Goal: Information Seeking & Learning: Learn about a topic

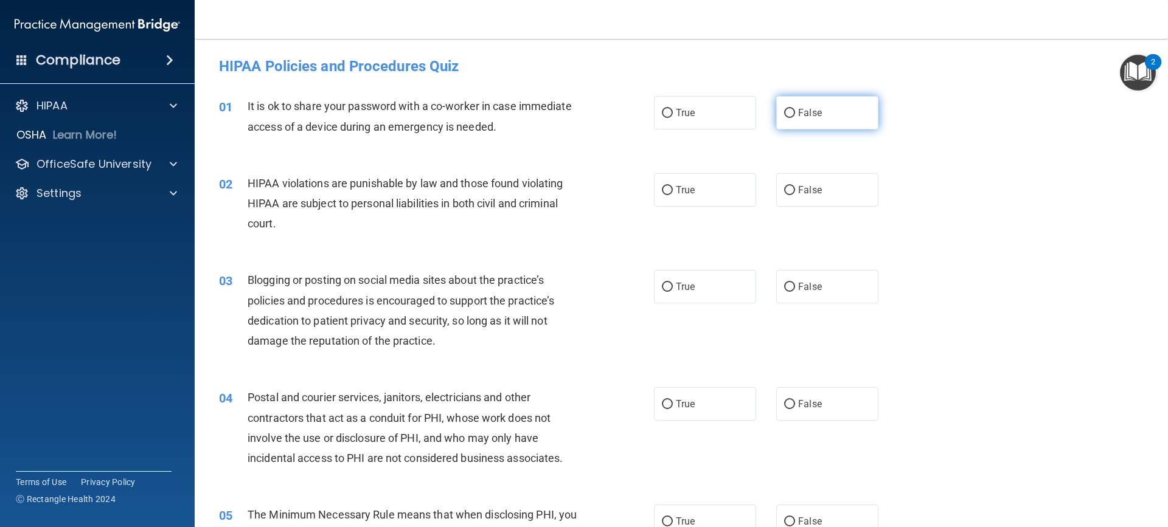
click at [834, 113] on label "False" at bounding box center [827, 112] width 102 height 33
click at [795, 113] on input "False" at bounding box center [789, 113] width 11 height 9
radio input "true"
click at [691, 195] on label "True" at bounding box center [705, 189] width 102 height 33
click at [673, 195] on input "True" at bounding box center [667, 190] width 11 height 9
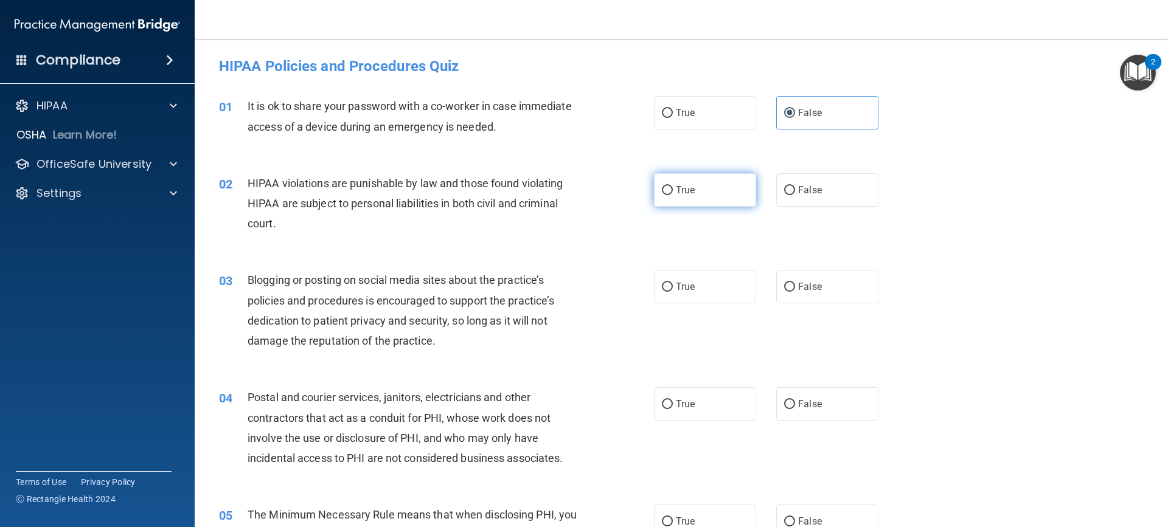
radio input "true"
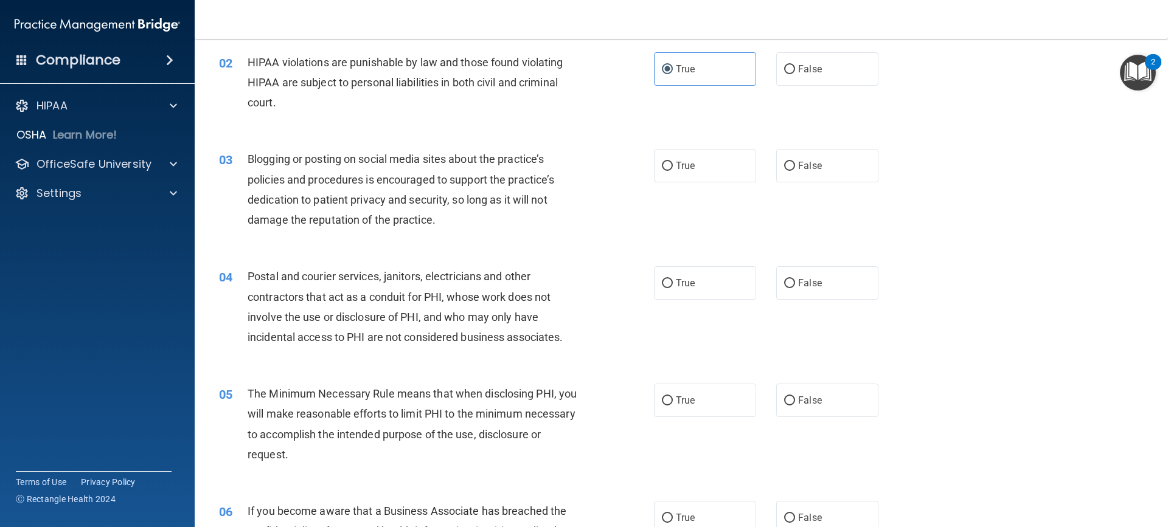
scroll to position [122, 0]
click at [701, 166] on label "True" at bounding box center [705, 164] width 102 height 33
click at [673, 166] on input "True" at bounding box center [667, 165] width 11 height 9
radio input "true"
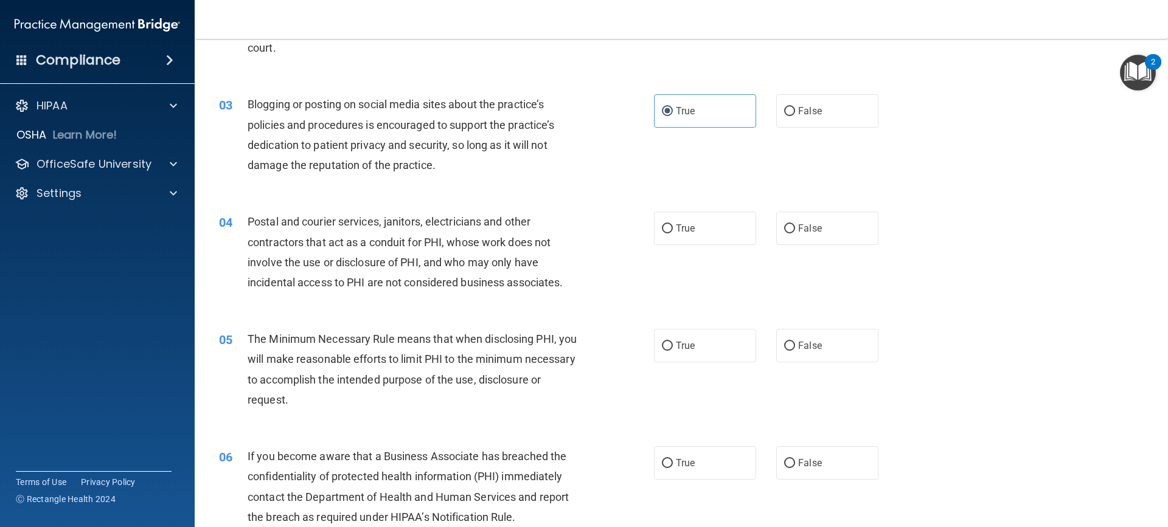
scroll to position [304, 0]
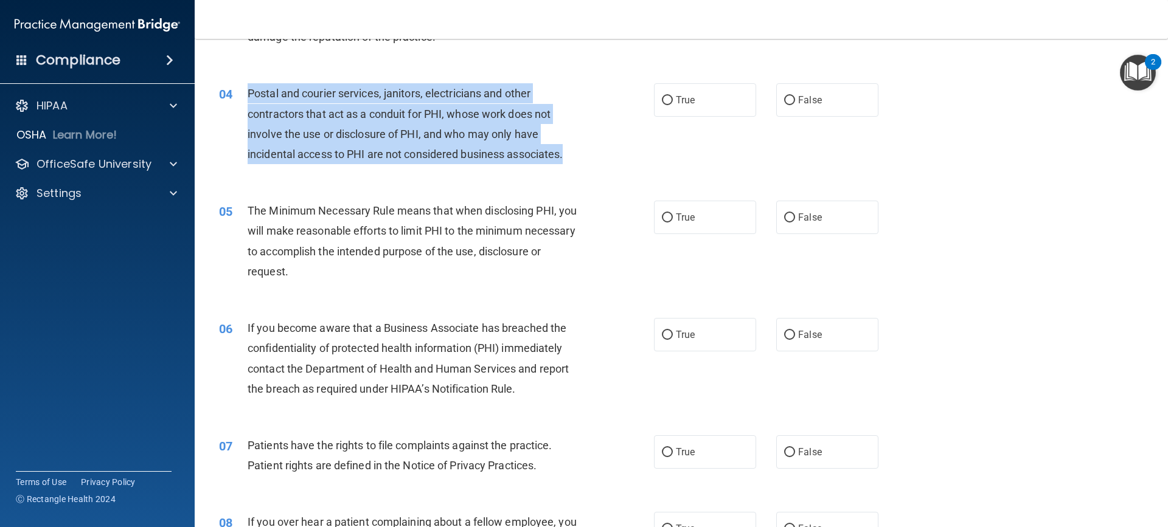
drag, startPoint x: 568, startPoint y: 154, endPoint x: 240, endPoint y: 95, distance: 333.0
click at [240, 95] on div "04 Postal and courier services, janitors, electricians and other contractors th…" at bounding box center [436, 126] width 471 height 87
copy div "Postal and courier services, janitors, electricians and other contractors that …"
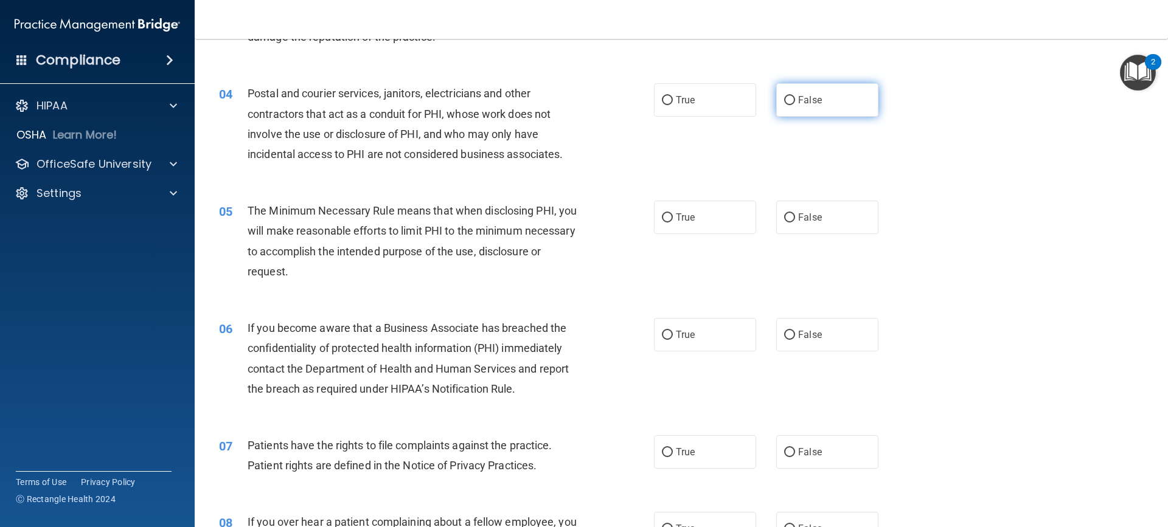
click at [808, 105] on span "False" at bounding box center [810, 100] width 24 height 12
click at [795, 105] on input "False" at bounding box center [789, 100] width 11 height 9
radio input "true"
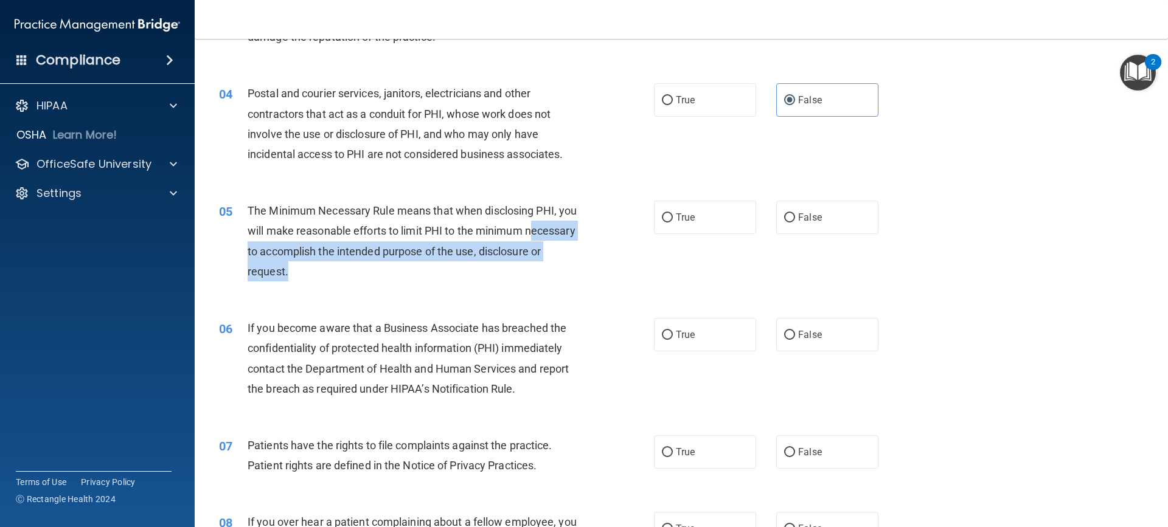
drag, startPoint x: 380, startPoint y: 270, endPoint x: 254, endPoint y: 248, distance: 128.4
click at [254, 248] on div "The Minimum Necessary Rule means that when disclosing PHI, you will make reason…" at bounding box center [418, 241] width 340 height 81
click at [443, 277] on div "The Minimum Necessary Rule means that when disclosing PHI, you will make reason…" at bounding box center [418, 241] width 340 height 81
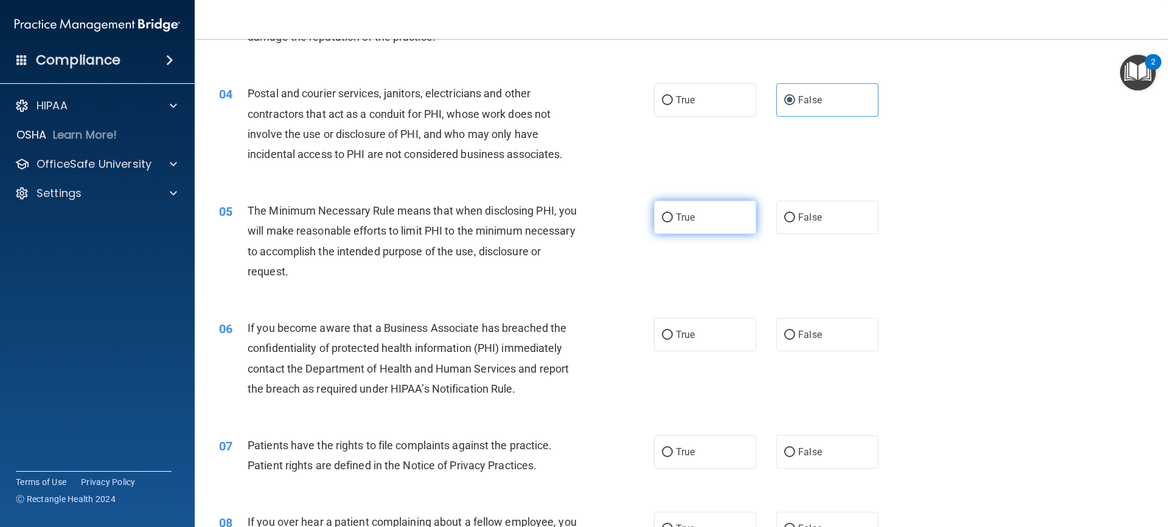
click at [654, 217] on label "True" at bounding box center [705, 217] width 102 height 33
click at [662, 217] on input "True" at bounding box center [667, 217] width 11 height 9
radio input "true"
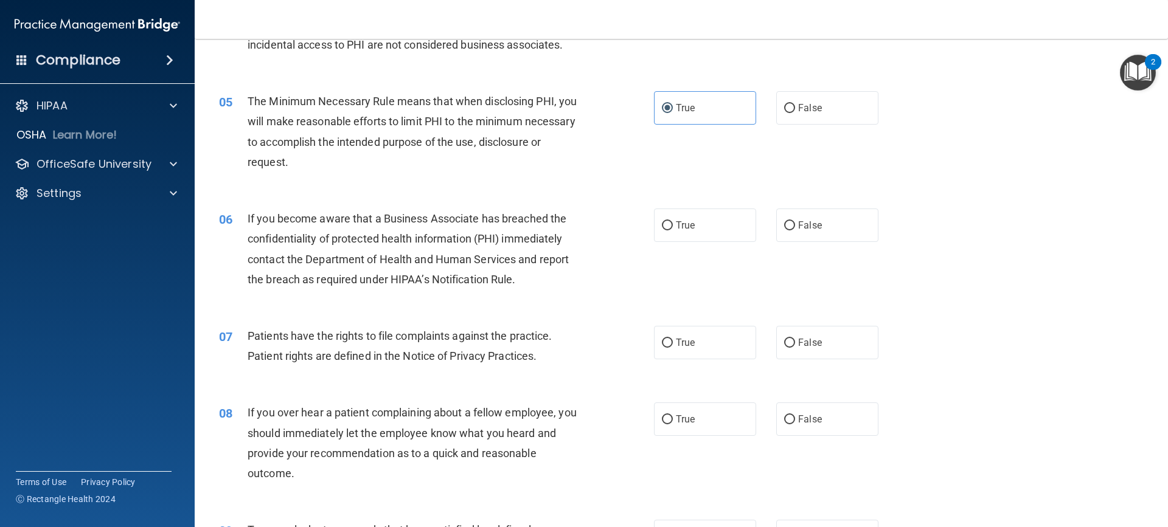
scroll to position [426, 0]
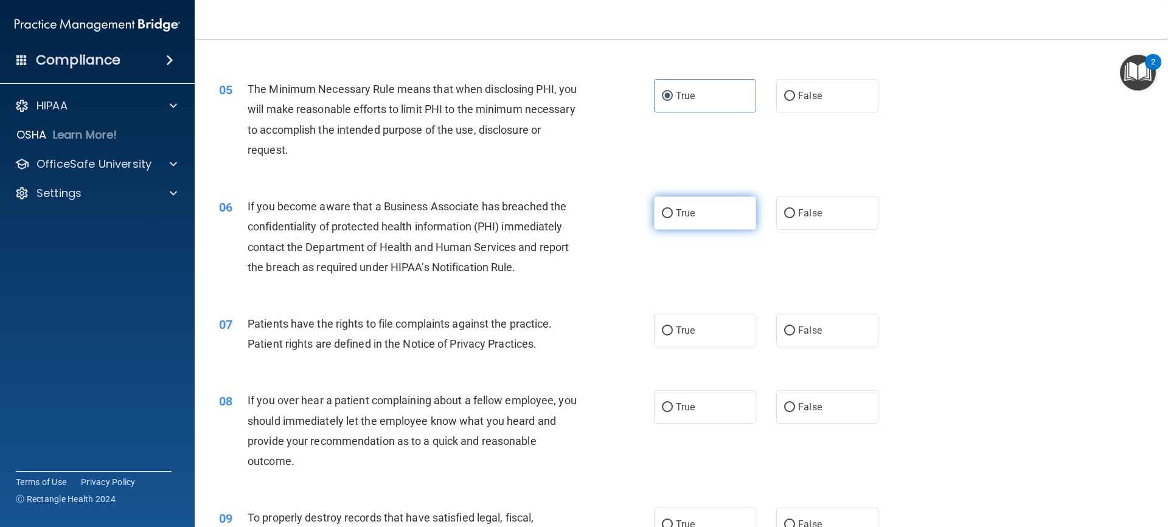
click at [718, 220] on label "True" at bounding box center [705, 212] width 102 height 33
click at [673, 218] on input "True" at bounding box center [667, 213] width 11 height 9
radio input "true"
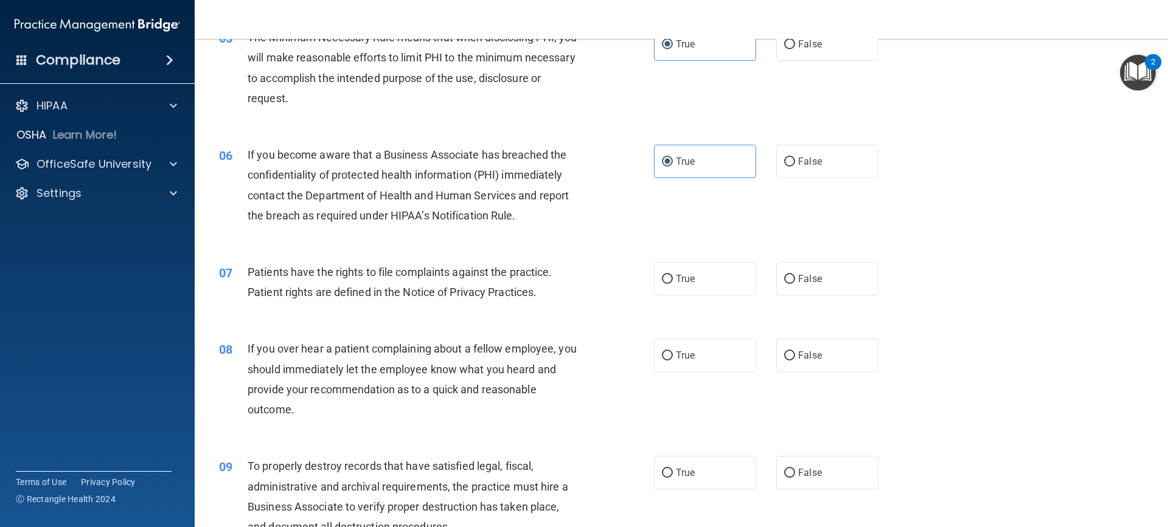
scroll to position [547, 0]
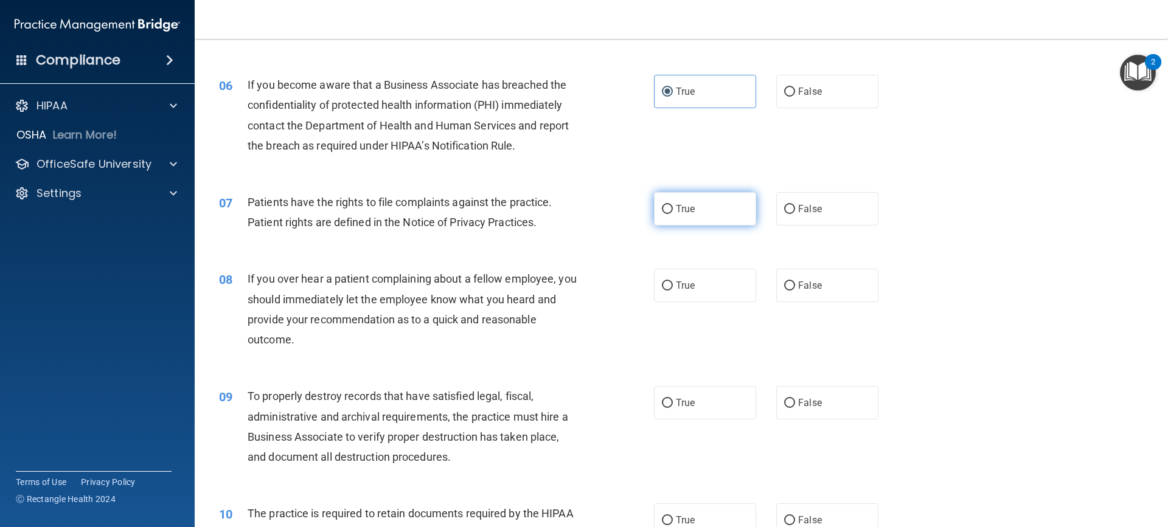
click at [677, 208] on span "True" at bounding box center [685, 209] width 19 height 12
click at [673, 208] on input "True" at bounding box center [667, 209] width 11 height 9
radio input "true"
click at [815, 285] on span "False" at bounding box center [810, 286] width 24 height 12
click at [795, 285] on input "False" at bounding box center [789, 286] width 11 height 9
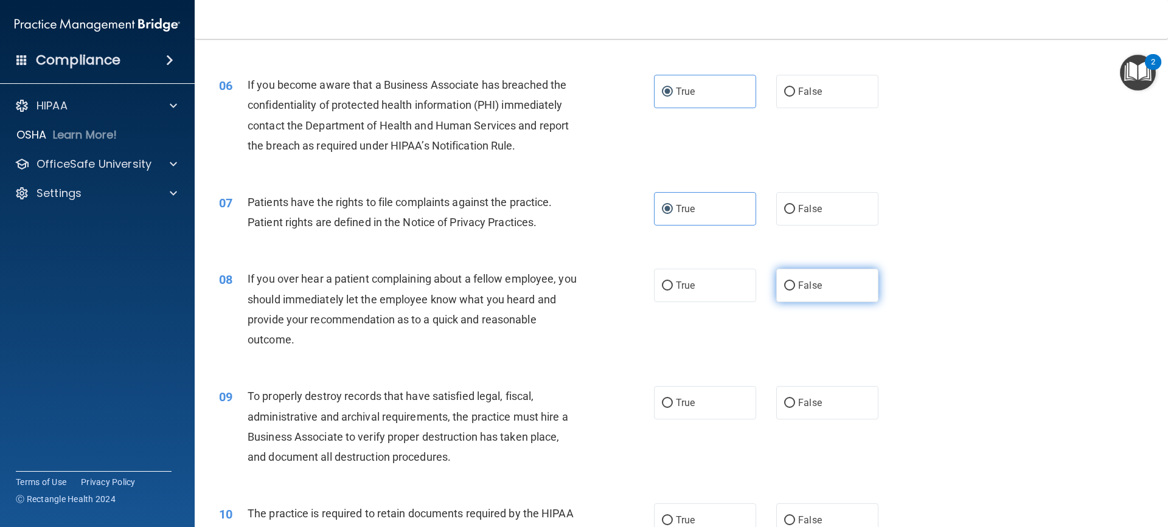
radio input "true"
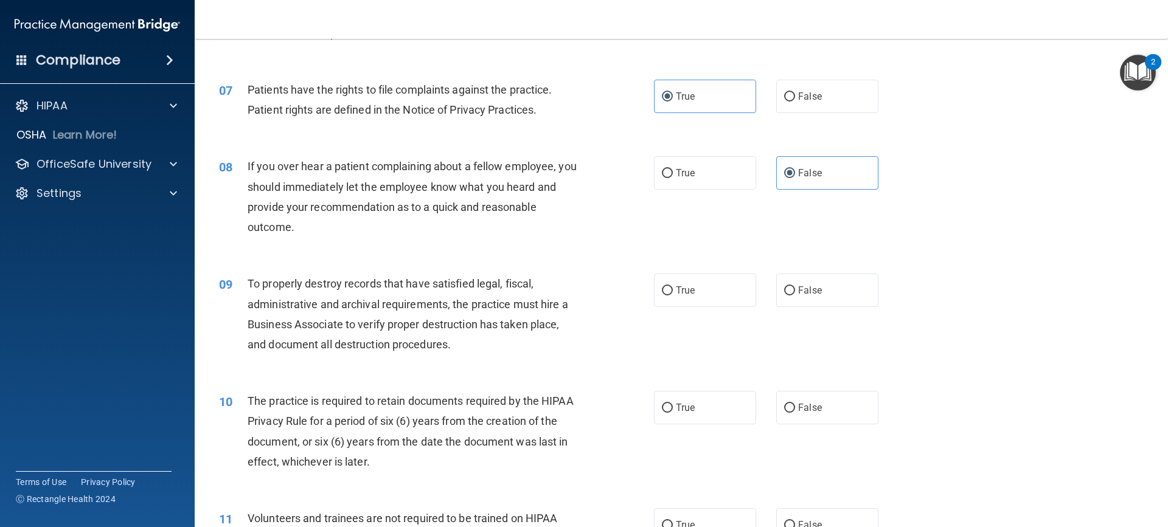
scroll to position [730, 0]
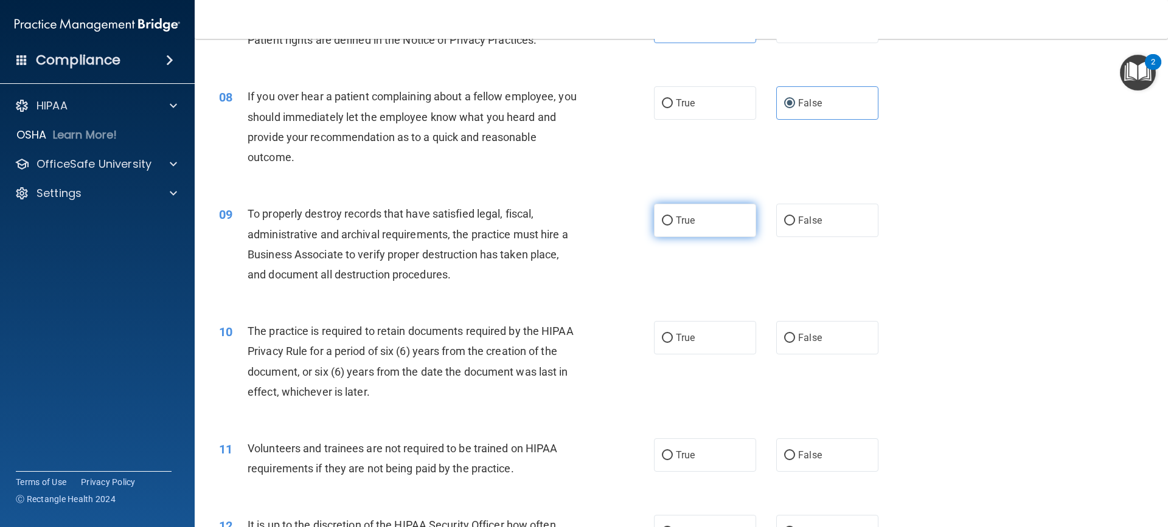
click at [711, 218] on label "True" at bounding box center [705, 220] width 102 height 33
click at [673, 218] on input "True" at bounding box center [667, 221] width 11 height 9
radio input "true"
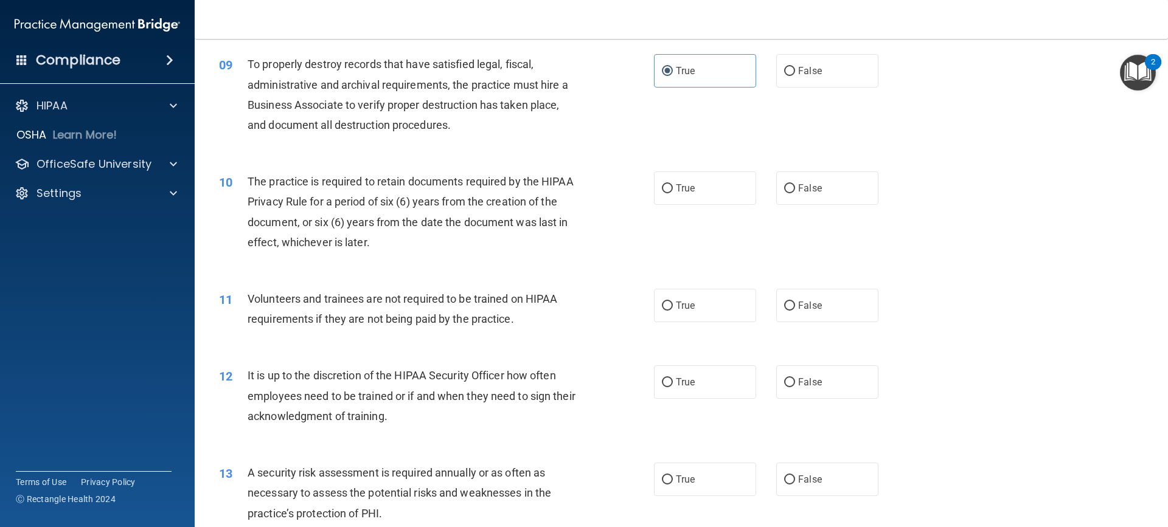
scroll to position [852, 0]
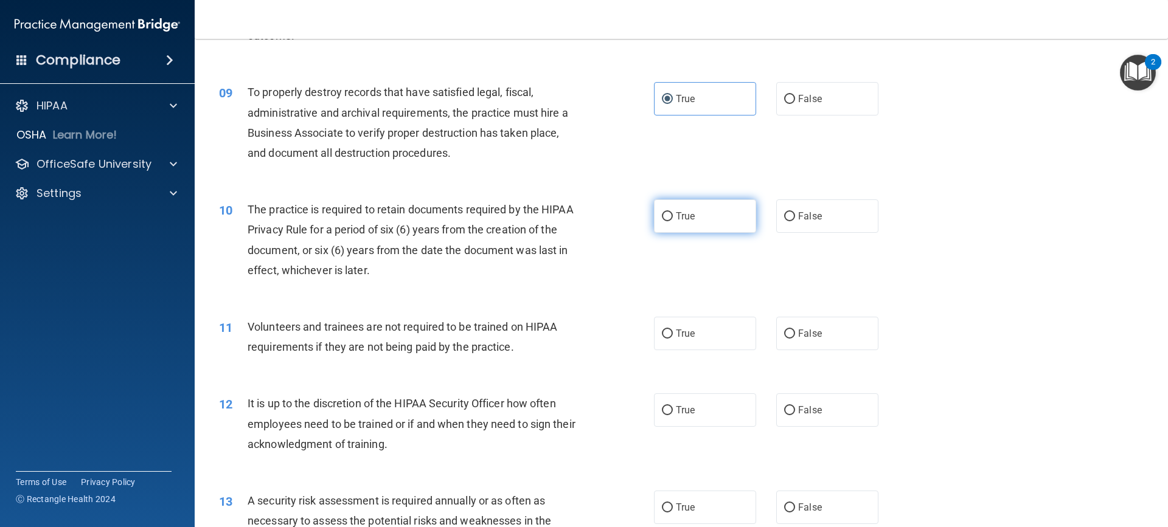
click at [743, 221] on label "True" at bounding box center [705, 215] width 102 height 33
click at [673, 221] on input "True" at bounding box center [667, 216] width 11 height 9
radio input "true"
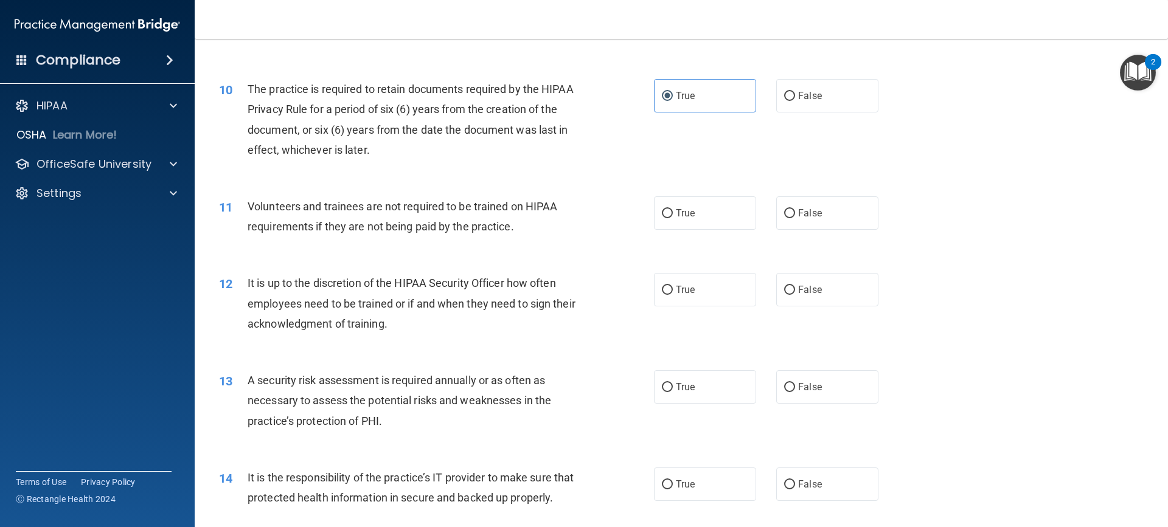
scroll to position [973, 0]
click at [842, 215] on label "False" at bounding box center [827, 211] width 102 height 33
click at [795, 215] on input "False" at bounding box center [789, 212] width 11 height 9
radio input "true"
click at [692, 287] on label "True" at bounding box center [705, 288] width 102 height 33
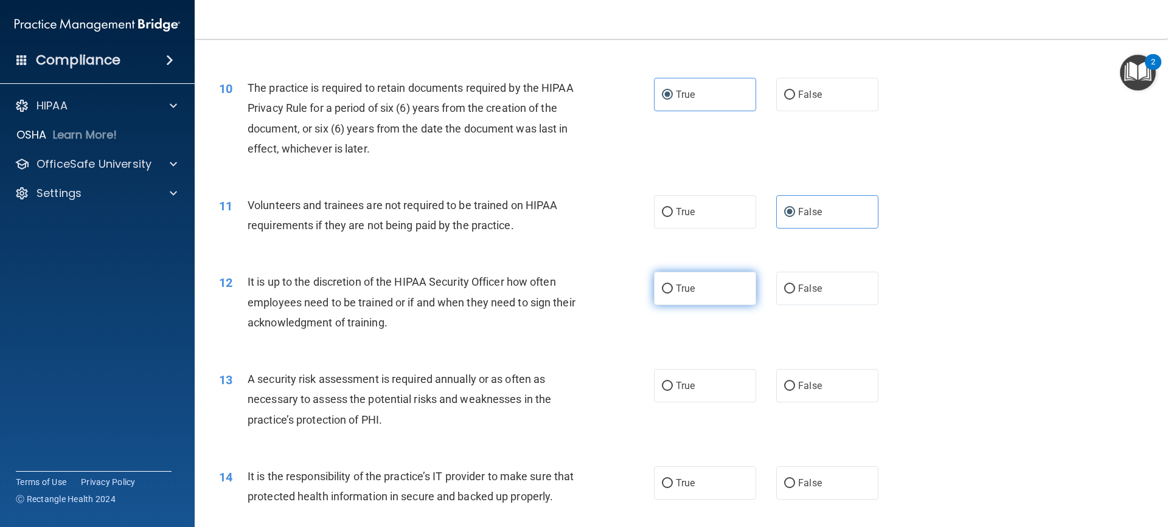
click at [673, 287] on input "True" at bounding box center [667, 289] width 11 height 9
radio input "true"
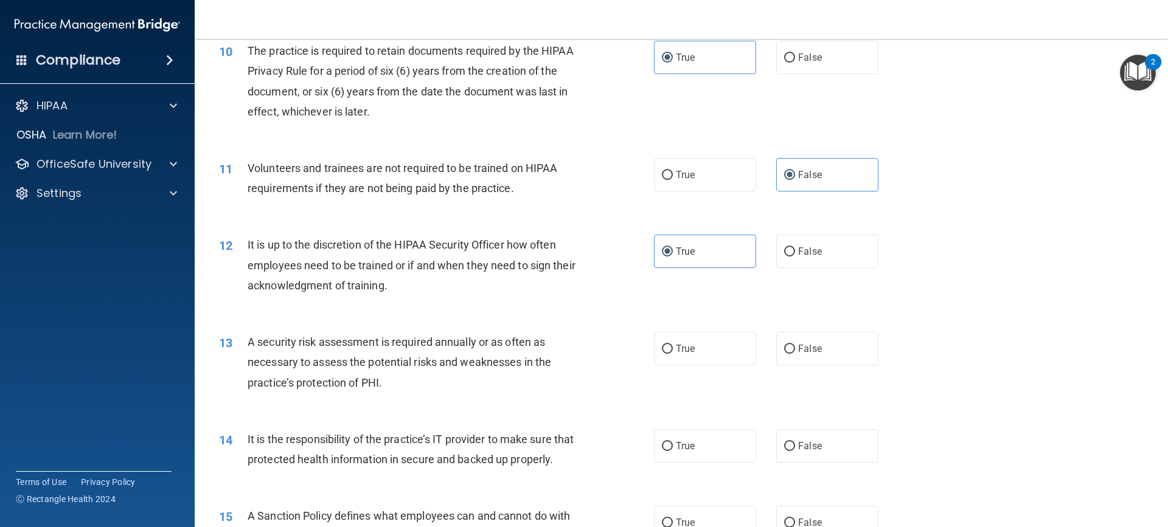
scroll to position [1156, 0]
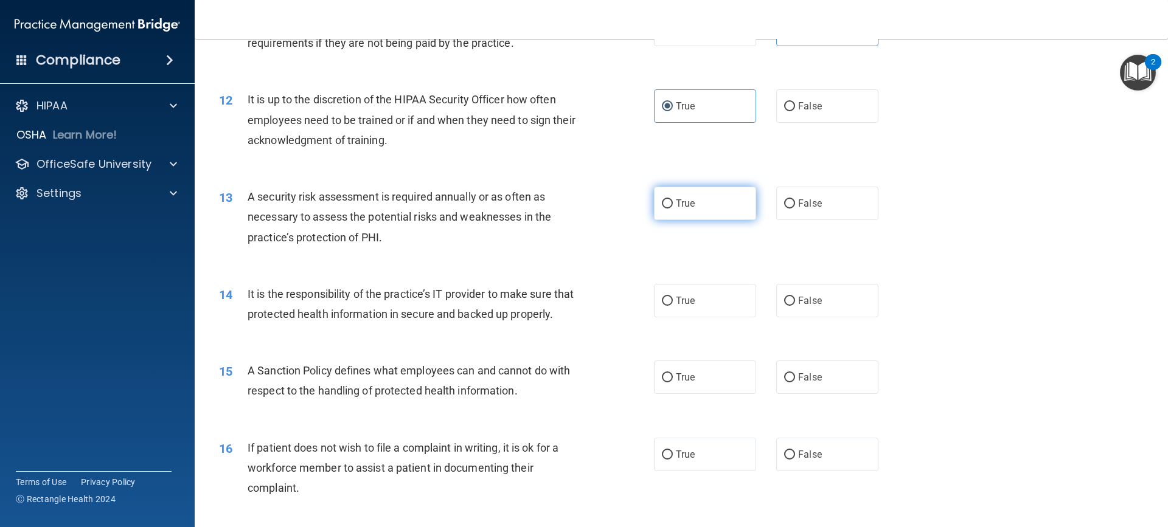
click at [706, 201] on label "True" at bounding box center [705, 203] width 102 height 33
click at [673, 201] on input "True" at bounding box center [667, 203] width 11 height 9
radio input "true"
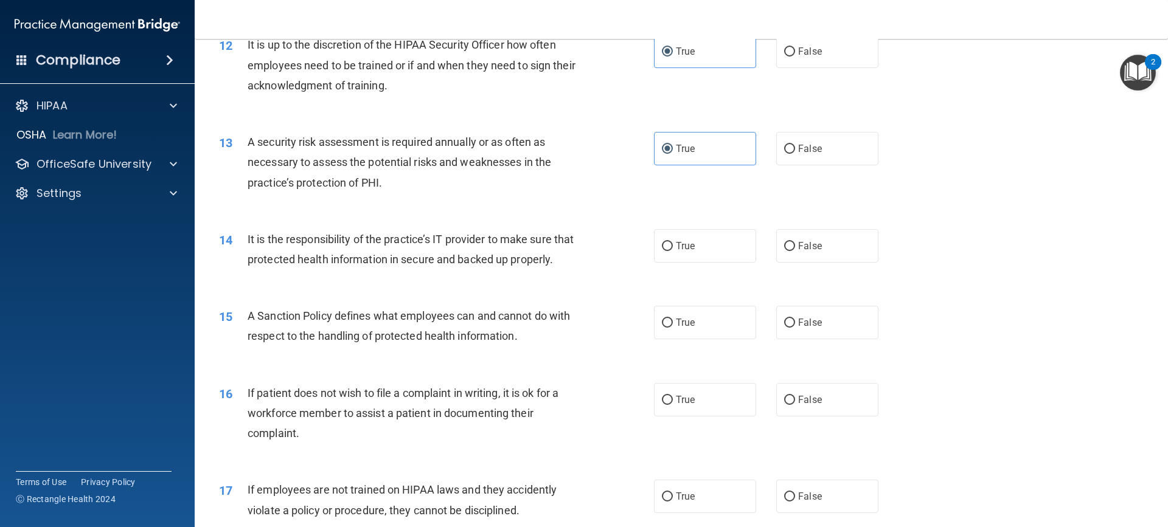
scroll to position [1338, 0]
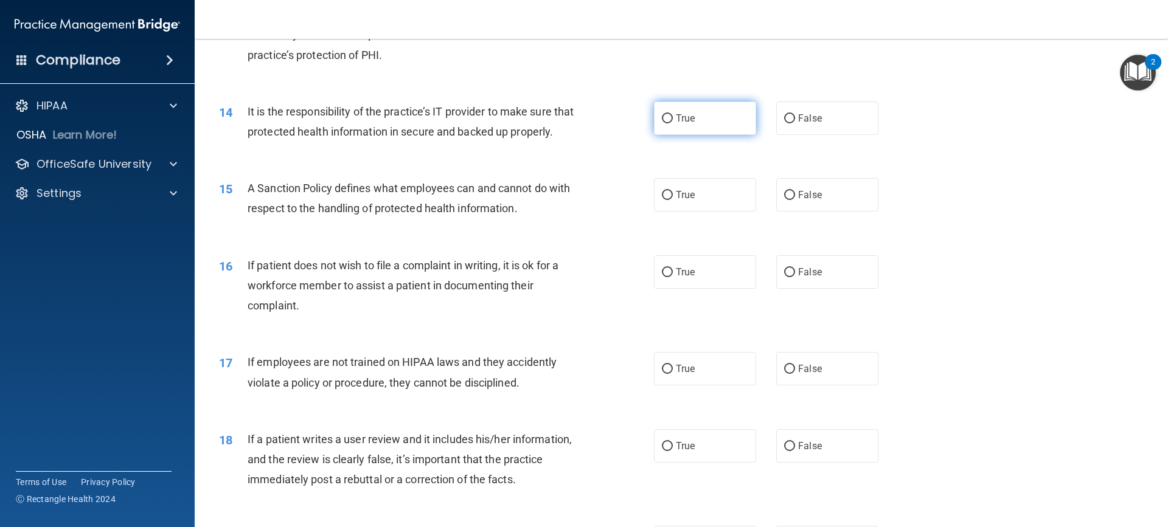
click at [673, 112] on label "True" at bounding box center [705, 118] width 102 height 33
click at [673, 114] on input "True" at bounding box center [667, 118] width 11 height 9
radio input "true"
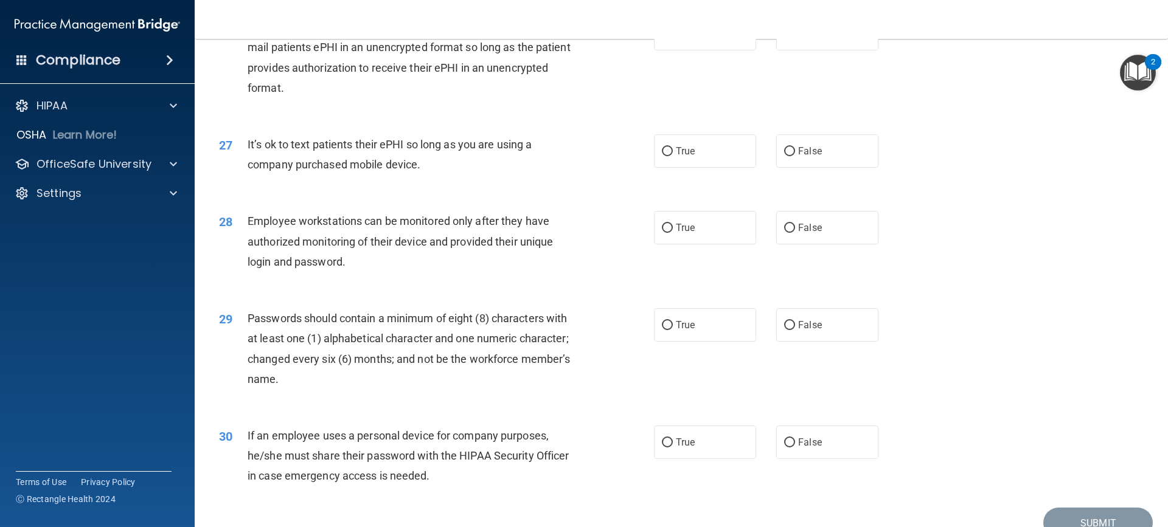
scroll to position [2526, 0]
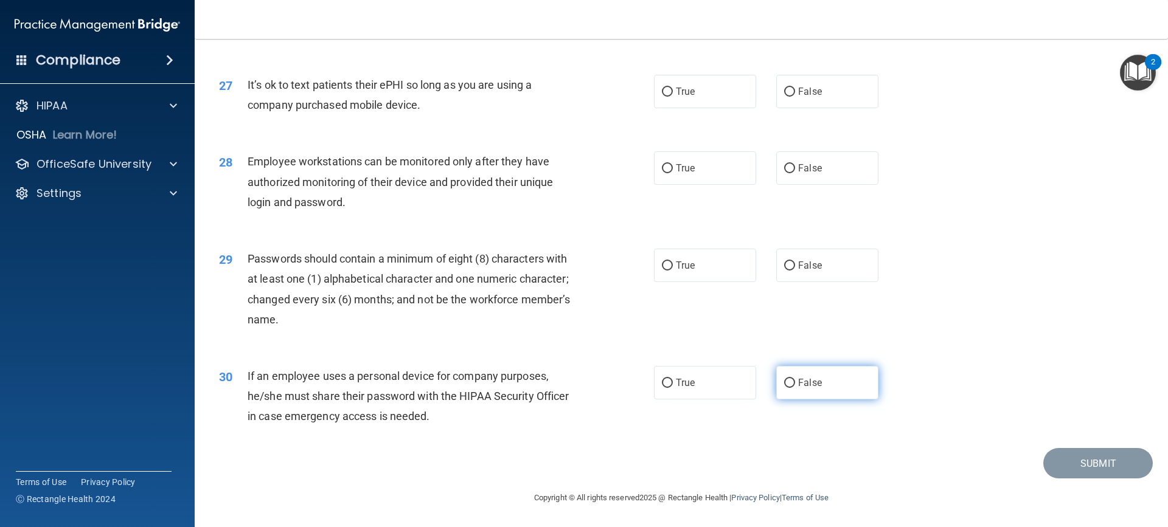
click at [839, 384] on label "False" at bounding box center [827, 382] width 102 height 33
click at [795, 384] on input "False" at bounding box center [789, 383] width 11 height 9
radio input "true"
click at [703, 274] on label "True" at bounding box center [705, 265] width 102 height 33
click at [673, 271] on input "True" at bounding box center [667, 266] width 11 height 9
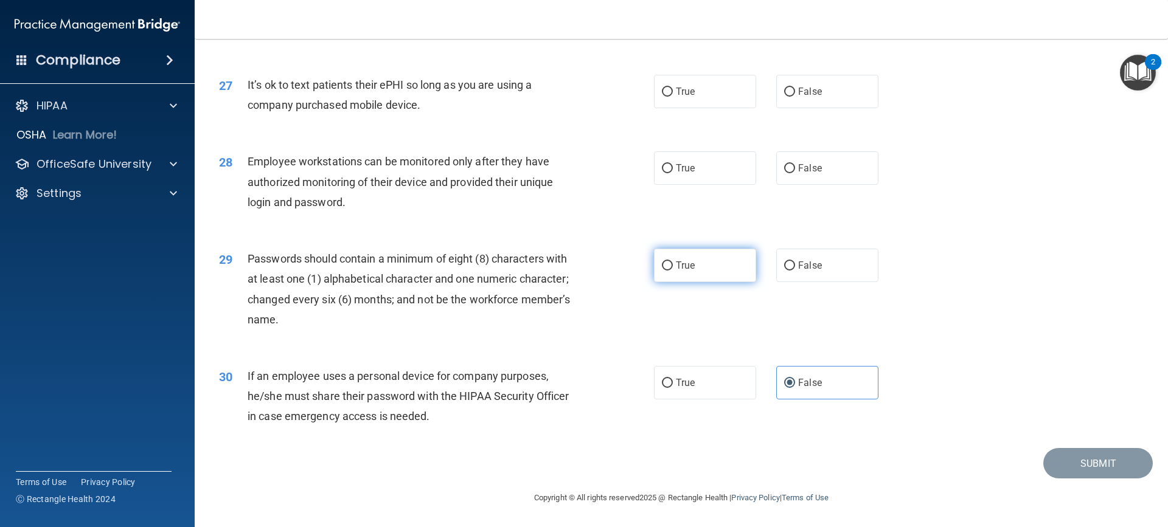
radio input "true"
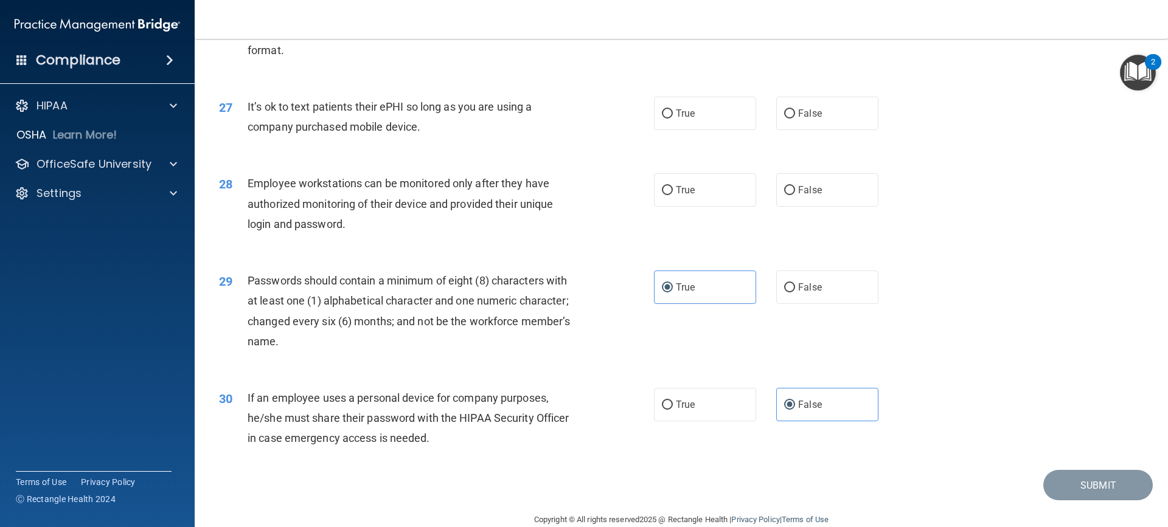
scroll to position [2465, 0]
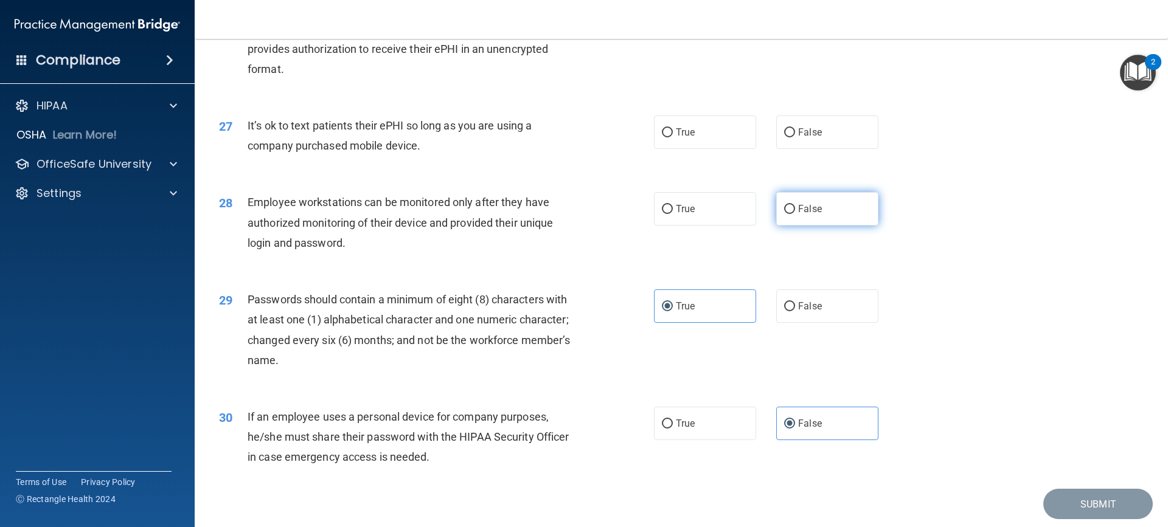
click at [805, 221] on label "False" at bounding box center [827, 208] width 102 height 33
click at [795, 214] on input "False" at bounding box center [789, 209] width 11 height 9
radio input "true"
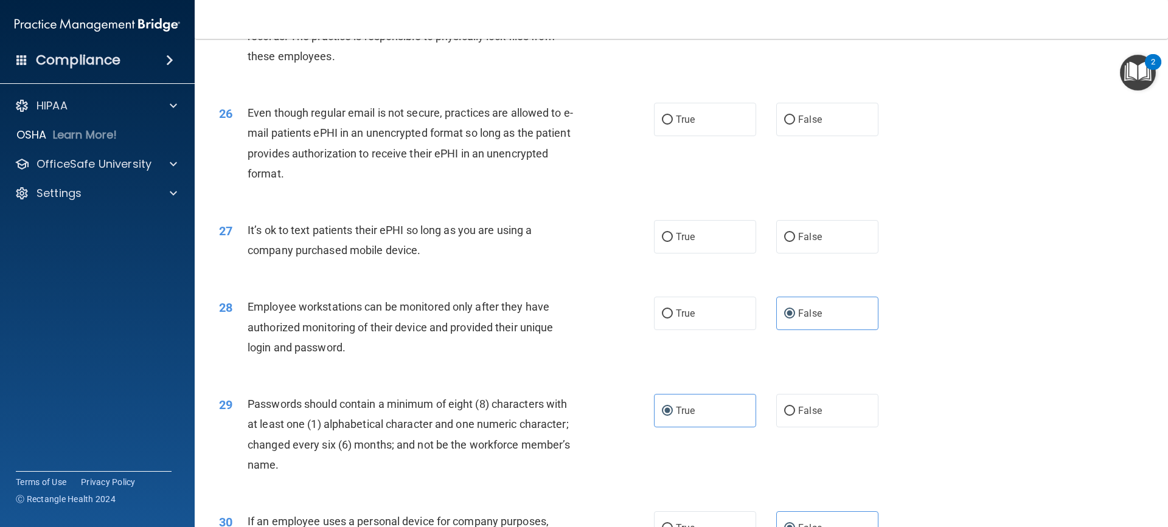
scroll to position [2343, 0]
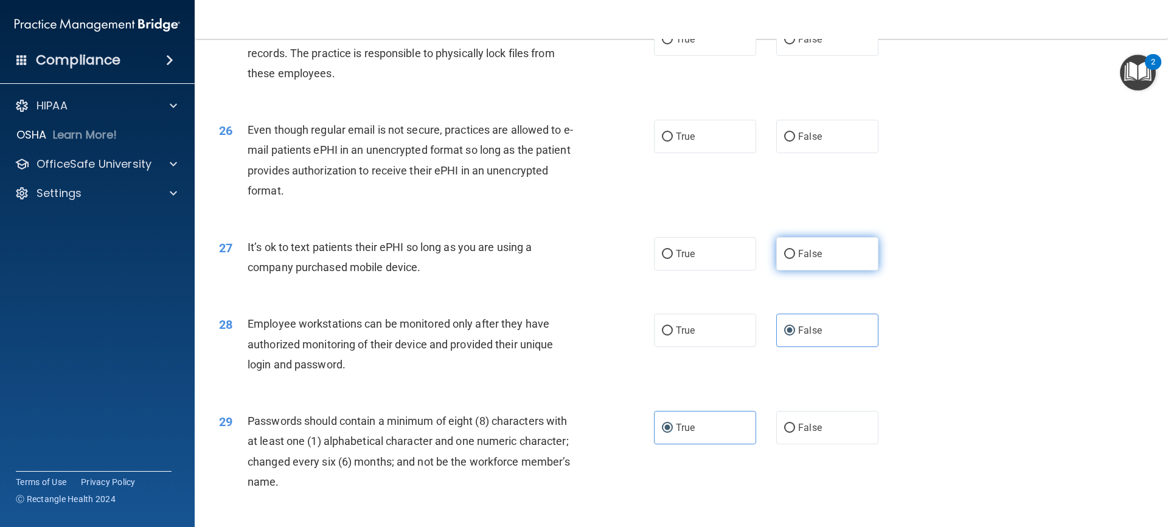
click at [783, 266] on label "False" at bounding box center [827, 253] width 102 height 33
click at [784, 259] on input "False" at bounding box center [789, 254] width 11 height 9
radio input "true"
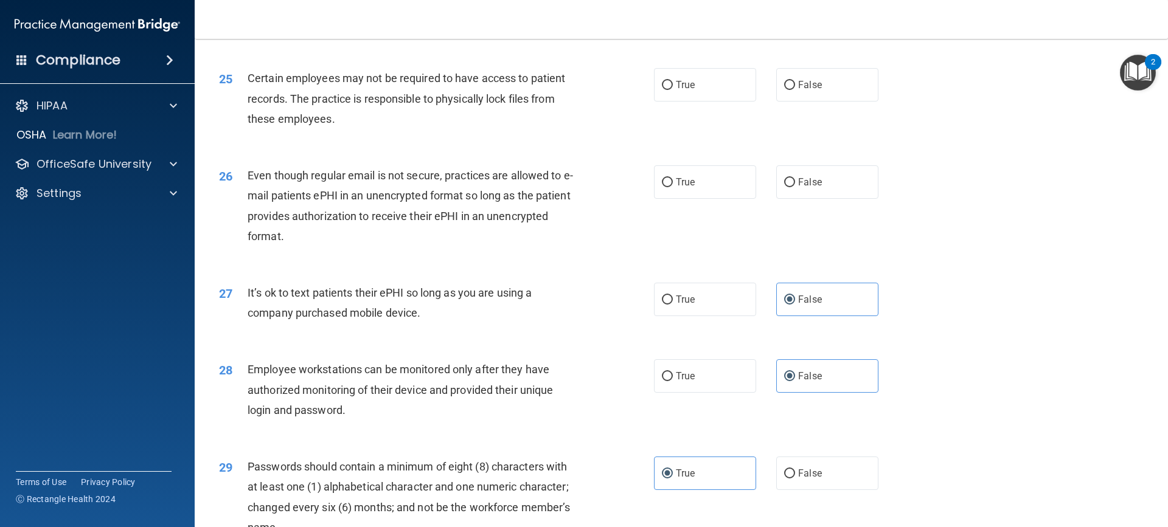
scroll to position [2222, 0]
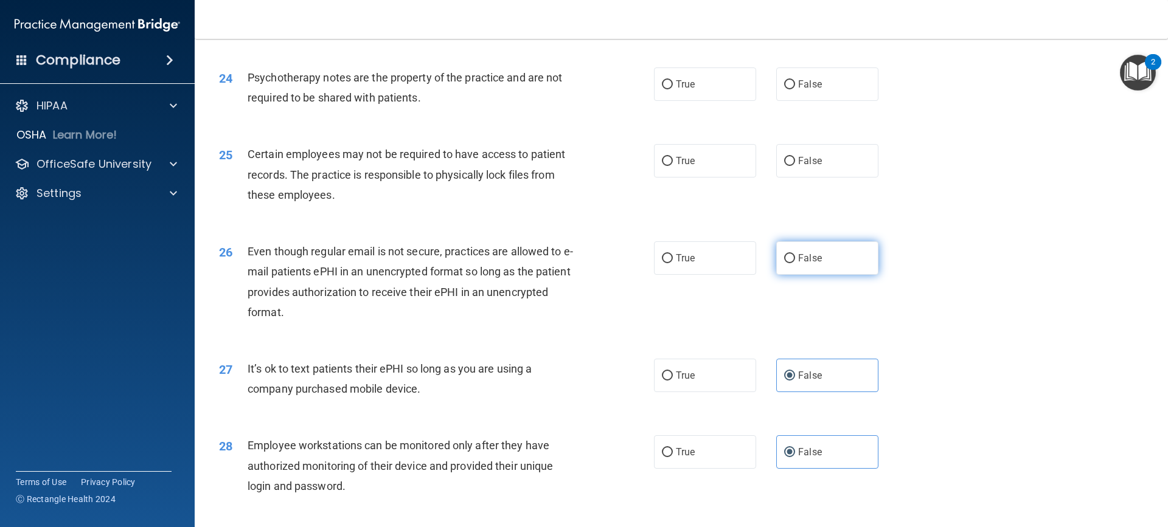
click at [825, 275] on label "False" at bounding box center [827, 257] width 102 height 33
click at [795, 263] on input "False" at bounding box center [789, 258] width 11 height 9
radio input "true"
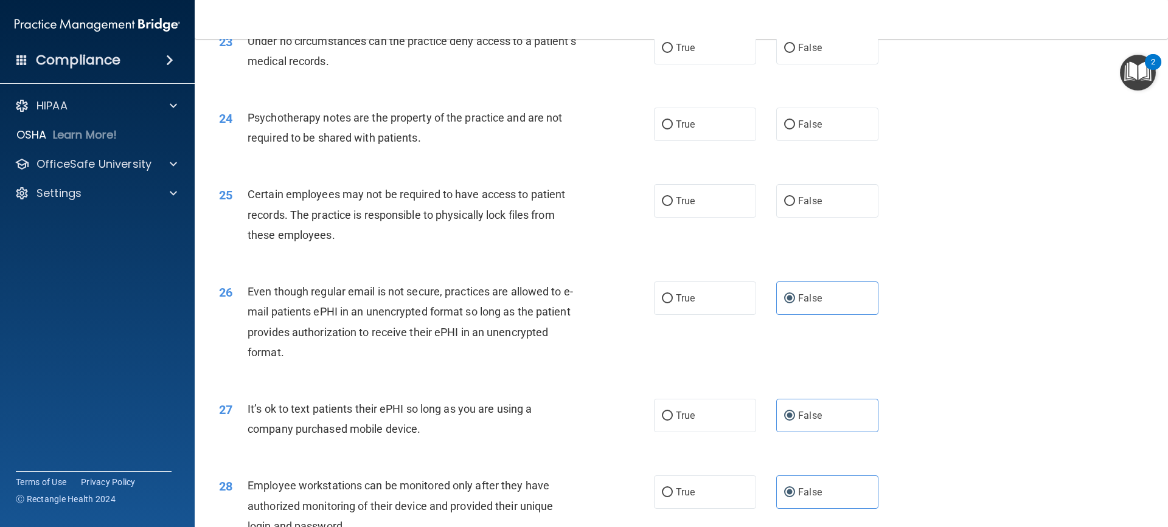
scroll to position [2161, 0]
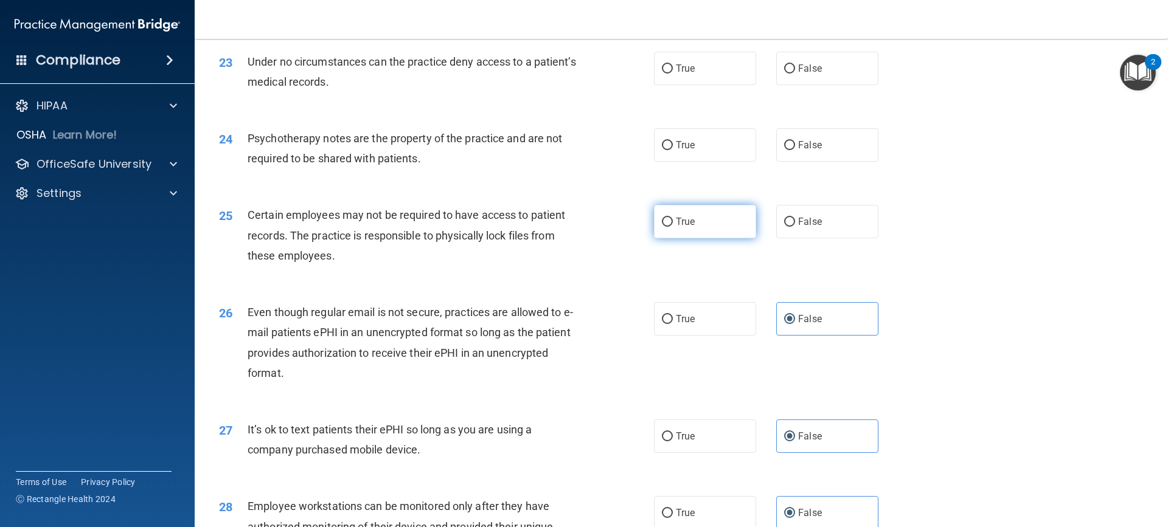
click at [707, 238] on label "True" at bounding box center [705, 221] width 102 height 33
click at [673, 227] on input "True" at bounding box center [667, 222] width 11 height 9
radio input "true"
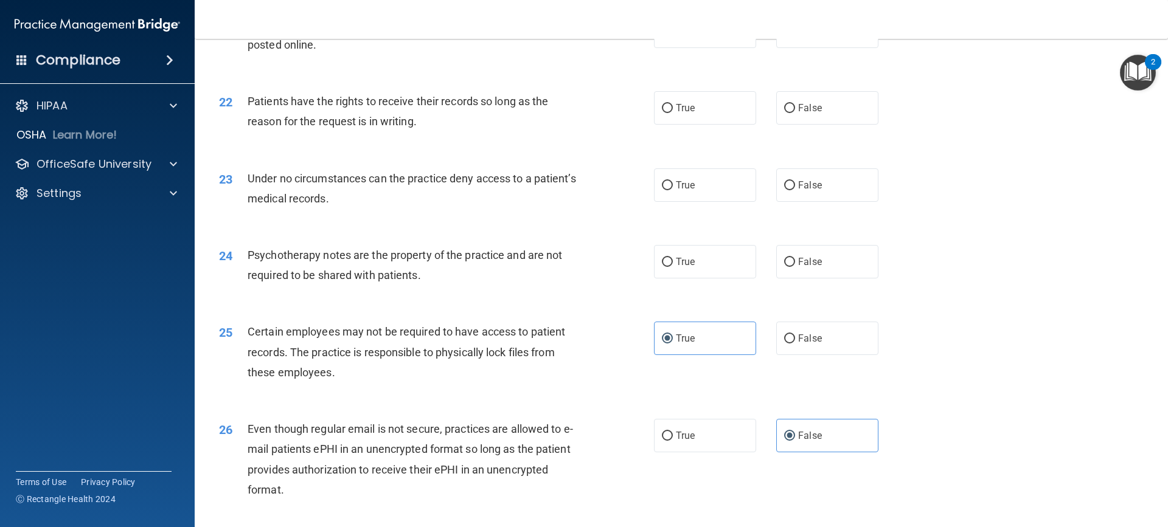
scroll to position [2039, 0]
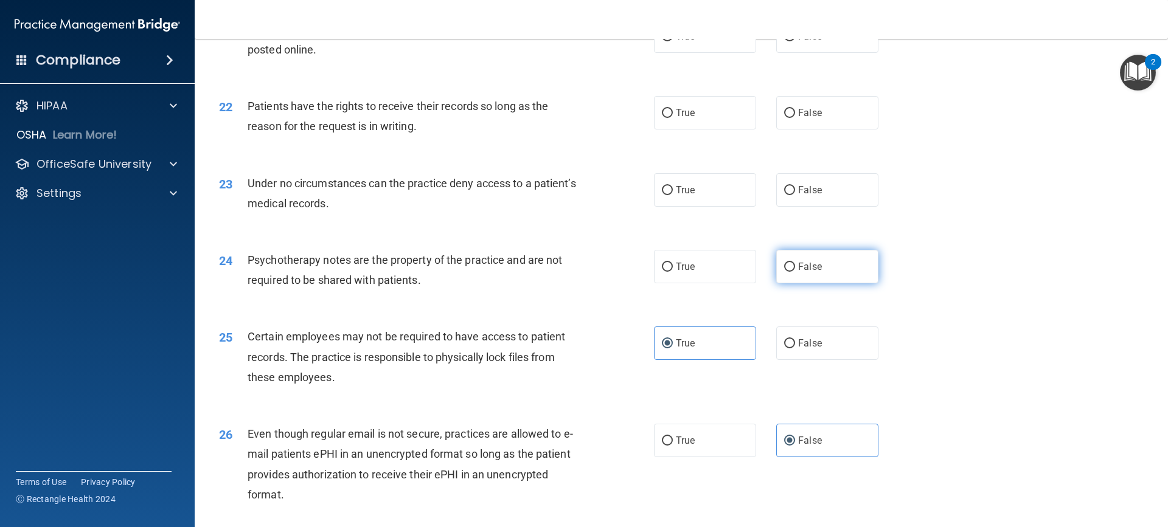
click at [843, 283] on label "False" at bounding box center [827, 266] width 102 height 33
click at [795, 272] on input "False" at bounding box center [789, 267] width 11 height 9
radio input "true"
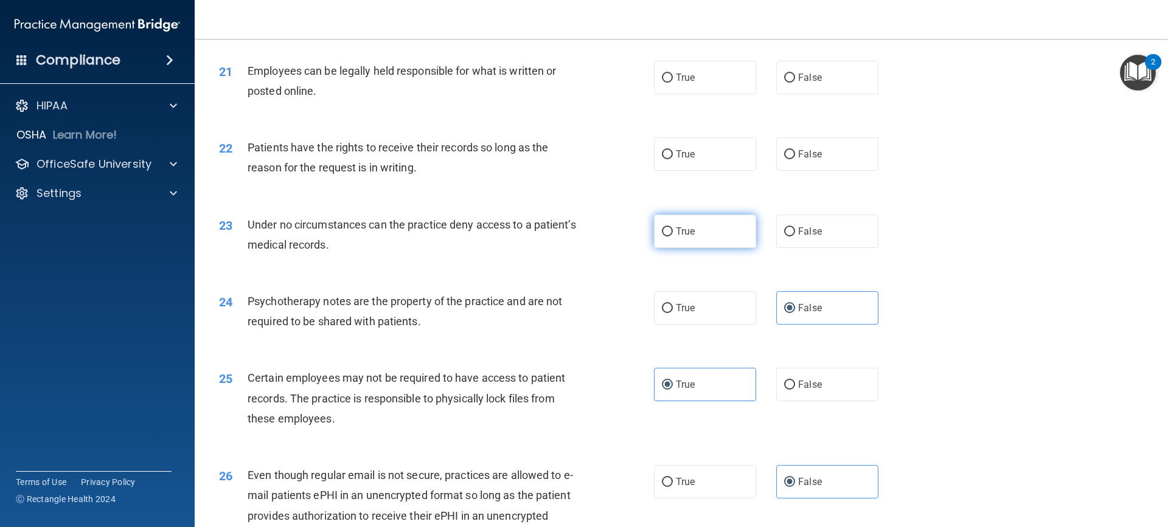
scroll to position [1979, 0]
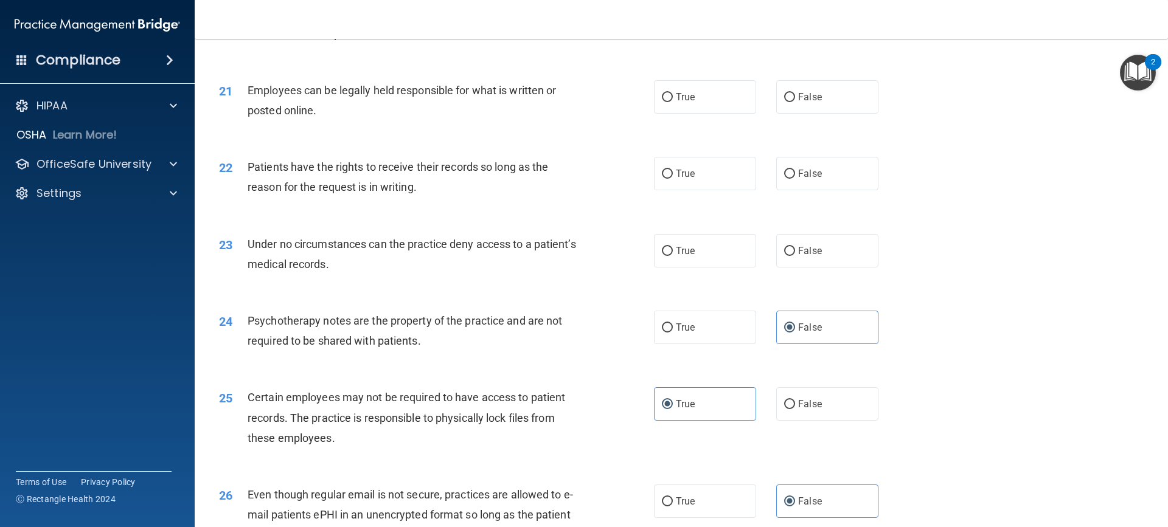
drag, startPoint x: 793, startPoint y: 264, endPoint x: 477, endPoint y: 221, distance: 317.9
click at [790, 265] on label "False" at bounding box center [827, 250] width 102 height 33
click at [790, 256] on input "False" at bounding box center [789, 251] width 11 height 9
radio input "true"
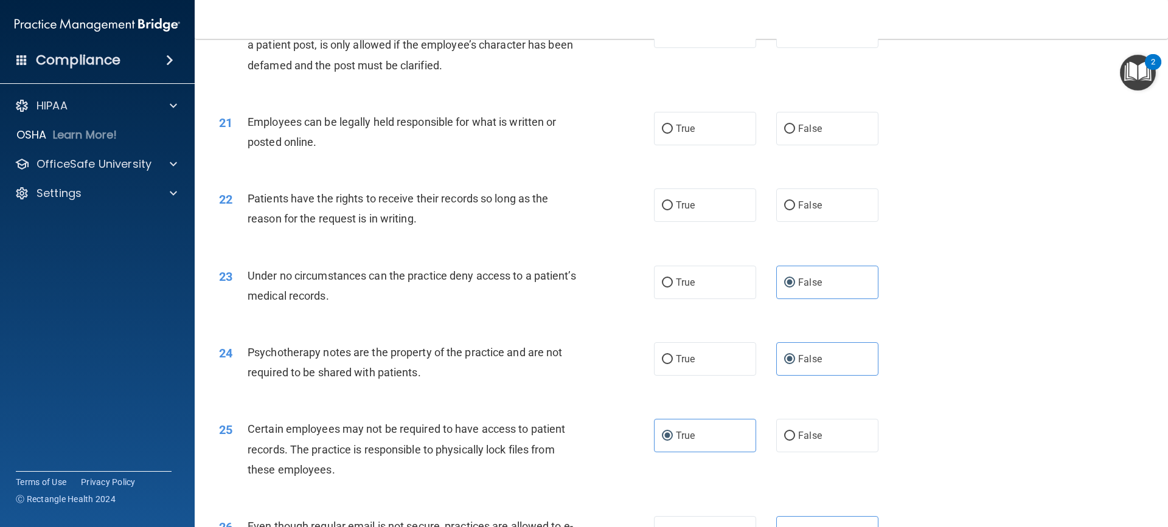
scroll to position [1918, 0]
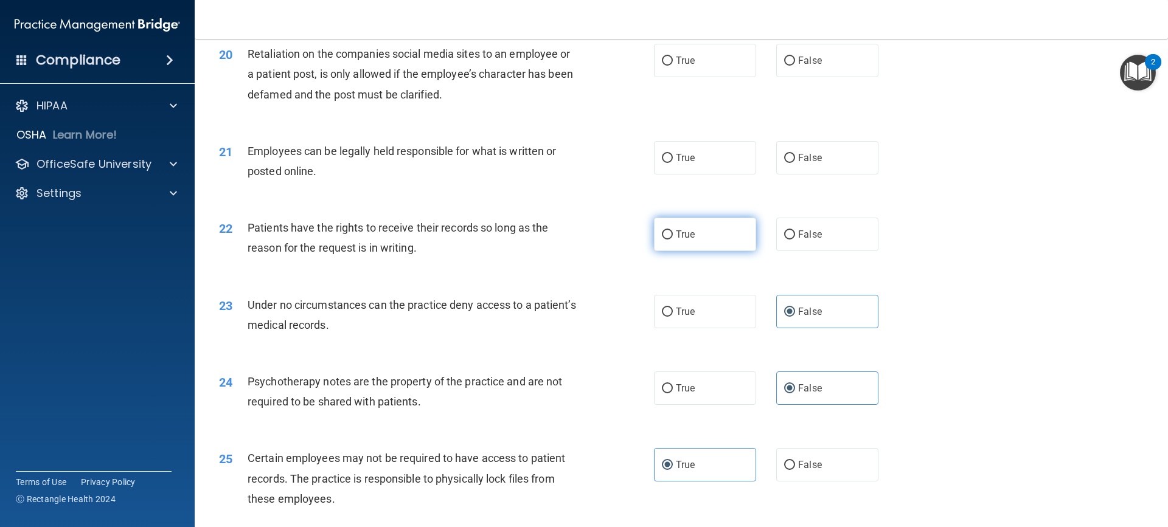
click at [656, 251] on label "True" at bounding box center [705, 234] width 102 height 33
click at [662, 240] on input "True" at bounding box center [667, 235] width 11 height 9
radio input "true"
click at [824, 251] on label "False" at bounding box center [827, 234] width 102 height 33
click at [795, 240] on input "False" at bounding box center [789, 235] width 11 height 9
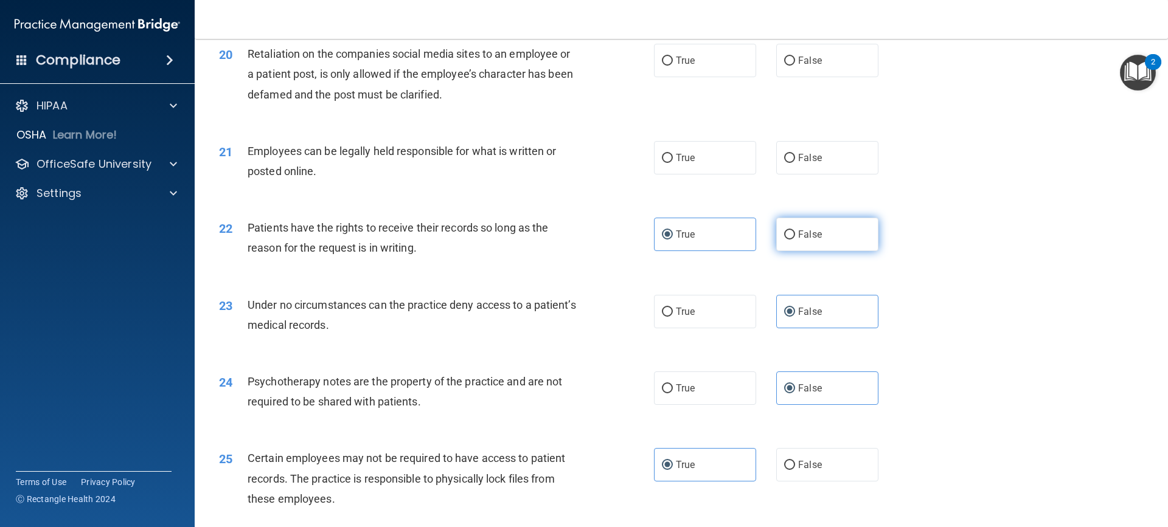
radio input "true"
radio input "false"
click at [667, 175] on label "True" at bounding box center [705, 157] width 102 height 33
click at [667, 163] on input "True" at bounding box center [667, 158] width 11 height 9
radio input "true"
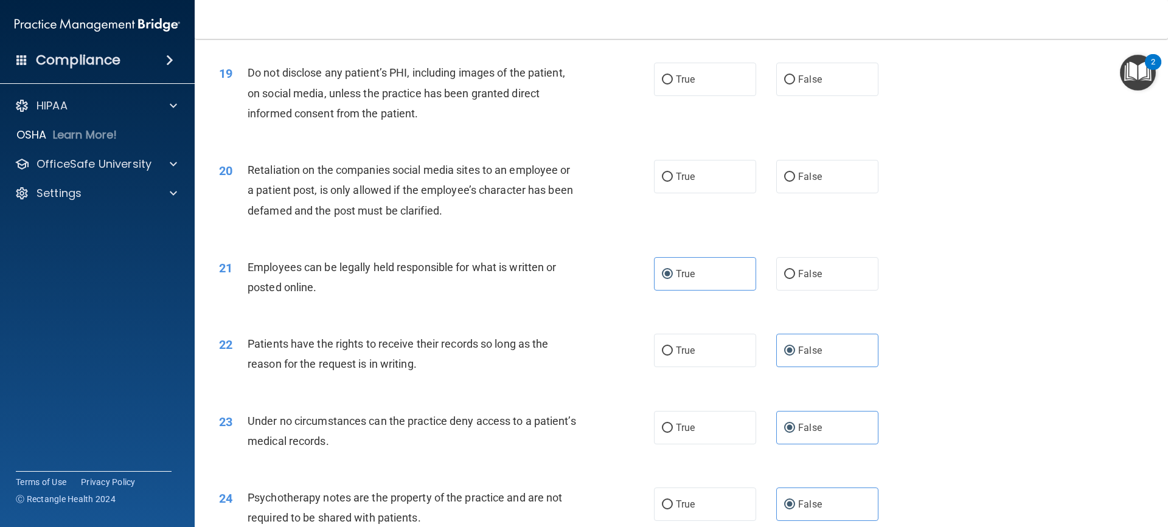
scroll to position [1796, 0]
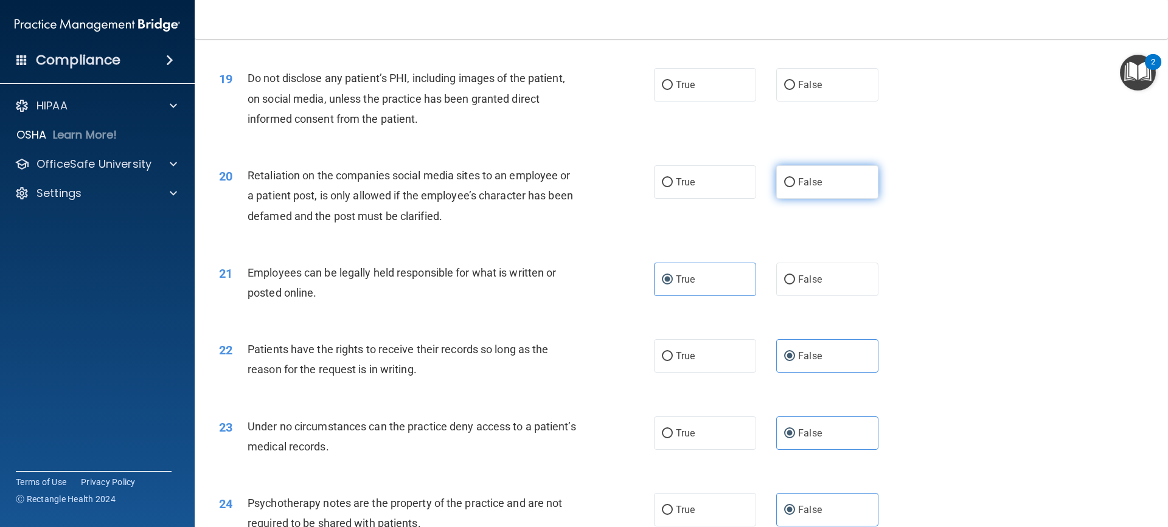
click at [830, 199] on label "False" at bounding box center [827, 181] width 102 height 33
click at [795, 187] on input "False" at bounding box center [789, 182] width 11 height 9
radio input "true"
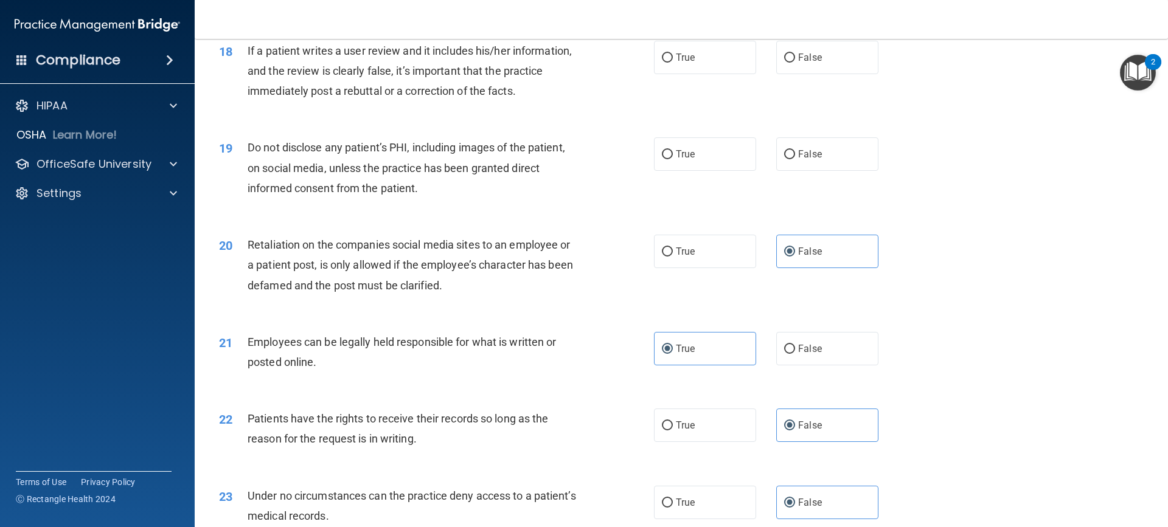
scroll to position [1614, 0]
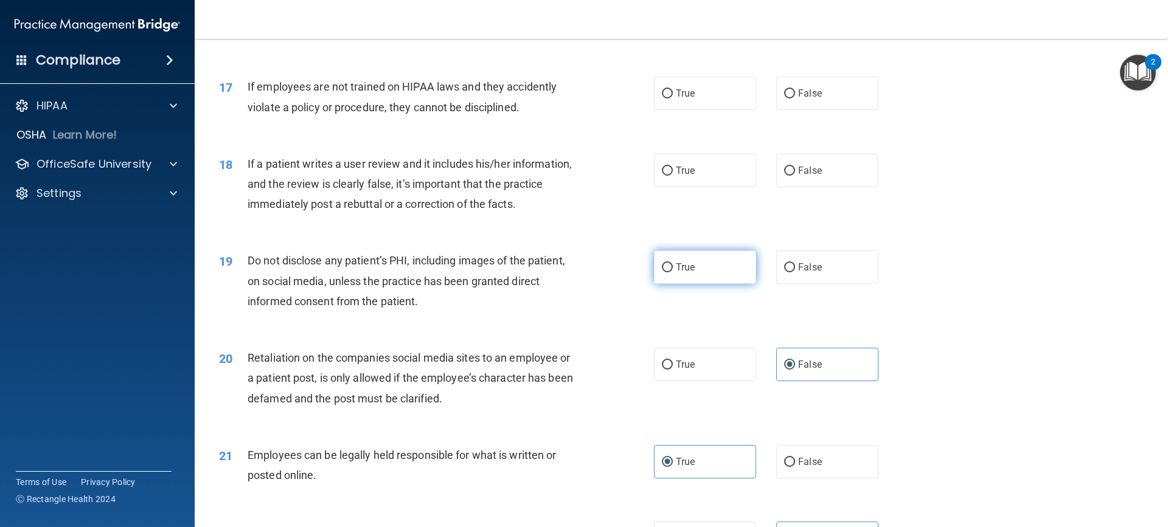
click at [712, 284] on label "True" at bounding box center [705, 267] width 102 height 33
click at [673, 272] on input "True" at bounding box center [667, 267] width 11 height 9
radio input "true"
click at [837, 187] on label "False" at bounding box center [827, 170] width 102 height 33
click at [795, 176] on input "False" at bounding box center [789, 171] width 11 height 9
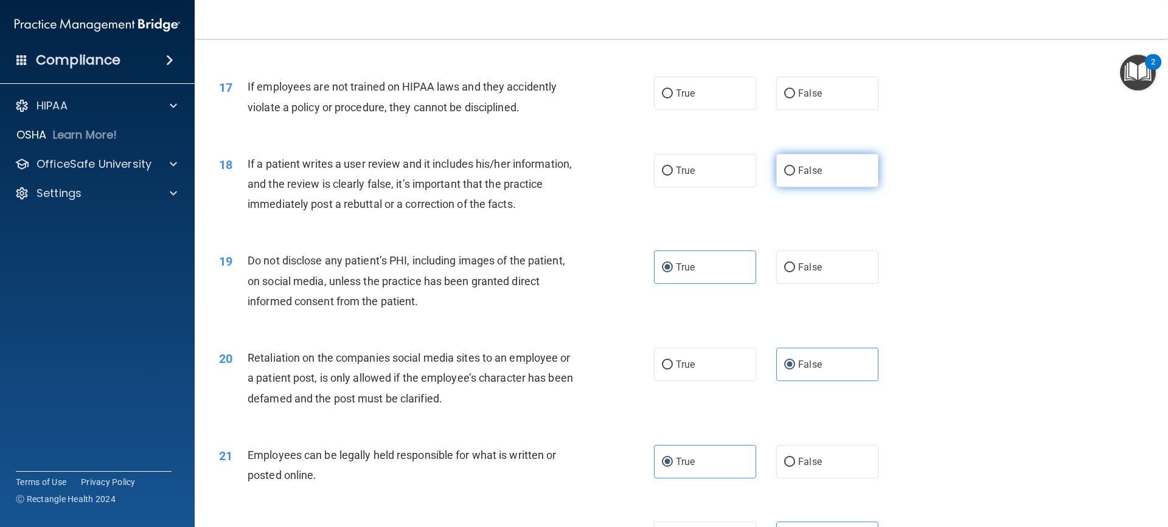
radio input "true"
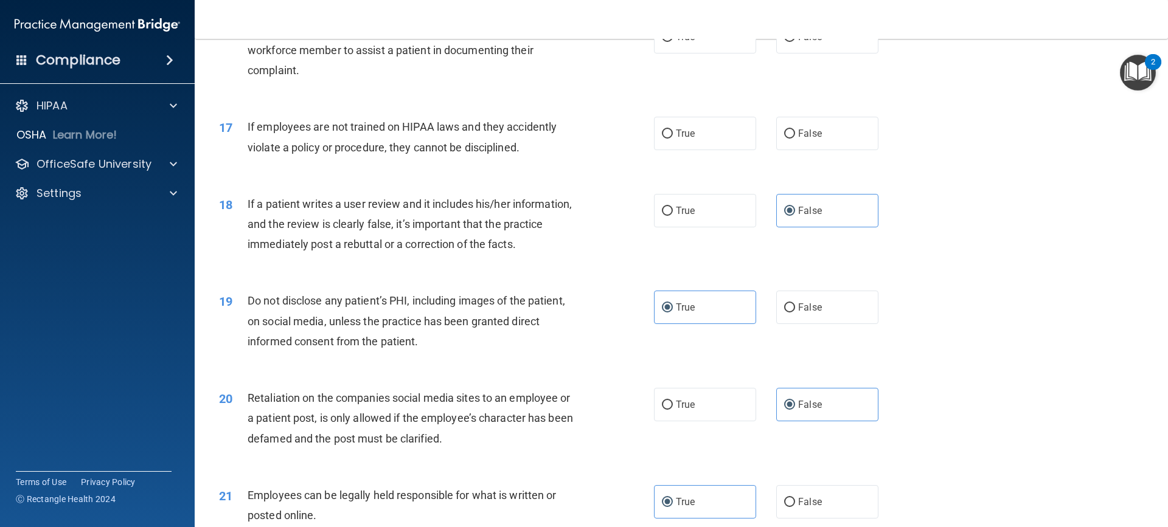
scroll to position [1492, 0]
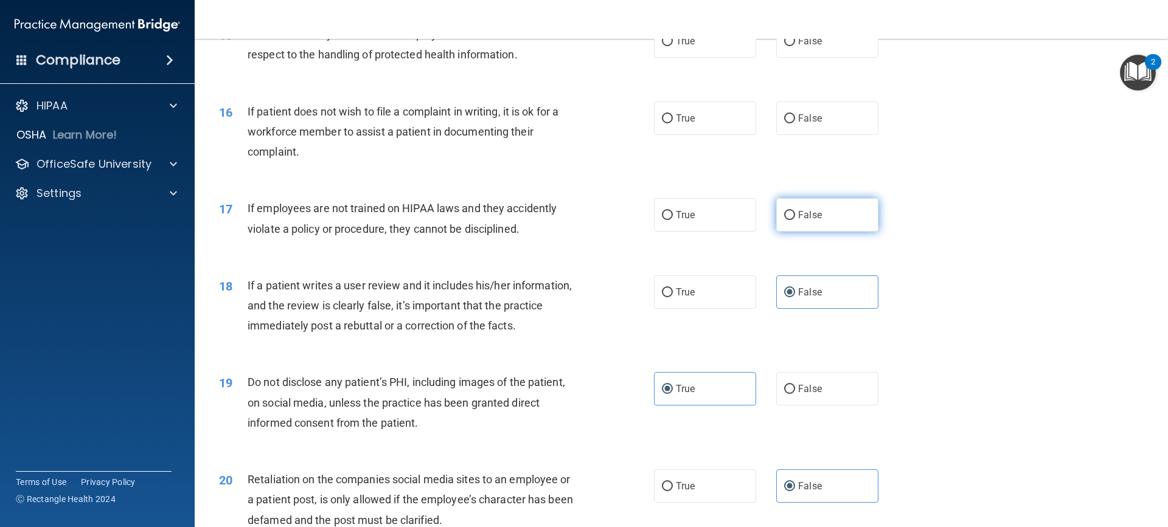
click at [865, 232] on label "False" at bounding box center [827, 214] width 102 height 33
click at [795, 220] on input "False" at bounding box center [789, 215] width 11 height 9
radio input "true"
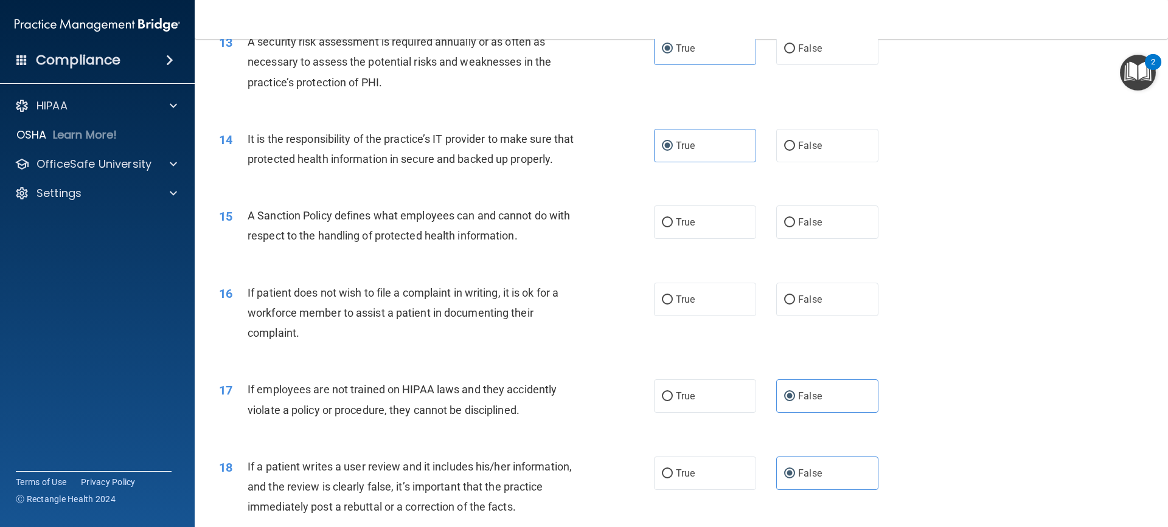
scroll to position [1309, 0]
click at [684, 307] on span "True" at bounding box center [685, 301] width 19 height 12
click at [673, 306] on input "True" at bounding box center [667, 301] width 11 height 9
radio input "true"
click at [748, 240] on label "True" at bounding box center [705, 223] width 102 height 33
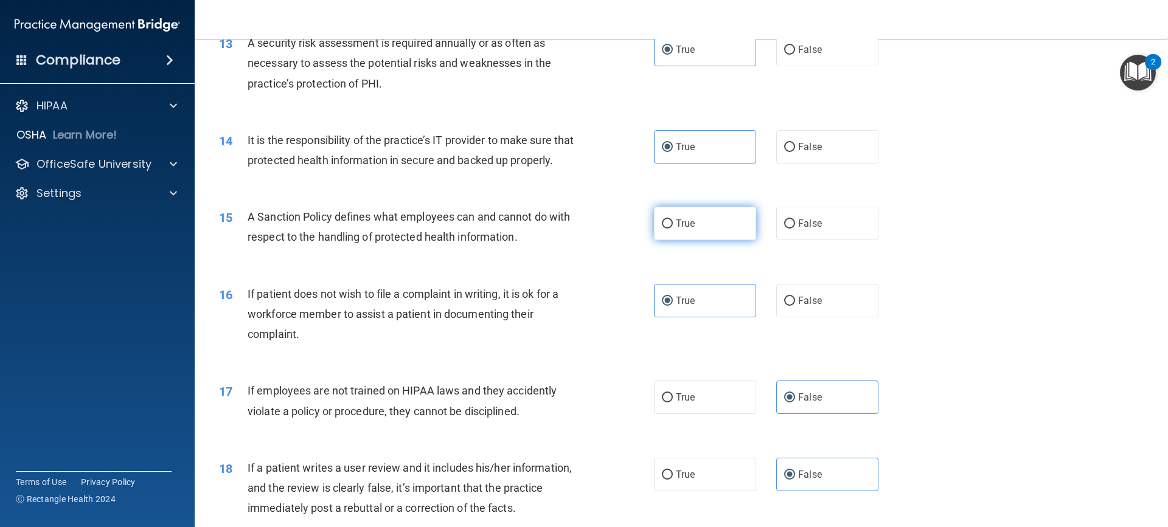
click at [673, 229] on input "True" at bounding box center [667, 224] width 11 height 9
radio input "true"
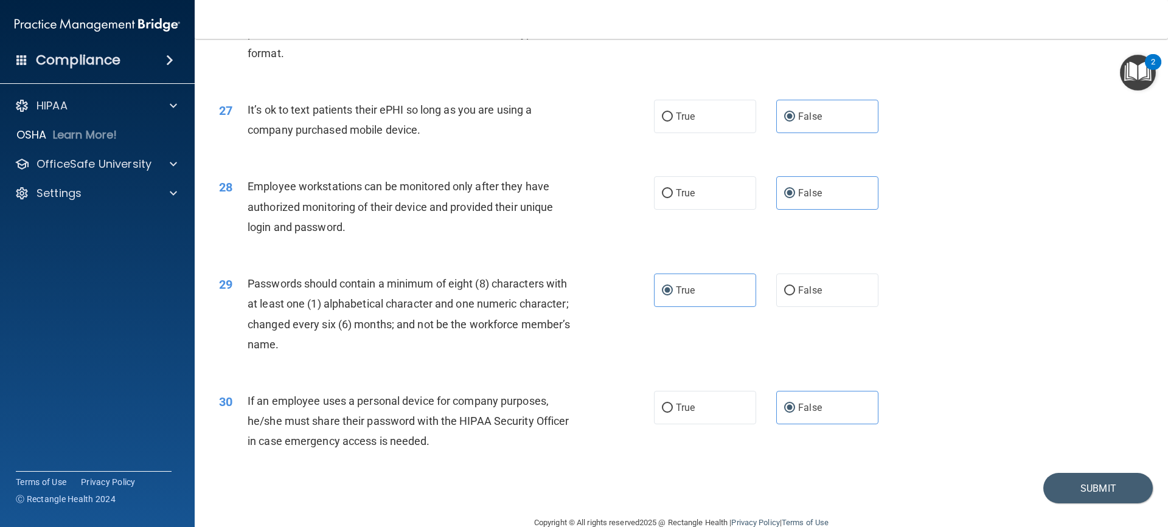
scroll to position [2526, 0]
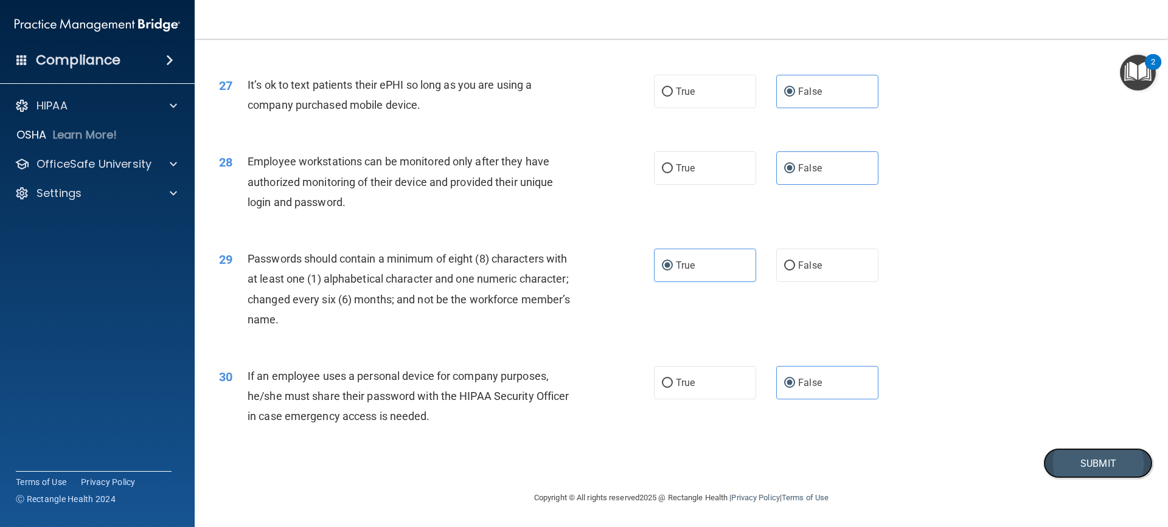
click at [1062, 456] on button "Submit" at bounding box center [1097, 463] width 109 height 31
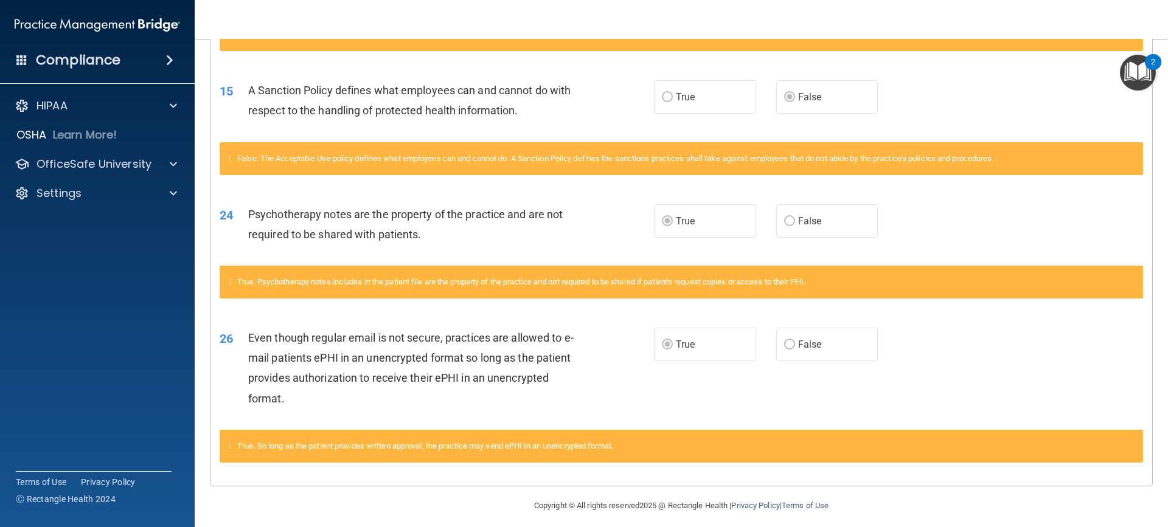
scroll to position [1213, 0]
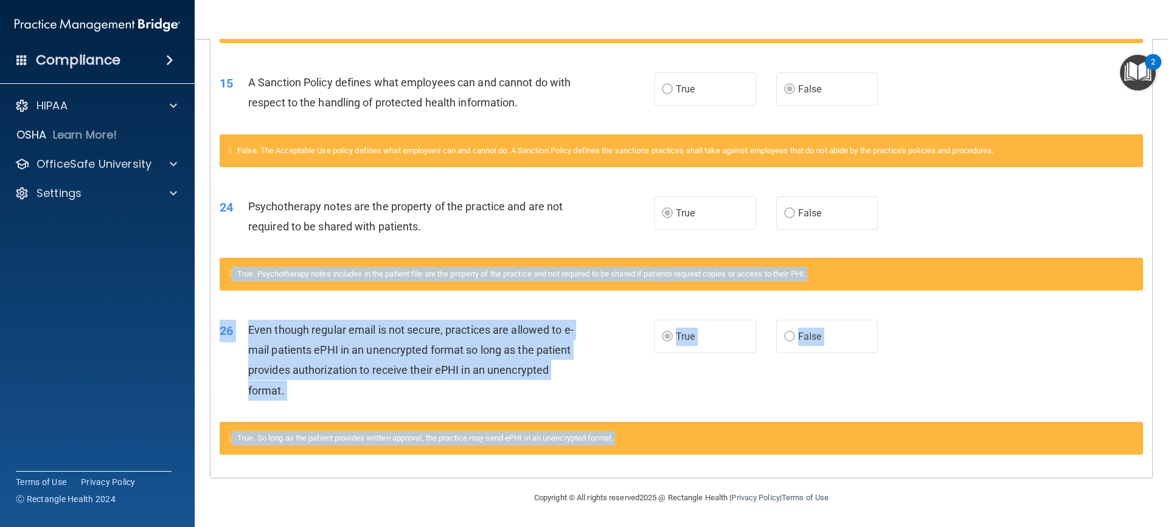
drag, startPoint x: 289, startPoint y: 483, endPoint x: 258, endPoint y: 249, distance: 236.1
click at [258, 249] on main "Calculating your score.... You did not pass the " HIPAA Policies and Procedures…" at bounding box center [681, 283] width 973 height 488
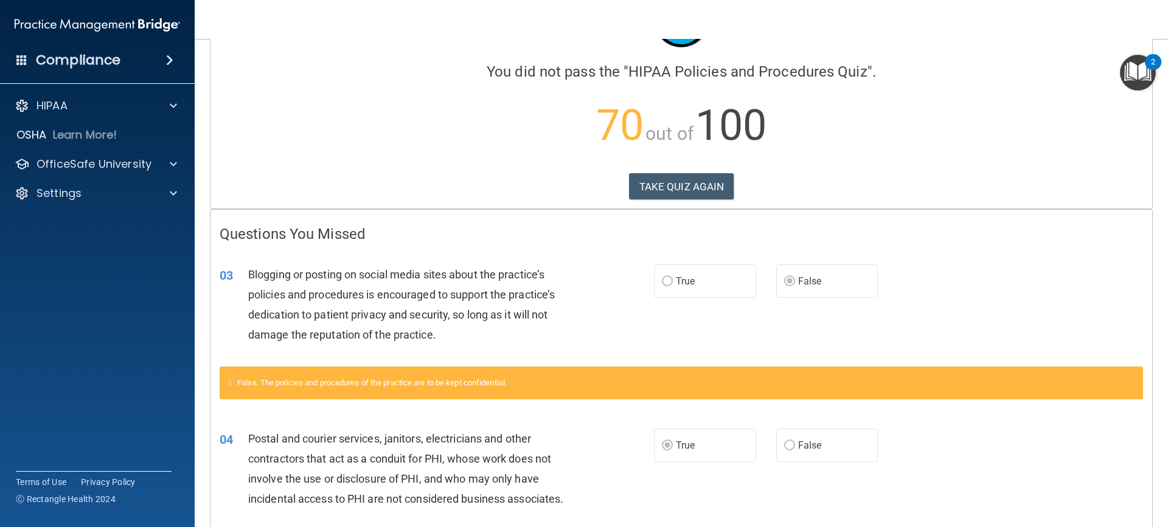
scroll to position [0, 0]
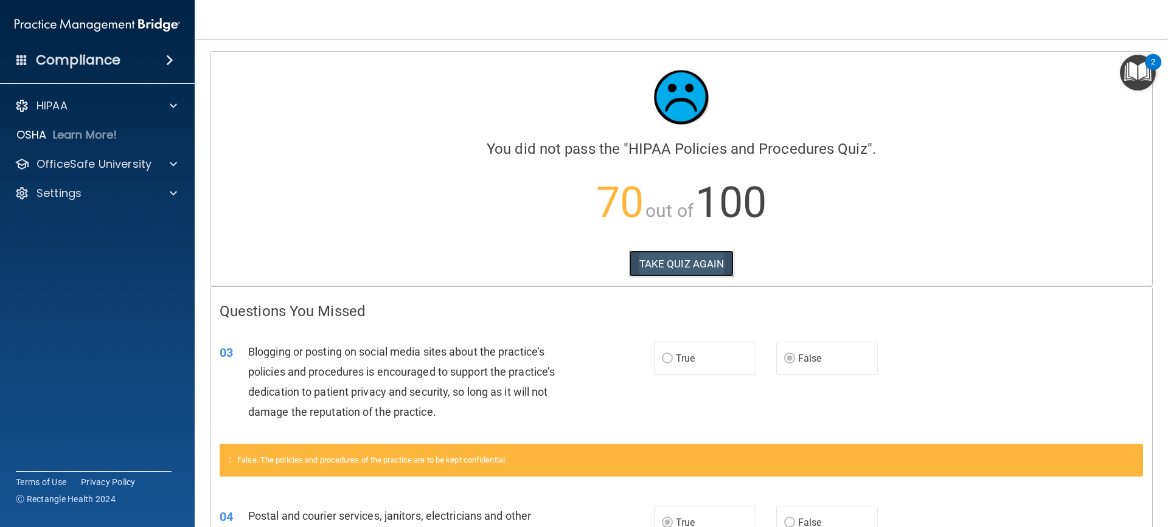
click at [653, 257] on button "TAKE QUIZ AGAIN" at bounding box center [681, 264] width 105 height 27
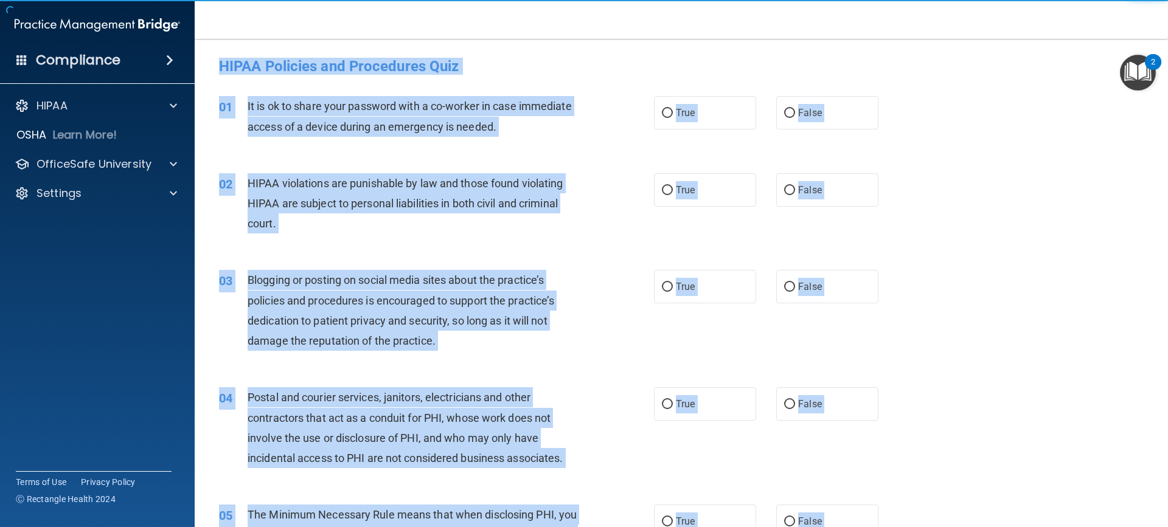
click at [936, 176] on div "02 HIPAA violations are punishable by law and those found violating HIPAA are s…" at bounding box center [681, 206] width 943 height 97
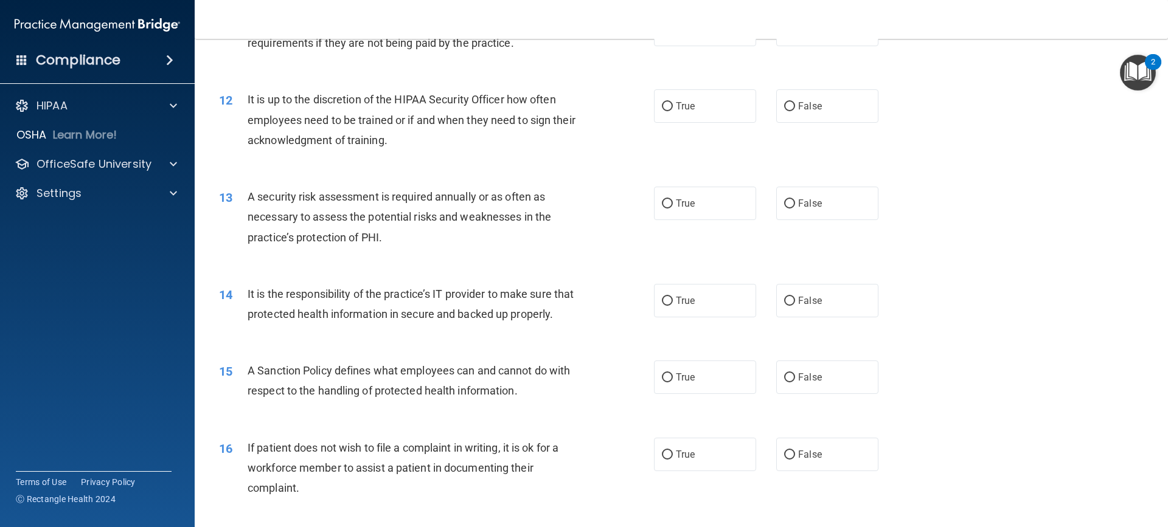
scroll to position [1216, 0]
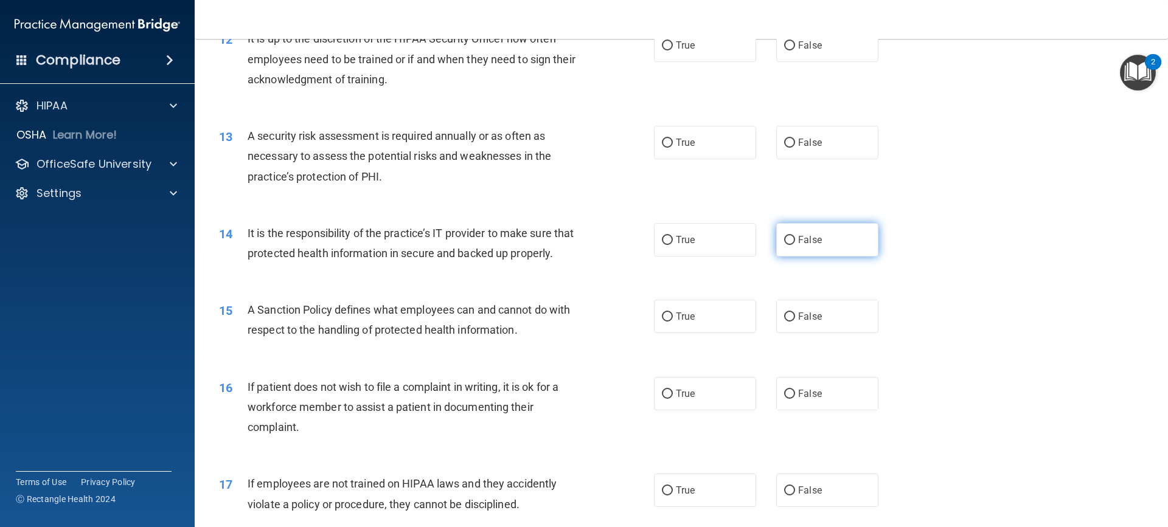
click at [798, 241] on span "False" at bounding box center [810, 240] width 24 height 12
click at [793, 241] on input "False" at bounding box center [789, 240] width 11 height 9
radio input "true"
click at [783, 327] on label "False" at bounding box center [827, 316] width 102 height 33
click at [784, 322] on input "False" at bounding box center [789, 317] width 11 height 9
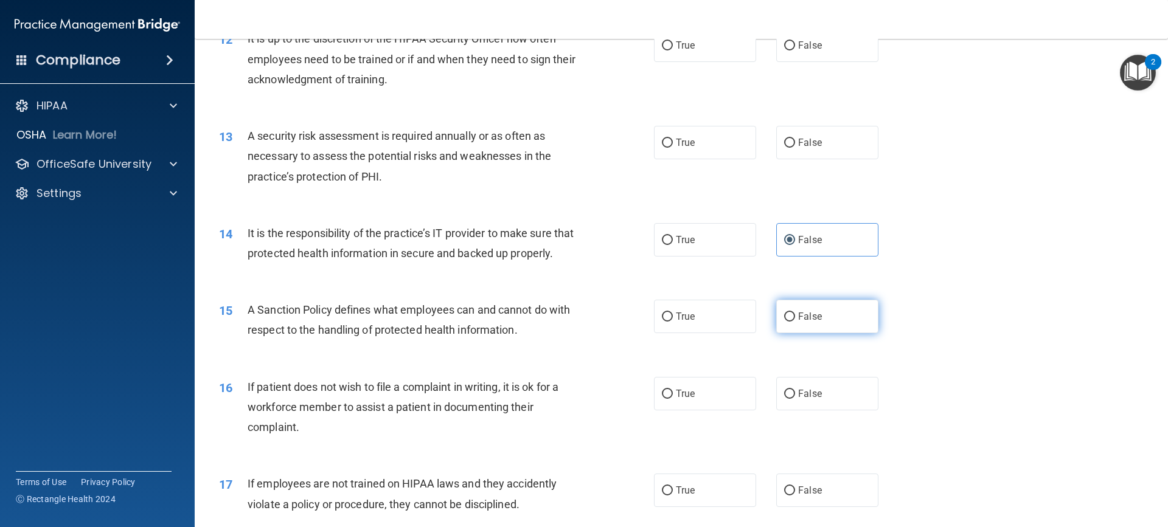
radio input "true"
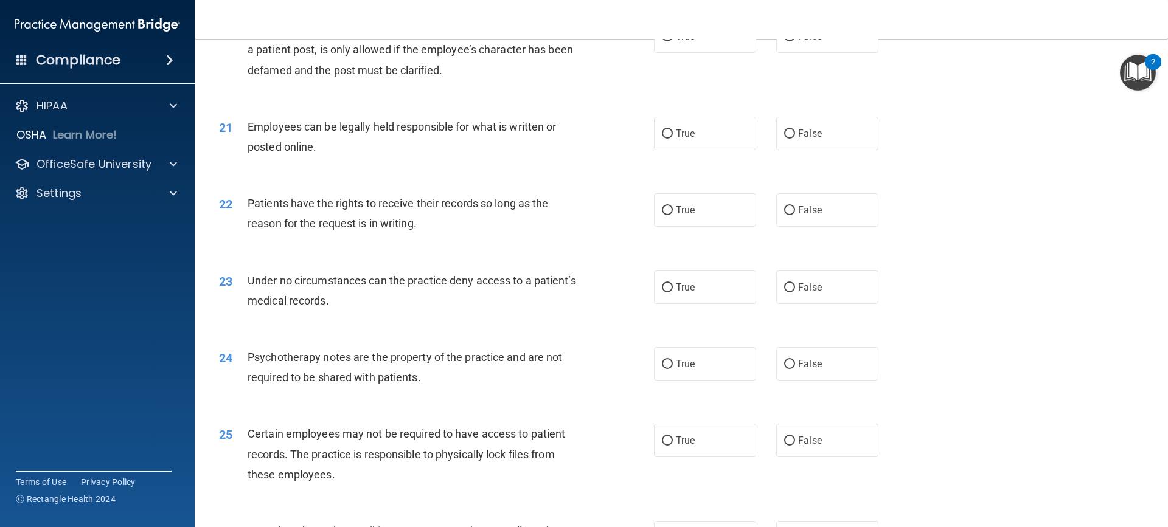
scroll to position [1946, 0]
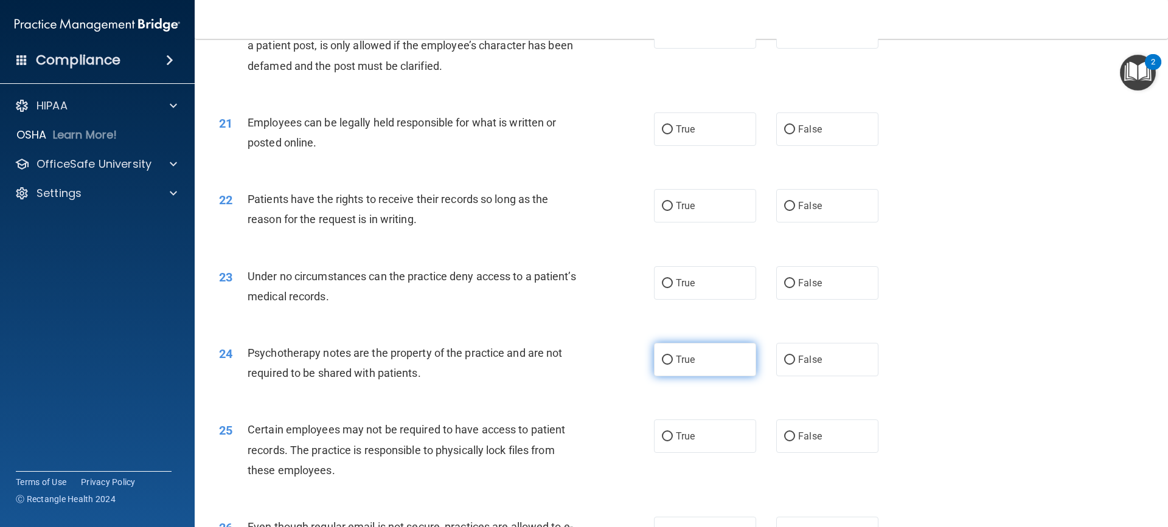
click at [675, 376] on label "True" at bounding box center [705, 359] width 102 height 33
click at [673, 365] on input "True" at bounding box center [667, 360] width 11 height 9
radio input "true"
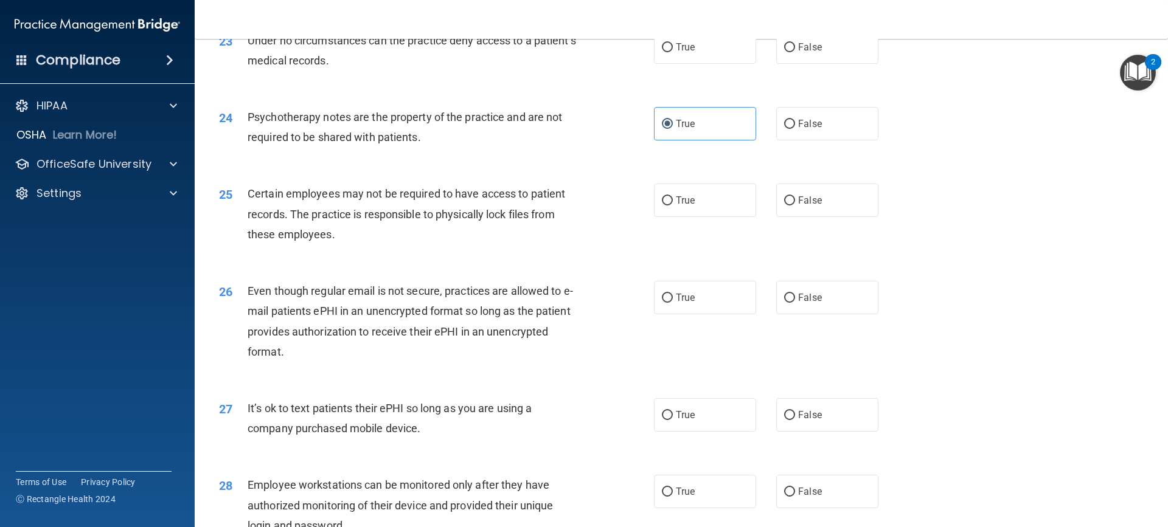
scroll to position [2190, 0]
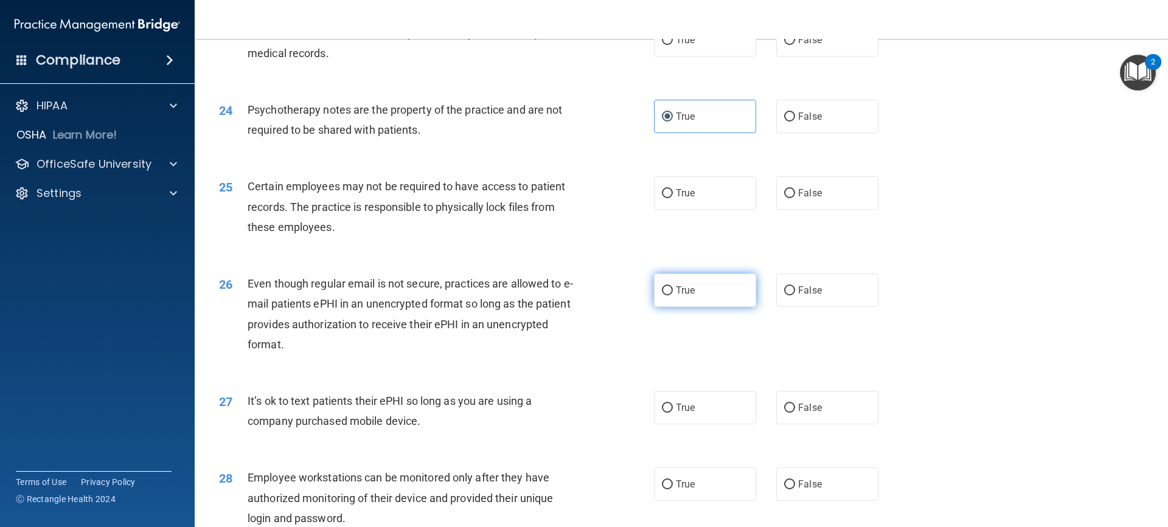
click at [676, 296] on span "True" at bounding box center [685, 291] width 19 height 12
click at [673, 296] on input "True" at bounding box center [667, 290] width 11 height 9
radio input "true"
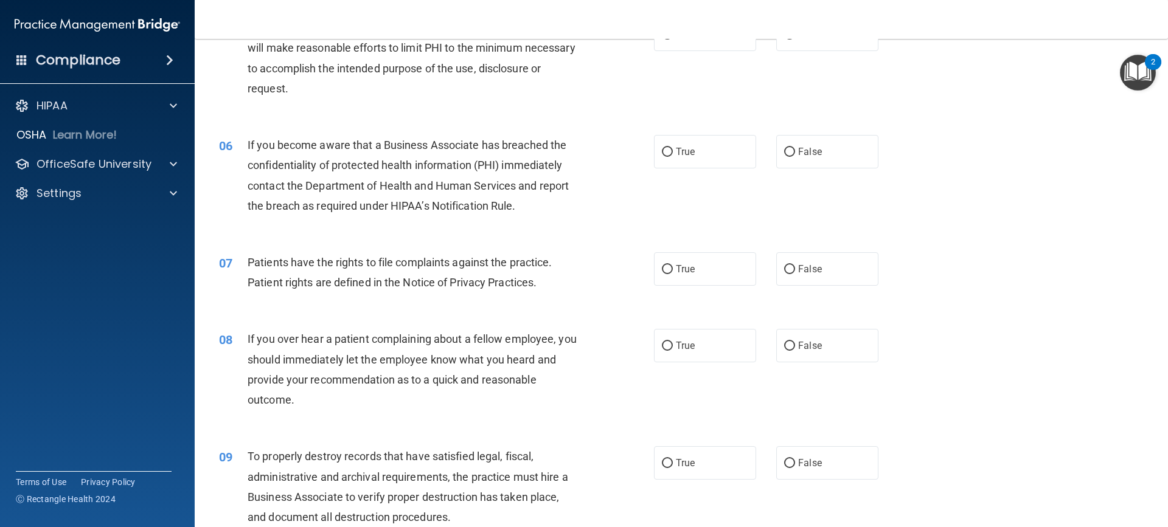
scroll to position [487, 0]
click at [805, 142] on label "False" at bounding box center [827, 152] width 102 height 33
click at [795, 148] on input "False" at bounding box center [789, 152] width 11 height 9
radio input "true"
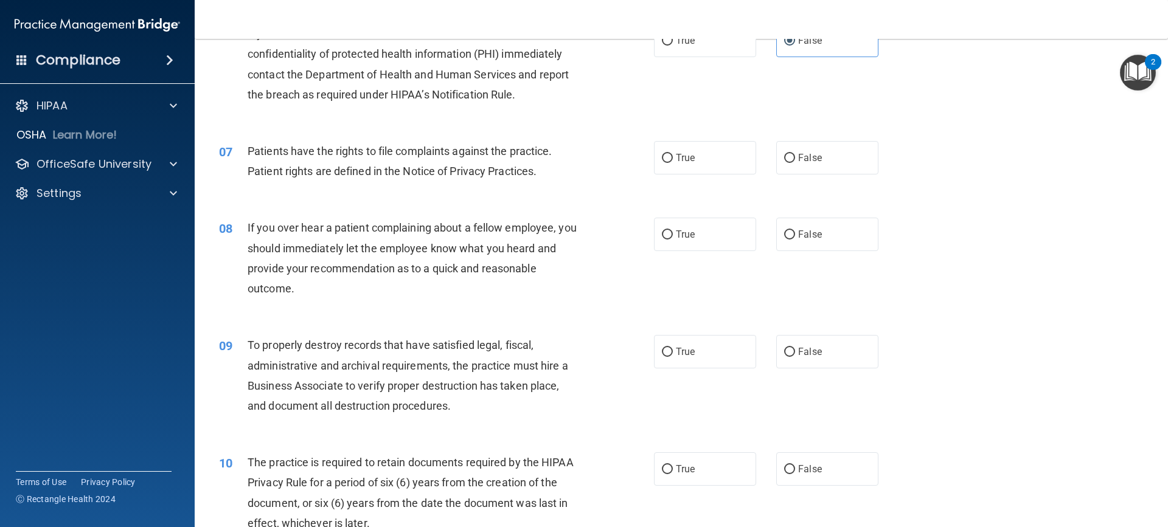
scroll to position [608, 0]
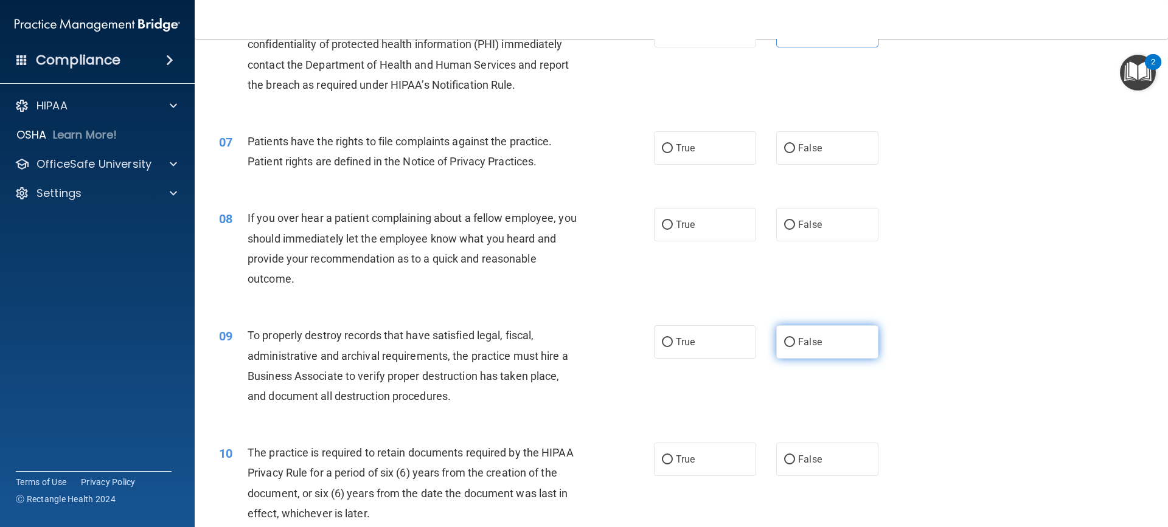
click at [813, 344] on span "False" at bounding box center [810, 342] width 24 height 12
click at [795, 344] on input "False" at bounding box center [789, 342] width 11 height 9
radio input "true"
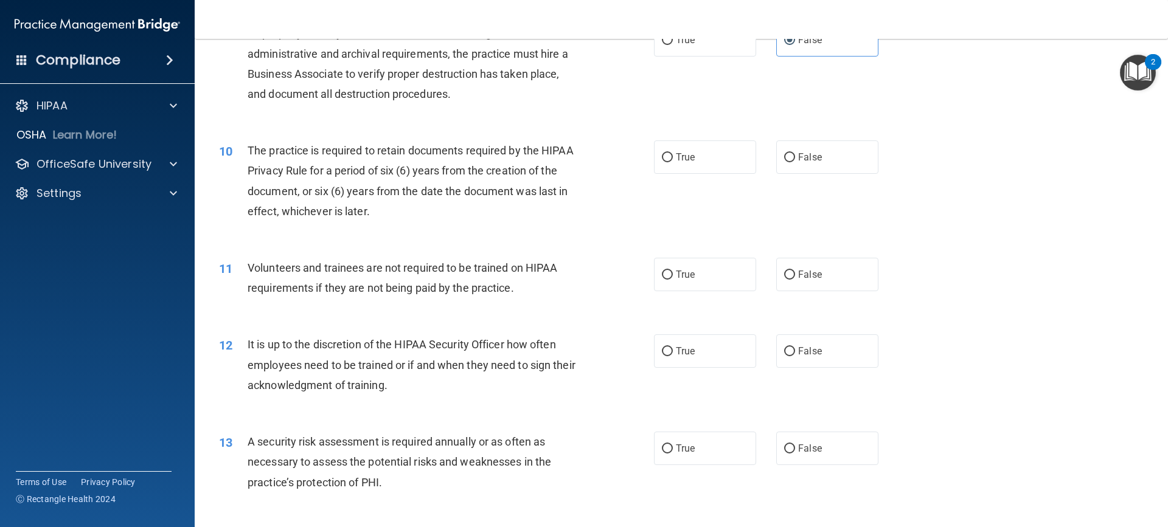
scroll to position [912, 0]
click at [816, 359] on label "False" at bounding box center [827, 349] width 102 height 33
click at [795, 355] on input "False" at bounding box center [789, 349] width 11 height 9
radio input "true"
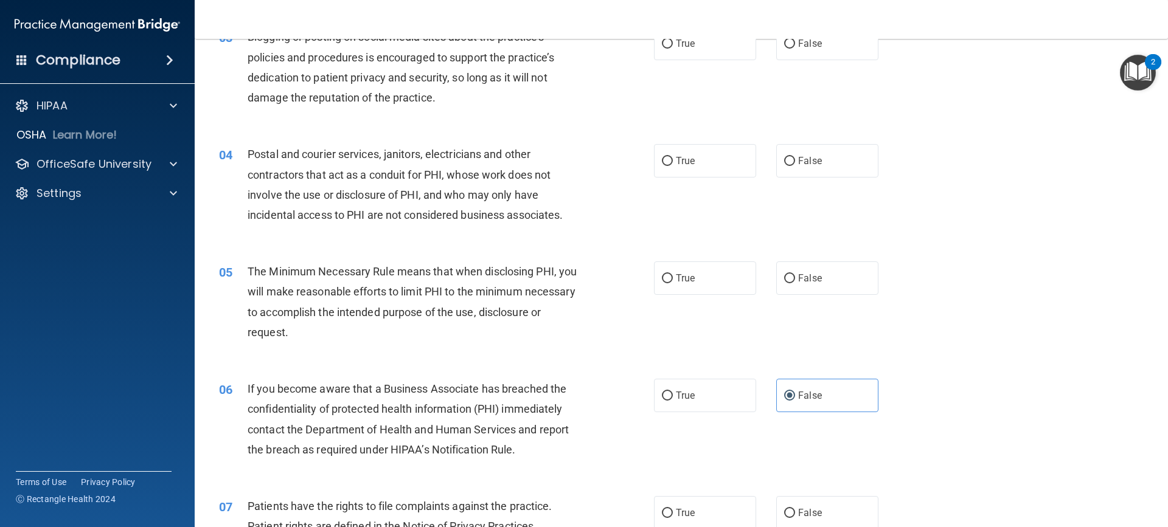
scroll to position [61, 0]
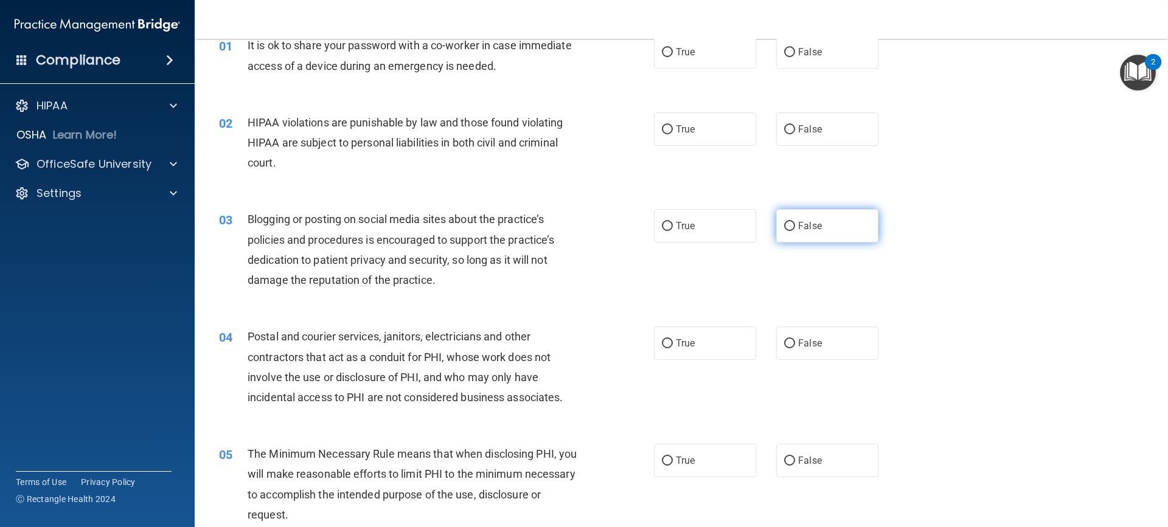
click at [827, 237] on label "False" at bounding box center [827, 225] width 102 height 33
click at [795, 231] on input "False" at bounding box center [789, 226] width 11 height 9
radio input "true"
click at [738, 338] on label "True" at bounding box center [705, 343] width 102 height 33
click at [673, 339] on input "True" at bounding box center [667, 343] width 11 height 9
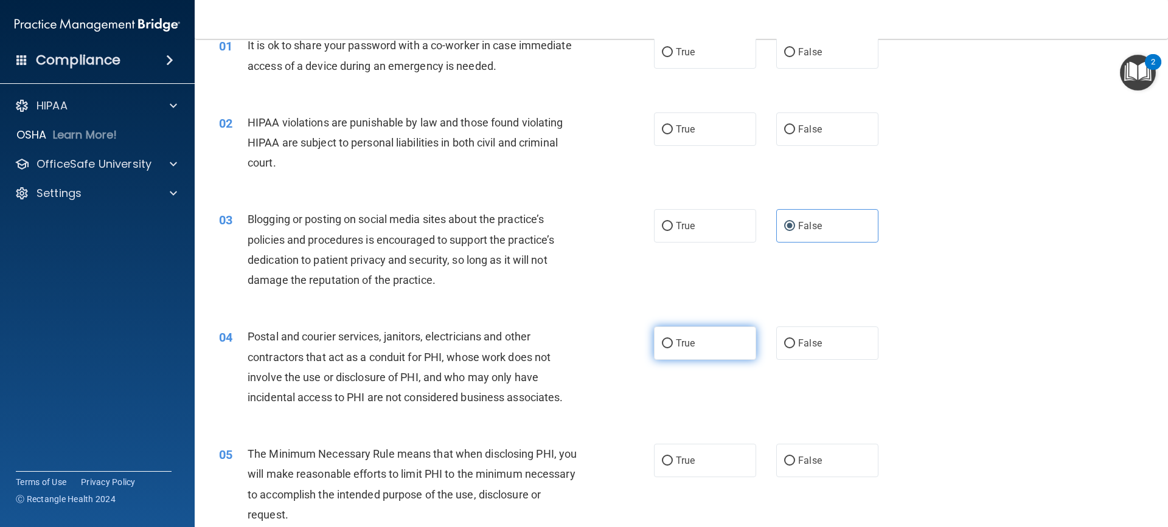
radio input "true"
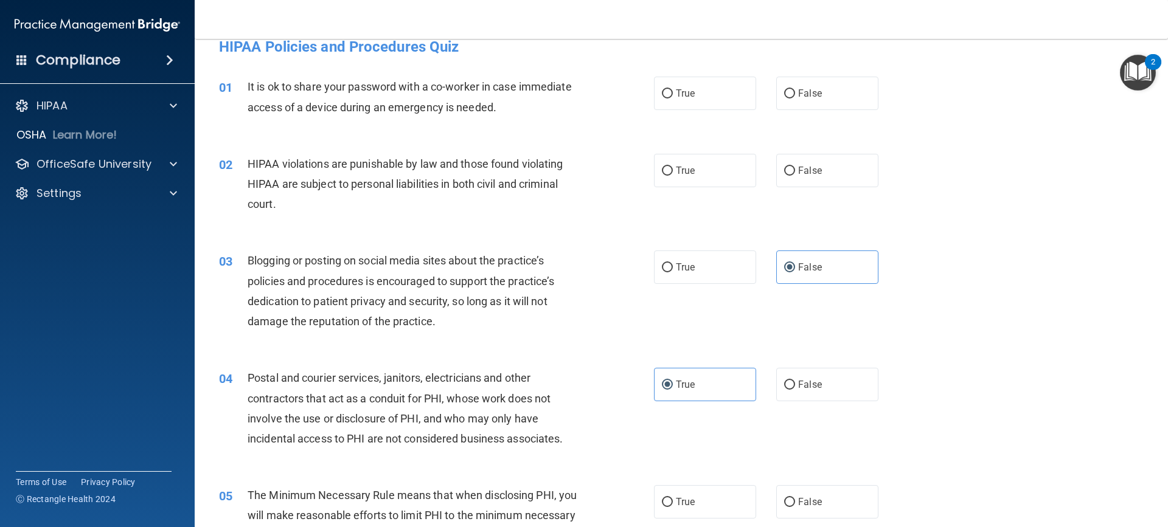
scroll to position [0, 0]
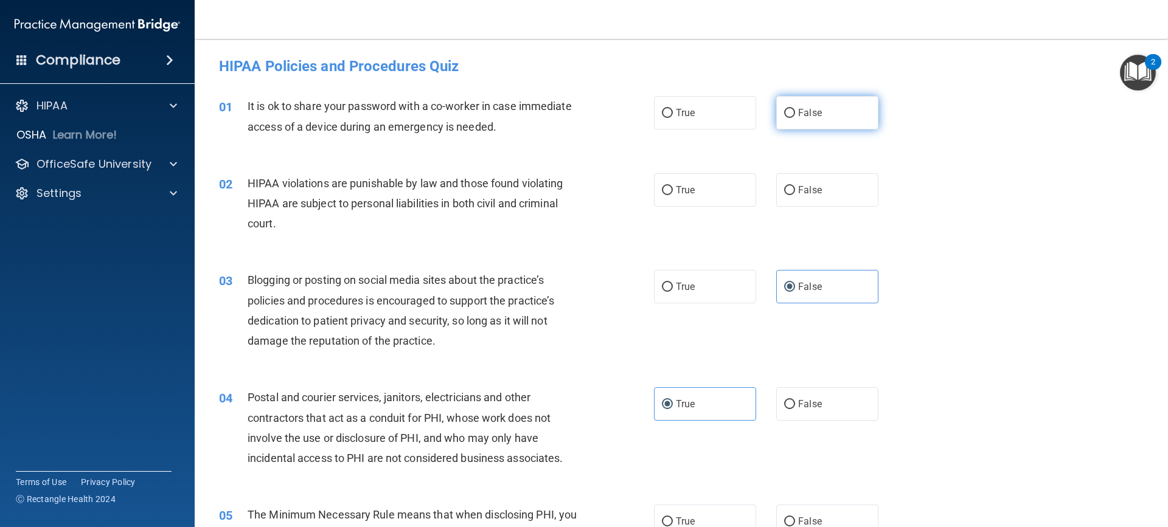
click at [809, 123] on label "False" at bounding box center [827, 112] width 102 height 33
click at [795, 118] on input "False" at bounding box center [789, 113] width 11 height 9
radio input "true"
click at [738, 197] on label "True" at bounding box center [705, 189] width 102 height 33
click at [673, 195] on input "True" at bounding box center [667, 190] width 11 height 9
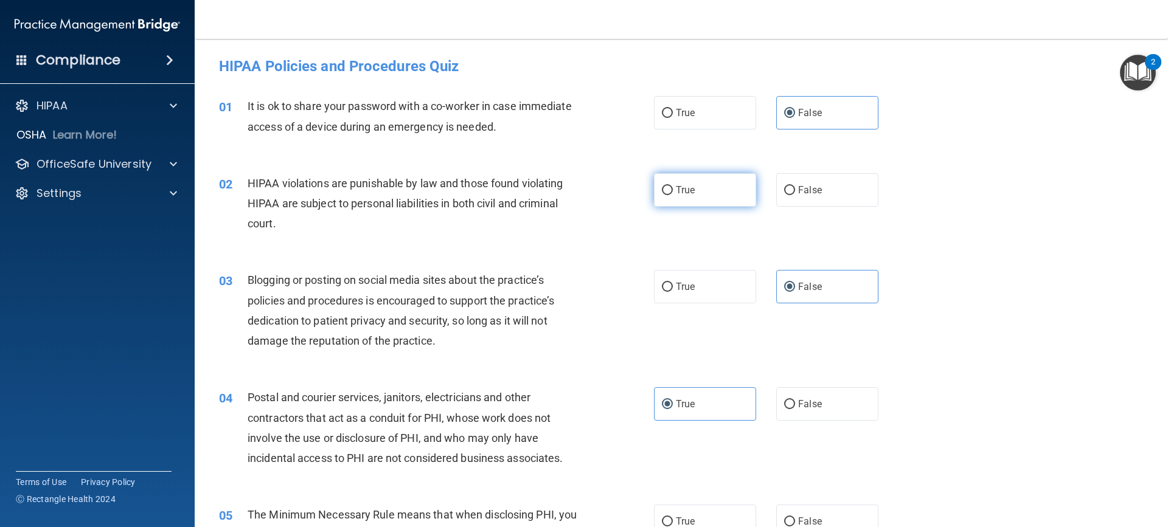
radio input "true"
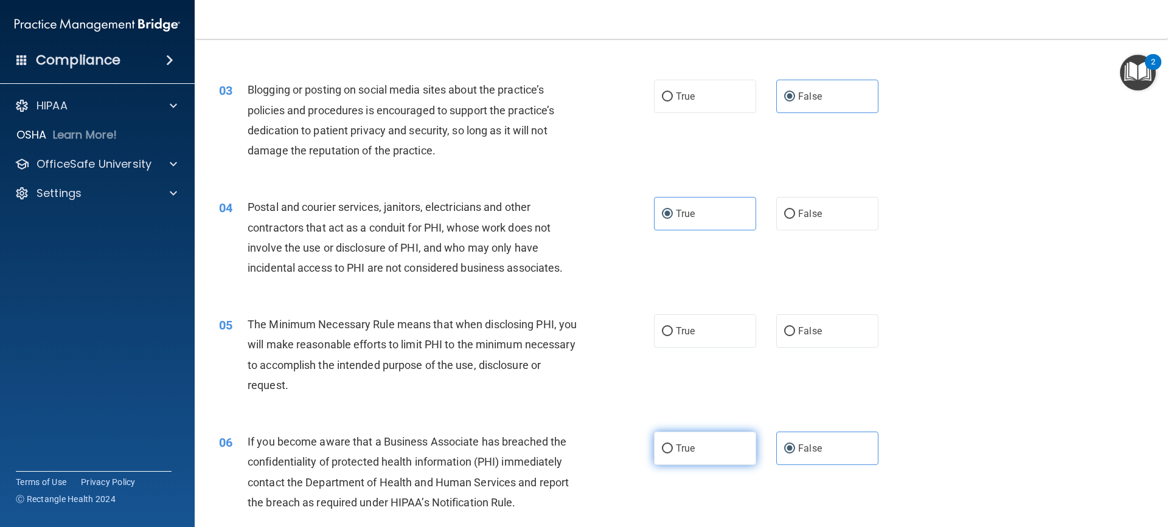
scroll to position [304, 0]
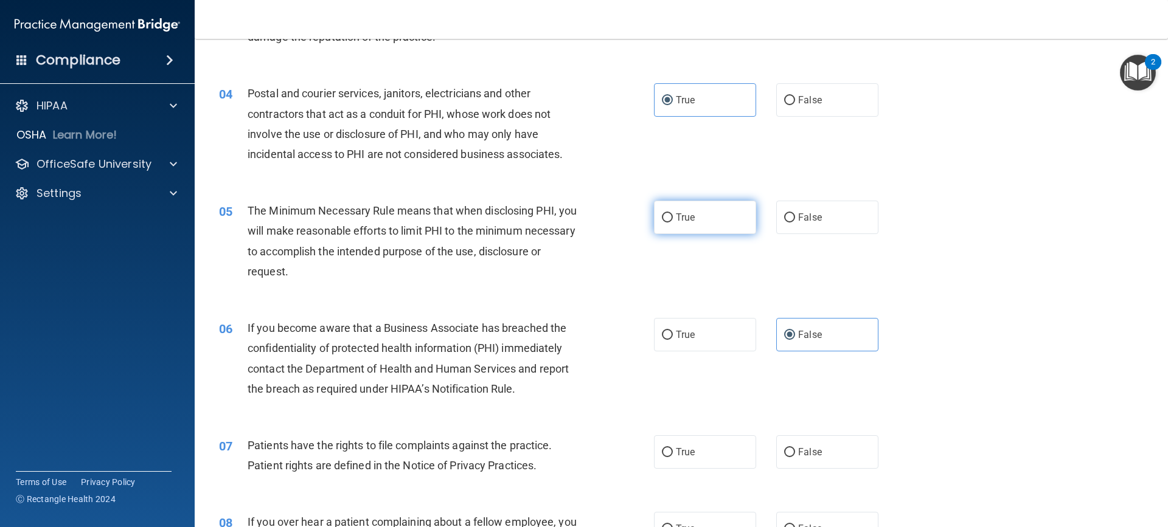
click at [673, 224] on label "True" at bounding box center [705, 217] width 102 height 33
click at [673, 223] on input "True" at bounding box center [667, 217] width 11 height 9
radio input "true"
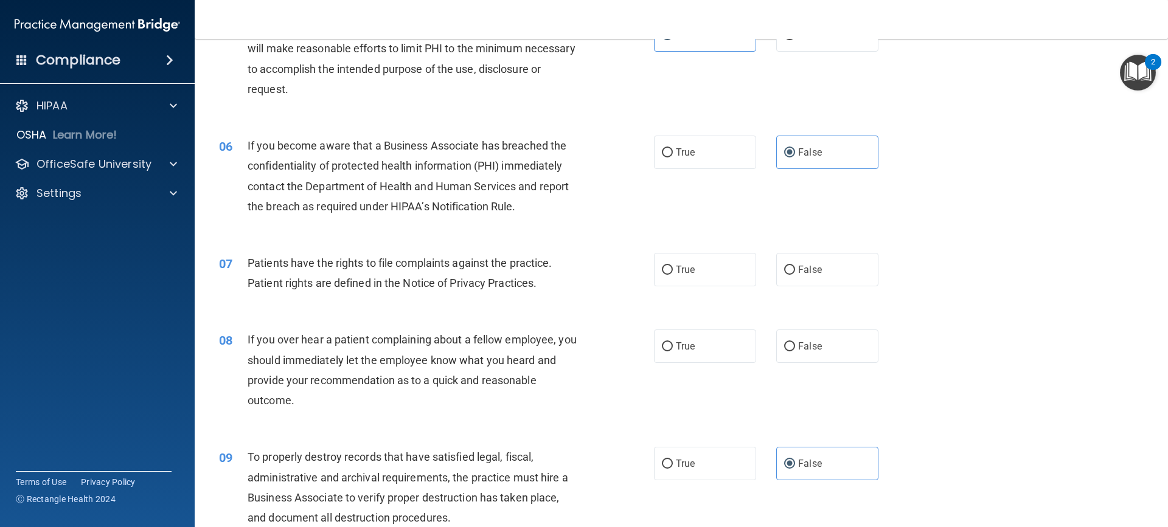
scroll to position [547, 0]
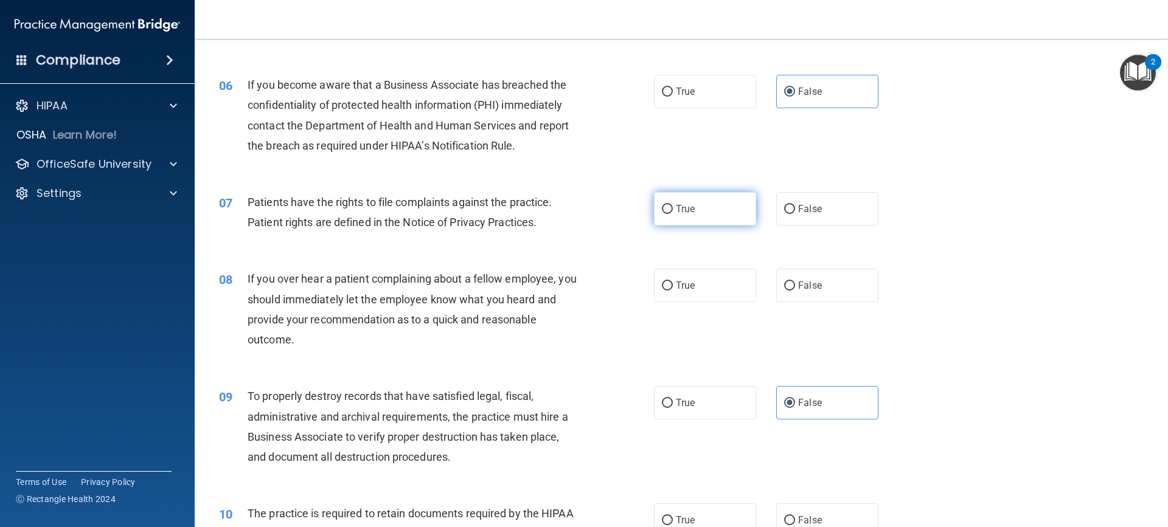
click at [703, 216] on label "True" at bounding box center [705, 208] width 102 height 33
click at [673, 214] on input "True" at bounding box center [667, 209] width 11 height 9
radio input "true"
click at [820, 298] on label "False" at bounding box center [827, 285] width 102 height 33
click at [795, 291] on input "False" at bounding box center [789, 286] width 11 height 9
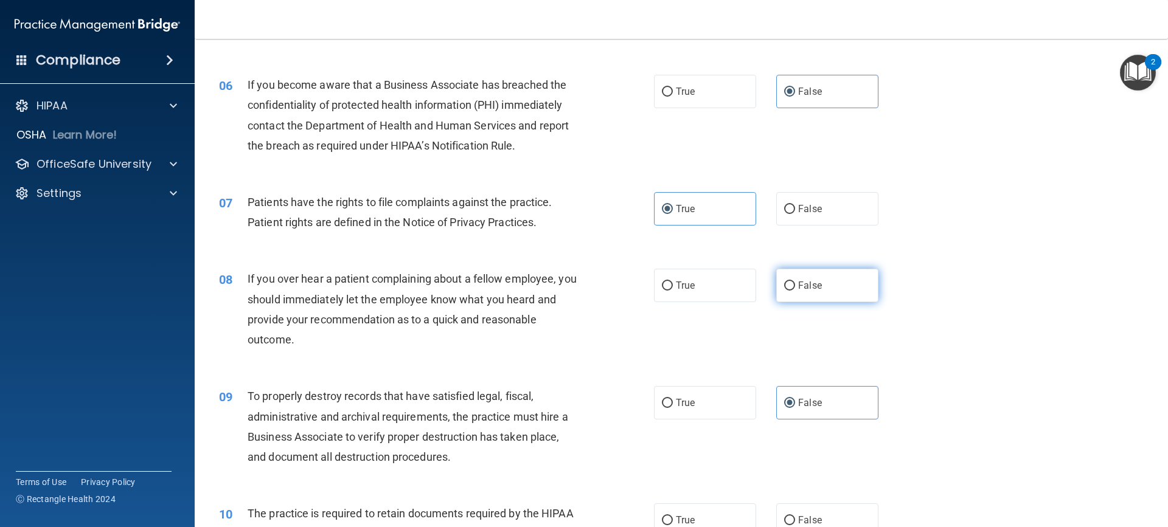
radio input "true"
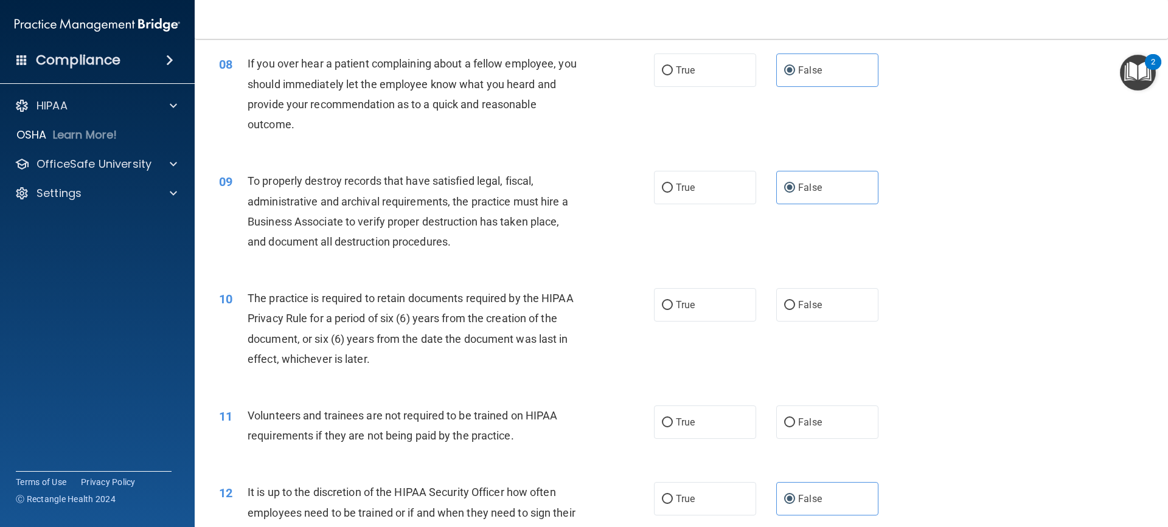
scroll to position [791, 0]
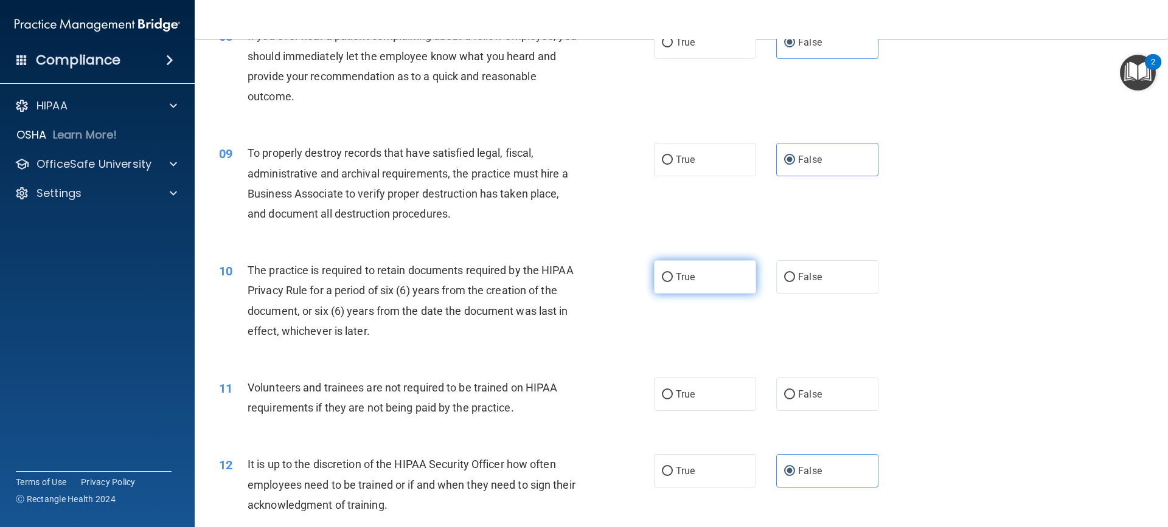
click at [695, 271] on label "True" at bounding box center [705, 276] width 102 height 33
click at [673, 273] on input "True" at bounding box center [667, 277] width 11 height 9
radio input "true"
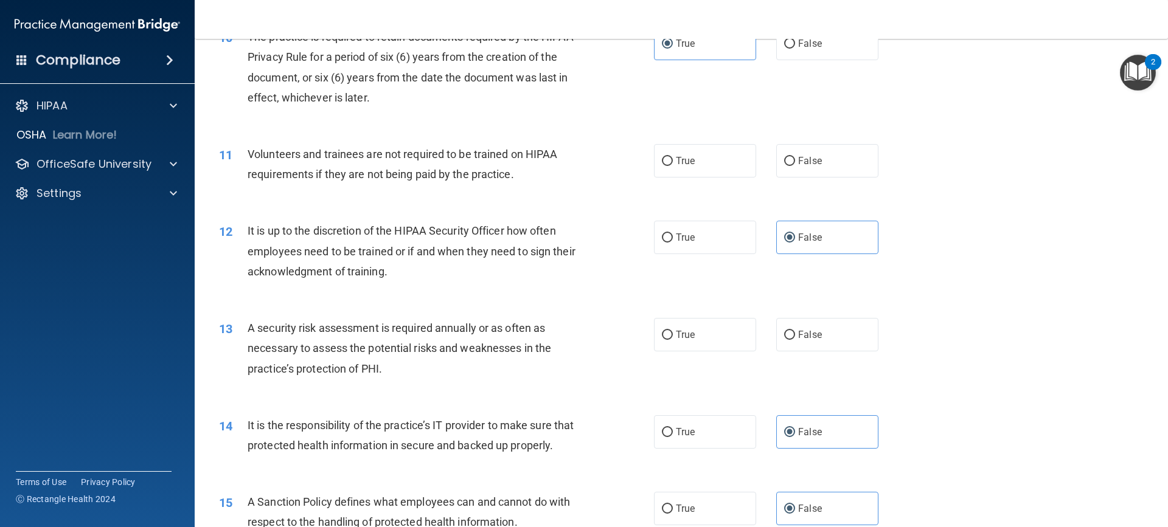
scroll to position [1034, 0]
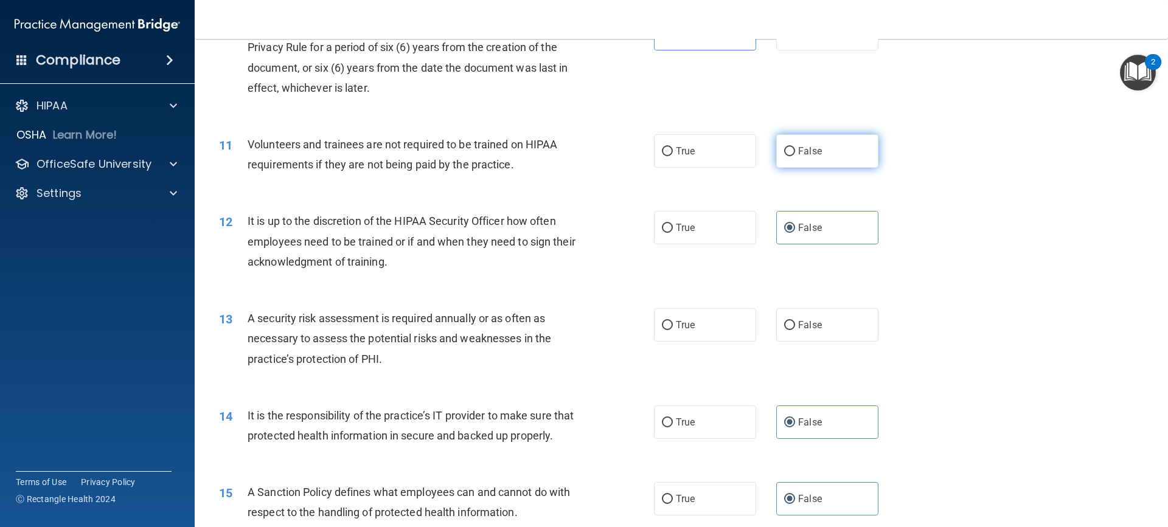
click at [842, 156] on label "False" at bounding box center [827, 150] width 102 height 33
click at [795, 156] on input "False" at bounding box center [789, 151] width 11 height 9
radio input "true"
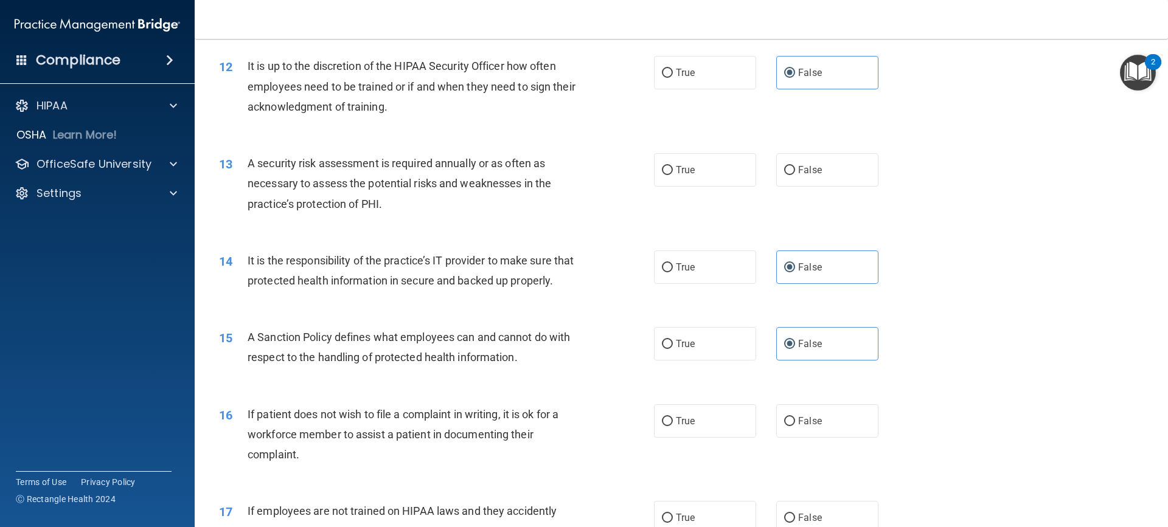
scroll to position [1216, 0]
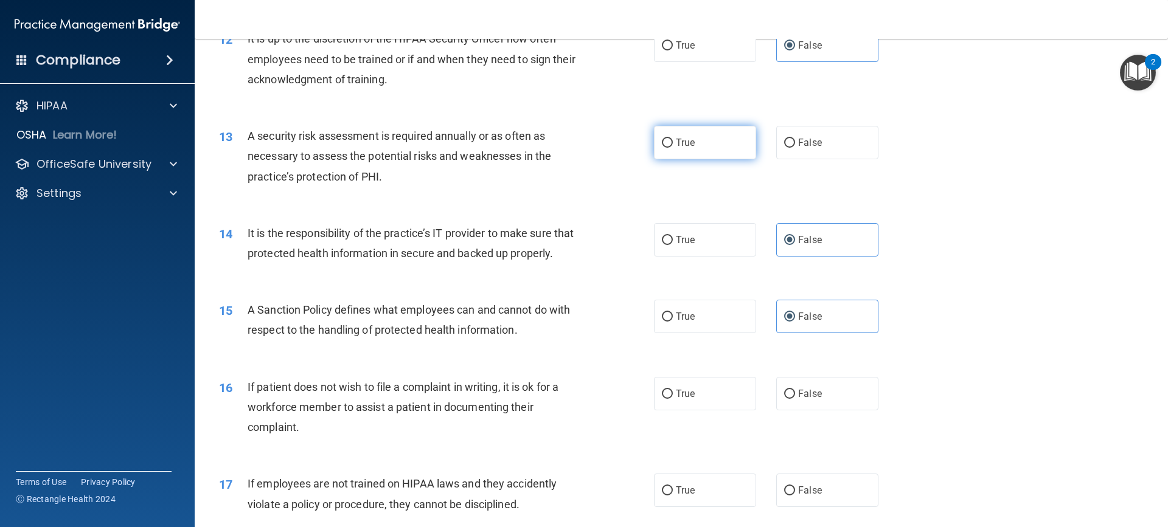
click at [698, 150] on label "True" at bounding box center [705, 142] width 102 height 33
click at [673, 148] on input "True" at bounding box center [667, 143] width 11 height 9
radio input "true"
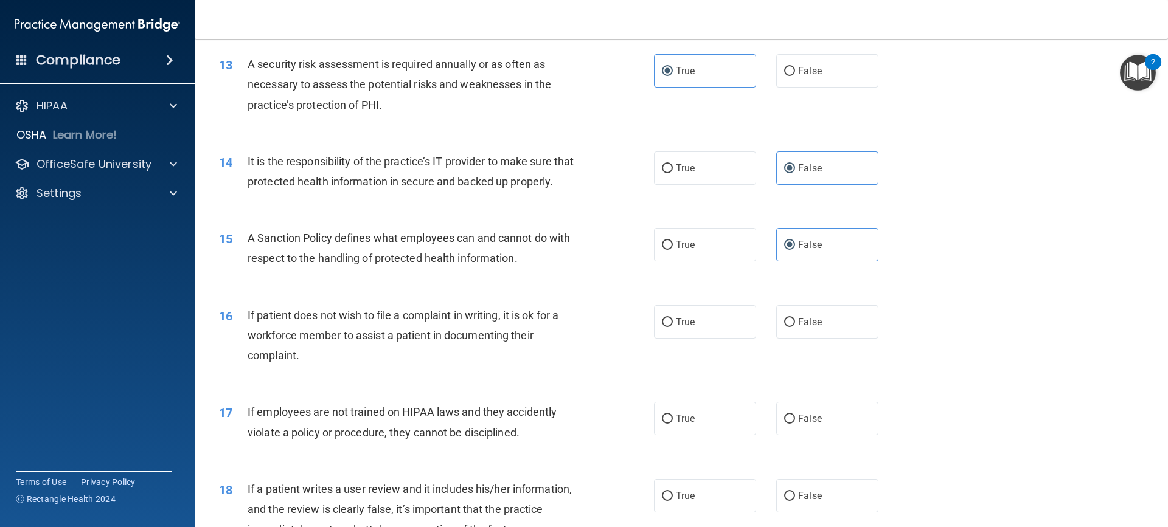
scroll to position [1399, 0]
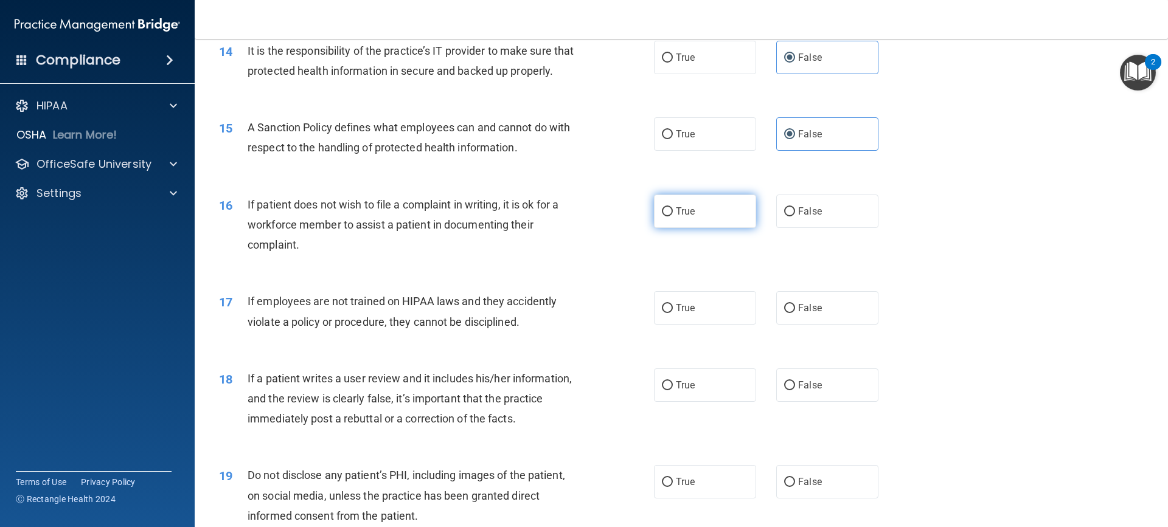
click at [689, 217] on span "True" at bounding box center [685, 212] width 19 height 12
click at [673, 217] on input "True" at bounding box center [667, 211] width 11 height 9
radio input "true"
click at [816, 325] on label "False" at bounding box center [827, 307] width 102 height 33
click at [795, 313] on input "False" at bounding box center [789, 308] width 11 height 9
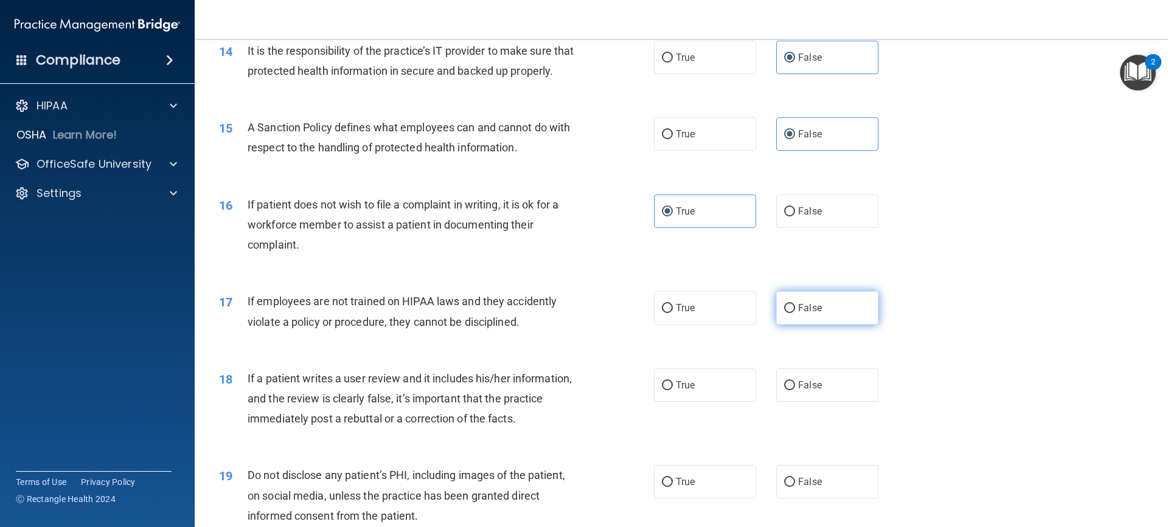
radio input "true"
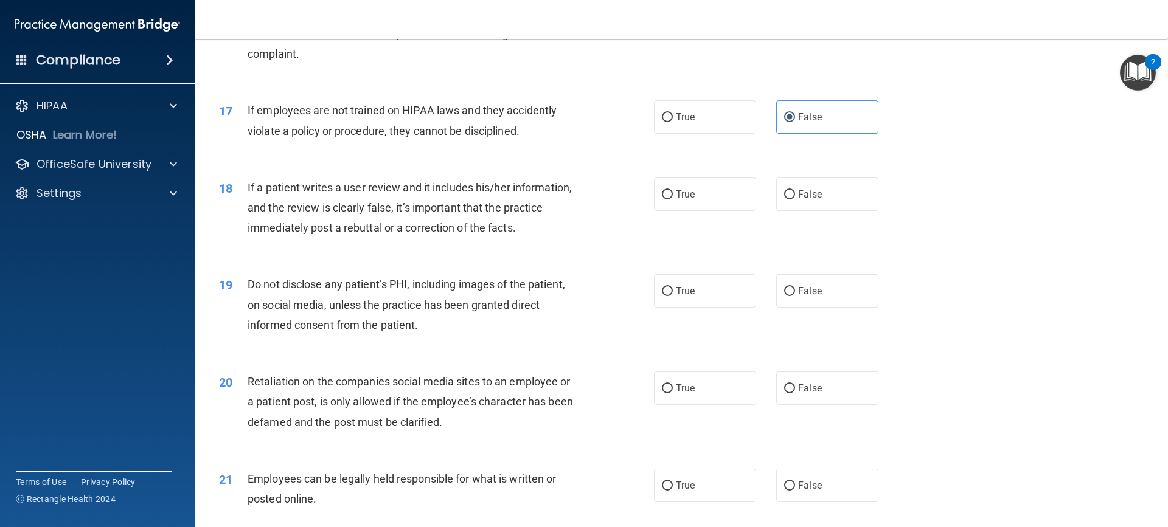
scroll to position [1642, 0]
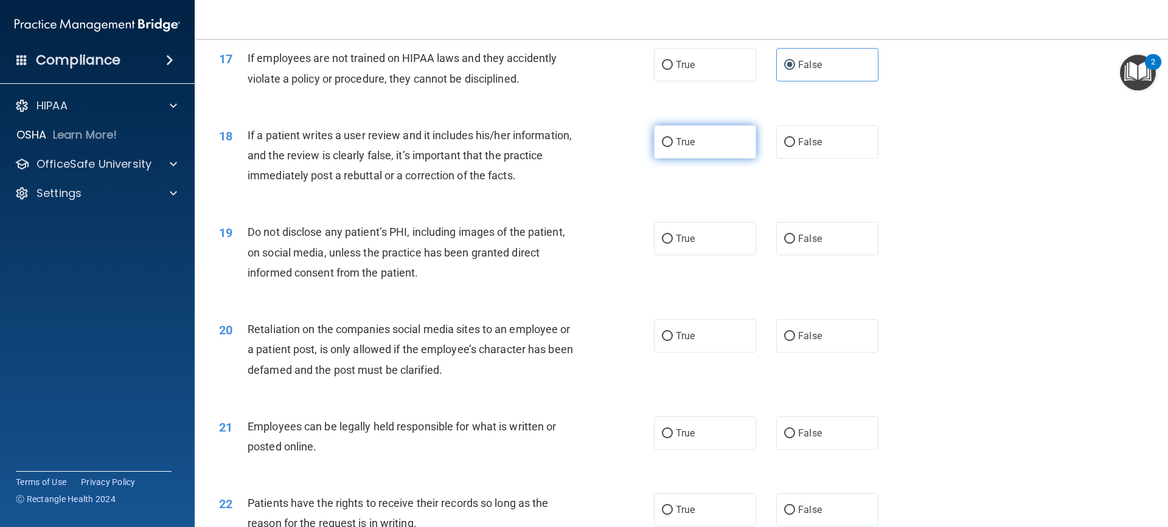
click at [666, 147] on input "True" at bounding box center [667, 142] width 11 height 9
radio input "true"
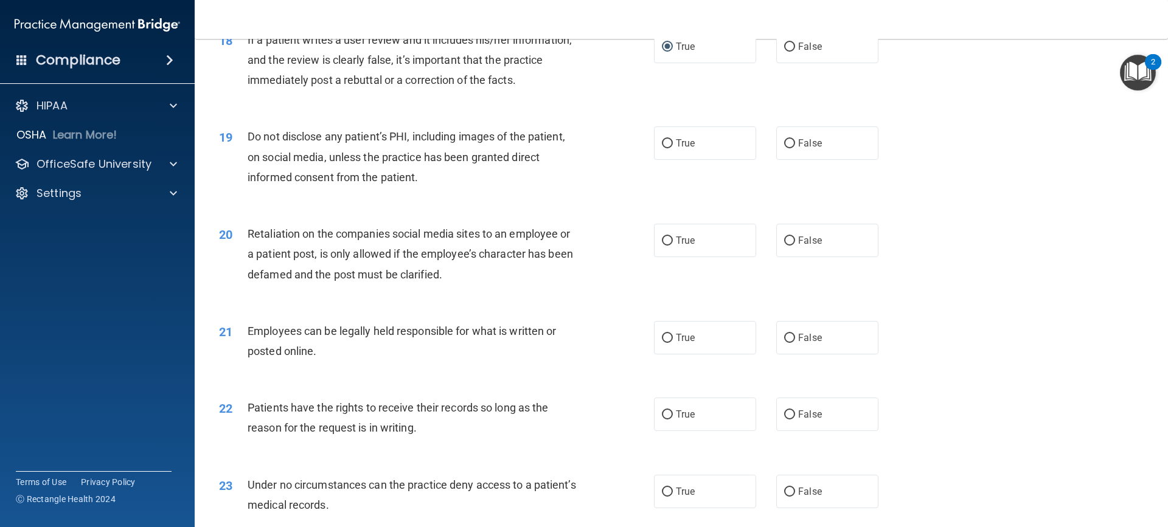
scroll to position [1764, 0]
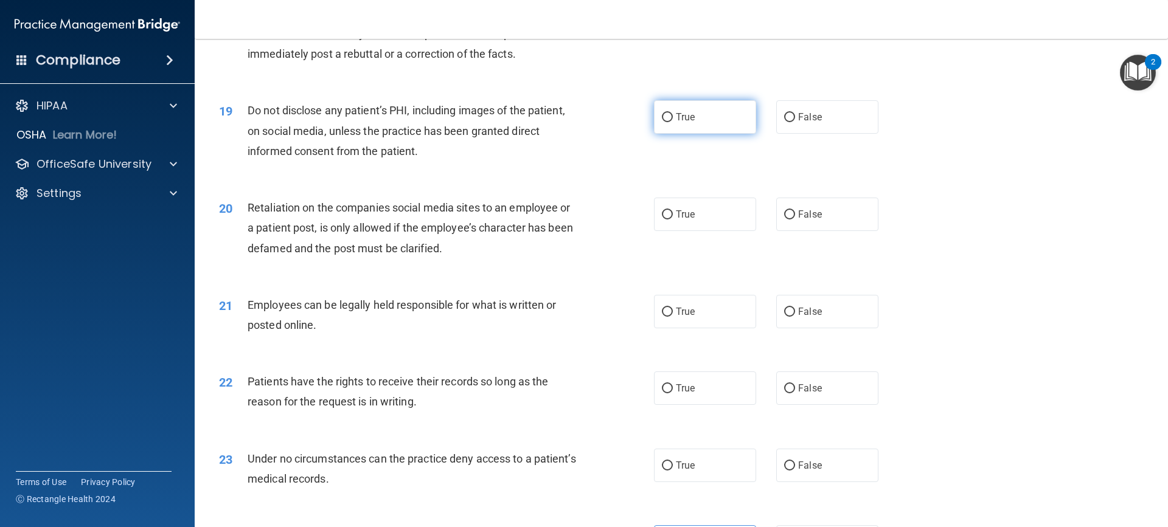
click at [665, 122] on input "True" at bounding box center [667, 117] width 11 height 9
radio input "true"
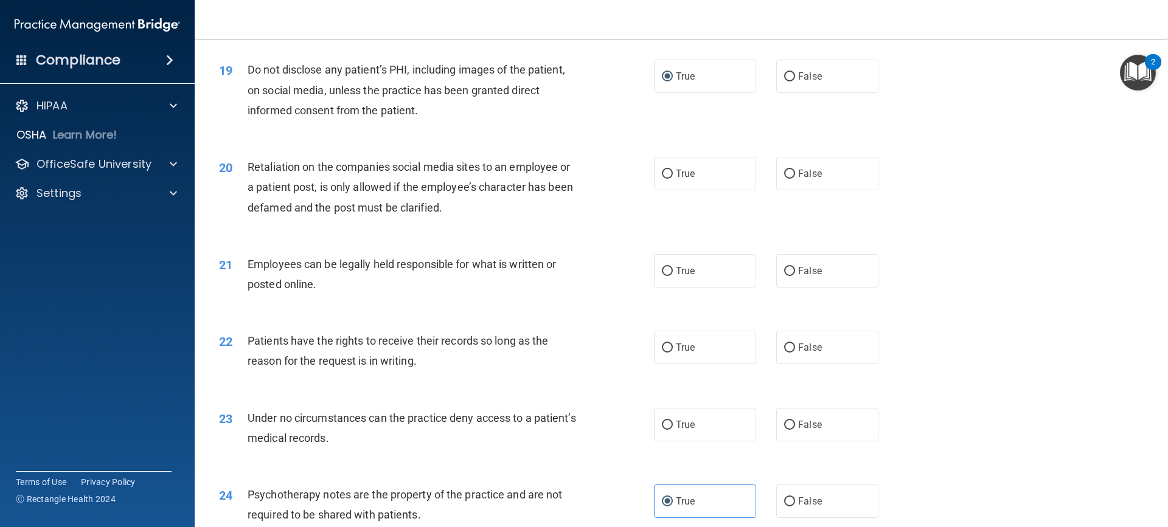
scroll to position [1825, 0]
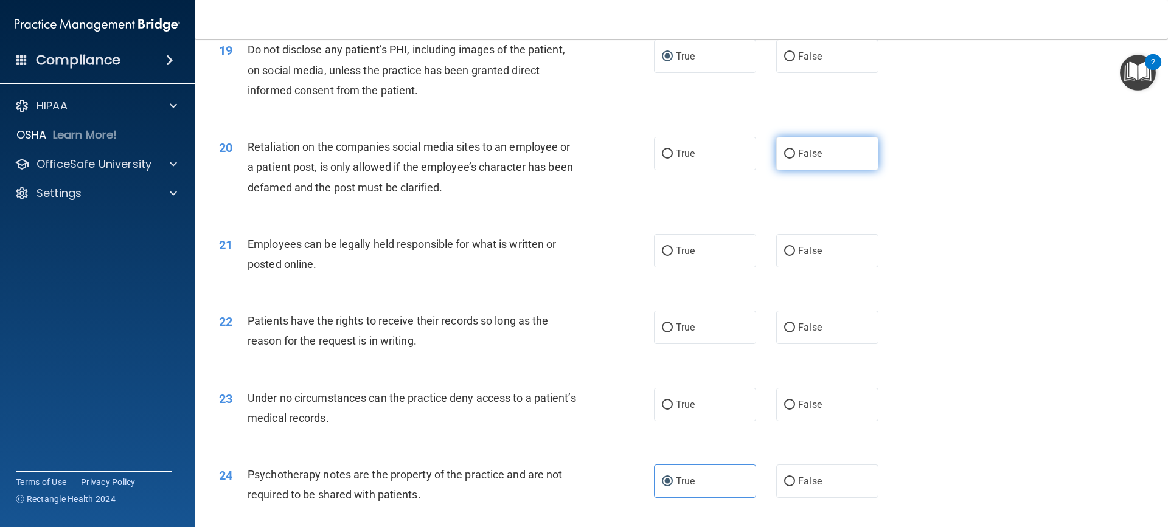
click at [798, 159] on span "False" at bounding box center [810, 154] width 24 height 12
click at [795, 159] on input "False" at bounding box center [789, 154] width 11 height 9
radio input "true"
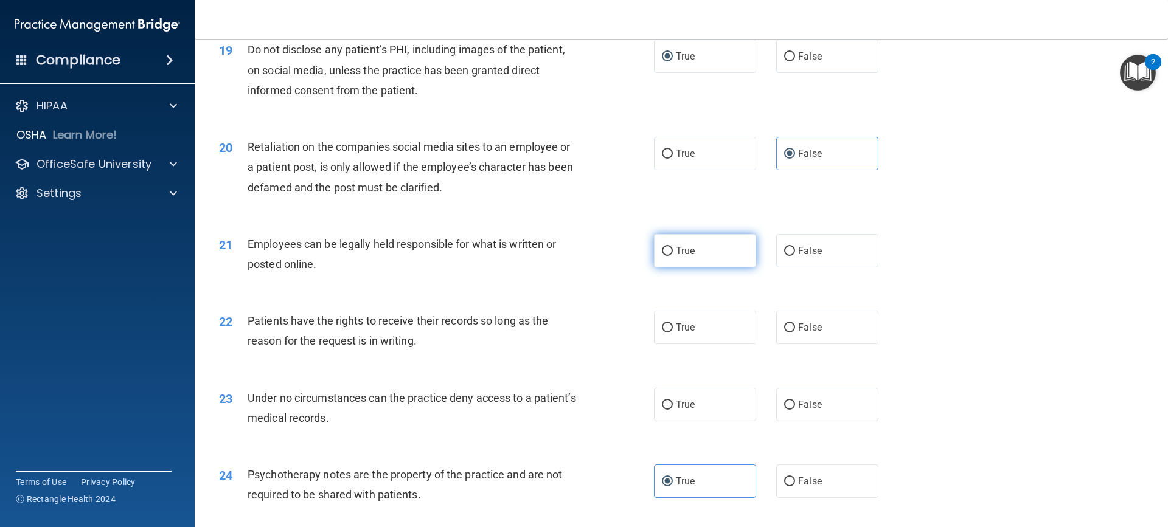
click at [712, 268] on label "True" at bounding box center [705, 250] width 102 height 33
click at [673, 256] on input "True" at bounding box center [667, 251] width 11 height 9
radio input "true"
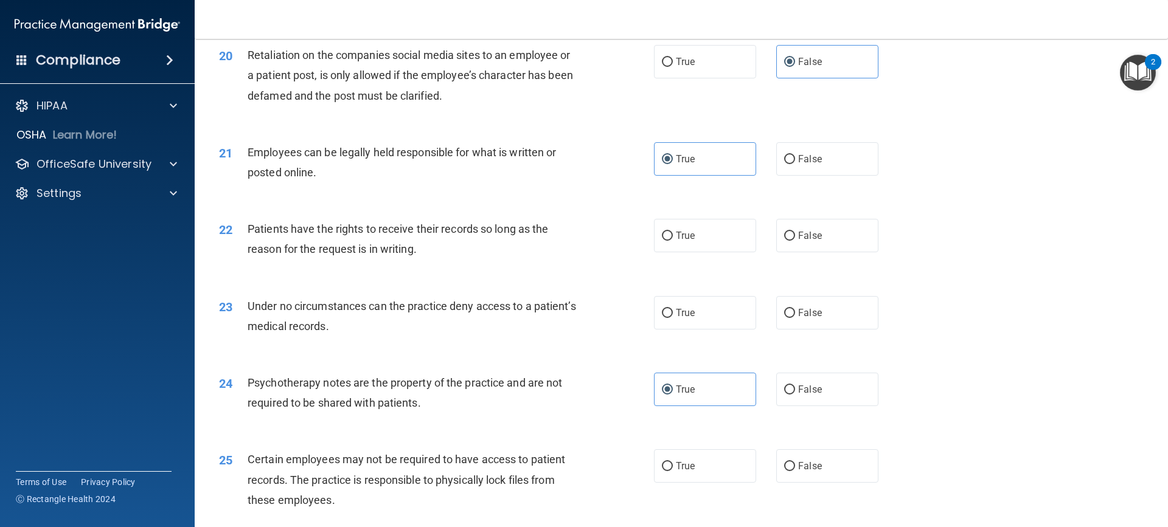
scroll to position [1946, 0]
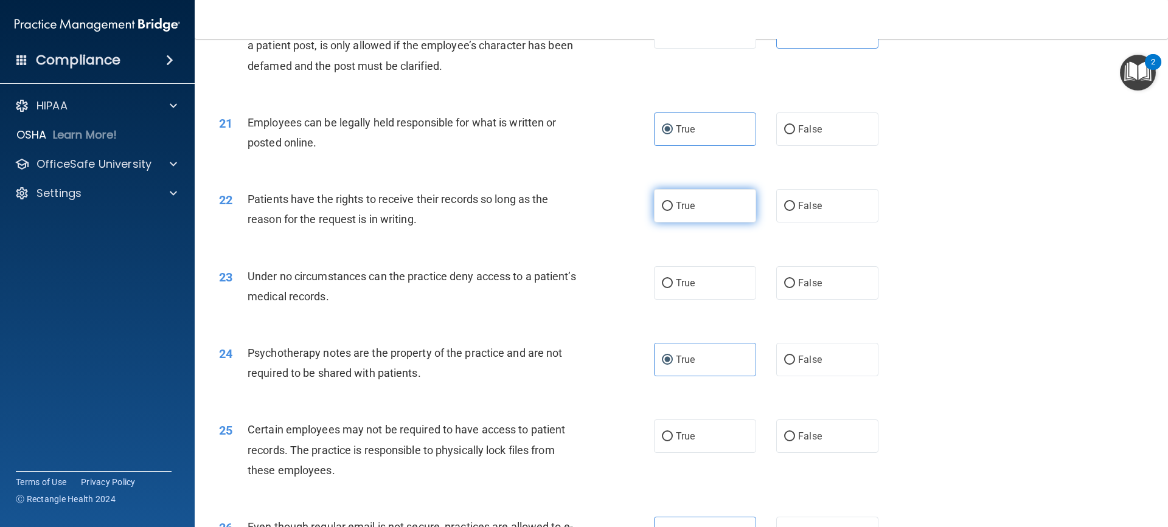
click at [720, 223] on label "True" at bounding box center [705, 205] width 102 height 33
click at [673, 211] on input "True" at bounding box center [667, 206] width 11 height 9
radio input "true"
click at [798, 289] on span "False" at bounding box center [810, 283] width 24 height 12
click at [795, 288] on input "False" at bounding box center [789, 283] width 11 height 9
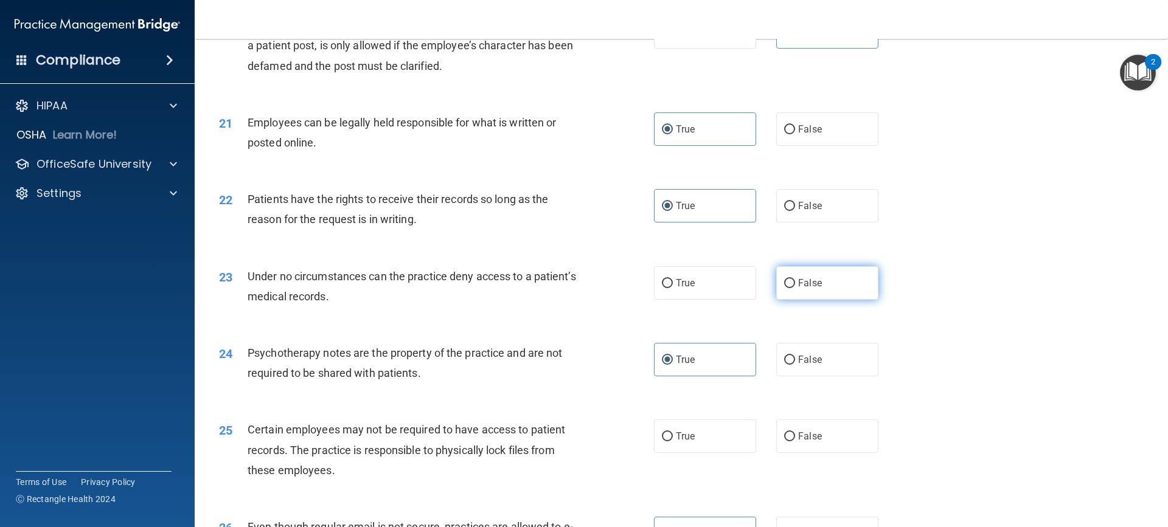
radio input "true"
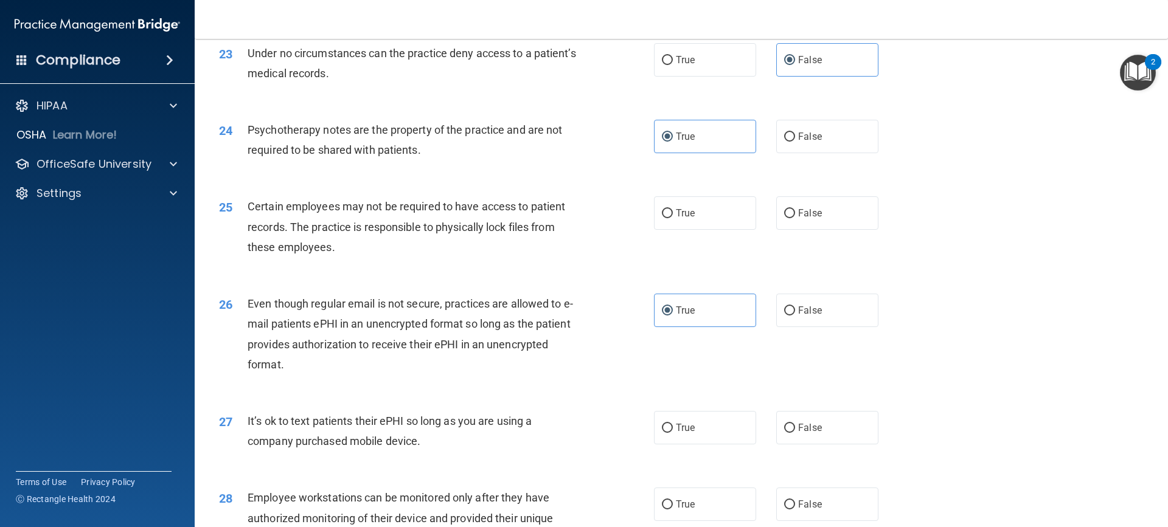
scroll to position [2190, 0]
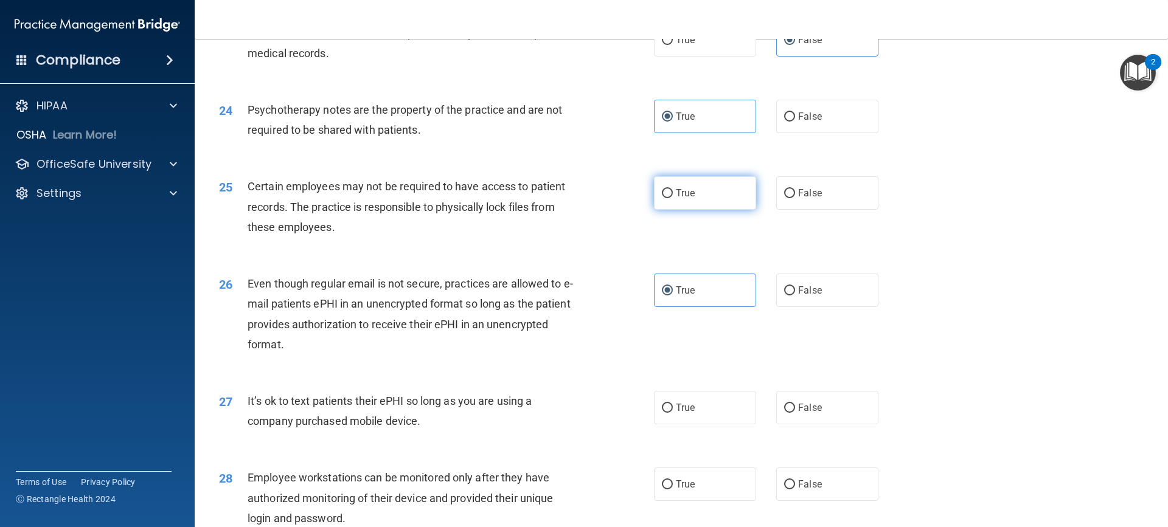
click at [694, 205] on label "True" at bounding box center [705, 192] width 102 height 33
click at [673, 198] on input "True" at bounding box center [667, 193] width 11 height 9
radio input "true"
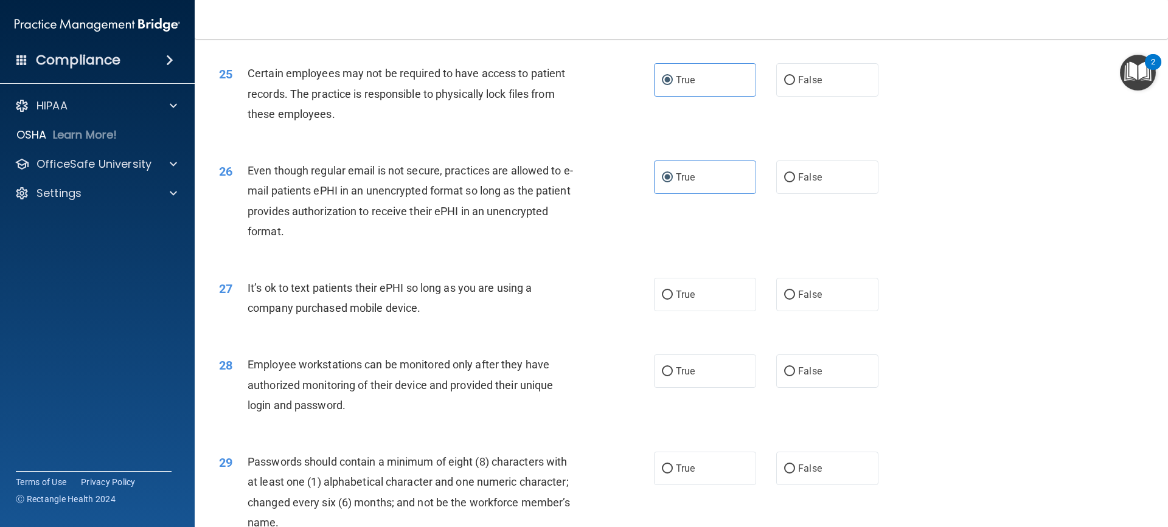
scroll to position [2372, 0]
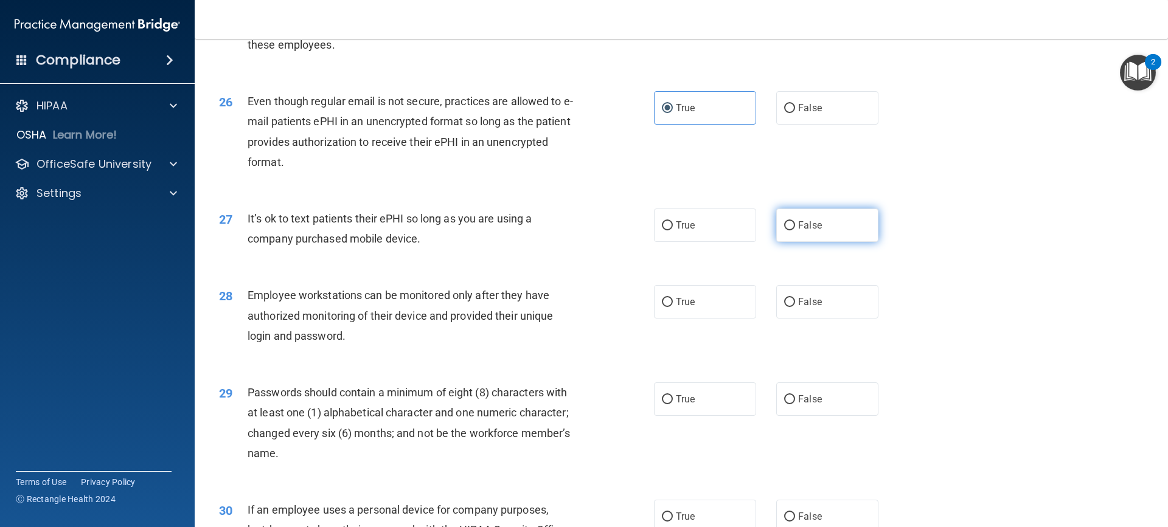
click at [819, 242] on label "False" at bounding box center [827, 225] width 102 height 33
click at [795, 231] on input "False" at bounding box center [789, 225] width 11 height 9
radio input "true"
click at [663, 307] on input "True" at bounding box center [667, 302] width 11 height 9
radio input "true"
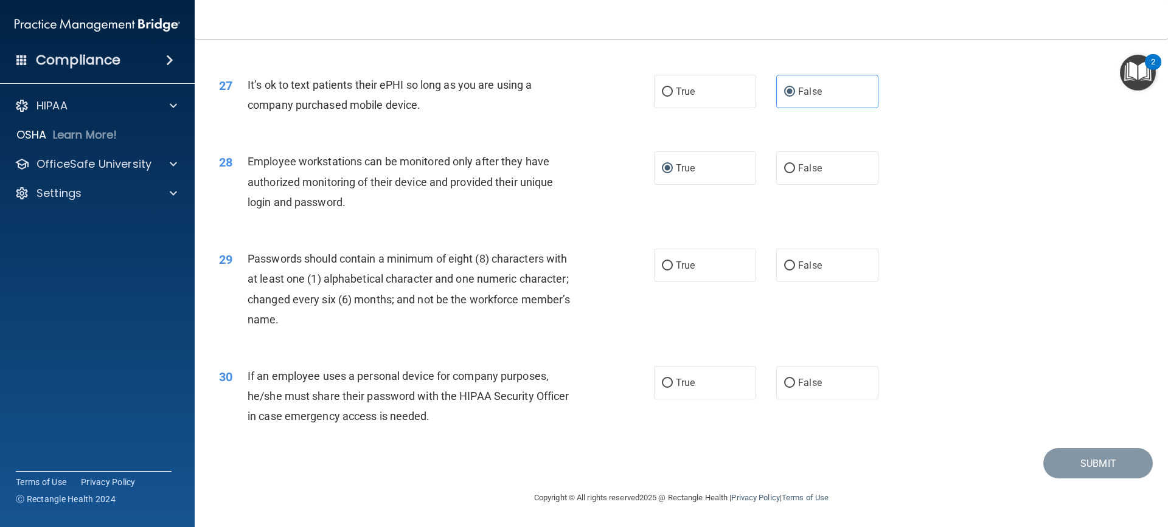
scroll to position [2526, 0]
click at [667, 255] on label "True" at bounding box center [705, 265] width 102 height 33
click at [667, 262] on input "True" at bounding box center [667, 266] width 11 height 9
radio input "true"
click at [776, 387] on label "False" at bounding box center [827, 382] width 102 height 33
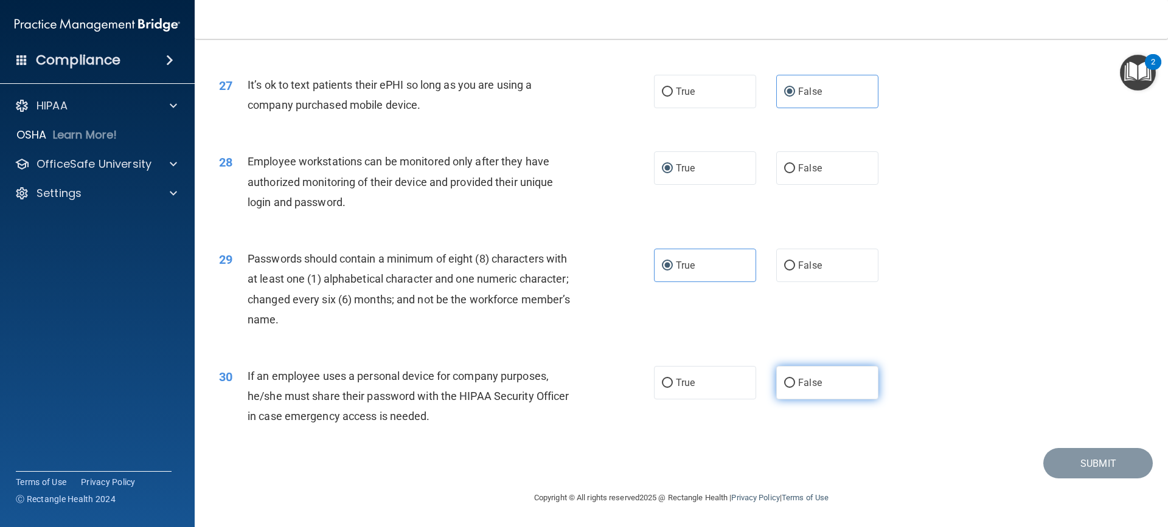
click at [784, 387] on input "False" at bounding box center [789, 383] width 11 height 9
radio input "true"
click at [1112, 472] on button "Submit" at bounding box center [1097, 463] width 109 height 31
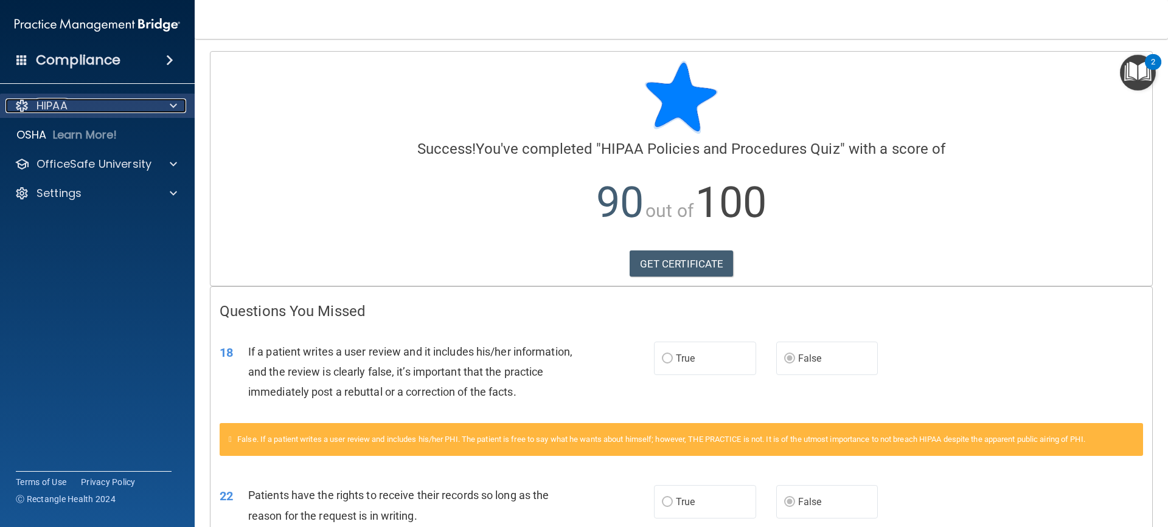
click at [82, 110] on div "HIPAA" at bounding box center [80, 106] width 151 height 15
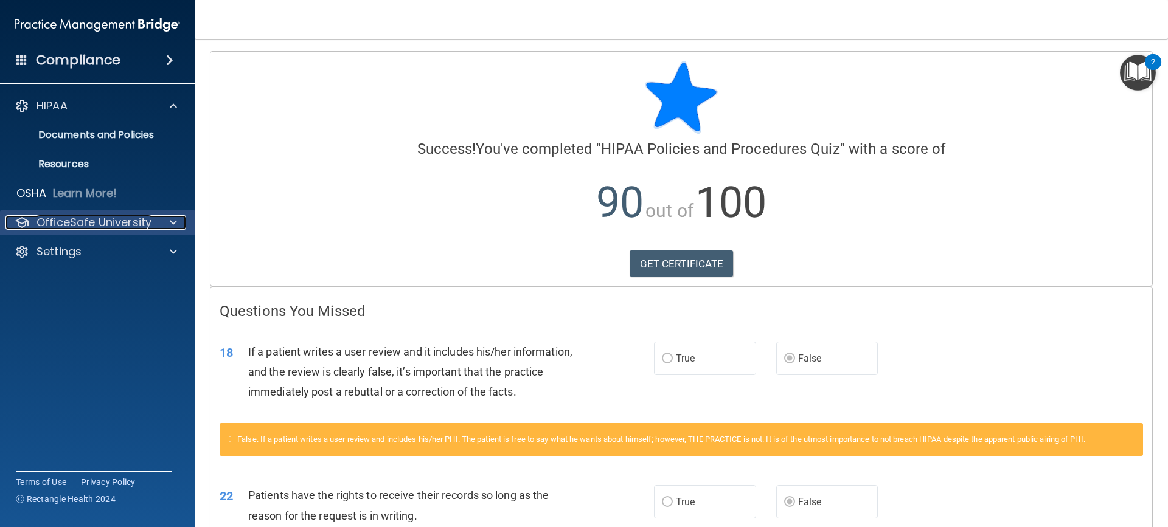
click at [80, 218] on p "OfficeSafe University" at bounding box center [93, 222] width 115 height 15
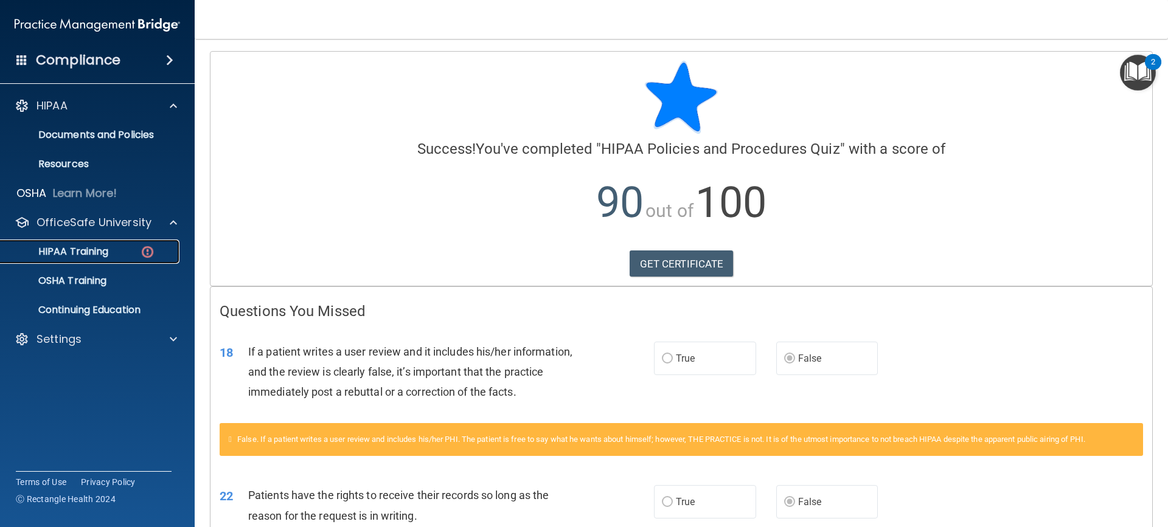
click at [89, 257] on p "HIPAA Training" at bounding box center [58, 252] width 100 height 12
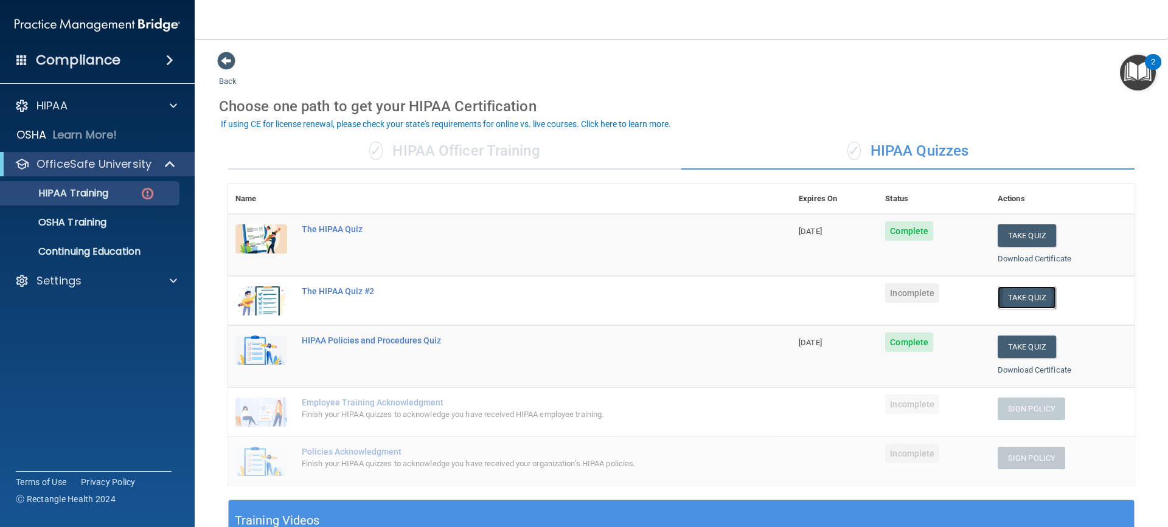
click at [1008, 292] on button "Take Quiz" at bounding box center [1026, 297] width 58 height 23
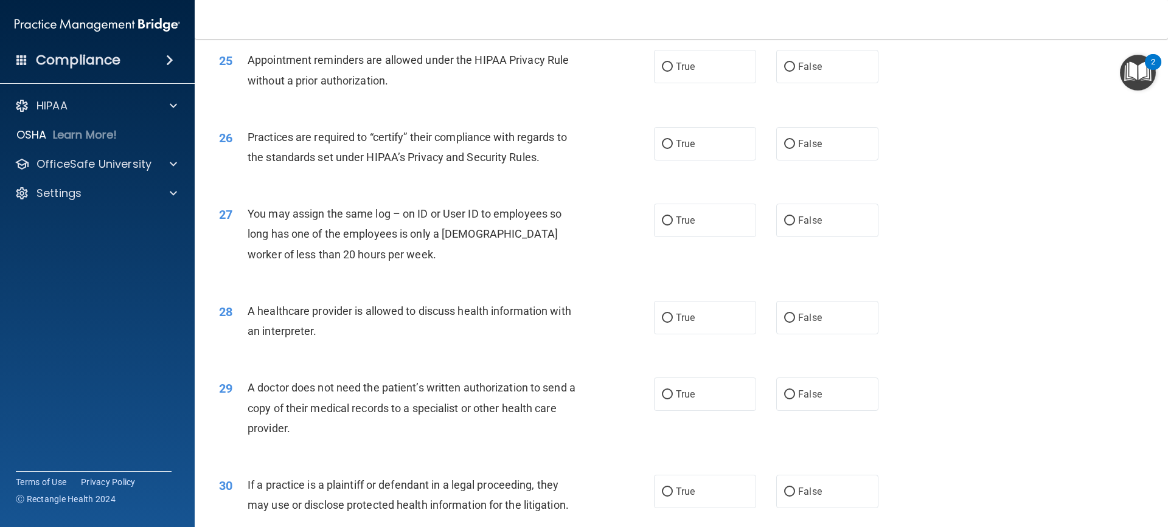
scroll to position [2304, 0]
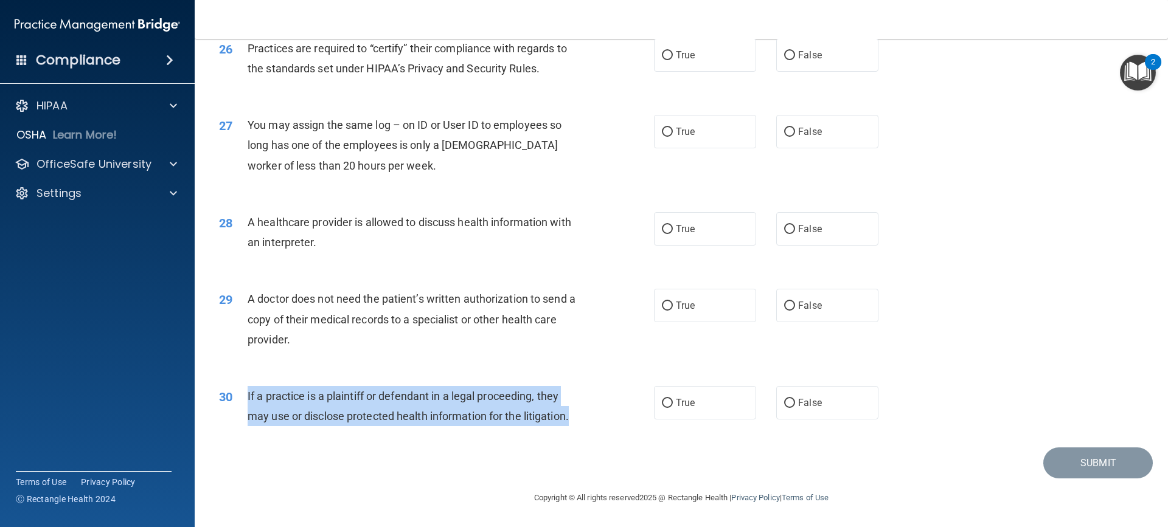
drag, startPoint x: 574, startPoint y: 415, endPoint x: 246, endPoint y: 397, distance: 327.8
click at [246, 397] on div "30 If a practice is a plaintiff or defendant in a legal proceeding, they may us…" at bounding box center [436, 409] width 471 height 46
copy div "If a practice is a plaintiff or defendant in a legal proceeding, they may use o…"
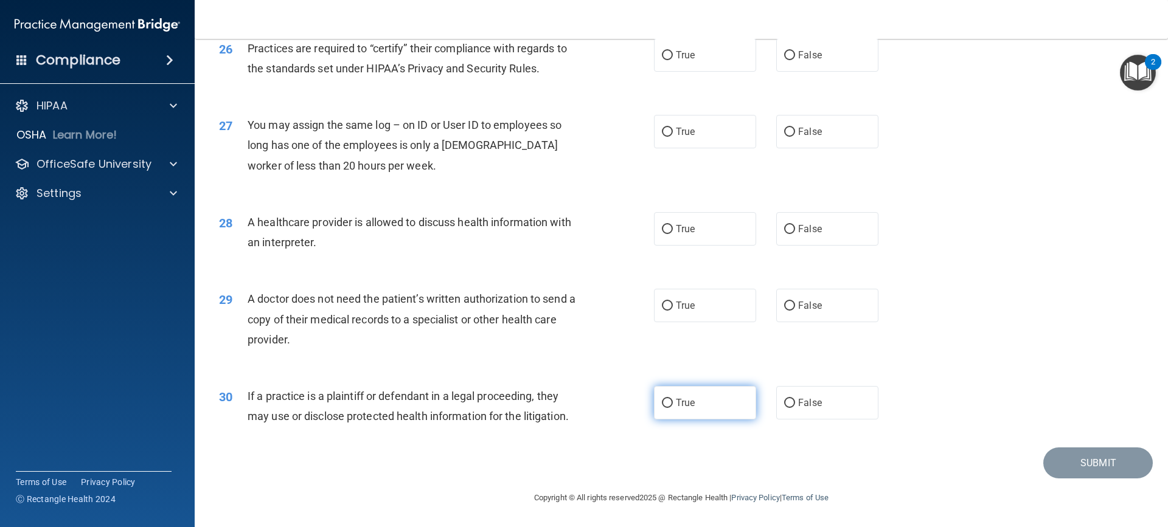
click at [727, 403] on label "True" at bounding box center [705, 402] width 102 height 33
click at [673, 403] on input "True" at bounding box center [667, 403] width 11 height 9
radio input "true"
click at [805, 309] on span "False" at bounding box center [810, 306] width 24 height 12
click at [795, 309] on input "False" at bounding box center [789, 306] width 11 height 9
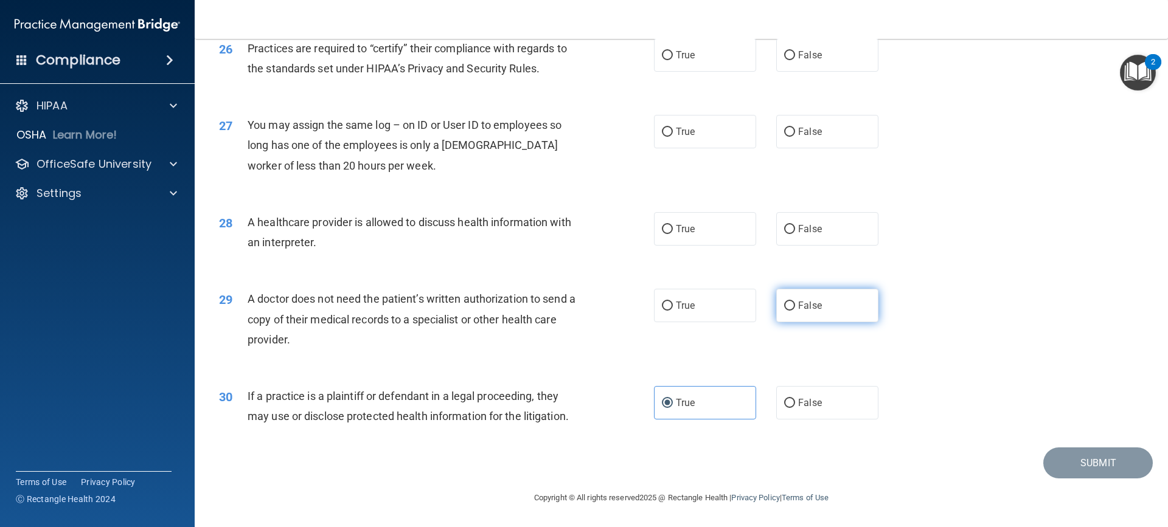
radio input "true"
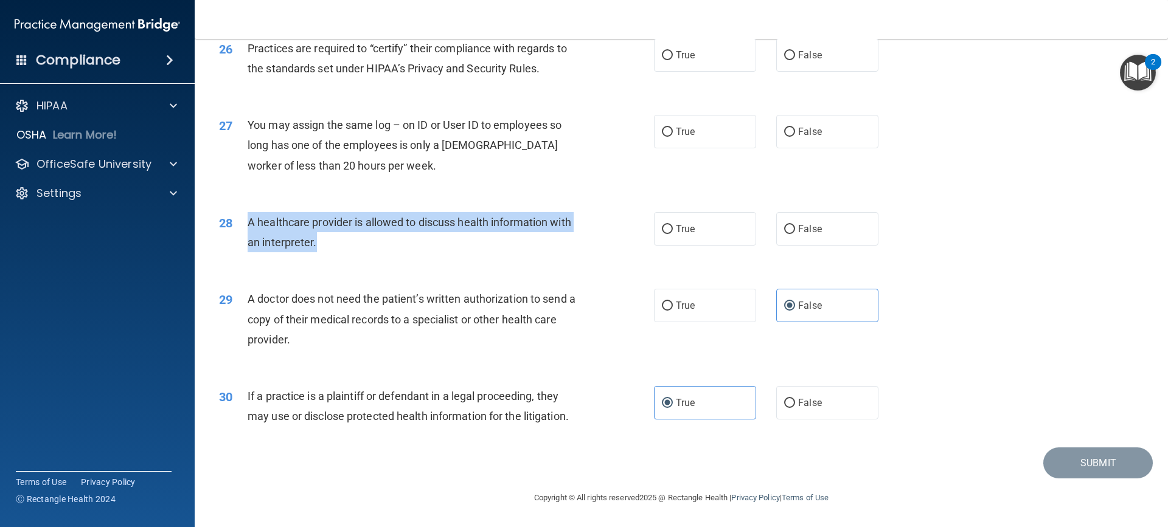
drag, startPoint x: 326, startPoint y: 252, endPoint x: 238, endPoint y: 221, distance: 93.5
click at [238, 221] on div "28 A healthcare provider is allowed to discuss health information with an inter…" at bounding box center [436, 235] width 471 height 46
copy div "A healthcare provider is allowed to discuss health information with an interpre…"
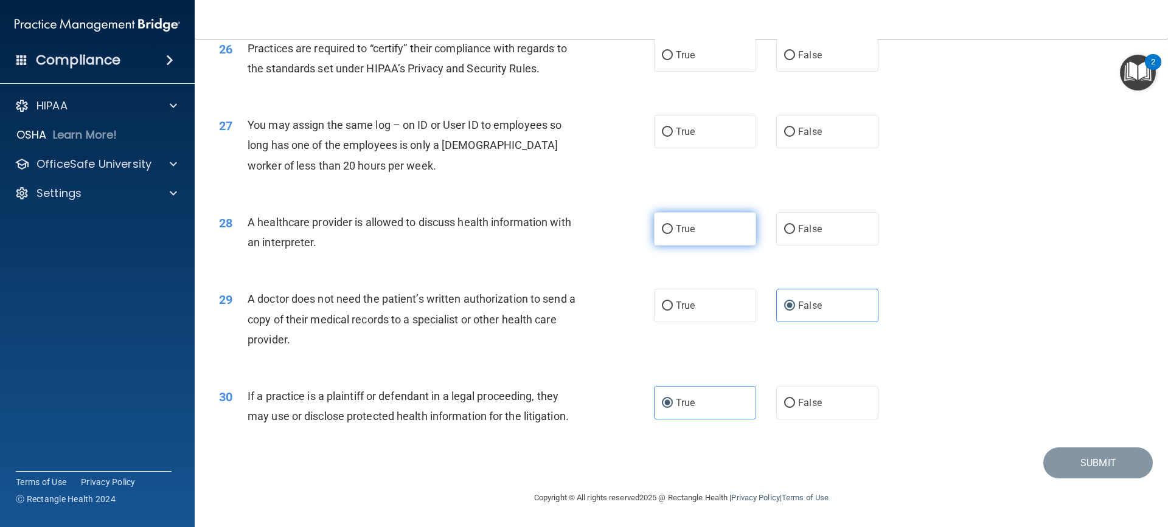
click at [692, 226] on label "True" at bounding box center [705, 228] width 102 height 33
click at [673, 226] on input "True" at bounding box center [667, 229] width 11 height 9
radio input "true"
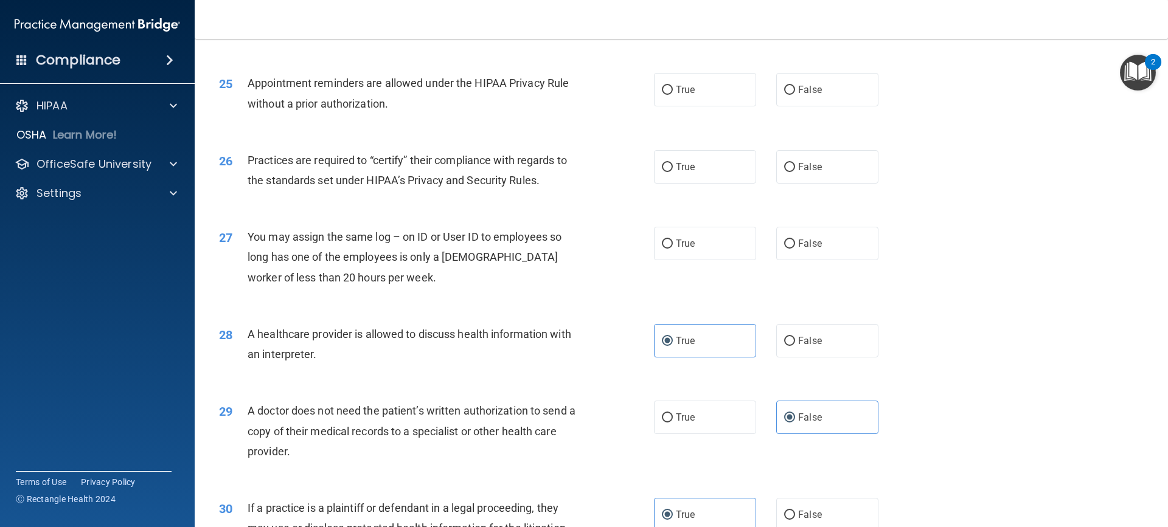
scroll to position [2182, 0]
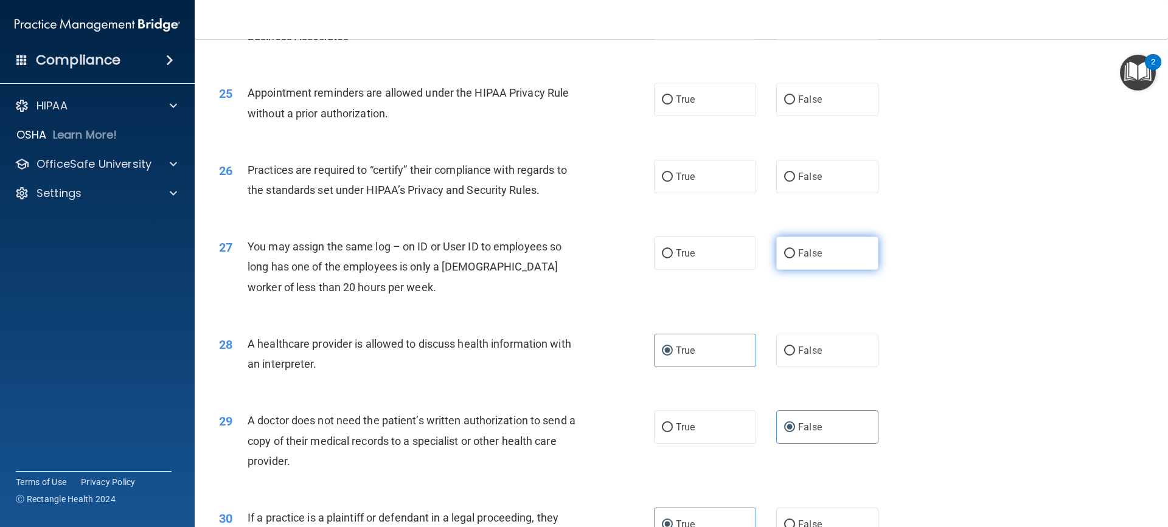
click at [798, 251] on span "False" at bounding box center [810, 254] width 24 height 12
click at [793, 251] on input "False" at bounding box center [789, 253] width 11 height 9
radio input "true"
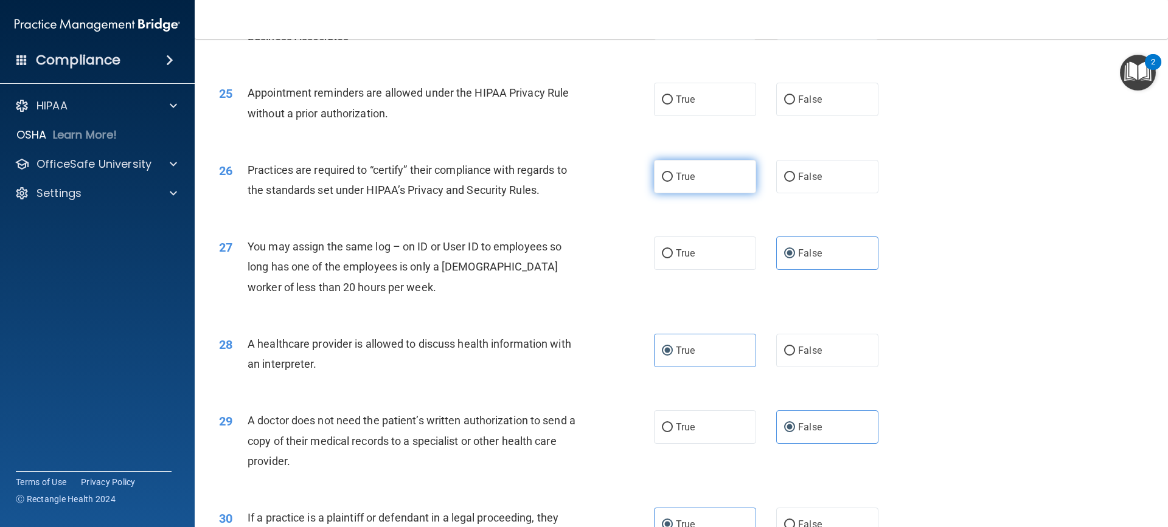
click at [724, 182] on label "True" at bounding box center [705, 176] width 102 height 33
click at [673, 182] on input "True" at bounding box center [667, 177] width 11 height 9
radio input "true"
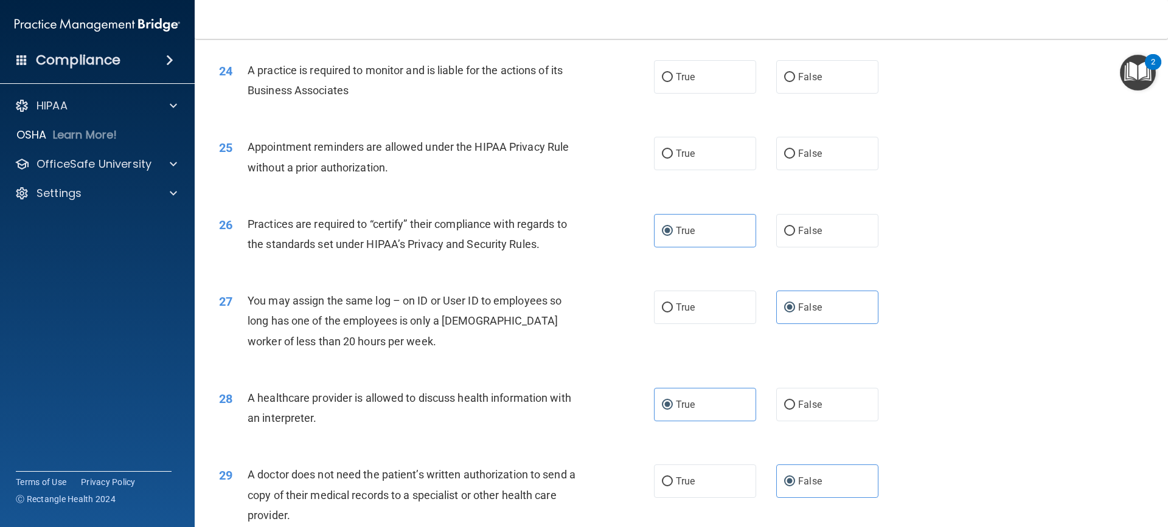
scroll to position [2061, 0]
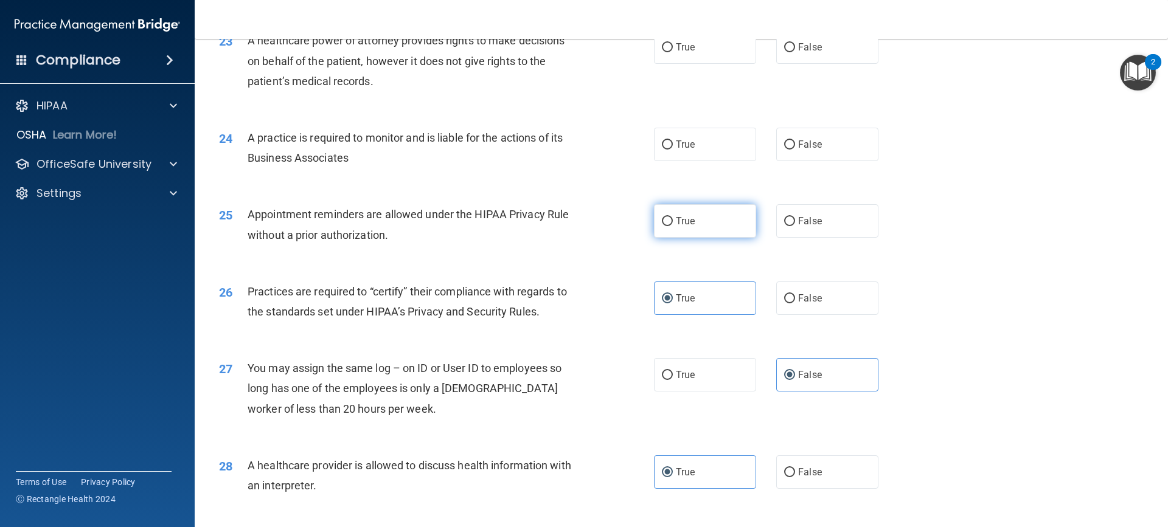
click at [684, 223] on span "True" at bounding box center [685, 221] width 19 height 12
click at [673, 223] on input "True" at bounding box center [667, 221] width 11 height 9
radio input "true"
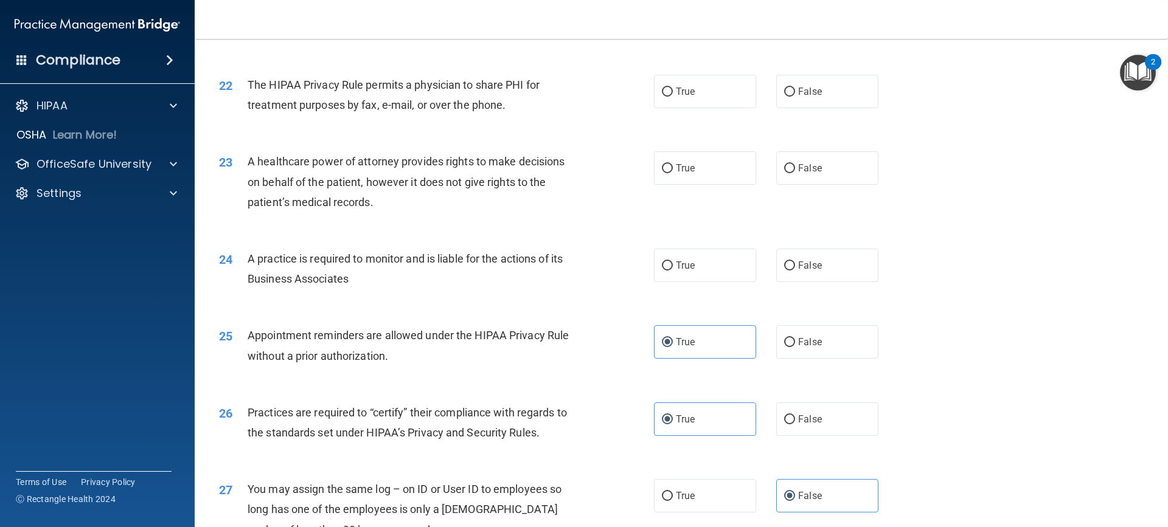
scroll to position [1939, 0]
click at [692, 268] on label "True" at bounding box center [705, 265] width 102 height 33
click at [673, 268] on input "True" at bounding box center [667, 266] width 11 height 9
radio input "true"
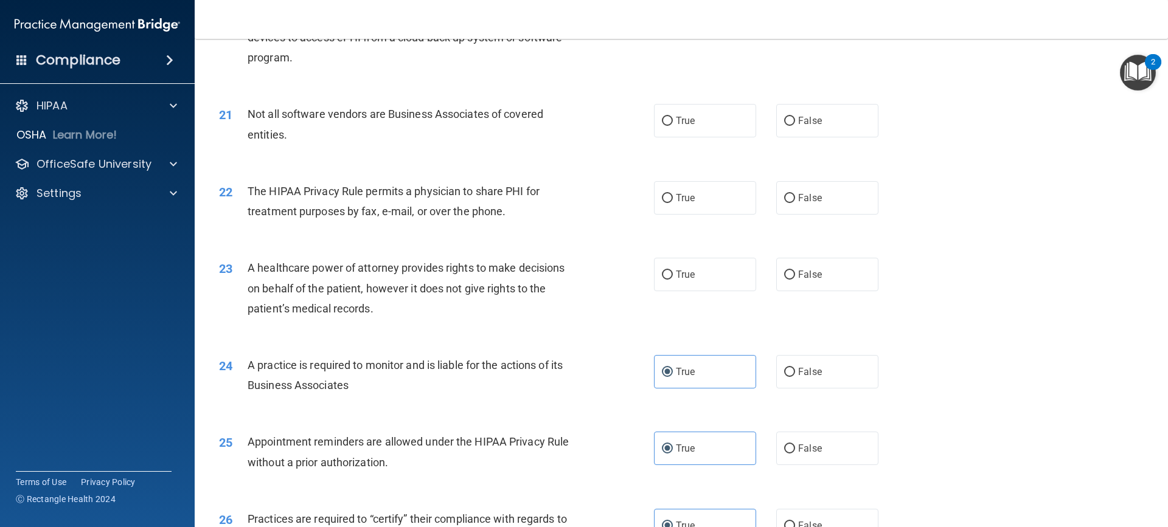
scroll to position [1817, 0]
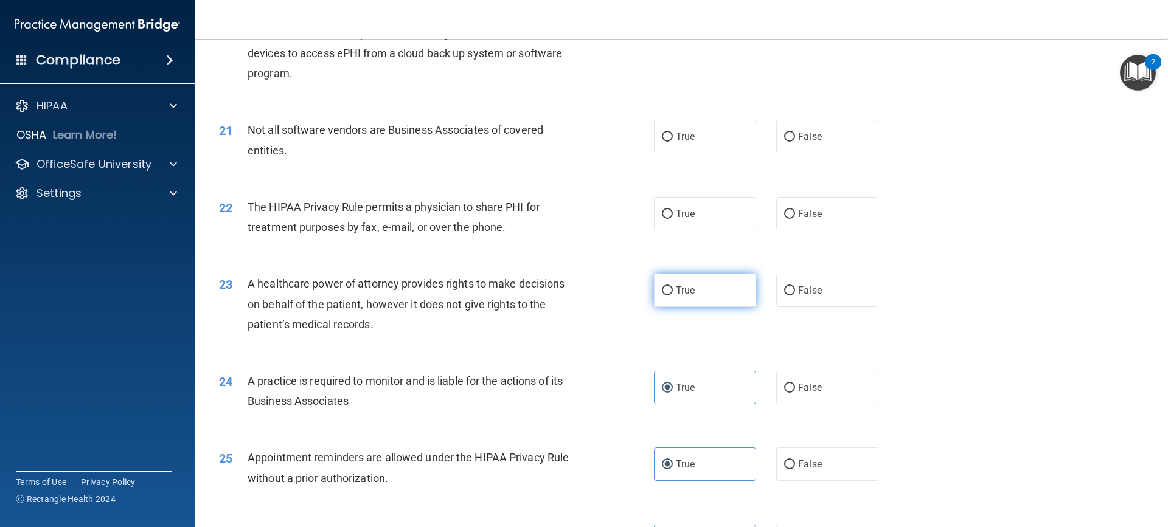
click at [679, 285] on span "True" at bounding box center [685, 291] width 19 height 12
click at [673, 286] on input "True" at bounding box center [667, 290] width 11 height 9
radio input "true"
click at [806, 291] on span "False" at bounding box center [810, 291] width 24 height 12
click at [795, 291] on input "False" at bounding box center [789, 290] width 11 height 9
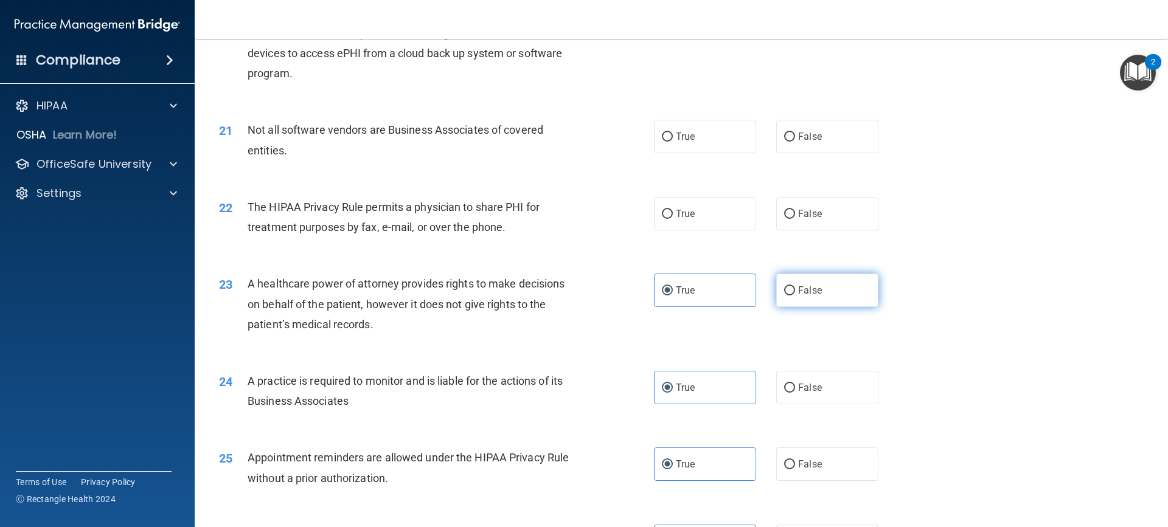
radio input "true"
radio input "false"
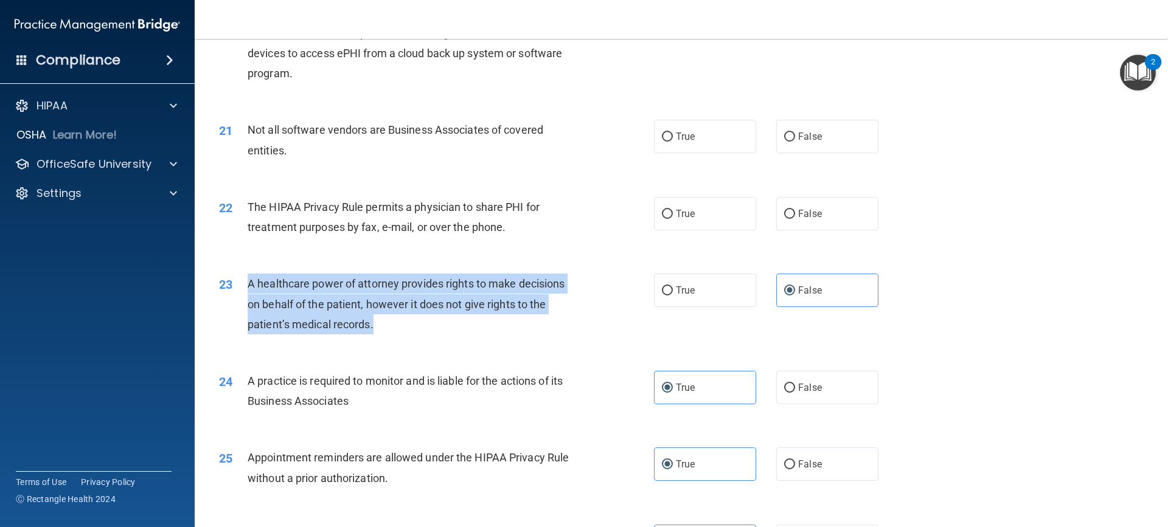
drag, startPoint x: 404, startPoint y: 319, endPoint x: 247, endPoint y: 284, distance: 161.4
click at [248, 284] on div "A healthcare power of attorney provides rights to make decisions on behalf of t…" at bounding box center [418, 304] width 340 height 61
copy span "A healthcare power of attorney provides rights to make decisions on behalf of t…"
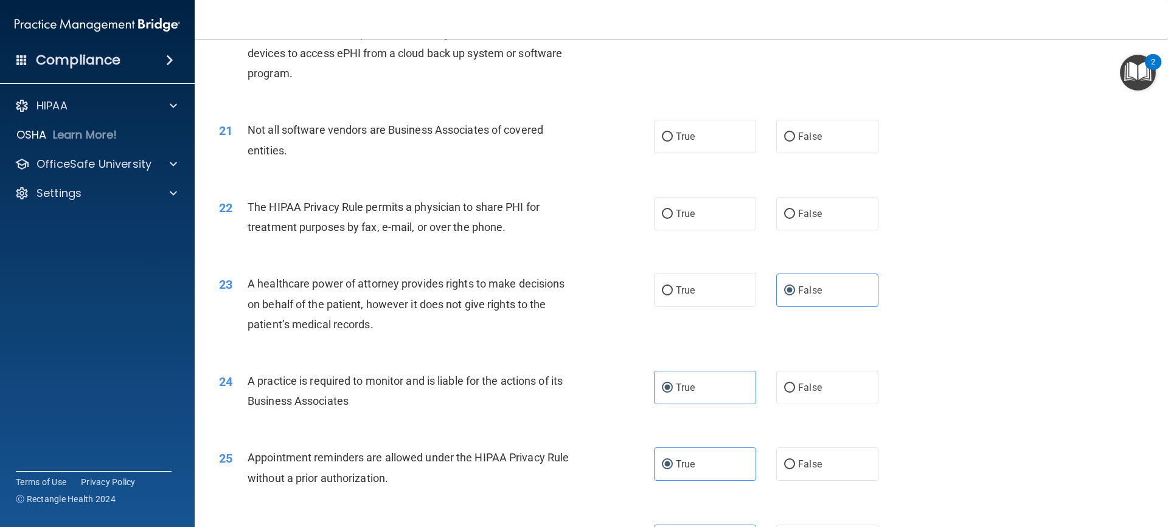
click at [433, 249] on div "22 The HIPAA Privacy Rule permits a physician to share PHI for treatment purpos…" at bounding box center [681, 220] width 943 height 77
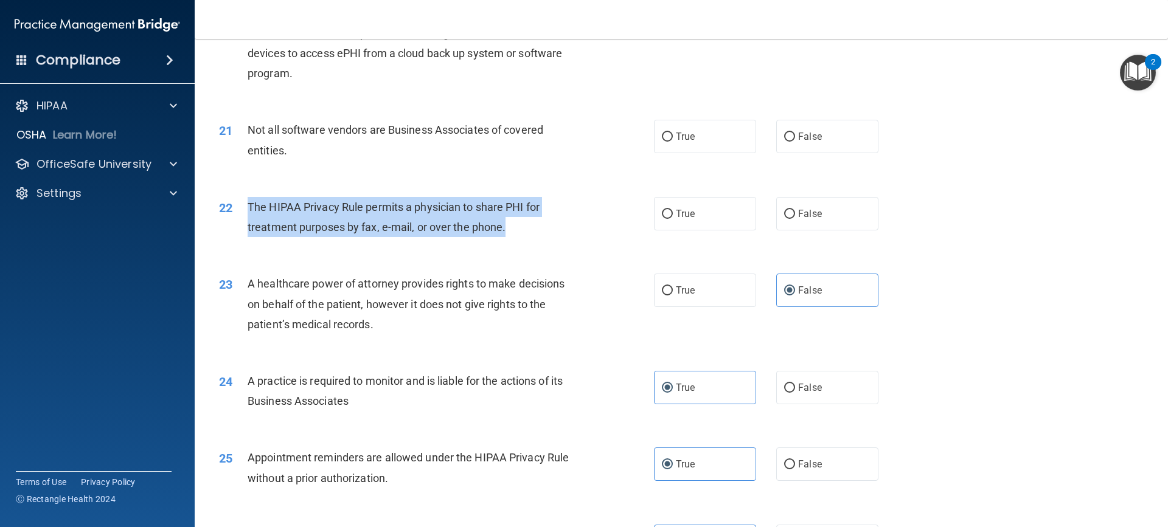
drag, startPoint x: 522, startPoint y: 231, endPoint x: 246, endPoint y: 206, distance: 276.6
click at [246, 206] on div "22 The HIPAA Privacy Rule permits a physician to share PHI for treatment purpos…" at bounding box center [436, 220] width 471 height 46
copy div "The HIPAA Privacy Rule permits a physician to share PHI for treatment purposes …"
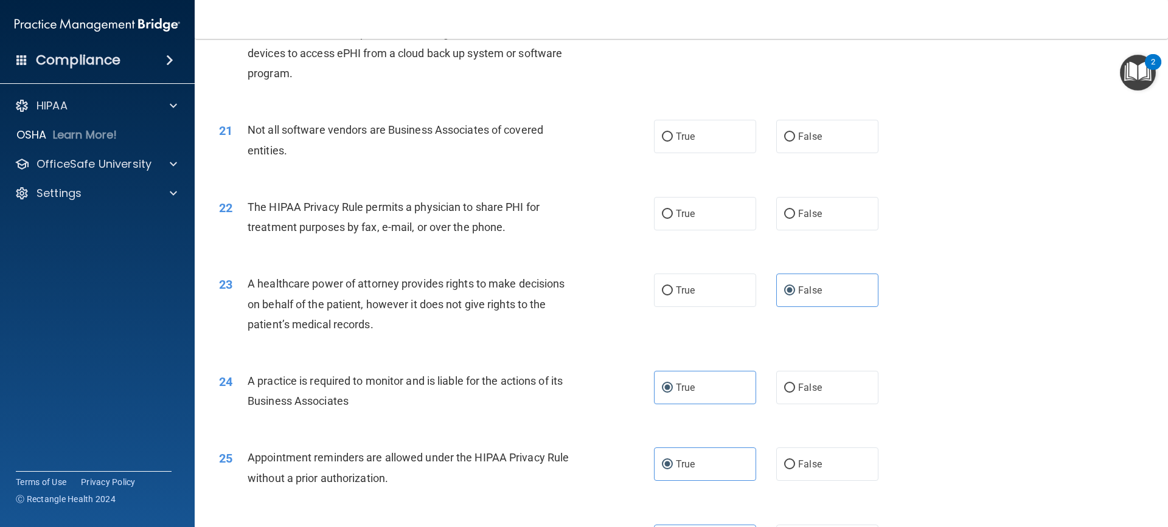
click at [687, 194] on div "22 The HIPAA Privacy Rule permits a physician to share PHI for treatment purpos…" at bounding box center [681, 220] width 943 height 77
click at [693, 207] on label "True" at bounding box center [705, 213] width 102 height 33
click at [673, 210] on input "True" at bounding box center [667, 214] width 11 height 9
radio input "true"
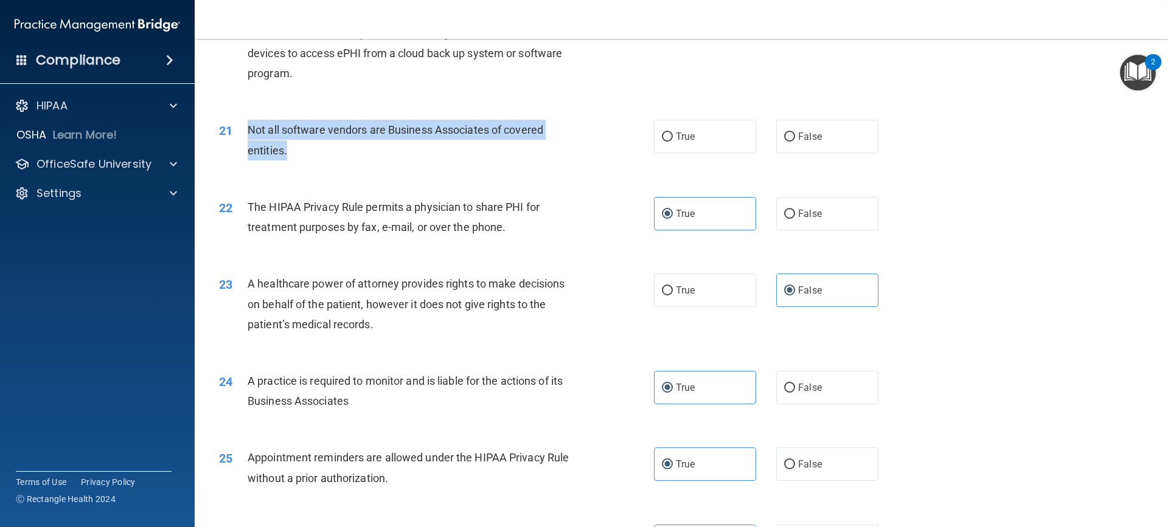
drag, startPoint x: 296, startPoint y: 154, endPoint x: 239, endPoint y: 126, distance: 63.9
click at [239, 126] on div "21 Not all software vendors are Business Associates of covered entities." at bounding box center [436, 143] width 471 height 46
copy div "Not all software vendors are Business Associates of covered entities."
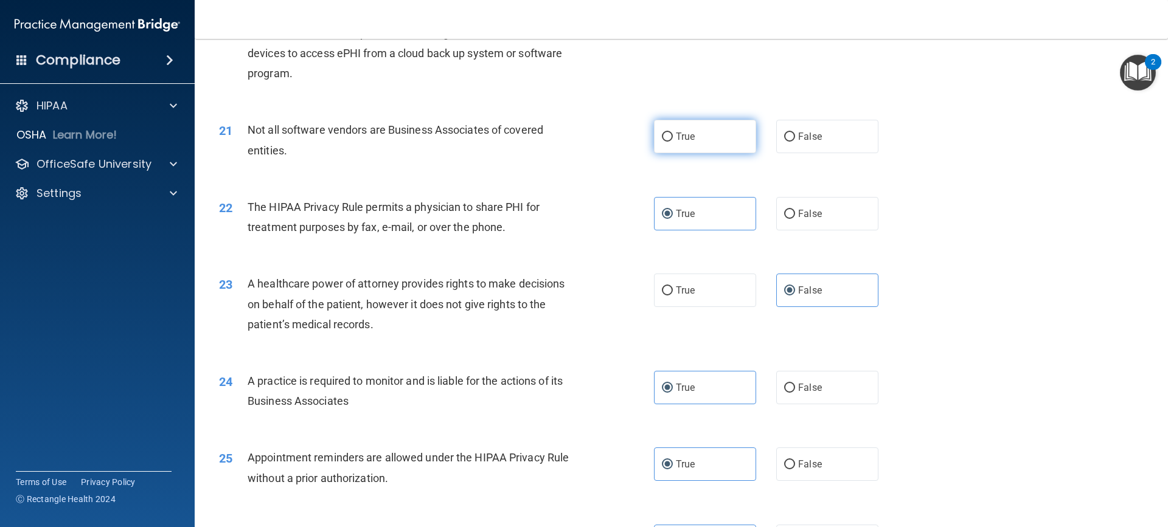
drag, startPoint x: 690, startPoint y: 145, endPoint x: 669, endPoint y: 136, distance: 22.9
click at [693, 143] on label "True" at bounding box center [705, 136] width 102 height 33
click at [673, 142] on input "True" at bounding box center [667, 137] width 11 height 9
radio input "true"
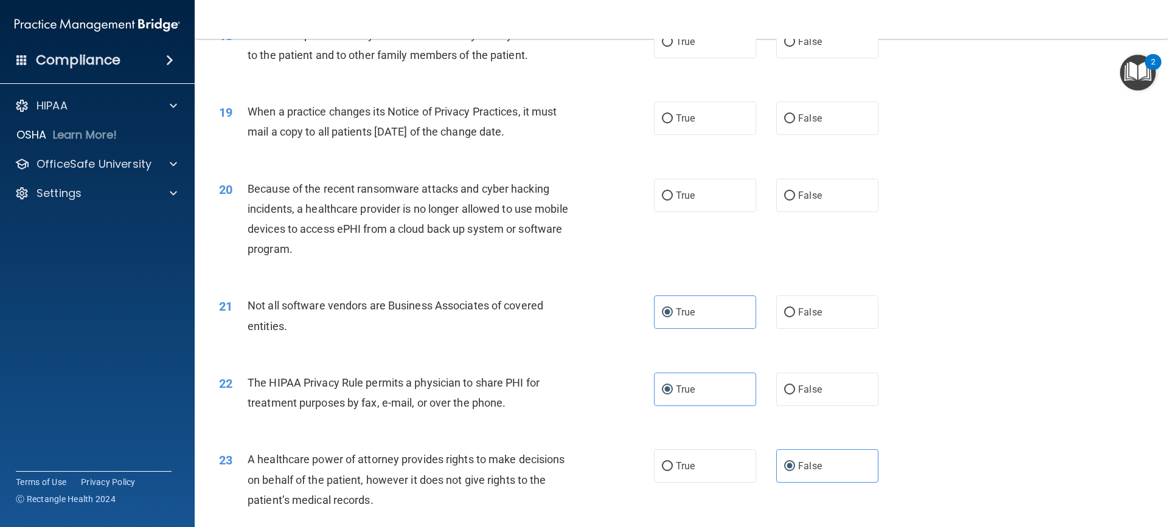
scroll to position [1635, 0]
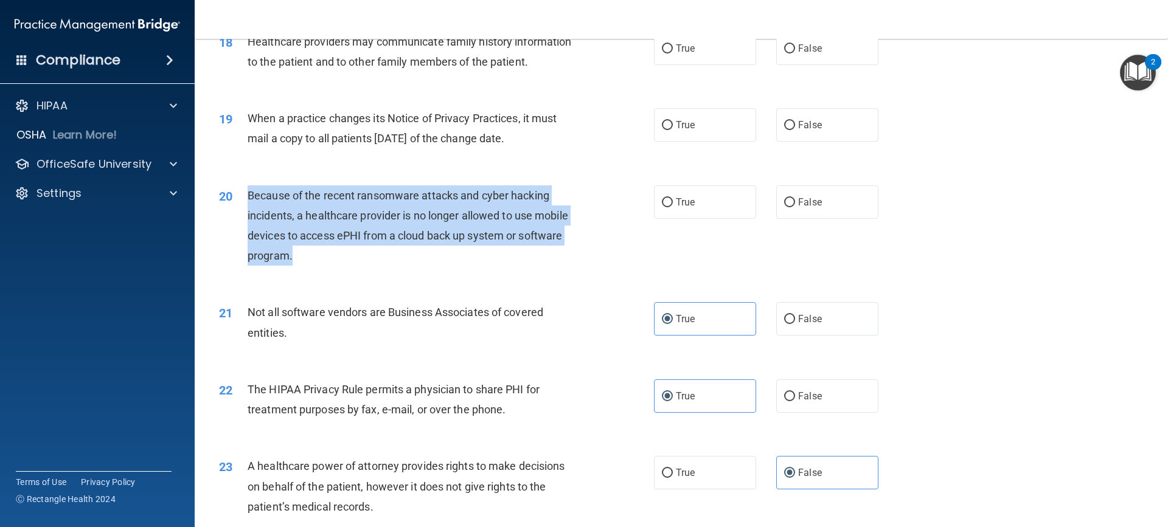
drag, startPoint x: 304, startPoint y: 258, endPoint x: 246, endPoint y: 202, distance: 80.9
click at [246, 202] on div "20 Because of the recent ransomware attacks and cyber hacking incidents, a heal…" at bounding box center [436, 229] width 471 height 87
copy div "Because of the recent ransomware attacks and cyber hacking incidents, a healthc…"
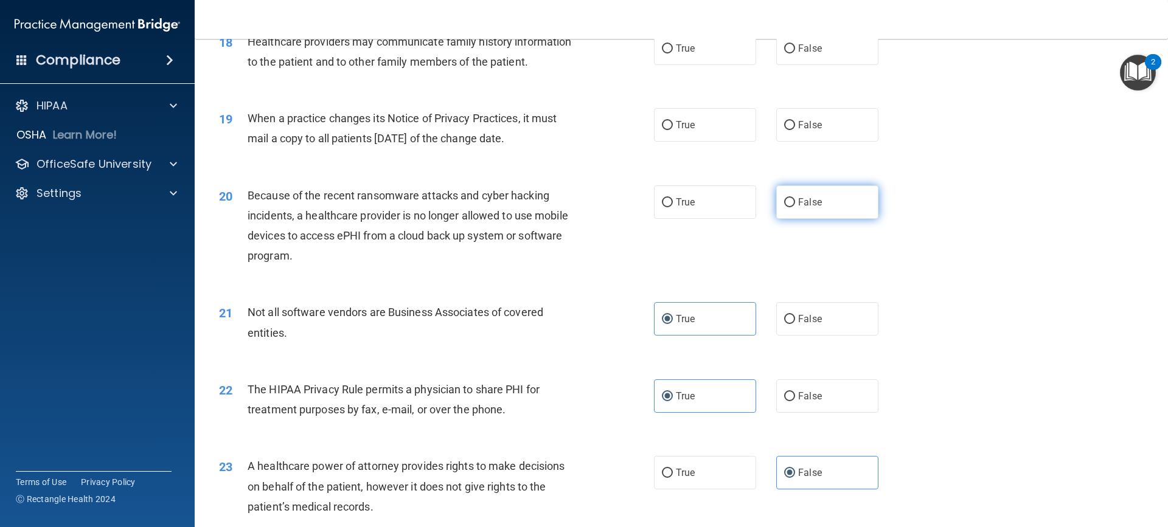
click at [844, 211] on label "False" at bounding box center [827, 202] width 102 height 33
click at [795, 207] on input "False" at bounding box center [789, 202] width 11 height 9
radio input "true"
drag, startPoint x: 528, startPoint y: 137, endPoint x: 258, endPoint y: 116, distance: 270.9
click at [258, 116] on div "When a practice changes its Notice of Privacy Practices, it must mail a copy to…" at bounding box center [418, 128] width 340 height 40
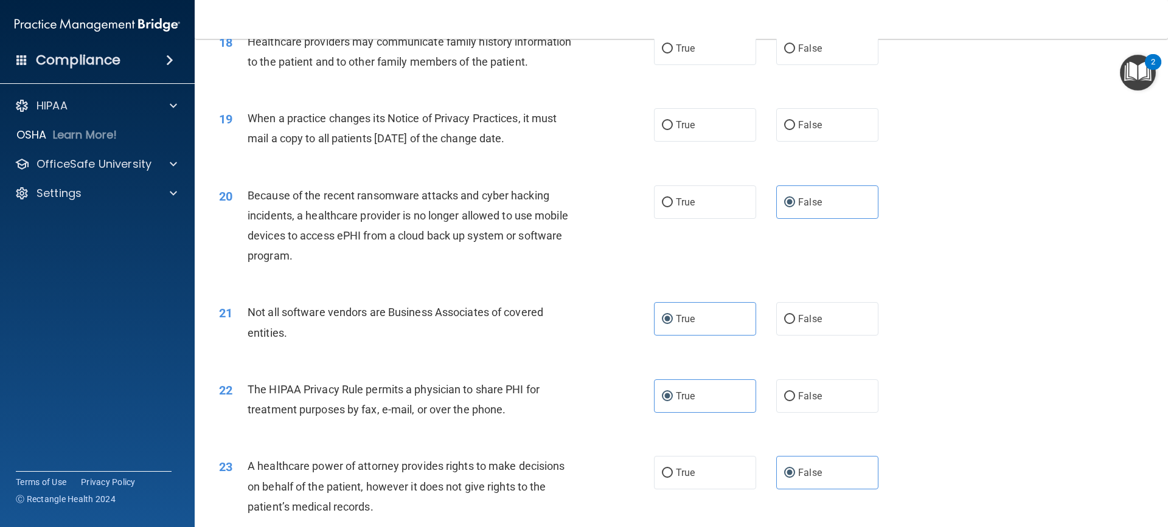
drag, startPoint x: 531, startPoint y: 187, endPoint x: 552, endPoint y: 175, distance: 24.5
click at [532, 187] on div "Because of the recent ransomware attacks and cyber hacking incidents, a healthc…" at bounding box center [418, 226] width 340 height 81
drag, startPoint x: 552, startPoint y: 144, endPoint x: 248, endPoint y: 126, distance: 304.7
click at [248, 126] on div "When a practice changes its Notice of Privacy Practices, it must mail a copy to…" at bounding box center [418, 128] width 340 height 40
copy span "When a practice changes its Notice of Privacy Practices, it must mail a copy to…"
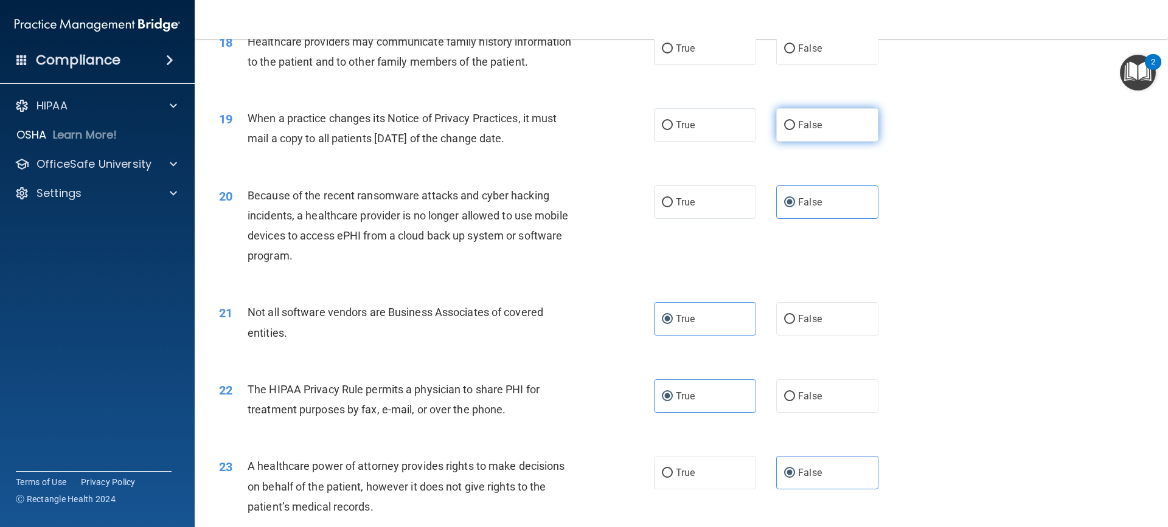
click at [806, 125] on span "False" at bounding box center [810, 125] width 24 height 12
click at [795, 125] on input "False" at bounding box center [789, 125] width 11 height 9
radio input "true"
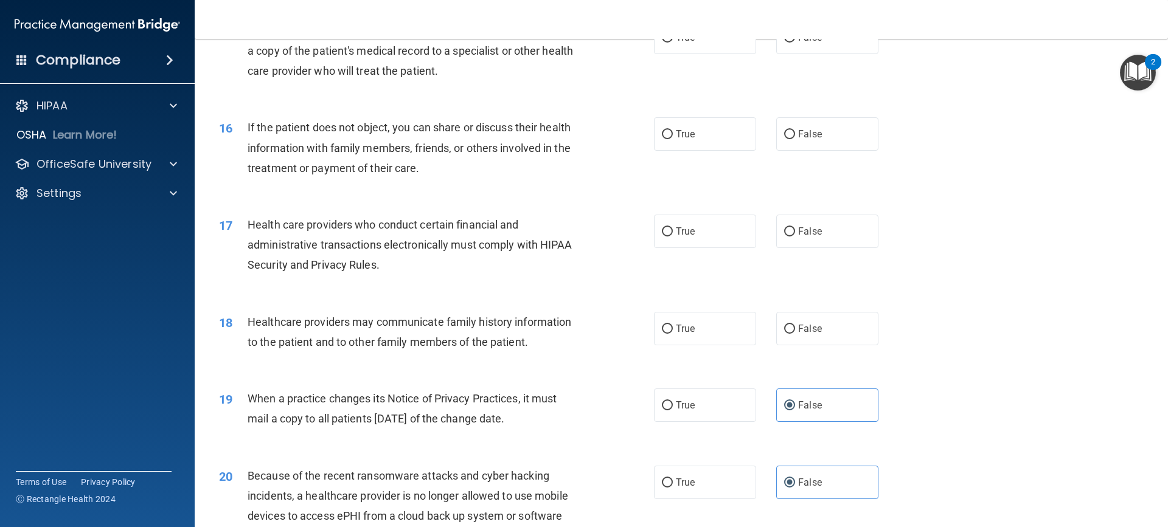
scroll to position [1331, 0]
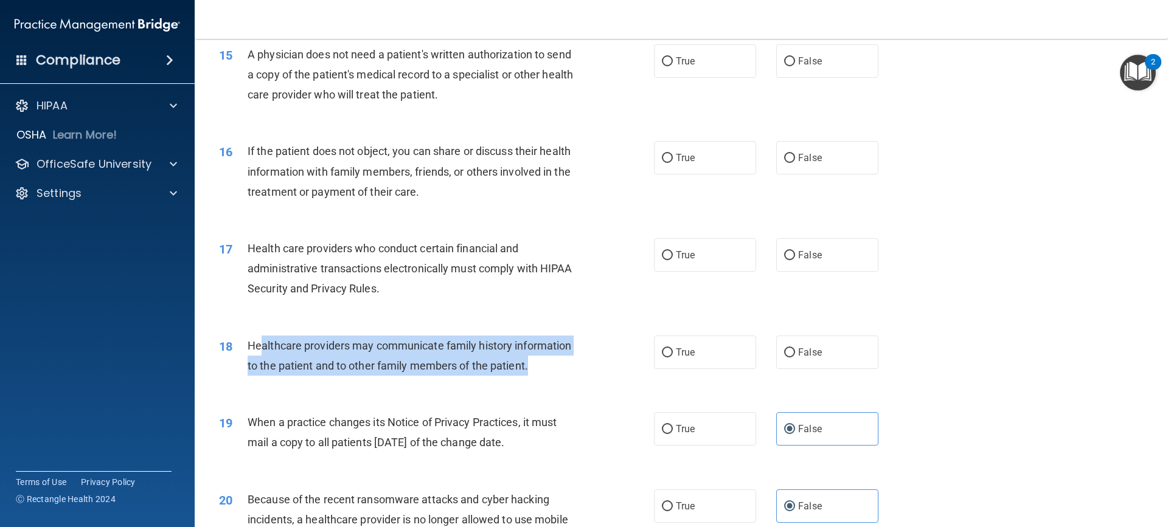
drag, startPoint x: 532, startPoint y: 369, endPoint x: 261, endPoint y: 345, distance: 272.3
click at [261, 345] on div "Healthcare providers may communicate family history information to the patient …" at bounding box center [418, 356] width 340 height 40
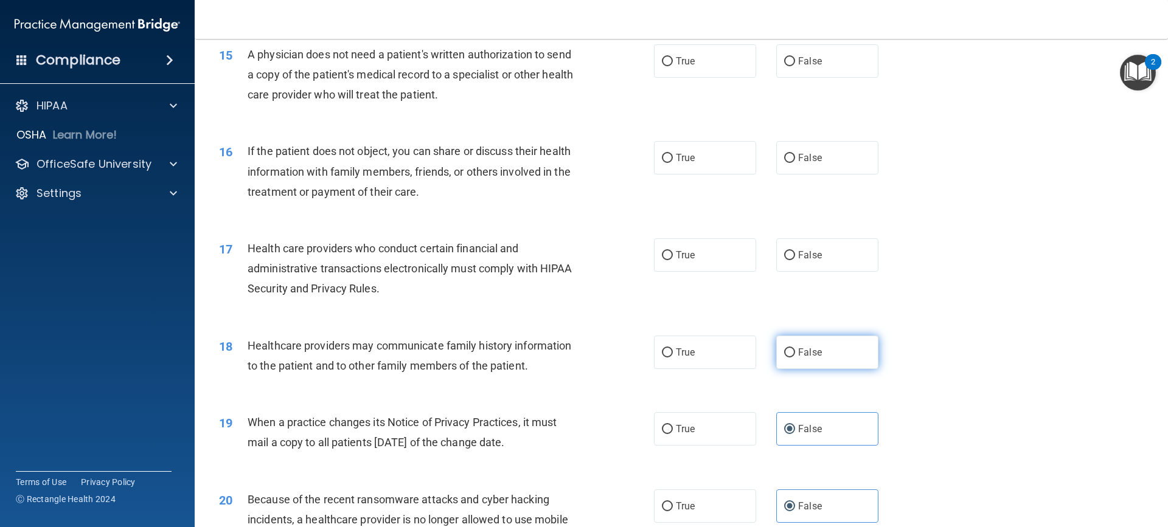
click at [807, 353] on span "False" at bounding box center [810, 353] width 24 height 12
click at [795, 353] on input "False" at bounding box center [789, 353] width 11 height 9
radio input "true"
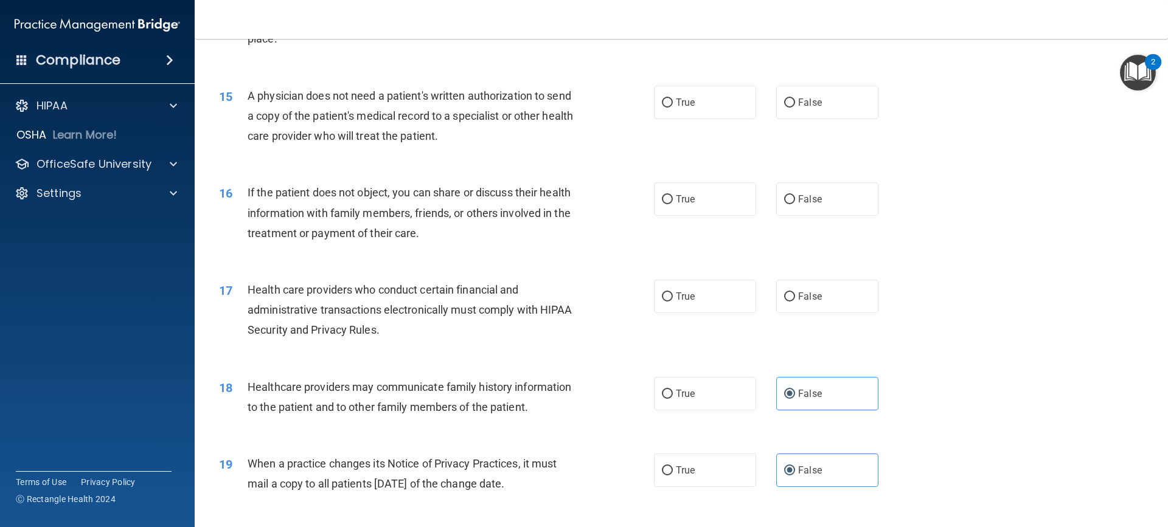
scroll to position [1270, 0]
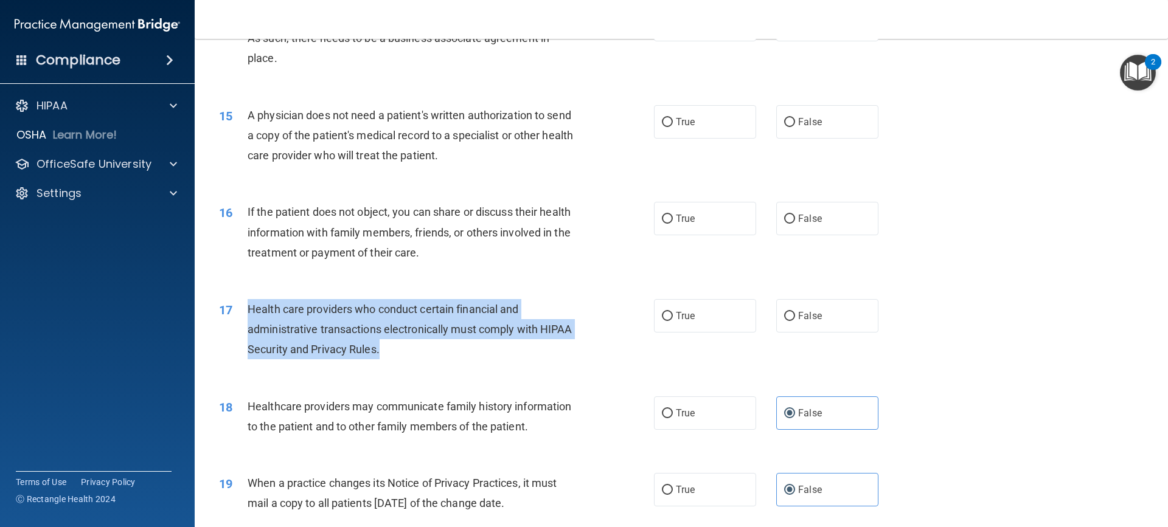
drag, startPoint x: 390, startPoint y: 355, endPoint x: 242, endPoint y: 311, distance: 154.6
click at [242, 311] on div "17 Health care providers who conduct certain financial and administrative trans…" at bounding box center [436, 332] width 471 height 67
copy div "Health care providers who conduct certain financial and administrative transact…"
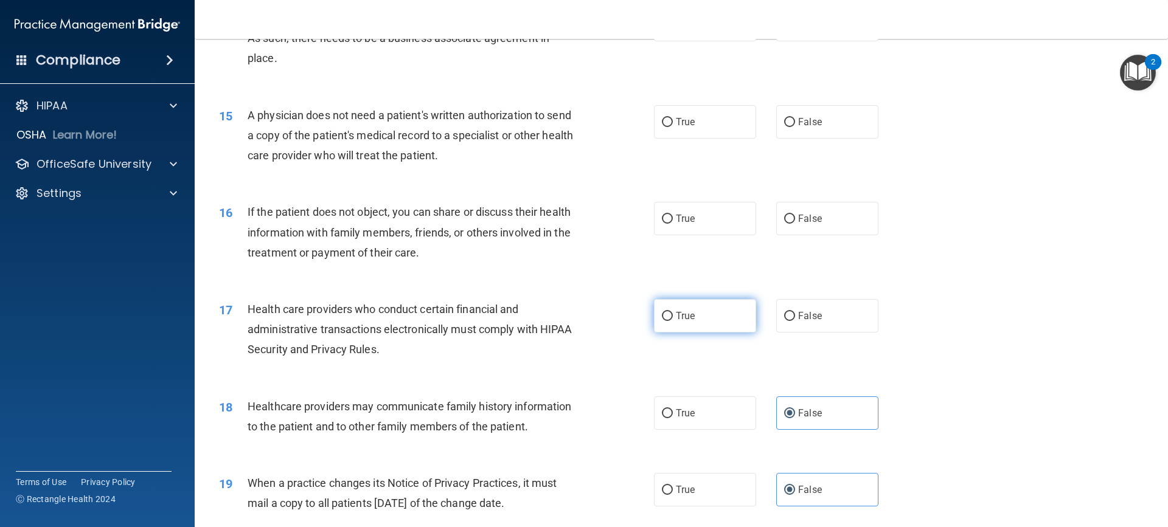
click at [714, 327] on label "True" at bounding box center [705, 315] width 102 height 33
click at [673, 321] on input "True" at bounding box center [667, 316] width 11 height 9
radio input "true"
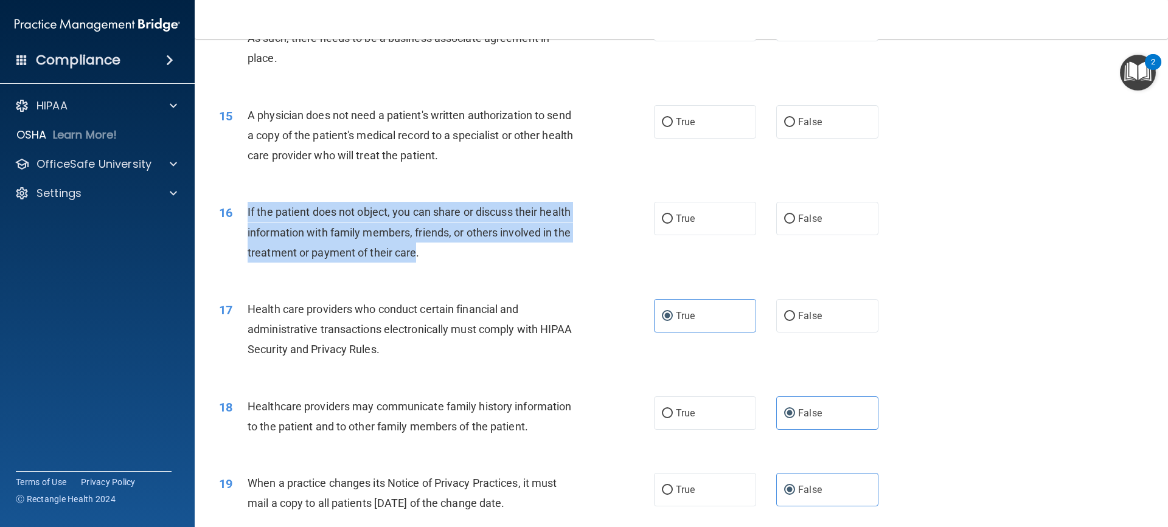
drag, startPoint x: 416, startPoint y: 251, endPoint x: 243, endPoint y: 208, distance: 178.5
click at [243, 207] on div "16 If the patient does not object, you can share or discuss their health inform…" at bounding box center [436, 235] width 471 height 67
copy div "If the patient does not object, you can share or discuss their health informati…"
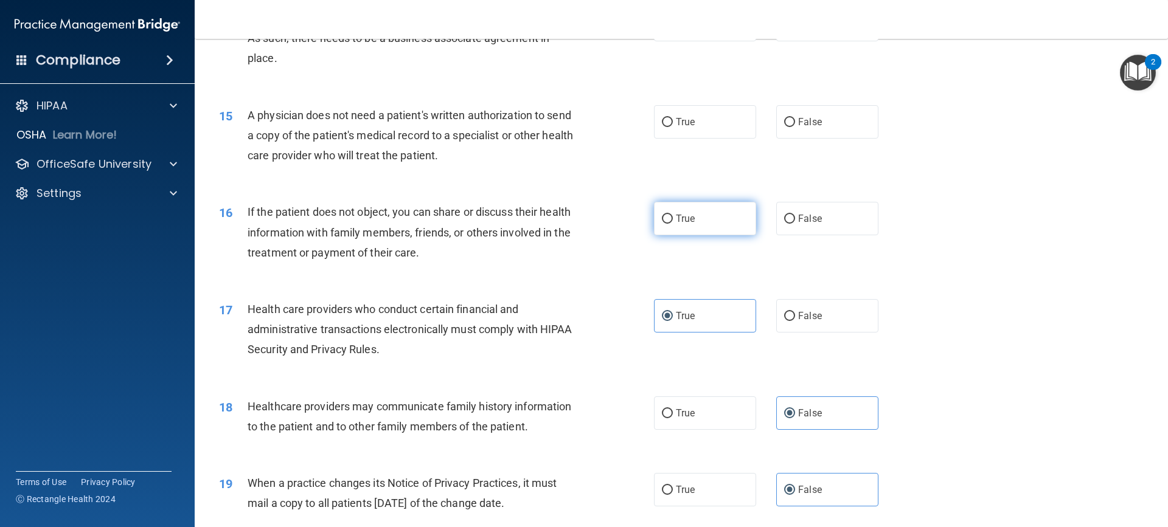
click at [701, 208] on label "True" at bounding box center [705, 218] width 102 height 33
click at [673, 215] on input "True" at bounding box center [667, 219] width 11 height 9
radio input "true"
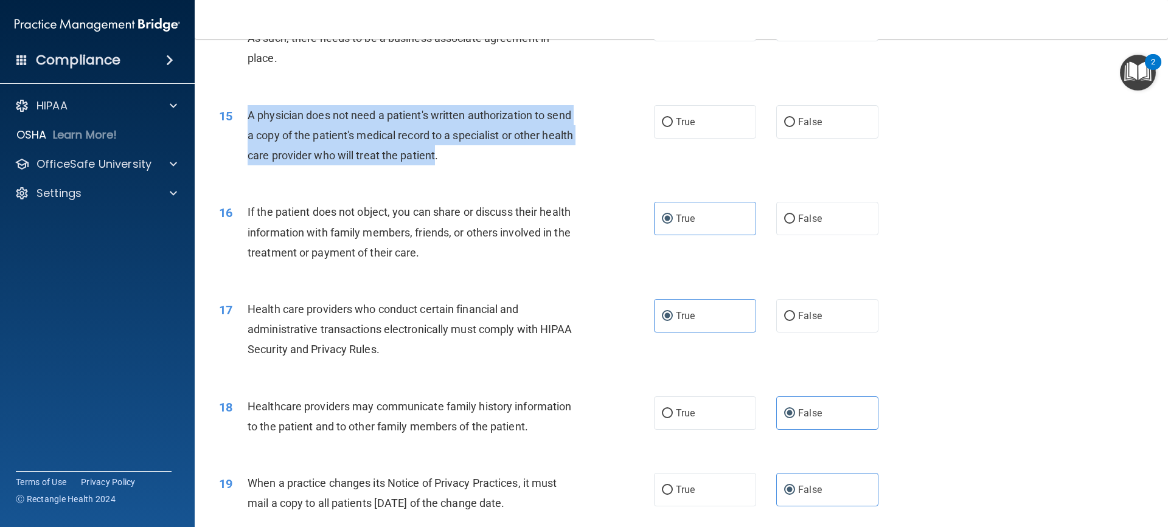
drag, startPoint x: 469, startPoint y: 159, endPoint x: 238, endPoint y: 108, distance: 236.1
click at [238, 108] on div "15 A physician does not need a patient's written authorization to send a copy o…" at bounding box center [436, 138] width 471 height 67
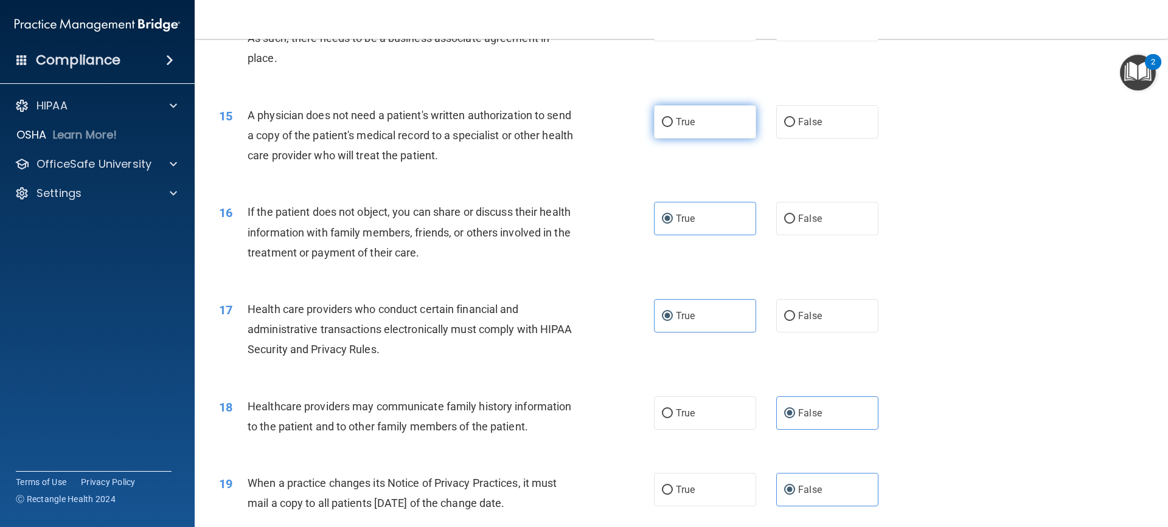
click at [717, 110] on label "True" at bounding box center [705, 121] width 102 height 33
click at [673, 118] on input "True" at bounding box center [667, 122] width 11 height 9
radio input "true"
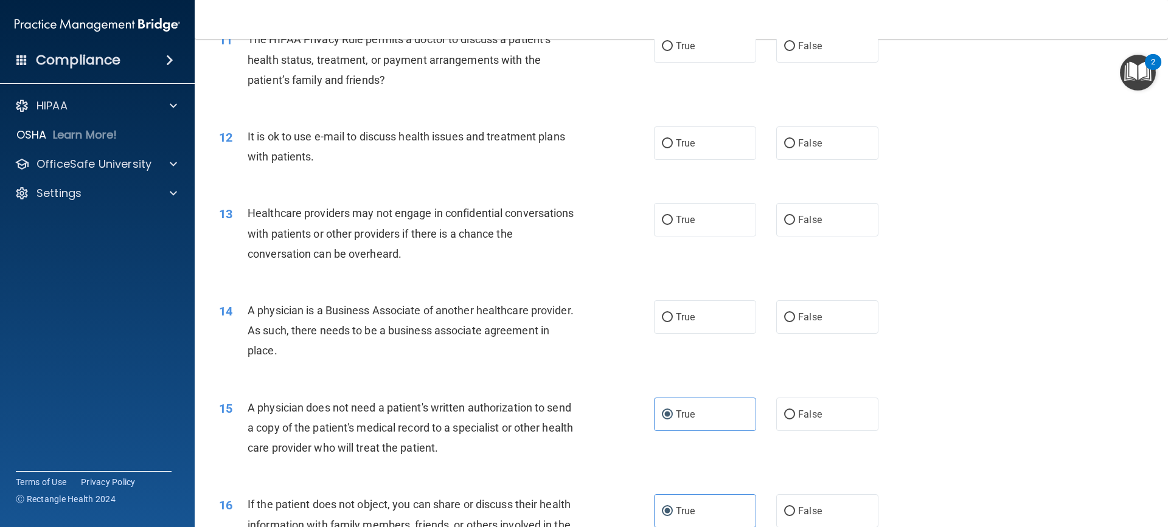
scroll to position [966, 0]
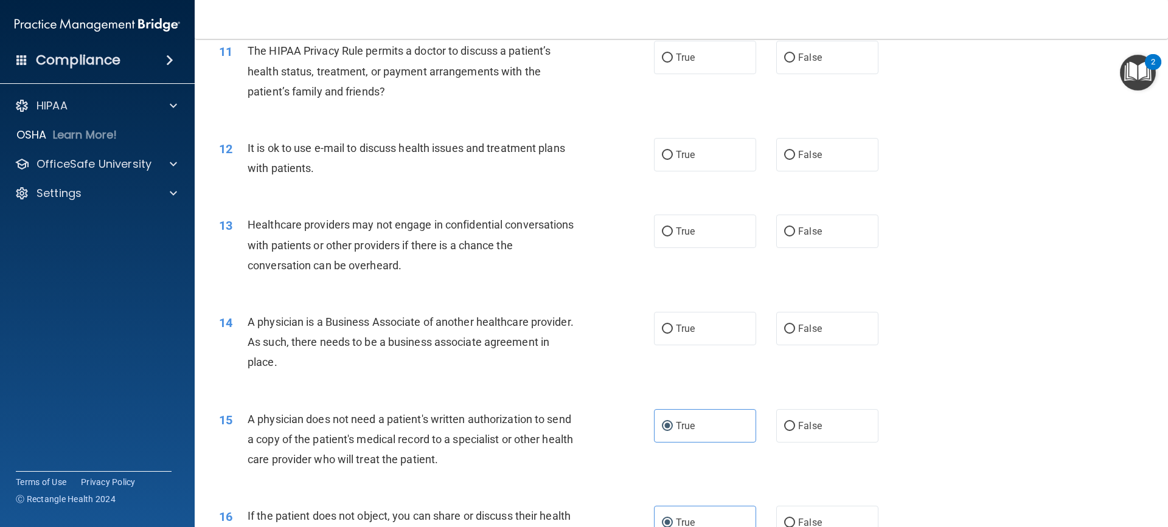
drag, startPoint x: 341, startPoint y: 361, endPoint x: 243, endPoint y: 317, distance: 107.3
click at [243, 317] on div "14 A physician is a Business Associate of another healthcare provider. As such,…" at bounding box center [436, 345] width 471 height 67
click at [853, 340] on label "False" at bounding box center [827, 328] width 102 height 33
click at [795, 334] on input "False" at bounding box center [789, 329] width 11 height 9
radio input "true"
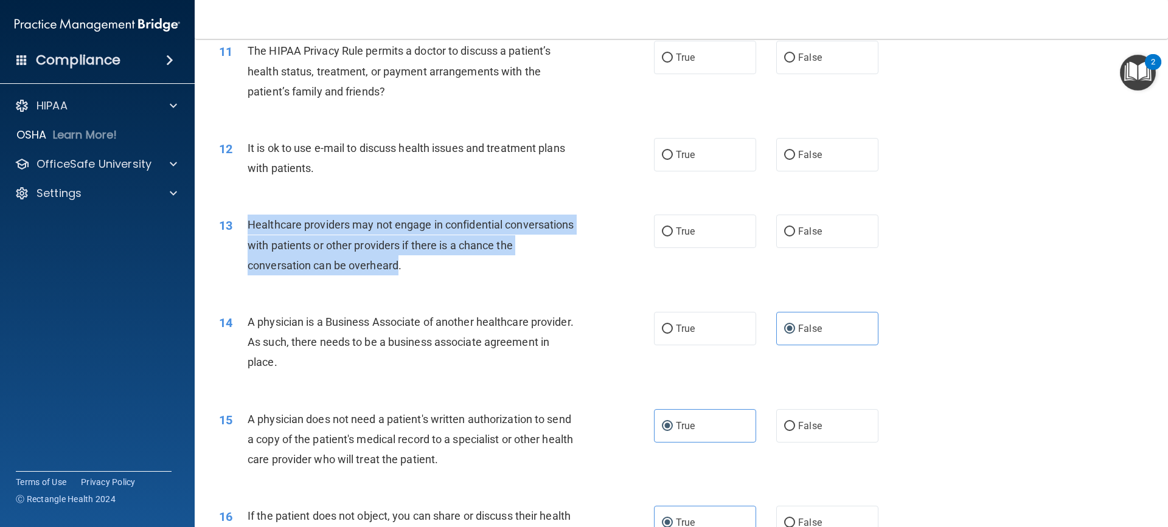
drag, startPoint x: 415, startPoint y: 267, endPoint x: 241, endPoint y: 233, distance: 177.9
click at [241, 233] on div "13 Healthcare providers may not engage in confidential conversations with patie…" at bounding box center [436, 248] width 471 height 67
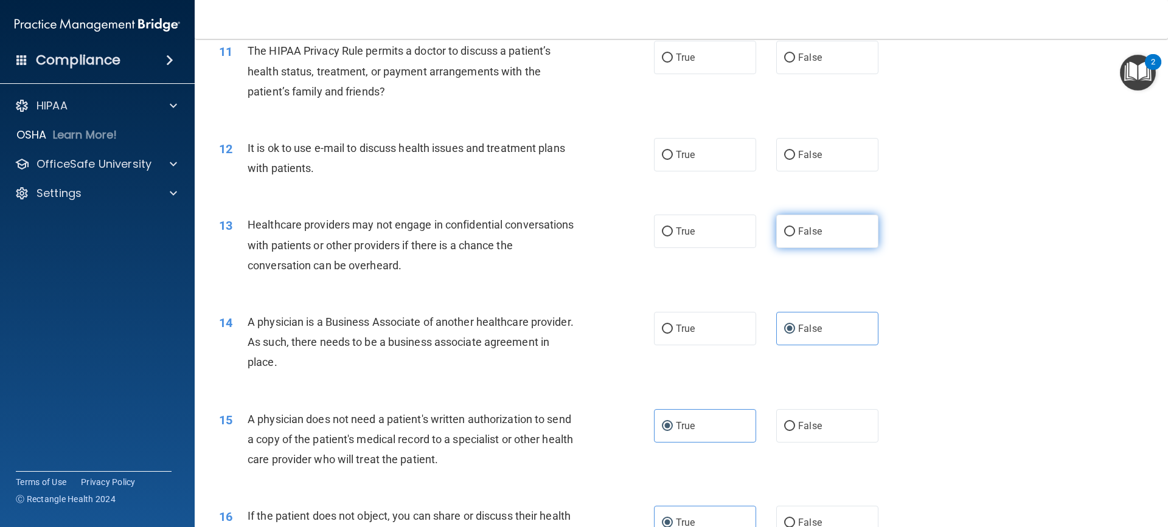
click at [816, 215] on label "False" at bounding box center [827, 231] width 102 height 33
click at [795, 227] on input "False" at bounding box center [789, 231] width 11 height 9
radio input "true"
click at [813, 161] on label "False" at bounding box center [827, 154] width 102 height 33
click at [795, 160] on input "False" at bounding box center [789, 155] width 11 height 9
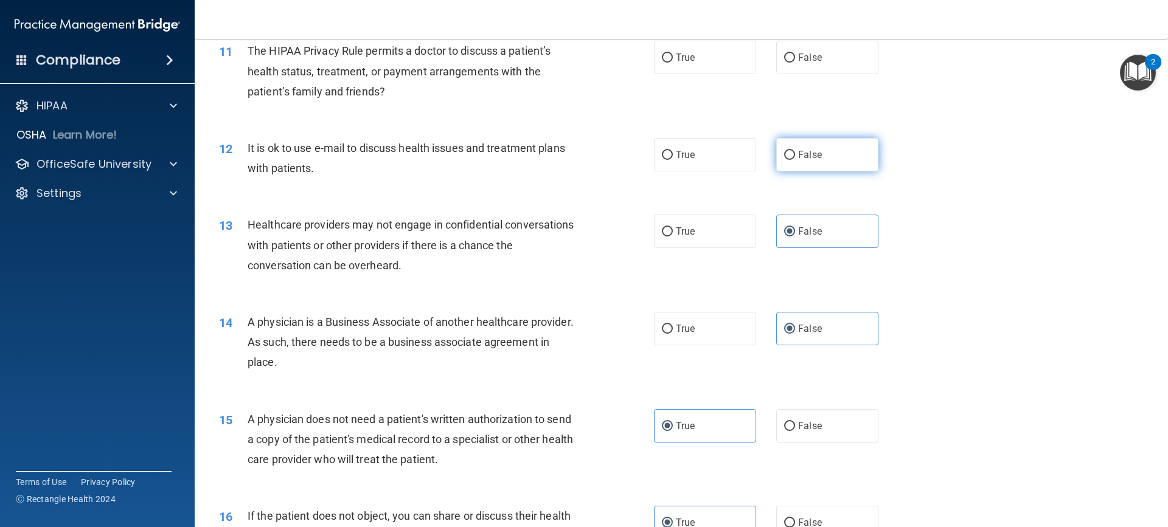
radio input "true"
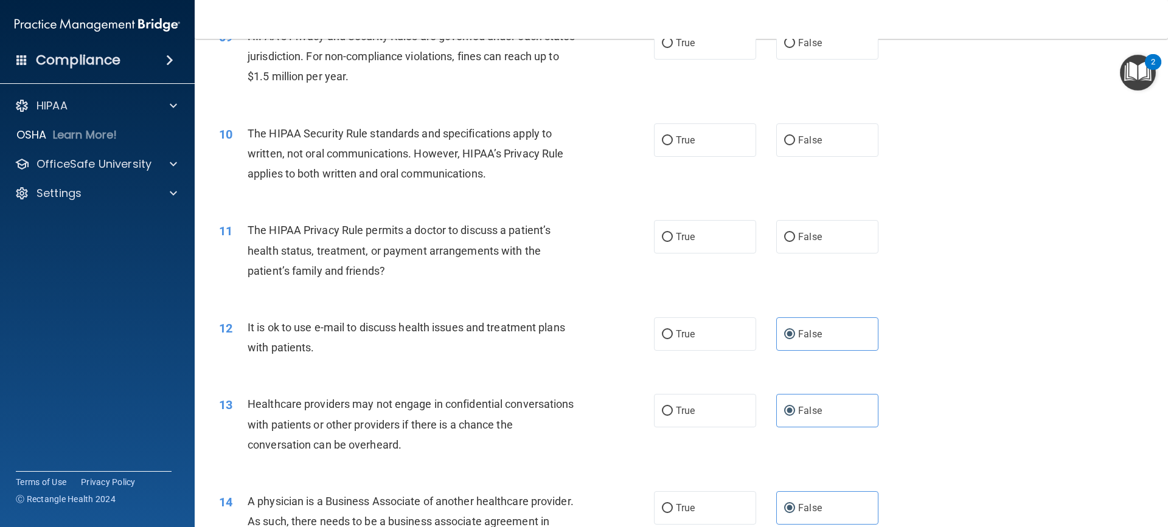
scroll to position [783, 0]
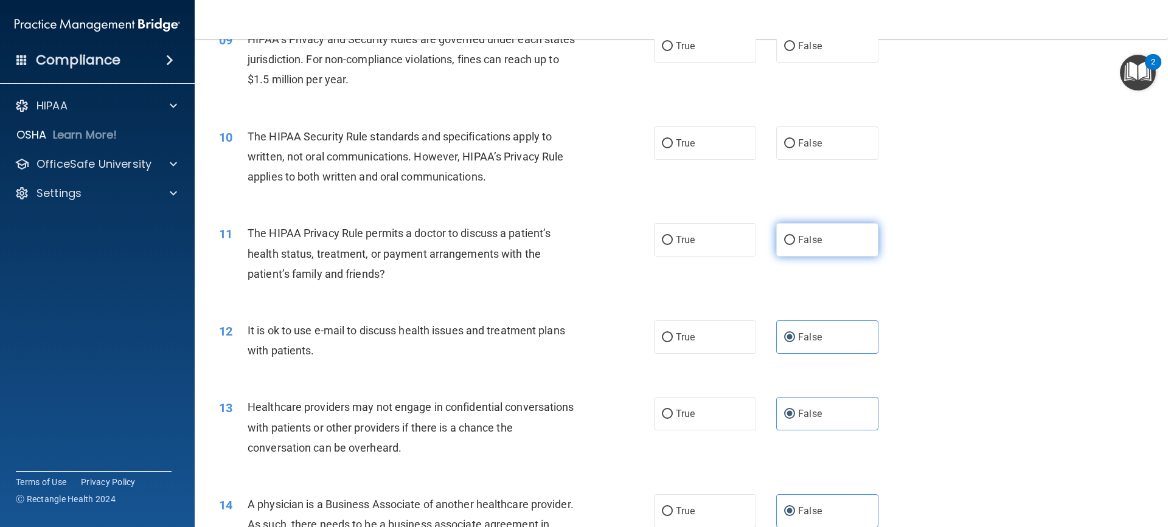
click at [811, 241] on span "False" at bounding box center [810, 240] width 24 height 12
click at [795, 241] on input "False" at bounding box center [789, 240] width 11 height 9
radio input "true"
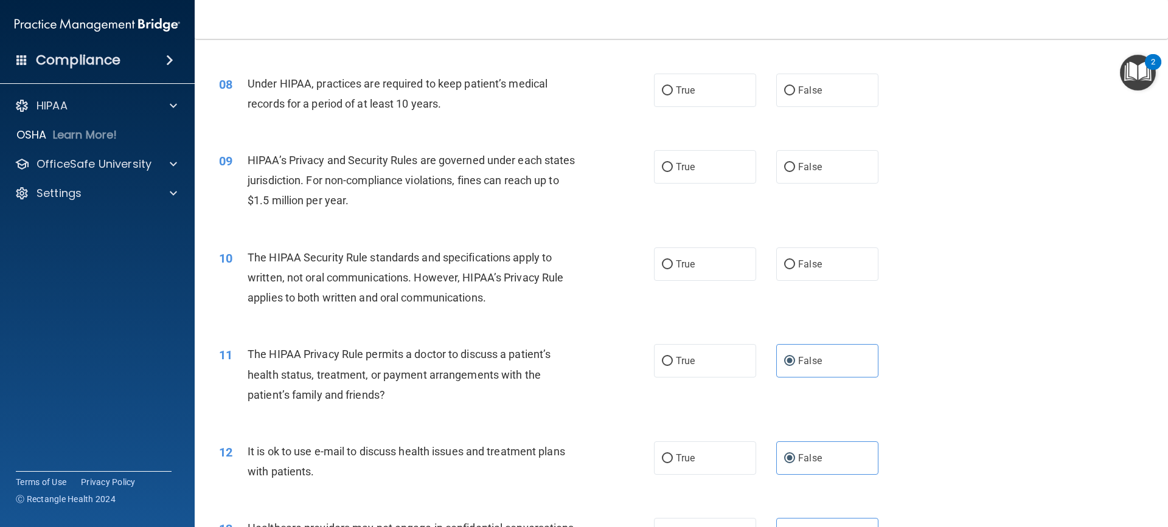
scroll to position [662, 0]
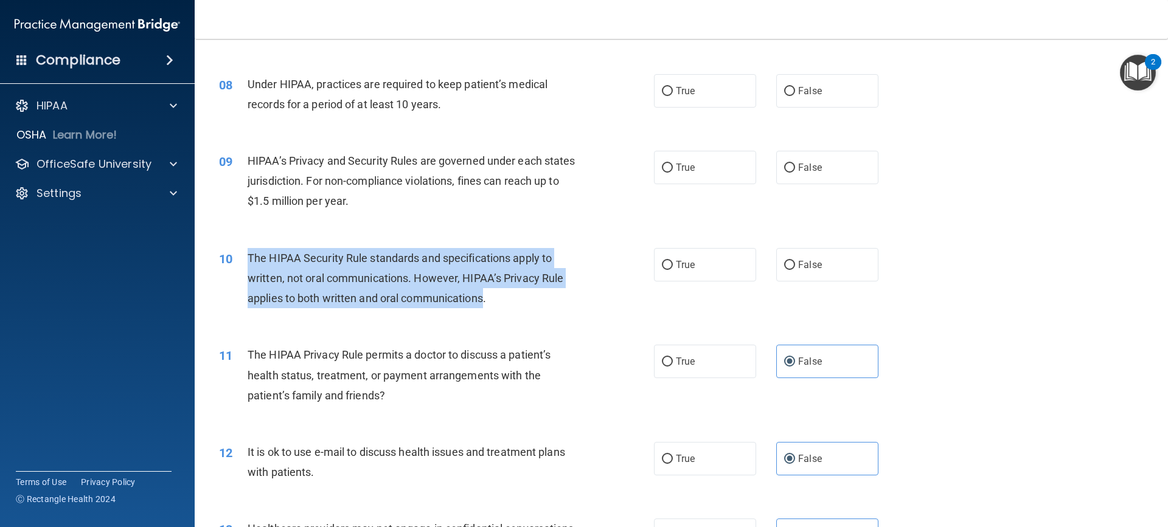
drag, startPoint x: 485, startPoint y: 301, endPoint x: 246, endPoint y: 271, distance: 240.9
click at [246, 271] on div "10 The HIPAA Security Rule standards and specifications apply to written, not o…" at bounding box center [436, 281] width 471 height 67
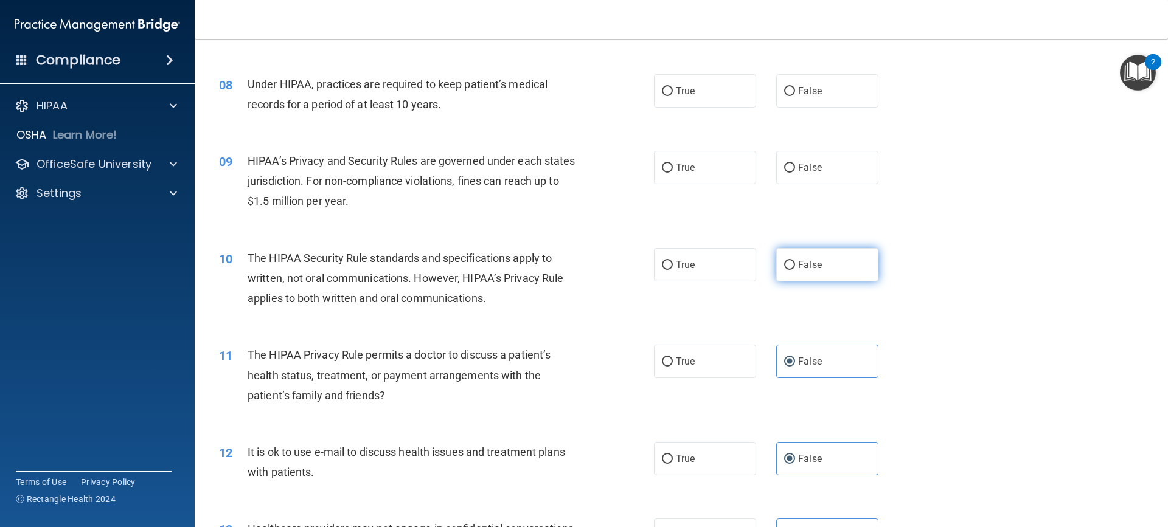
click at [811, 265] on span "False" at bounding box center [810, 265] width 24 height 12
click at [795, 265] on input "False" at bounding box center [789, 265] width 11 height 9
radio input "true"
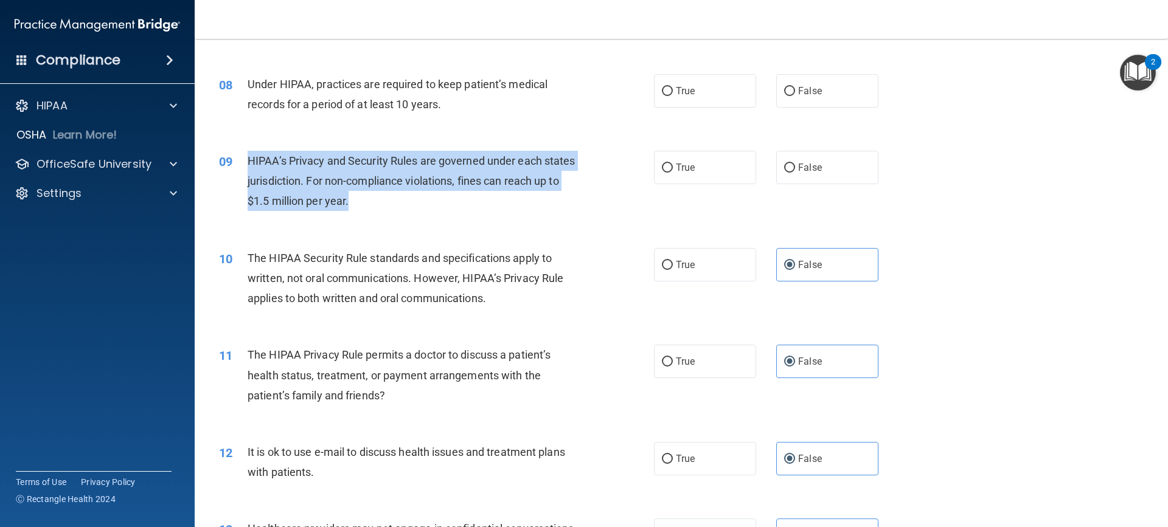
drag, startPoint x: 378, startPoint y: 200, endPoint x: 243, endPoint y: 157, distance: 141.8
click at [243, 157] on div "09 HIPAA’s Privacy and Security Rules are governed under each states jurisdicti…" at bounding box center [436, 184] width 471 height 67
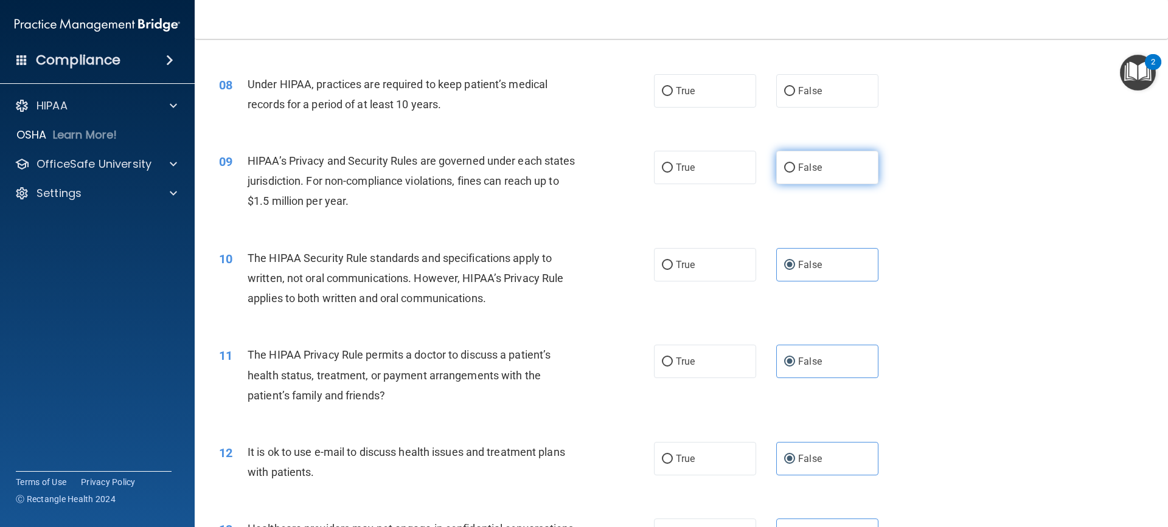
click at [809, 172] on span "False" at bounding box center [810, 168] width 24 height 12
click at [795, 172] on input "False" at bounding box center [789, 168] width 11 height 9
radio input "true"
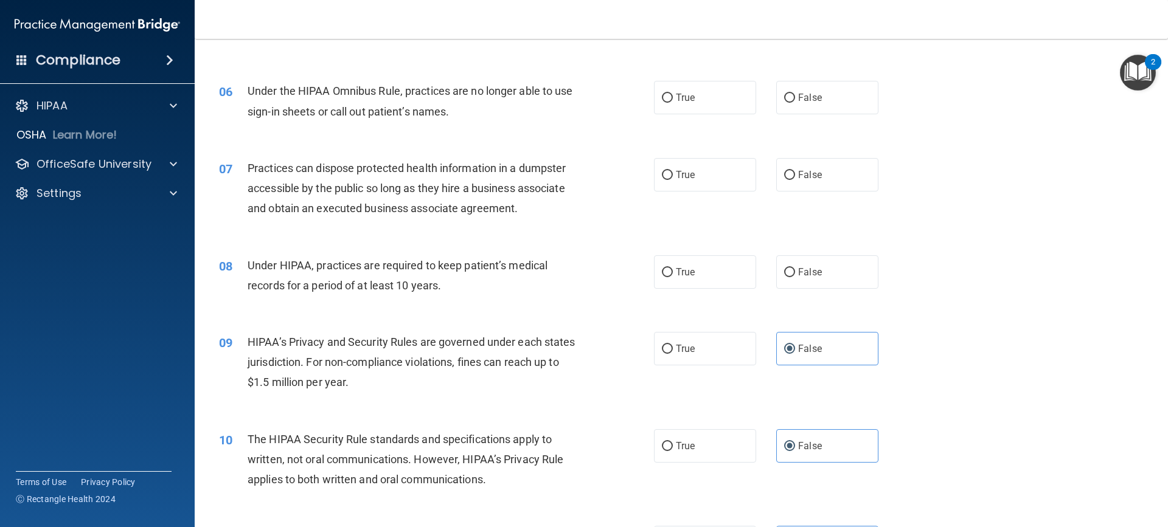
scroll to position [479, 0]
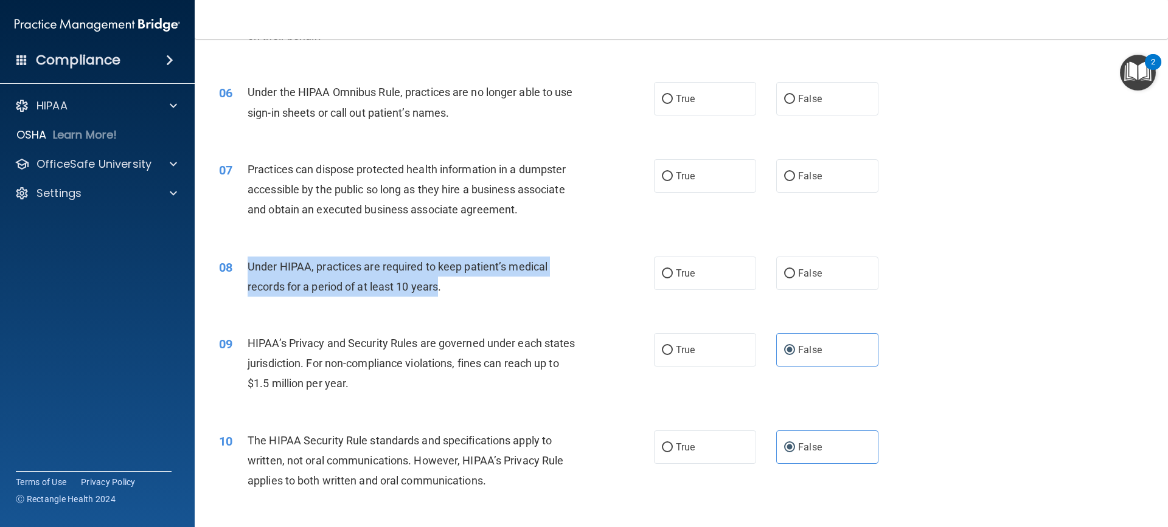
drag, startPoint x: 438, startPoint y: 286, endPoint x: 246, endPoint y: 269, distance: 192.9
click at [246, 269] on div "08 Under HIPAA, practices are required to keep patient’s medical records for a …" at bounding box center [436, 280] width 471 height 46
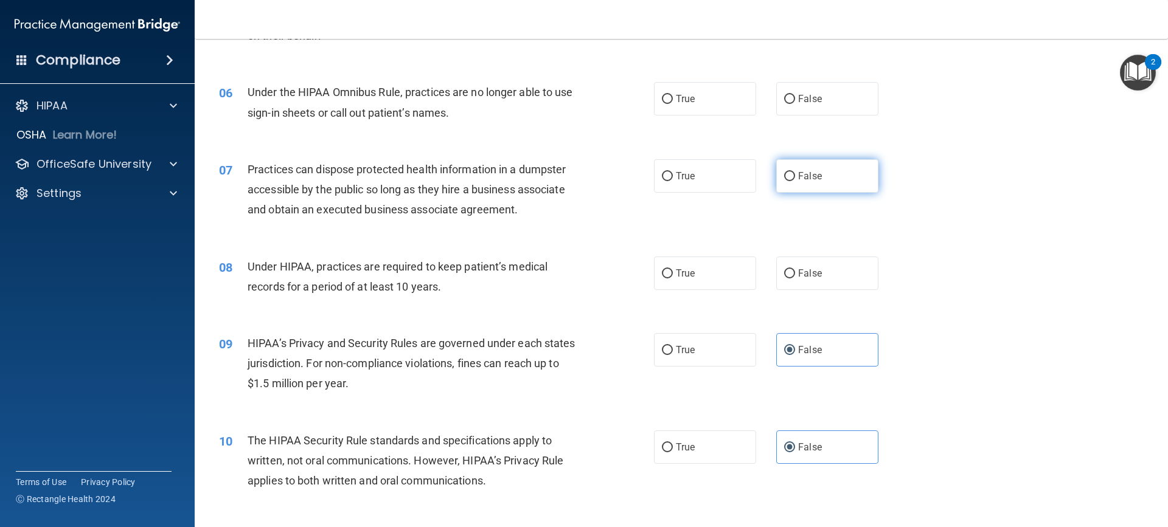
click at [855, 173] on label "False" at bounding box center [827, 175] width 102 height 33
click at [795, 173] on input "False" at bounding box center [789, 176] width 11 height 9
radio input "true"
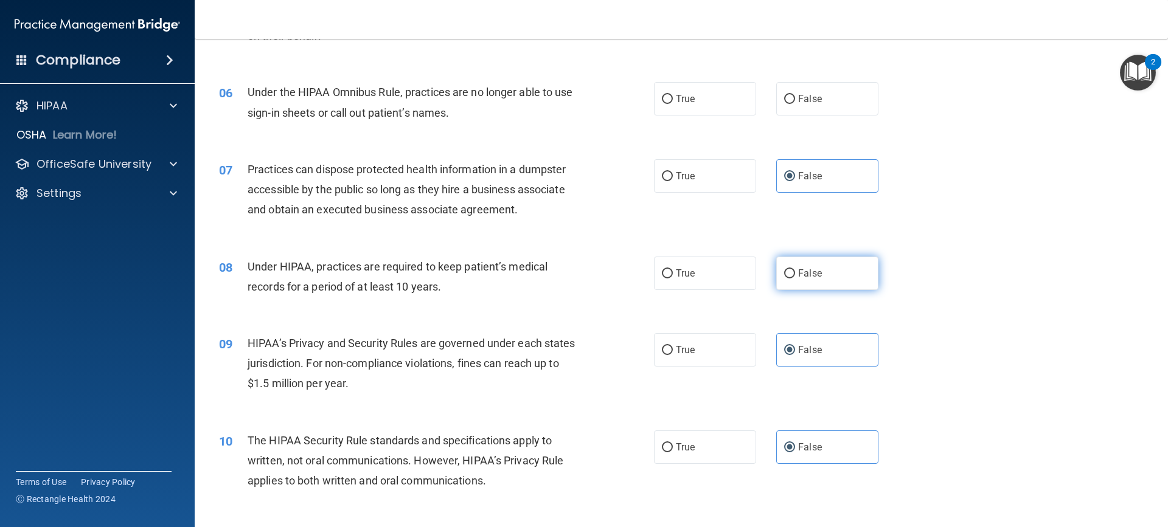
click at [850, 265] on label "False" at bounding box center [827, 273] width 102 height 33
click at [795, 269] on input "False" at bounding box center [789, 273] width 11 height 9
radio input "true"
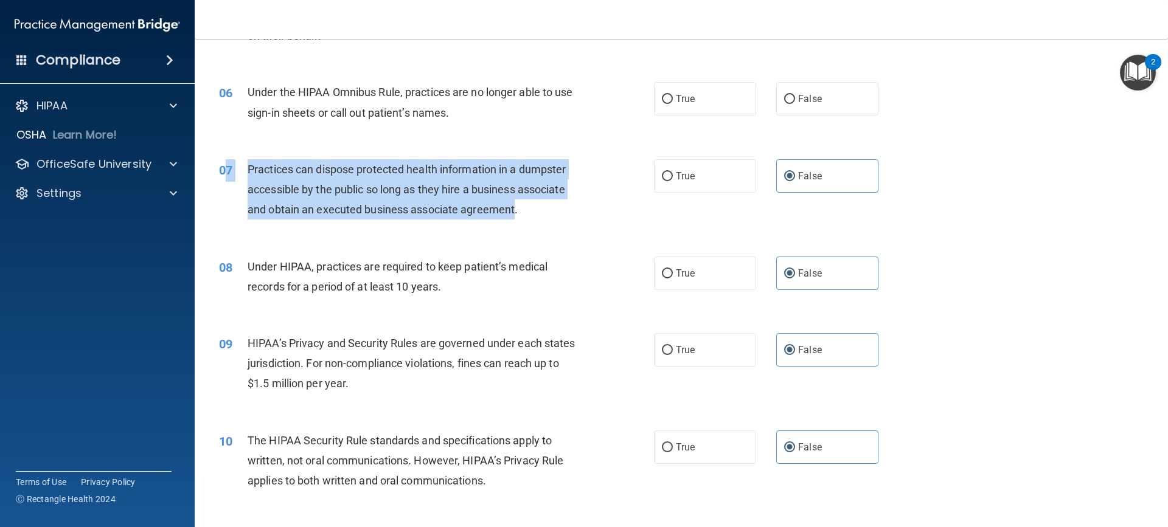
drag, startPoint x: 516, startPoint y: 211, endPoint x: 226, endPoint y: 178, distance: 292.0
click at [226, 178] on div "07 Practices can dispose protected health information in a dumpster accessible …" at bounding box center [436, 192] width 471 height 67
click at [342, 182] on div "Practices can dispose protected health information in a dumpster accessible by …" at bounding box center [418, 189] width 340 height 61
drag, startPoint x: 513, startPoint y: 212, endPoint x: 231, endPoint y: 175, distance: 284.6
click at [231, 175] on div "07 Practices can dispose protected health information in a dumpster accessible …" at bounding box center [436, 192] width 471 height 67
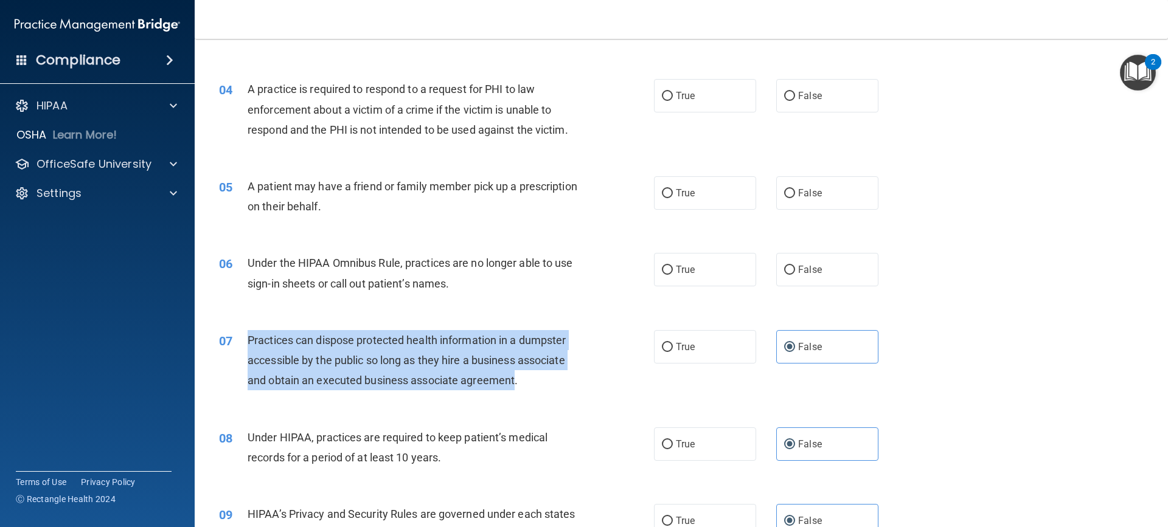
scroll to position [297, 0]
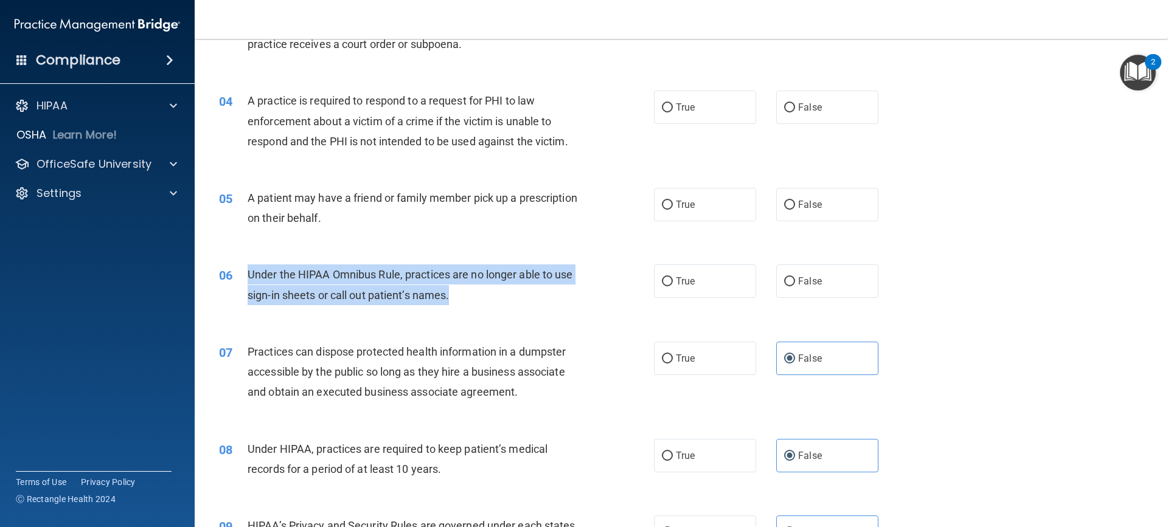
drag, startPoint x: 447, startPoint y: 298, endPoint x: 248, endPoint y: 276, distance: 200.7
click at [248, 276] on div "Under the HIPAA Omnibus Rule, practices are no longer able to use sign-in sheet…" at bounding box center [418, 285] width 340 height 40
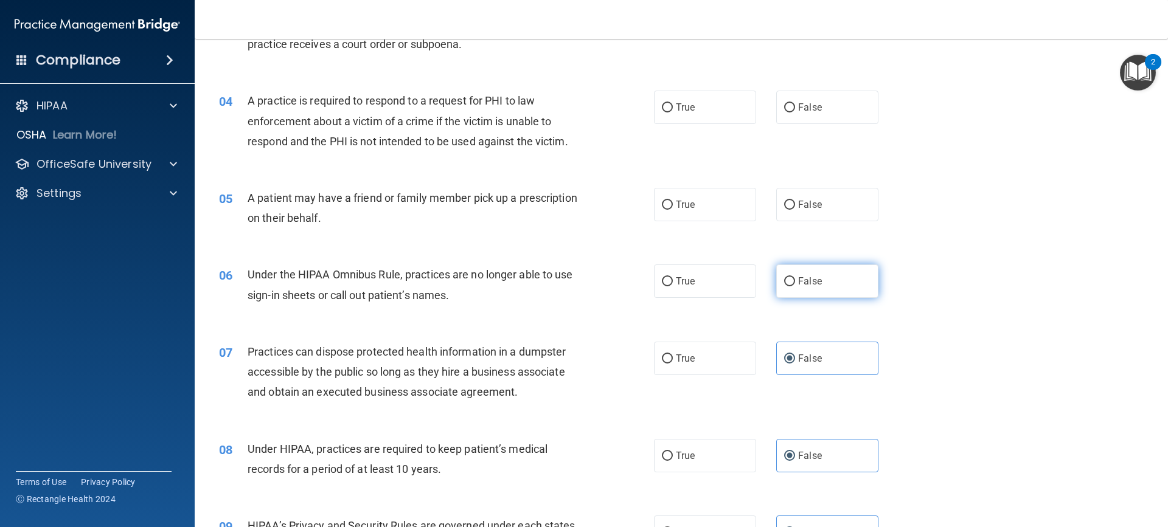
click at [817, 276] on label "False" at bounding box center [827, 281] width 102 height 33
click at [795, 277] on input "False" at bounding box center [789, 281] width 11 height 9
radio input "true"
click at [713, 218] on label "True" at bounding box center [705, 204] width 102 height 33
click at [673, 210] on input "True" at bounding box center [667, 205] width 11 height 9
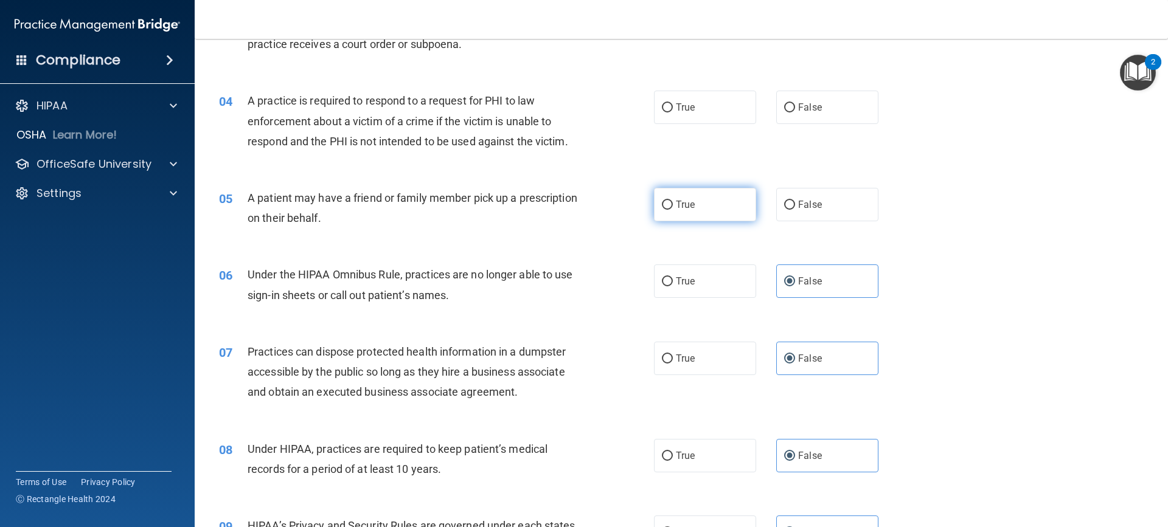
radio input "true"
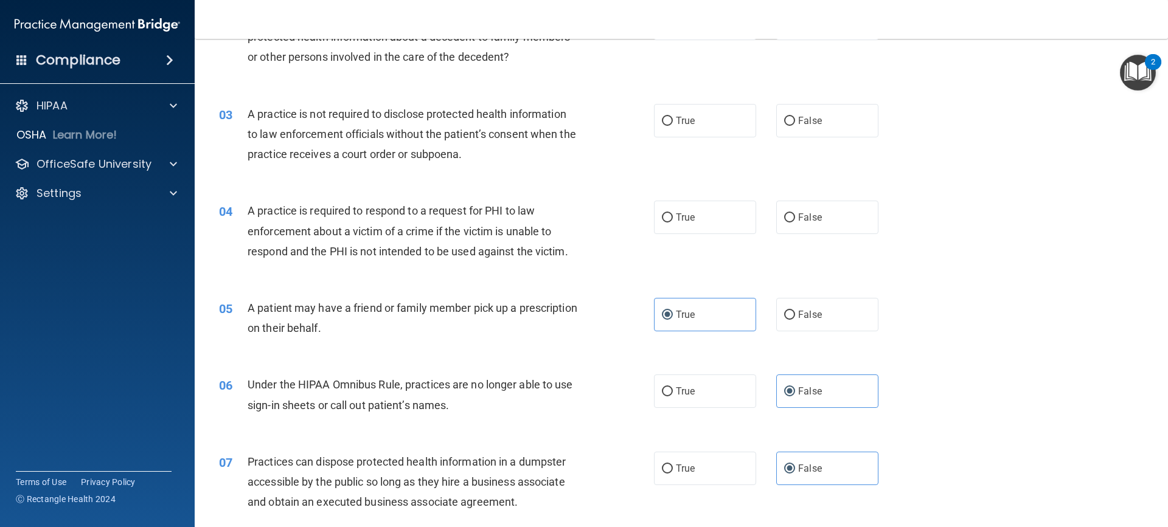
scroll to position [175, 0]
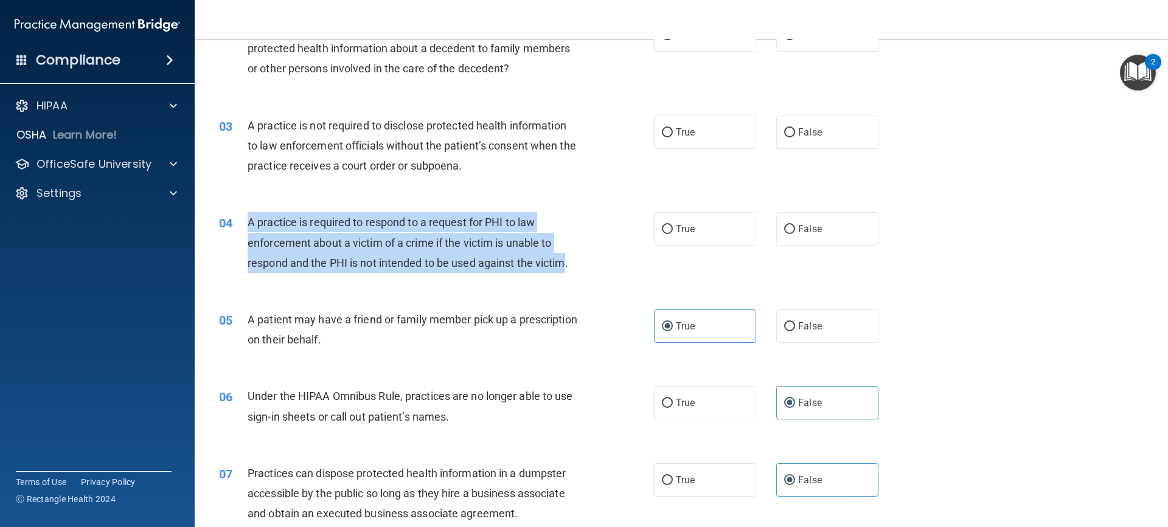
drag, startPoint x: 567, startPoint y: 266, endPoint x: 240, endPoint y: 222, distance: 330.7
click at [240, 222] on div "04 A practice is required to respond to a request for PHI to law enforcement ab…" at bounding box center [436, 245] width 471 height 67
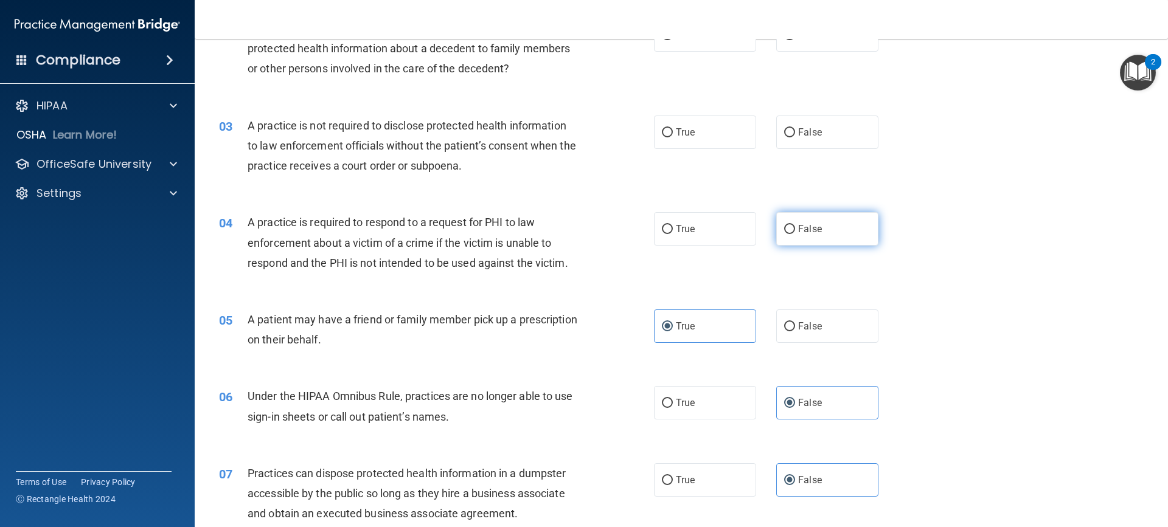
click at [810, 238] on label "False" at bounding box center [827, 228] width 102 height 33
click at [795, 234] on input "False" at bounding box center [789, 229] width 11 height 9
radio input "true"
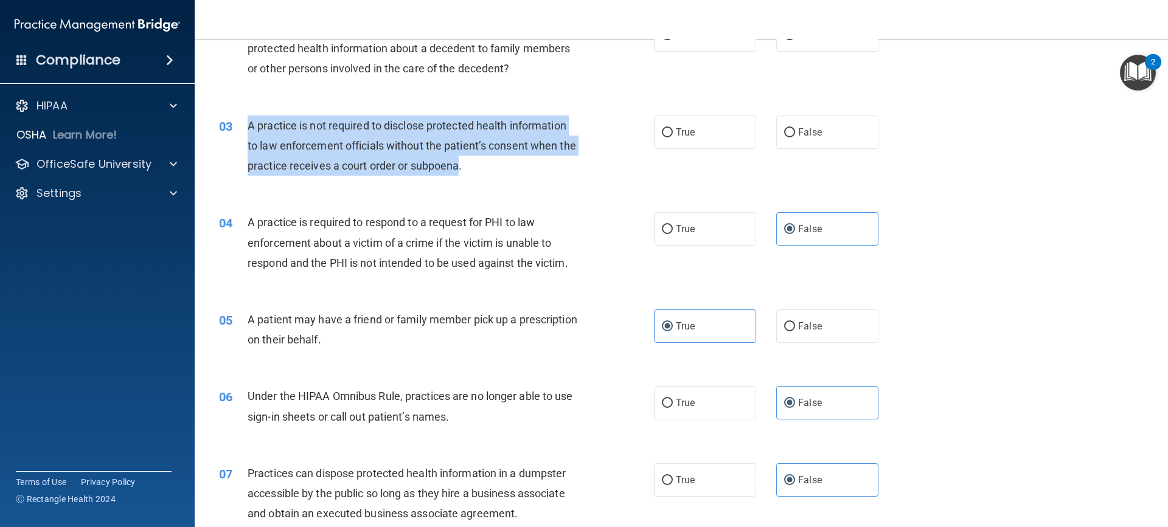
drag, startPoint x: 477, startPoint y: 167, endPoint x: 246, endPoint y: 127, distance: 234.6
click at [246, 127] on div "03 A practice is not required to disclose protected health information to law e…" at bounding box center [436, 149] width 471 height 67
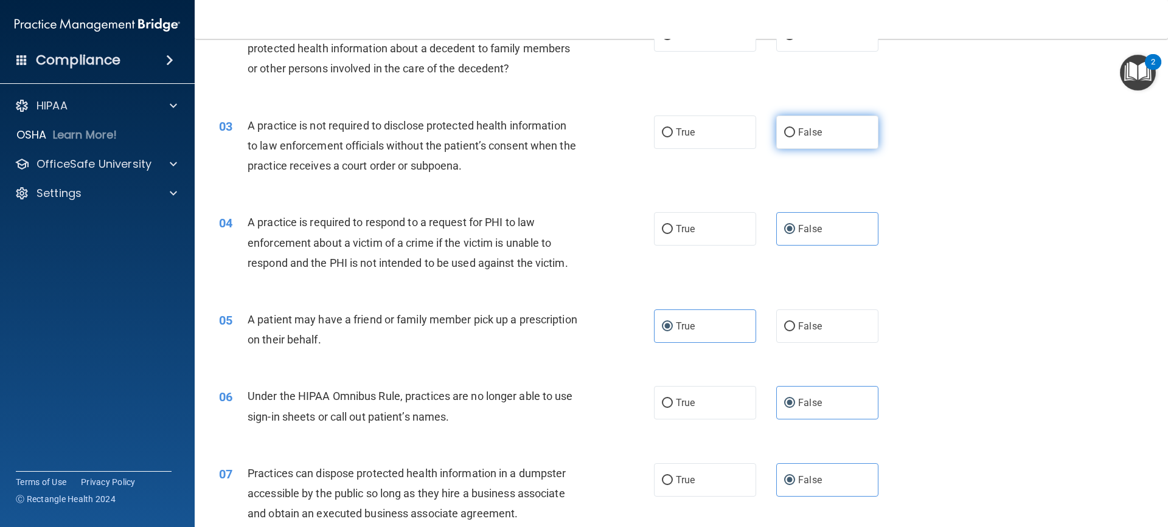
click at [833, 136] on label "False" at bounding box center [827, 132] width 102 height 33
click at [795, 136] on input "False" at bounding box center [789, 132] width 11 height 9
radio input "true"
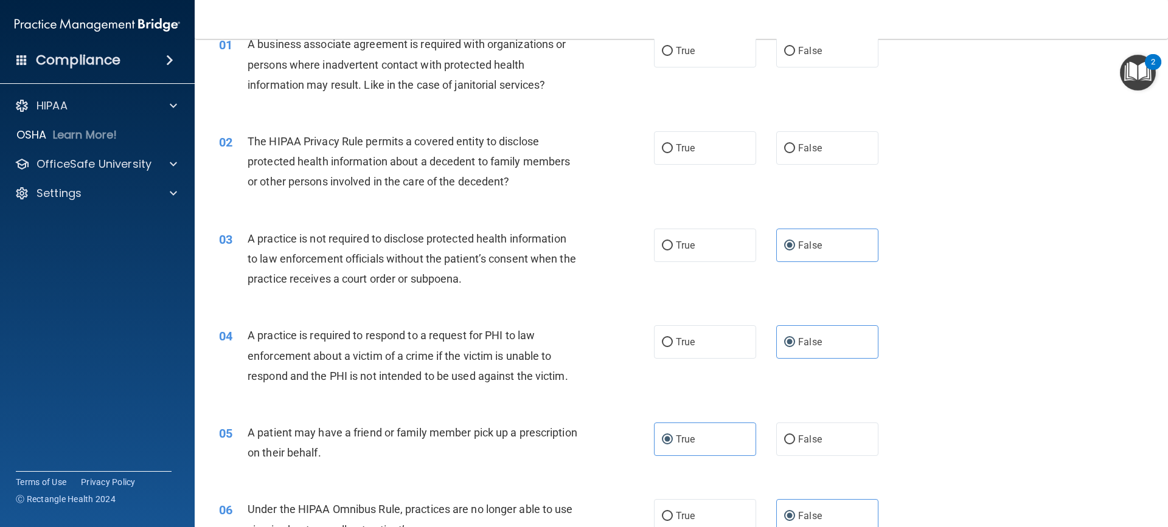
scroll to position [0, 0]
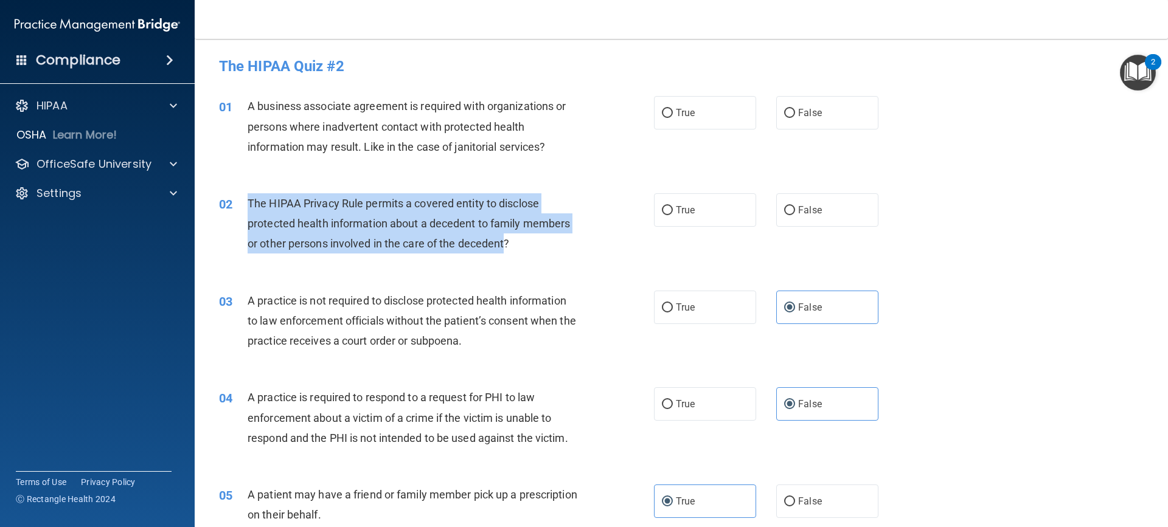
drag, startPoint x: 508, startPoint y: 240, endPoint x: 246, endPoint y: 196, distance: 265.7
click at [246, 196] on div "02 The HIPAA Privacy Rule permits a covered entity to disclose protected health…" at bounding box center [436, 226] width 471 height 67
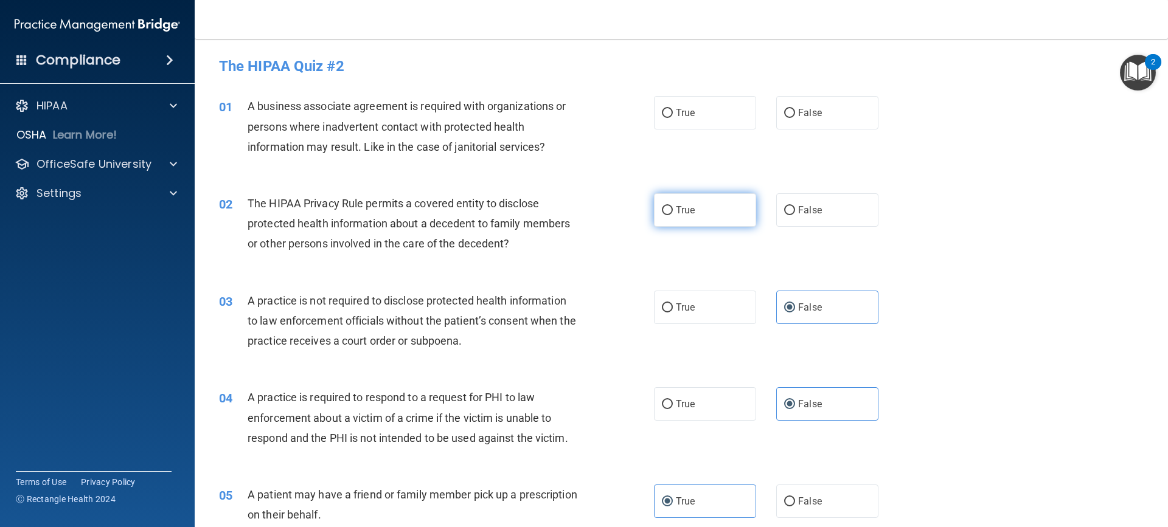
click at [715, 221] on label "True" at bounding box center [705, 209] width 102 height 33
click at [673, 215] on input "True" at bounding box center [667, 210] width 11 height 9
radio input "true"
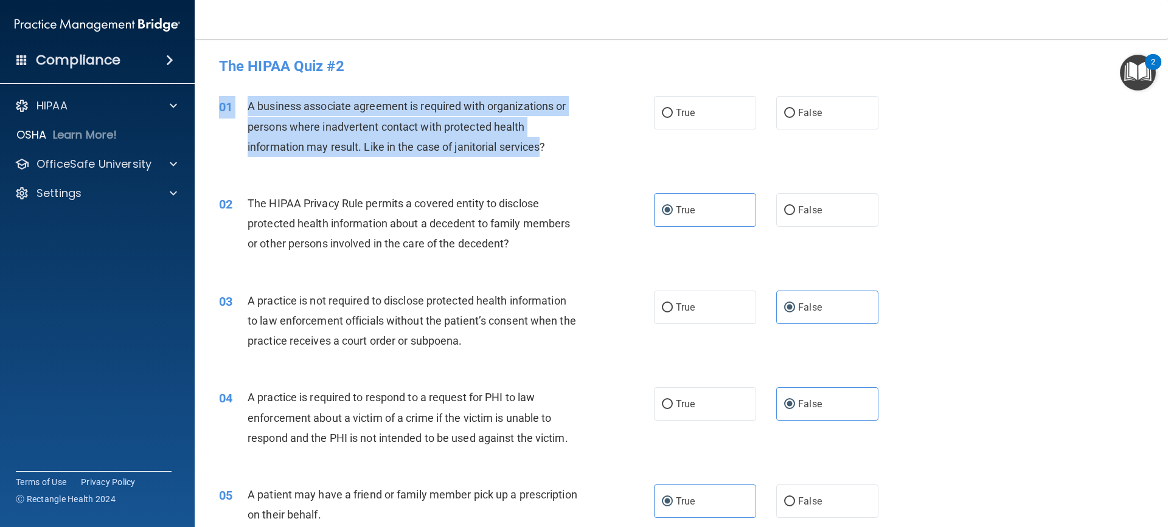
drag, startPoint x: 543, startPoint y: 145, endPoint x: 240, endPoint y: 95, distance: 307.0
click at [240, 95] on div "01 A business associate agreement is required with organizations or persons whe…" at bounding box center [681, 129] width 943 height 97
drag, startPoint x: 344, startPoint y: 122, endPoint x: 512, endPoint y: 130, distance: 168.7
click at [345, 122] on span "A business associate agreement is required with organizations or persons where …" at bounding box center [407, 126] width 318 height 53
drag, startPoint x: 603, startPoint y: 136, endPoint x: 566, endPoint y: 144, distance: 38.5
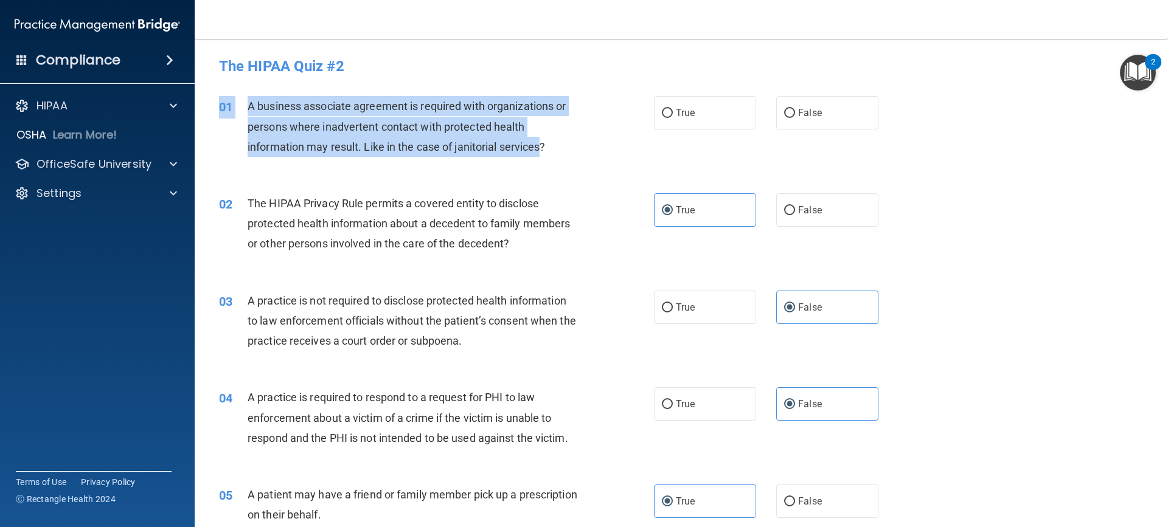
click at [603, 136] on div "01 A business associate agreement is required with organizations or persons whe…" at bounding box center [436, 129] width 471 height 67
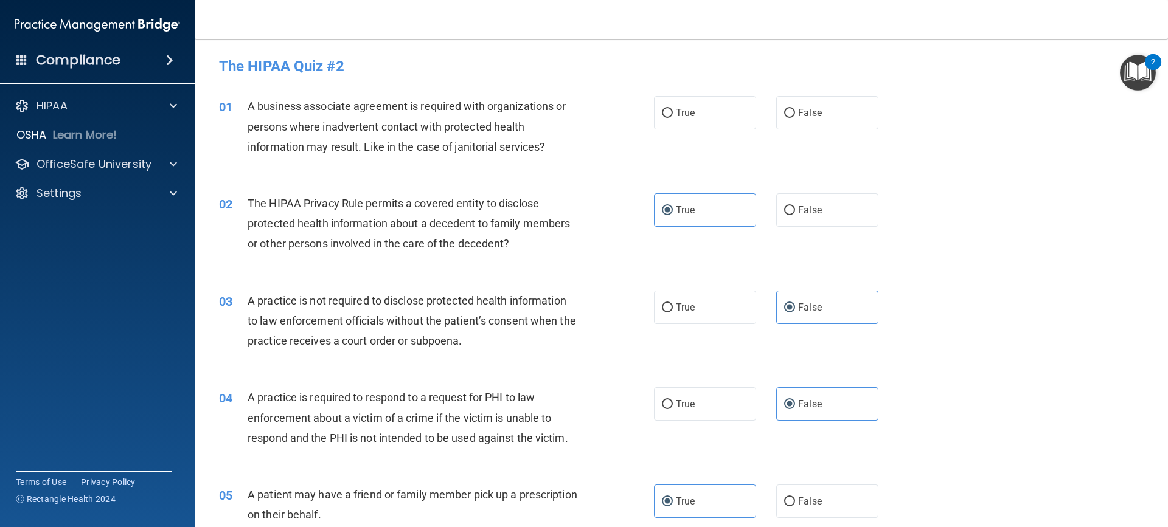
click at [554, 147] on div "A business associate agreement is required with organizations or persons where …" at bounding box center [418, 126] width 340 height 61
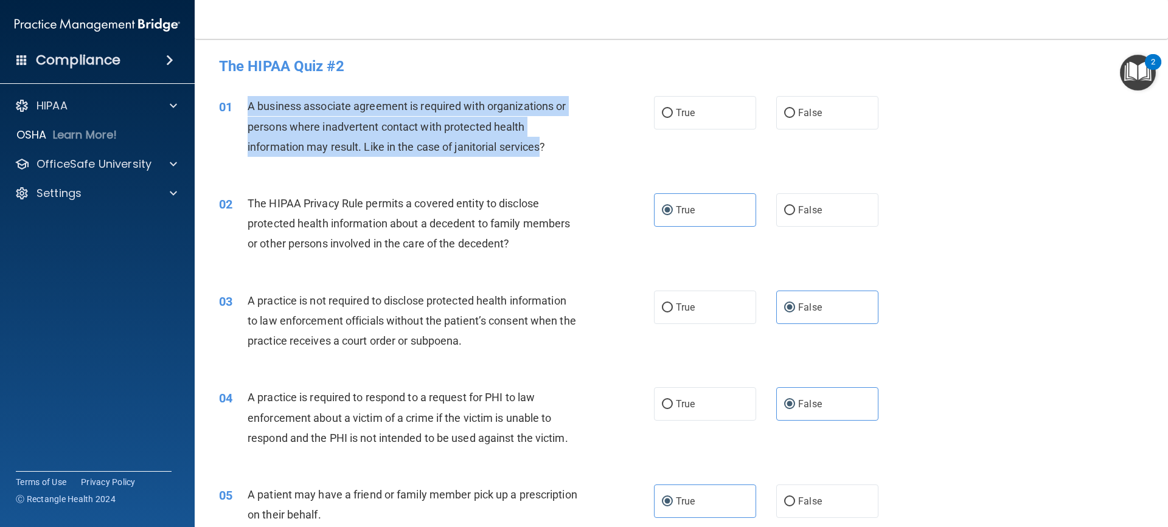
drag, startPoint x: 543, startPoint y: 152, endPoint x: 241, endPoint y: 100, distance: 305.5
click at [241, 100] on div "01 A business associate agreement is required with organizations or persons whe…" at bounding box center [436, 129] width 471 height 67
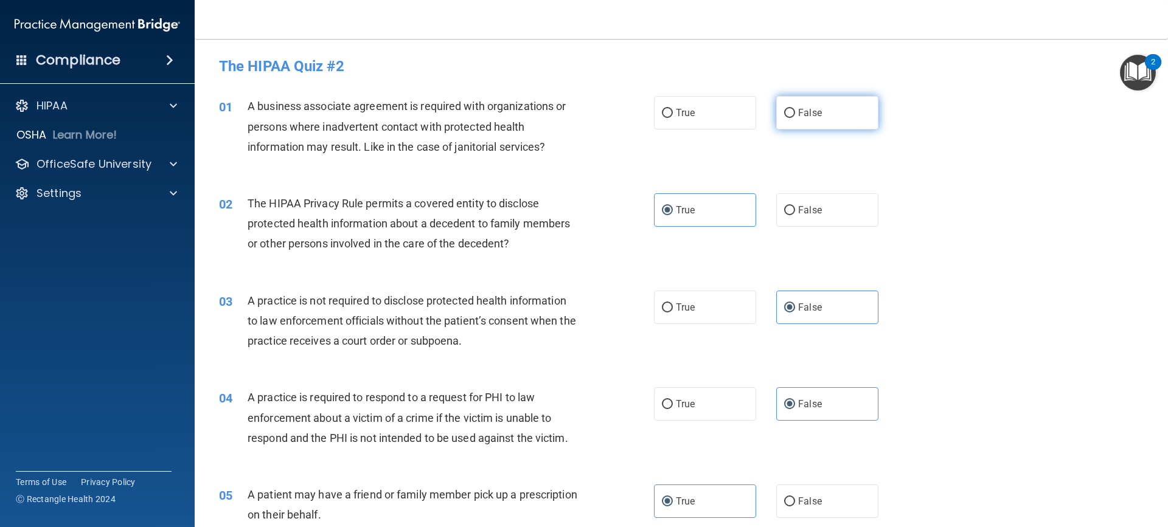
click at [813, 102] on label "False" at bounding box center [827, 112] width 102 height 33
click at [795, 109] on input "False" at bounding box center [789, 113] width 11 height 9
radio input "true"
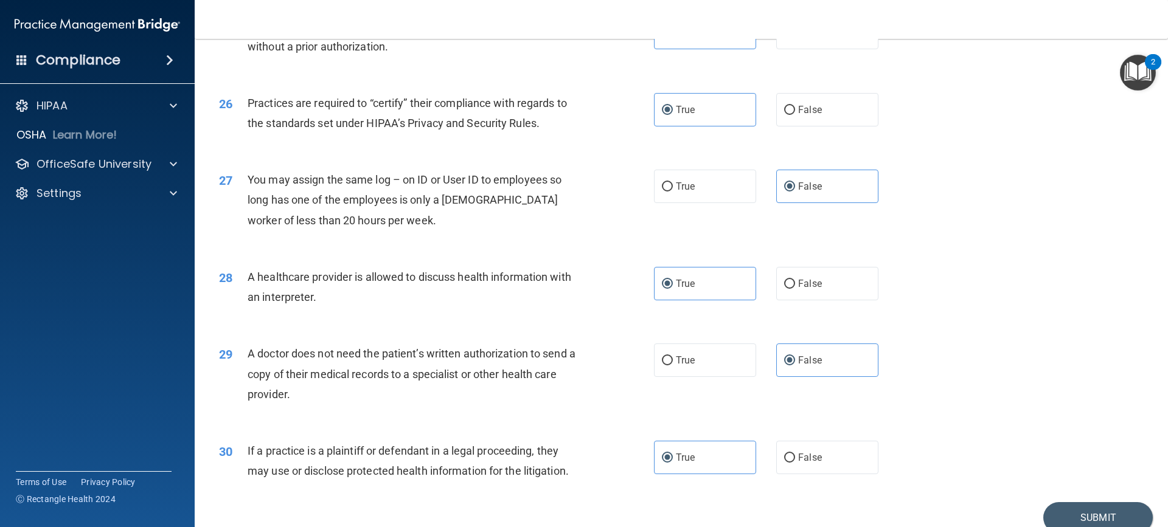
scroll to position [2304, 0]
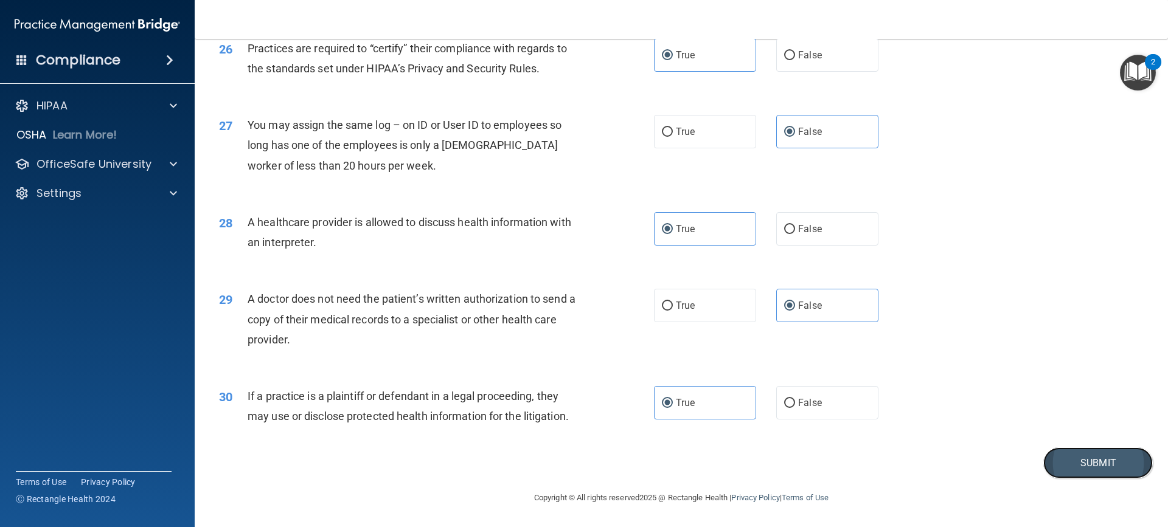
click at [1111, 464] on button "Submit" at bounding box center [1097, 463] width 109 height 31
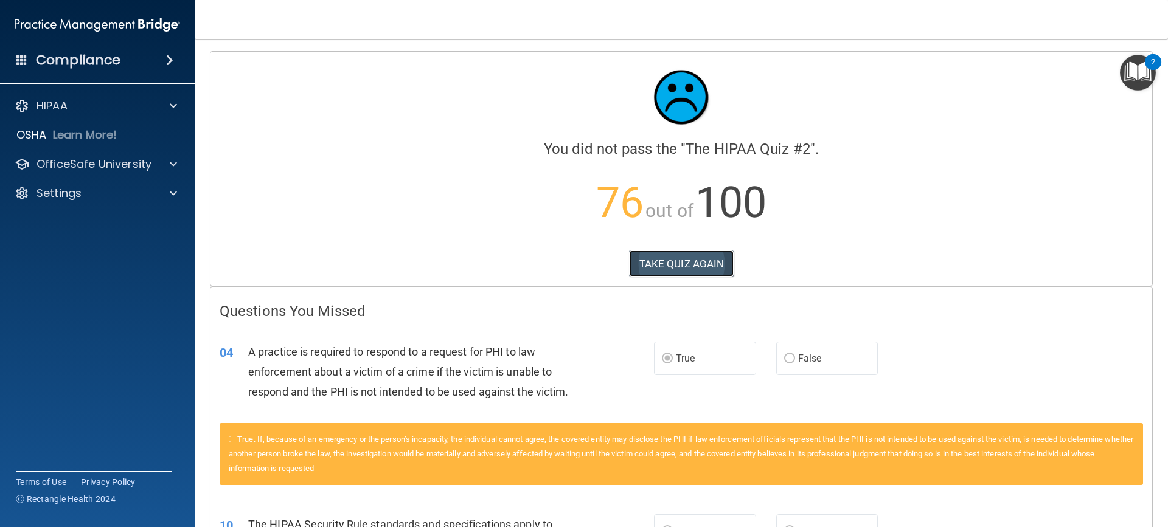
click at [677, 260] on button "TAKE QUIZ AGAIN" at bounding box center [681, 264] width 105 height 27
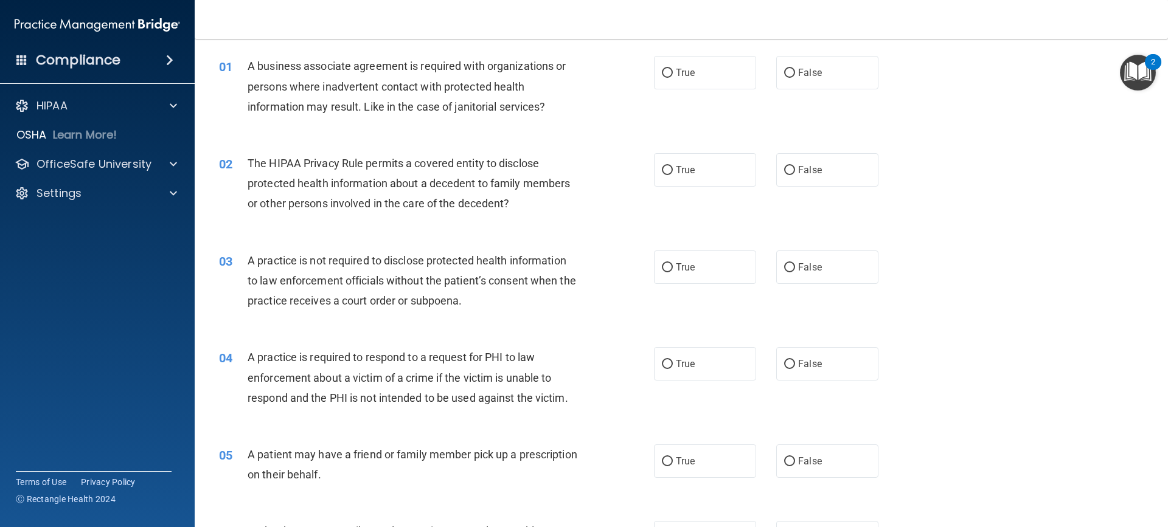
scroll to position [61, 0]
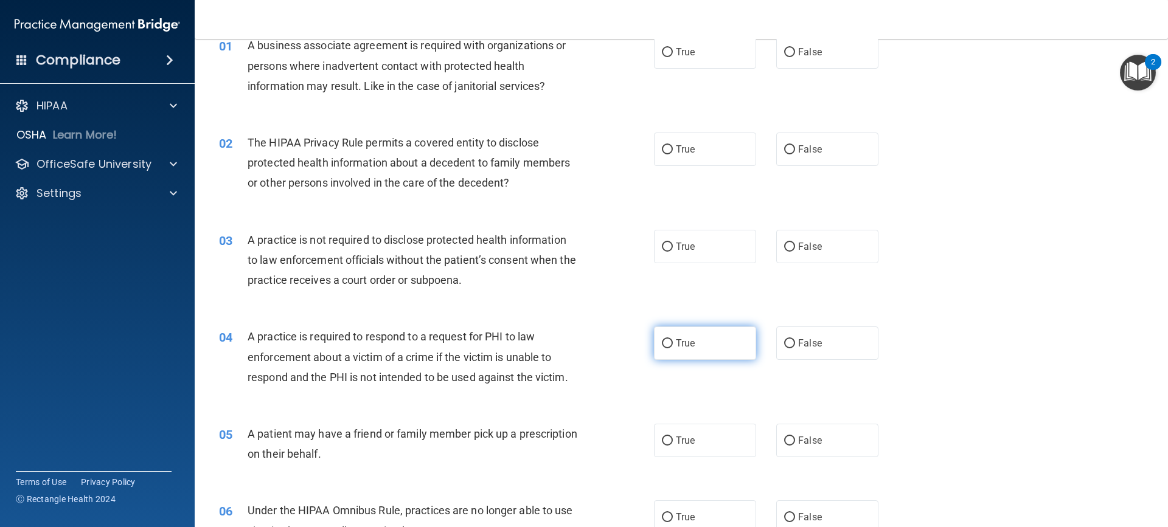
click at [665, 347] on input "True" at bounding box center [667, 343] width 11 height 9
radio input "true"
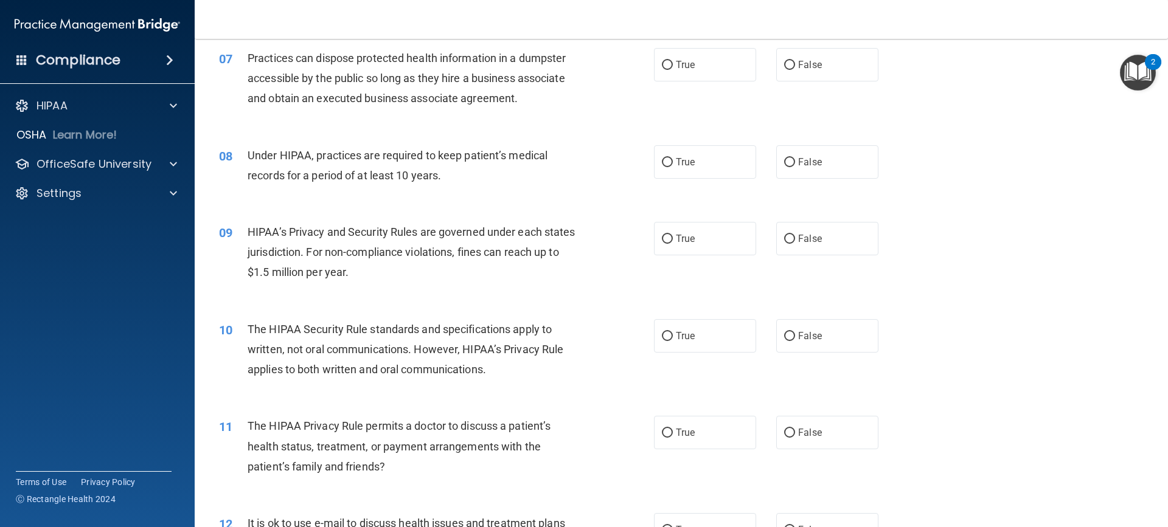
scroll to position [608, 0]
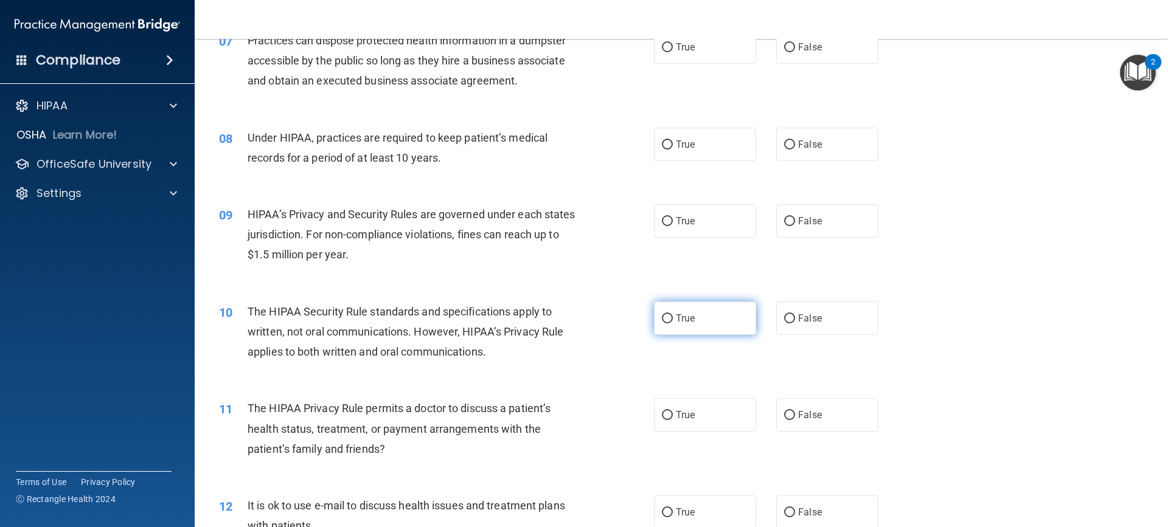
click at [684, 321] on span "True" at bounding box center [685, 319] width 19 height 12
click at [673, 321] on input "True" at bounding box center [667, 318] width 11 height 9
radio input "true"
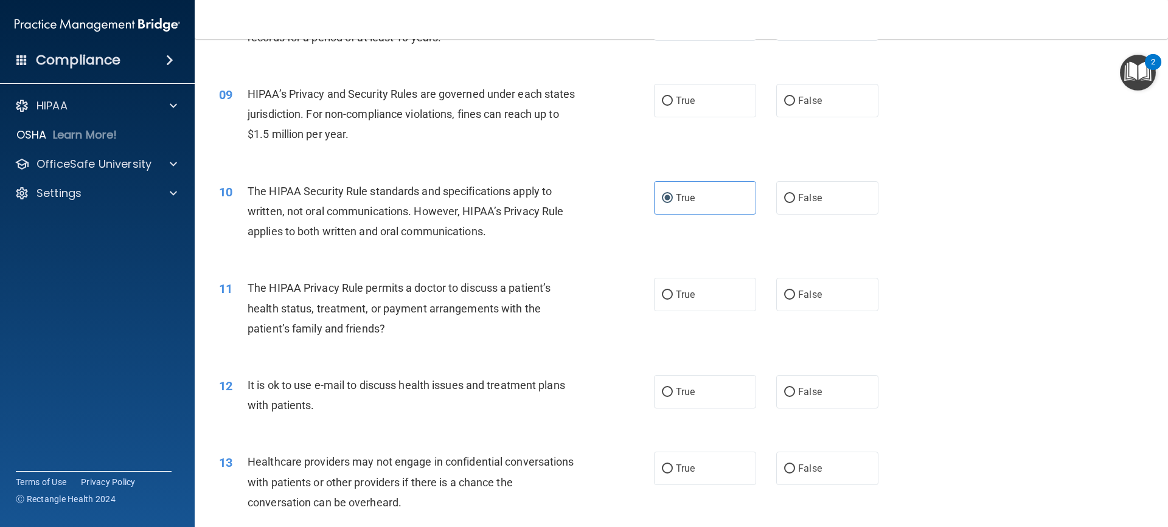
scroll to position [730, 0]
click at [668, 296] on label "True" at bounding box center [705, 293] width 102 height 33
click at [668, 296] on input "True" at bounding box center [667, 294] width 11 height 9
radio input "true"
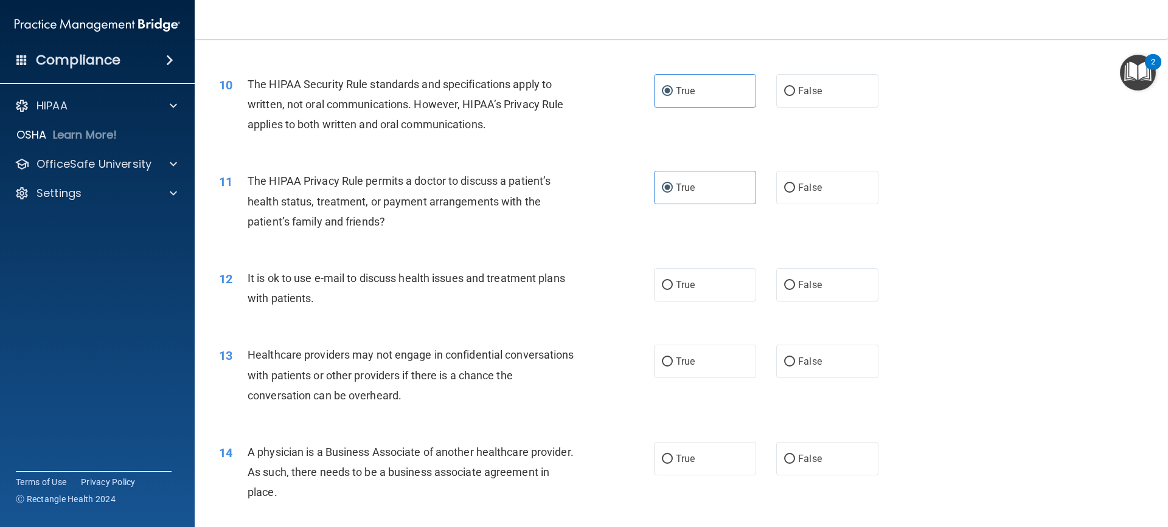
scroll to position [852, 0]
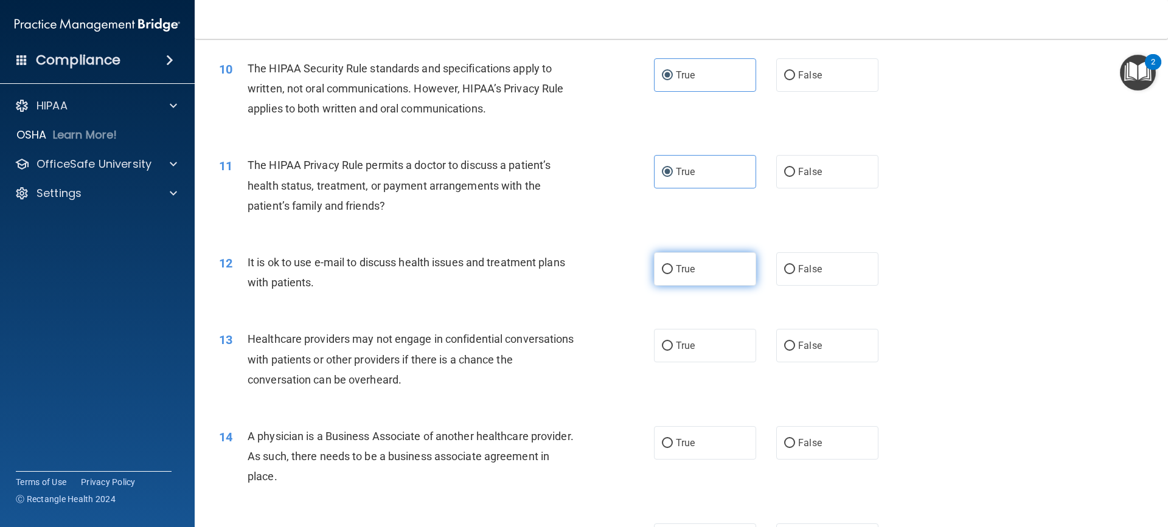
click at [700, 279] on label "True" at bounding box center [705, 268] width 102 height 33
click at [673, 274] on input "True" at bounding box center [667, 269] width 11 height 9
radio input "true"
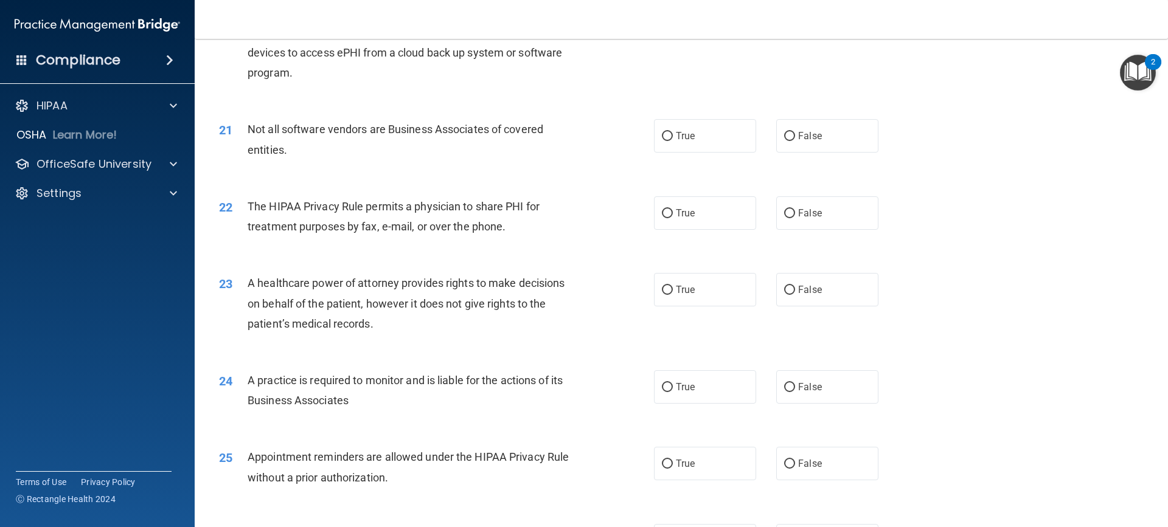
scroll to position [1825, 0]
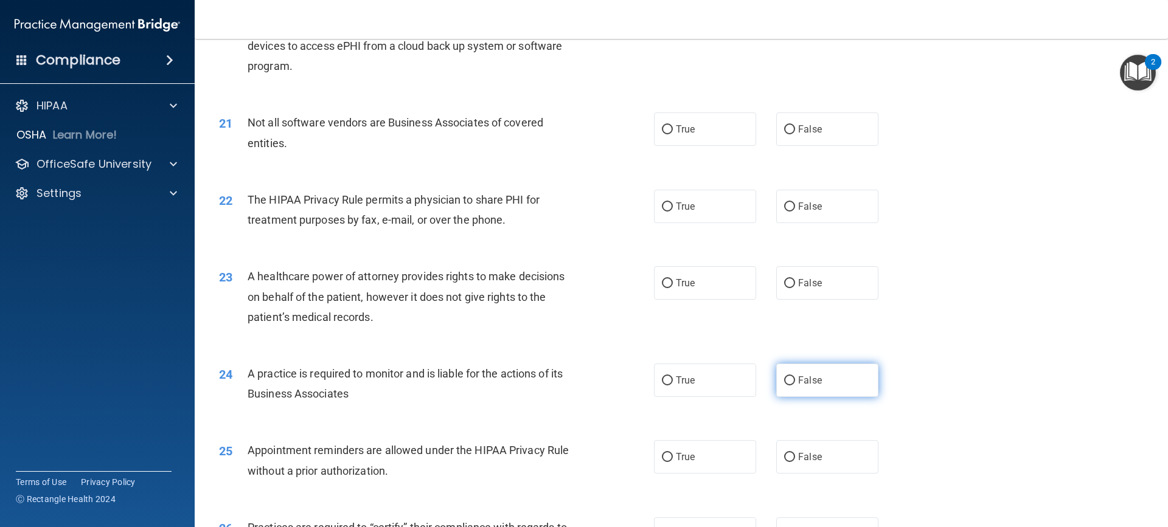
click at [800, 380] on span "False" at bounding box center [810, 381] width 24 height 12
click at [795, 380] on input "False" at bounding box center [789, 380] width 11 height 9
radio input "true"
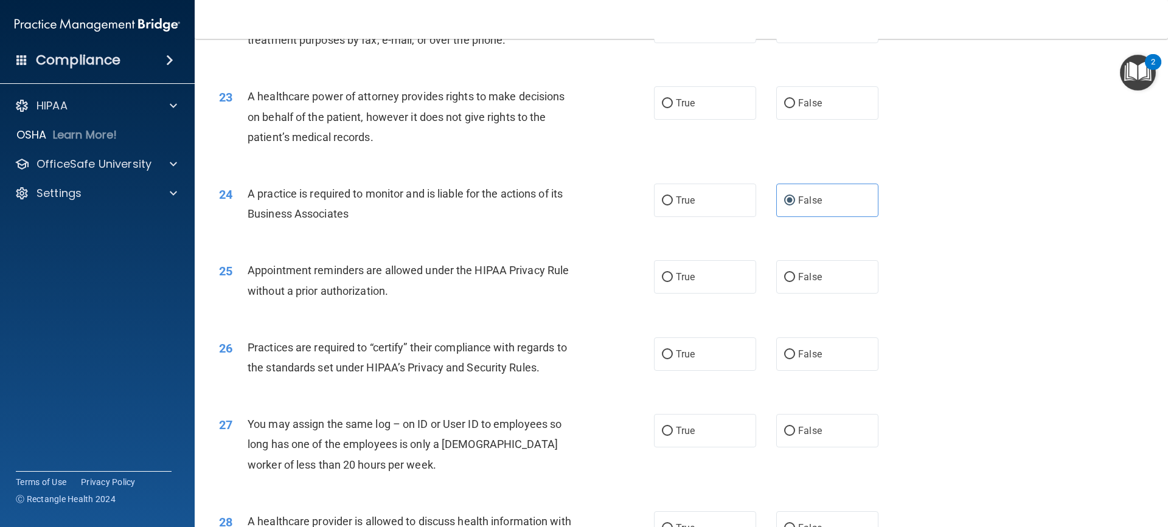
scroll to position [2007, 0]
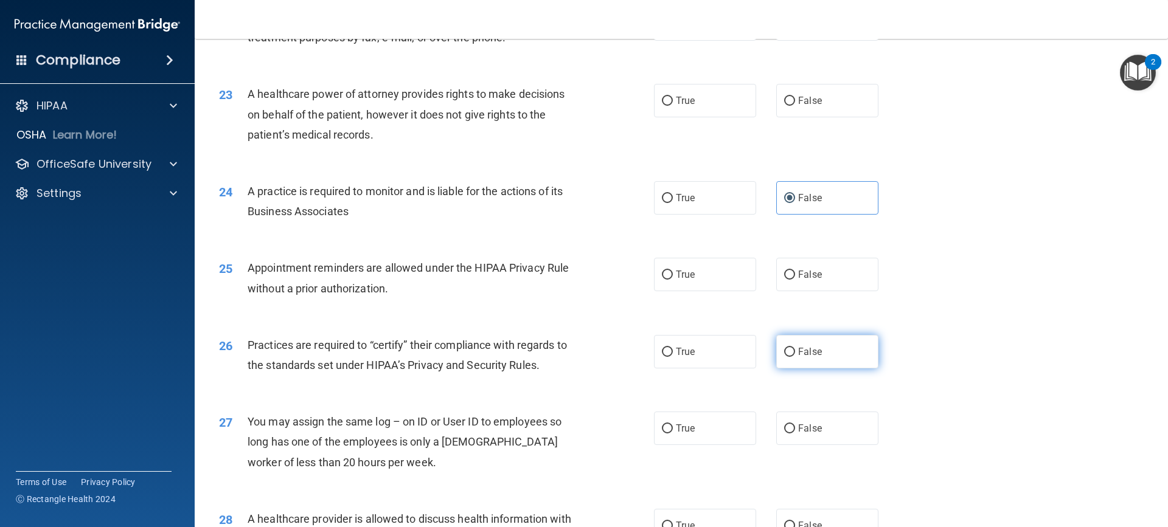
click at [798, 354] on span "False" at bounding box center [810, 352] width 24 height 12
click at [793, 354] on input "False" at bounding box center [789, 352] width 11 height 9
radio input "true"
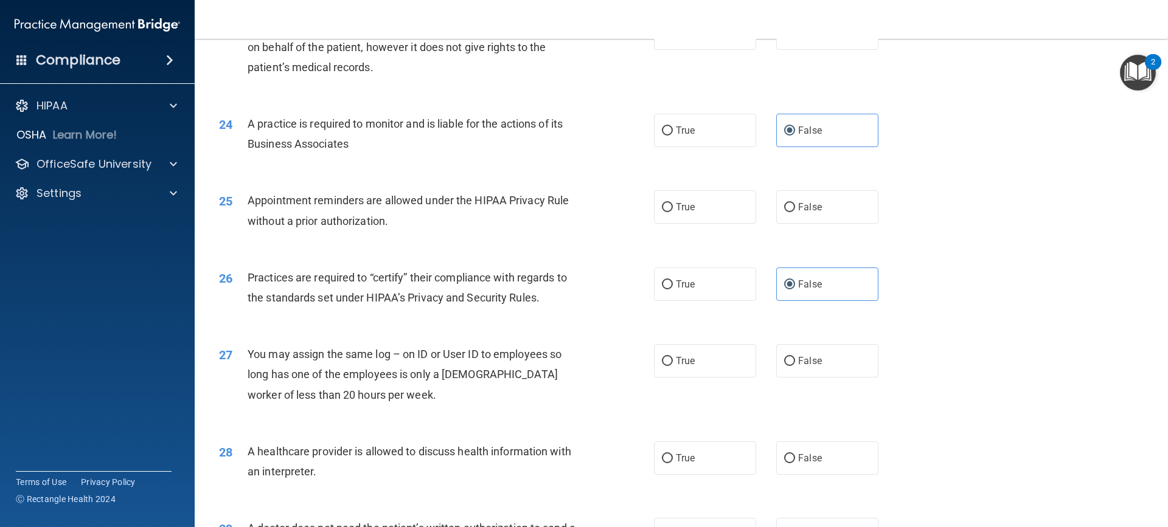
scroll to position [2304, 0]
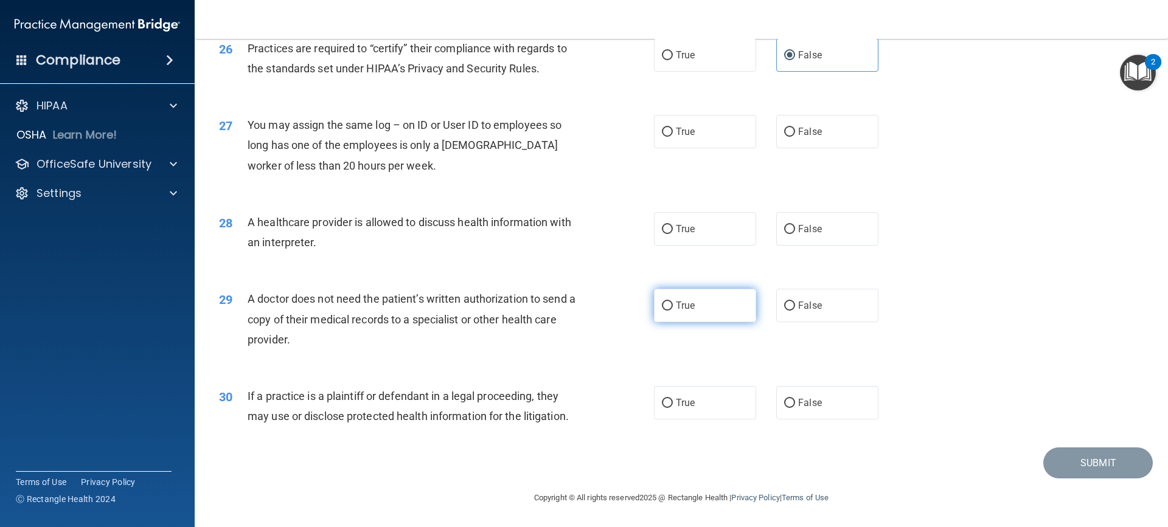
click at [694, 302] on label "True" at bounding box center [705, 305] width 102 height 33
click at [673, 302] on input "True" at bounding box center [667, 306] width 11 height 9
radio input "true"
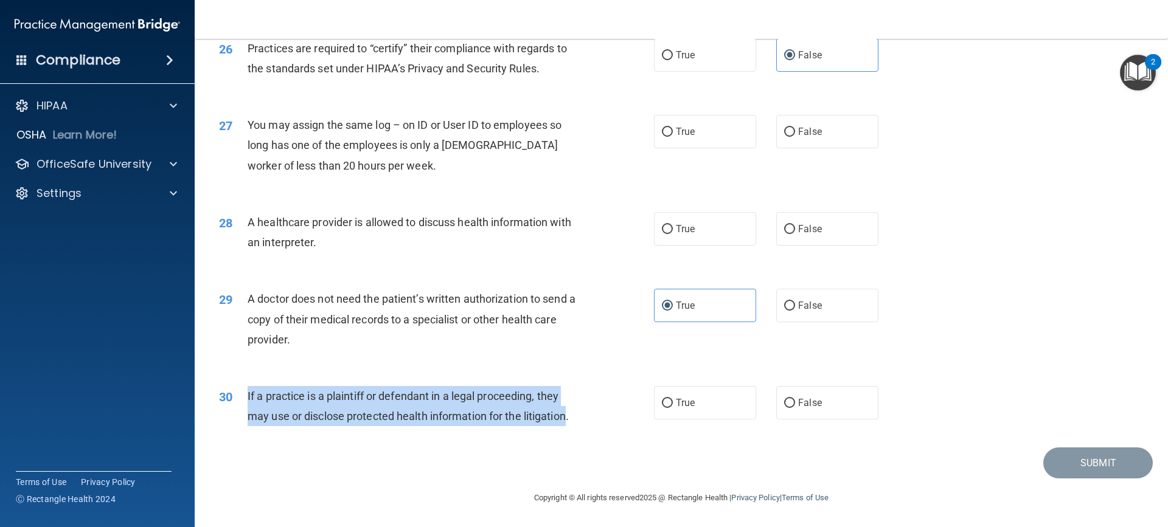
drag, startPoint x: 571, startPoint y: 420, endPoint x: 244, endPoint y: 391, distance: 327.9
click at [244, 391] on div "30 If a practice is a plaintiff or defendant in a legal proceeding, they may us…" at bounding box center [436, 409] width 471 height 46
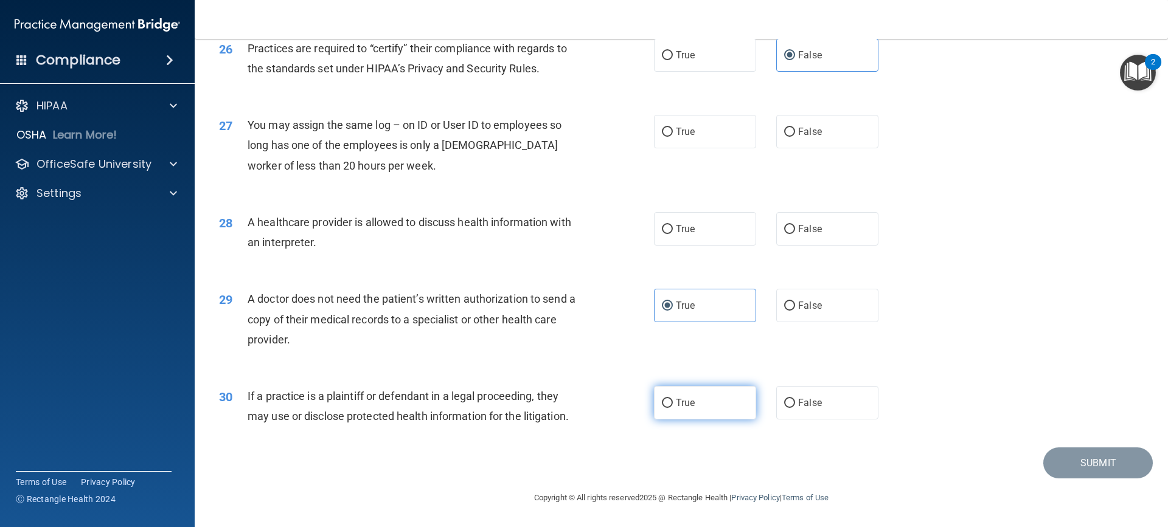
click at [726, 400] on label "True" at bounding box center [705, 402] width 102 height 33
click at [673, 400] on input "True" at bounding box center [667, 403] width 11 height 9
radio input "true"
click at [538, 366] on div "29 A doctor does not need the patient’s written authorization to send a copy of…" at bounding box center [681, 322] width 943 height 97
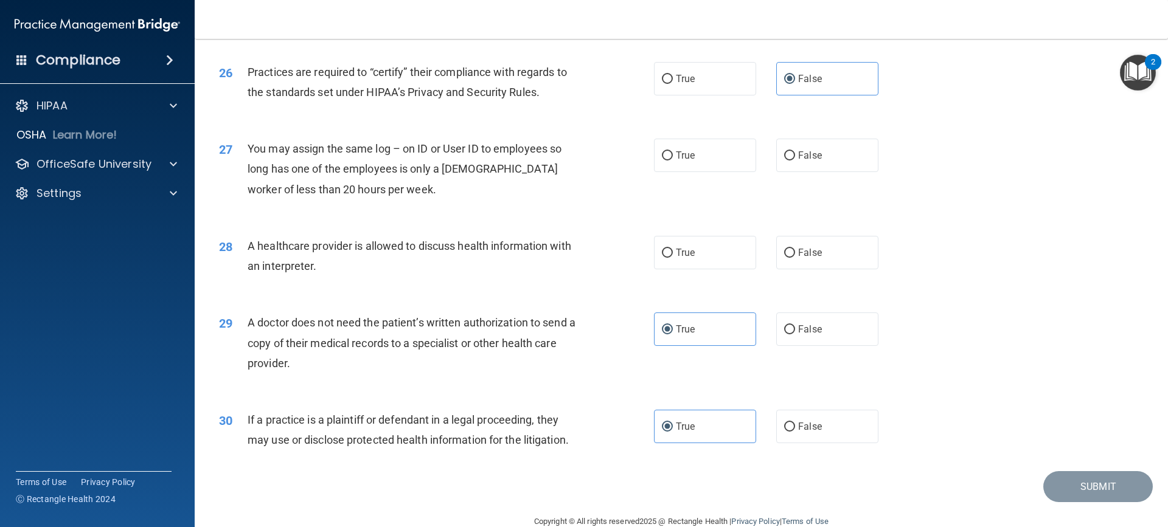
scroll to position [2243, 0]
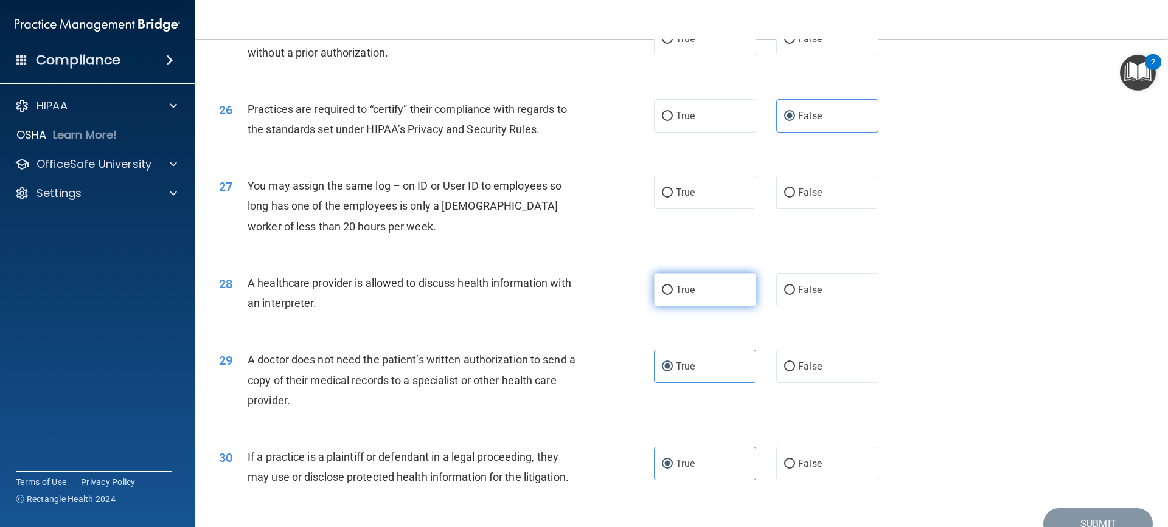
click at [701, 299] on label "True" at bounding box center [705, 289] width 102 height 33
click at [673, 295] on input "True" at bounding box center [667, 290] width 11 height 9
radio input "true"
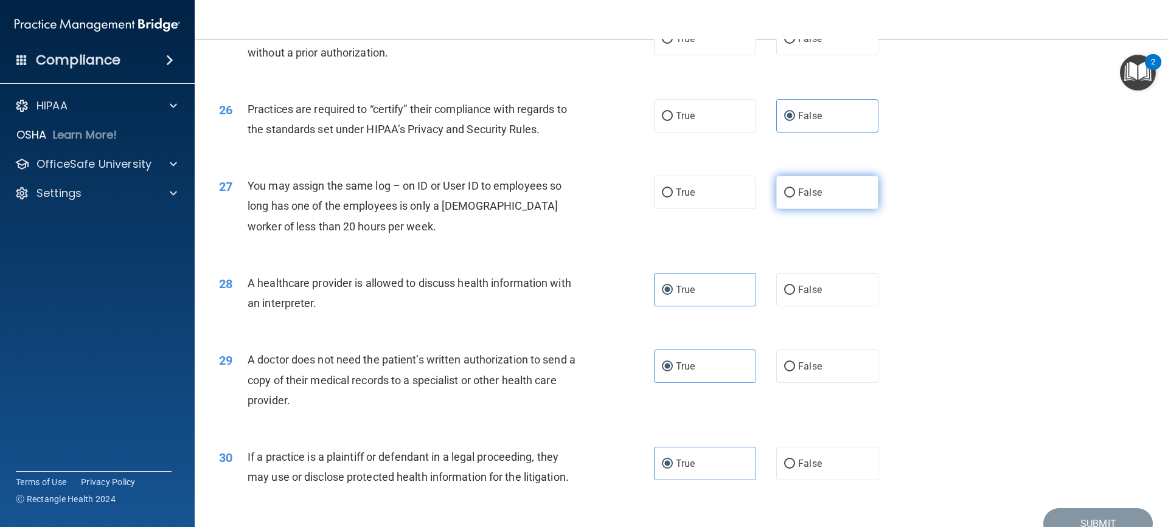
click at [820, 198] on label "False" at bounding box center [827, 192] width 102 height 33
click at [795, 198] on input "False" at bounding box center [789, 193] width 11 height 9
radio input "true"
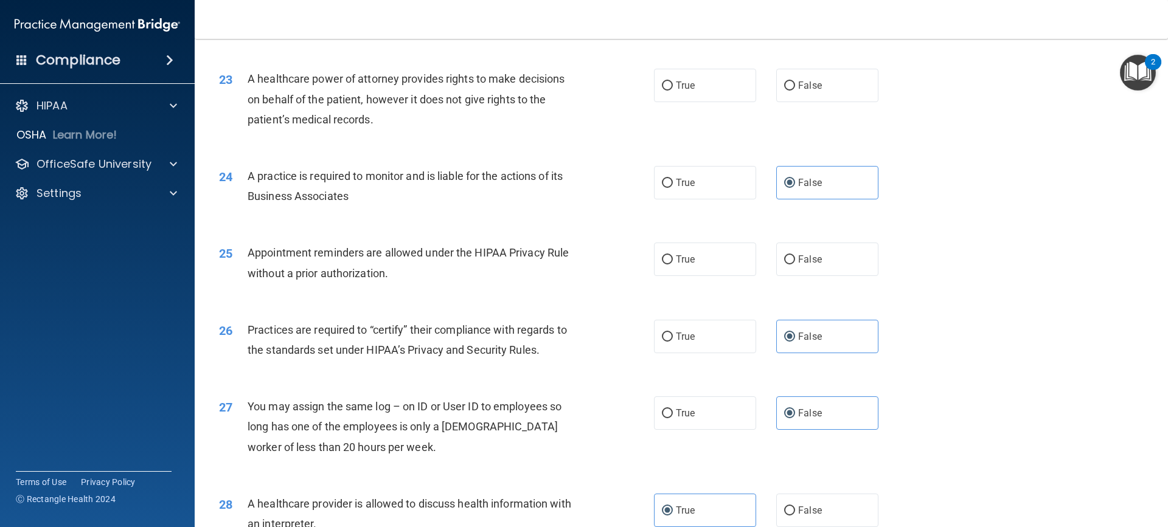
scroll to position [2000, 0]
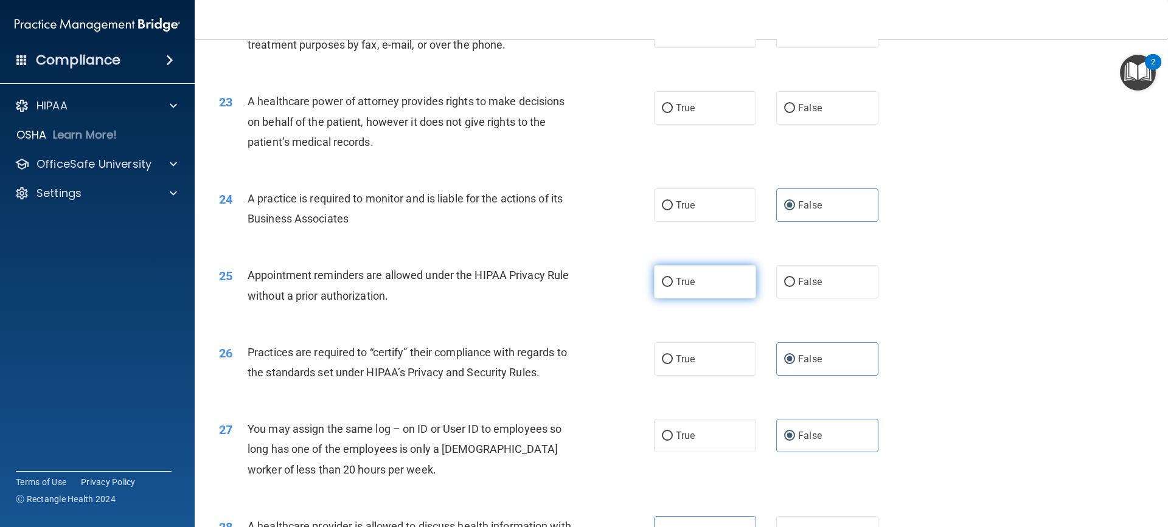
click at [706, 287] on label "True" at bounding box center [705, 281] width 102 height 33
click at [673, 287] on input "True" at bounding box center [667, 282] width 11 height 9
radio input "true"
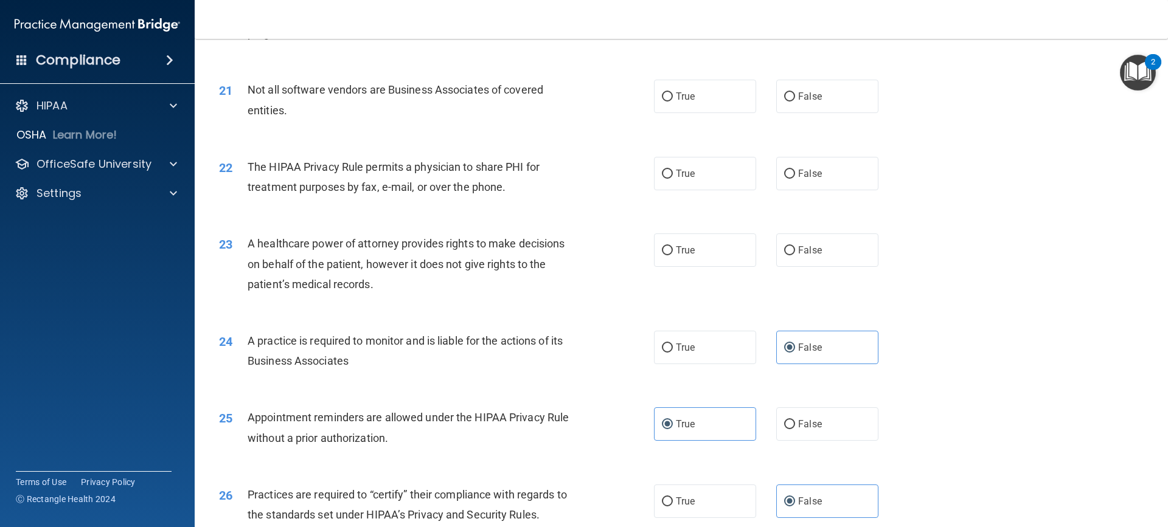
scroll to position [1817, 0]
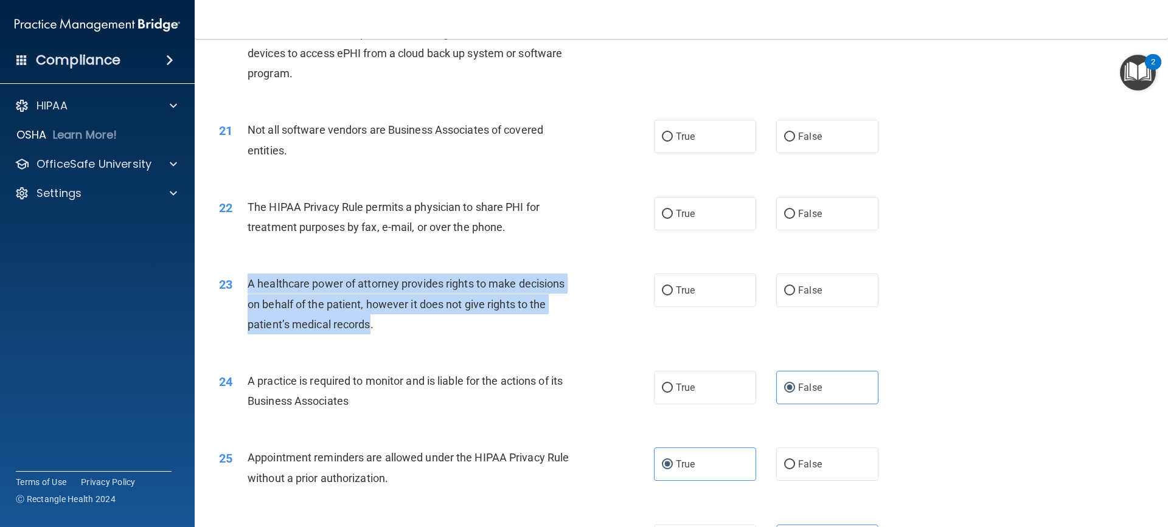
drag, startPoint x: 371, startPoint y: 325, endPoint x: 238, endPoint y: 294, distance: 136.2
click at [238, 293] on div "23 A healthcare power of attorney provides rights to make decisions on behalf o…" at bounding box center [436, 307] width 471 height 67
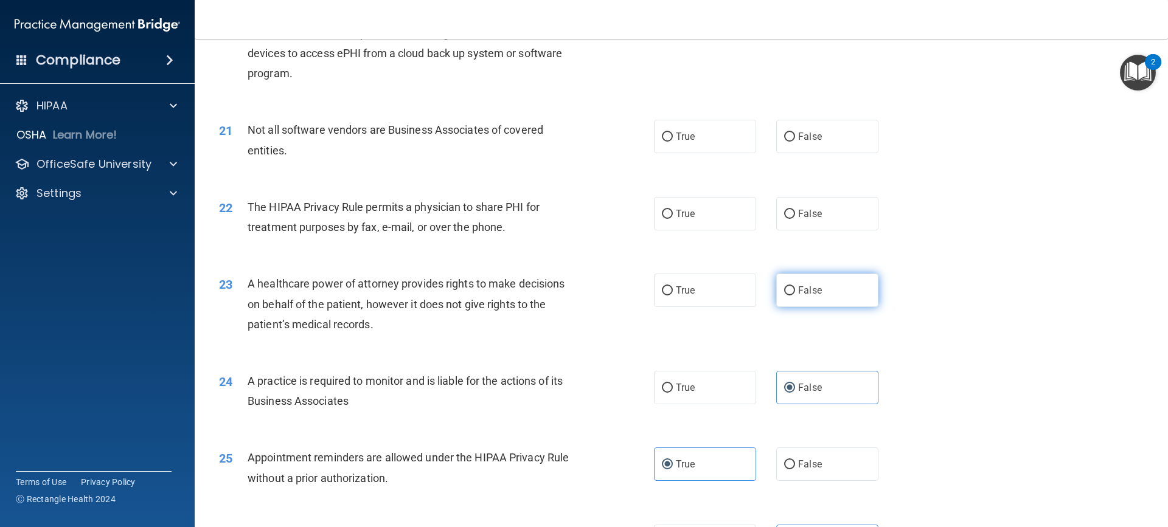
click at [829, 298] on label "False" at bounding box center [827, 290] width 102 height 33
click at [795, 296] on input "False" at bounding box center [789, 290] width 11 height 9
radio input "true"
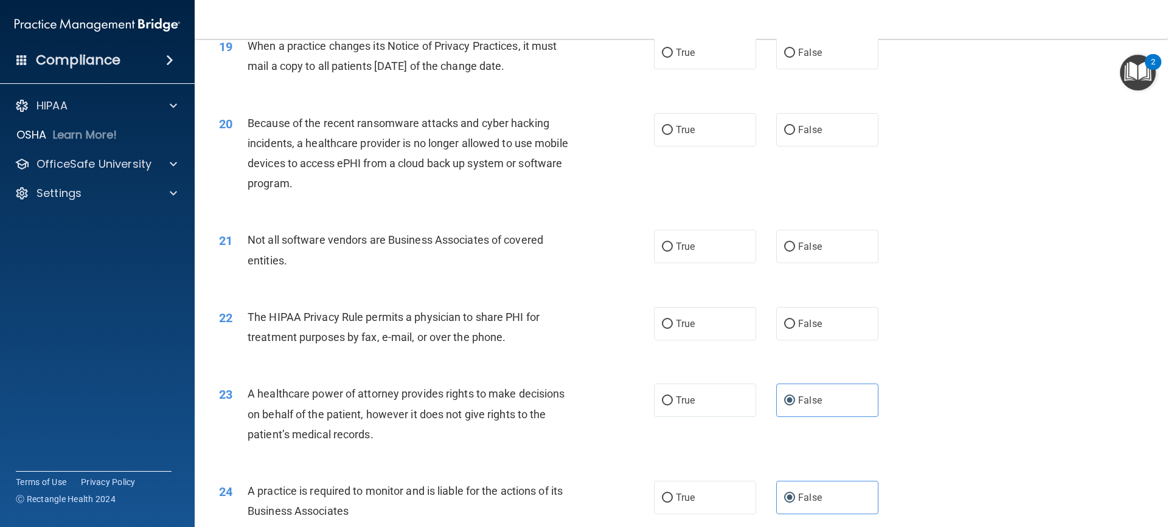
scroll to position [1696, 0]
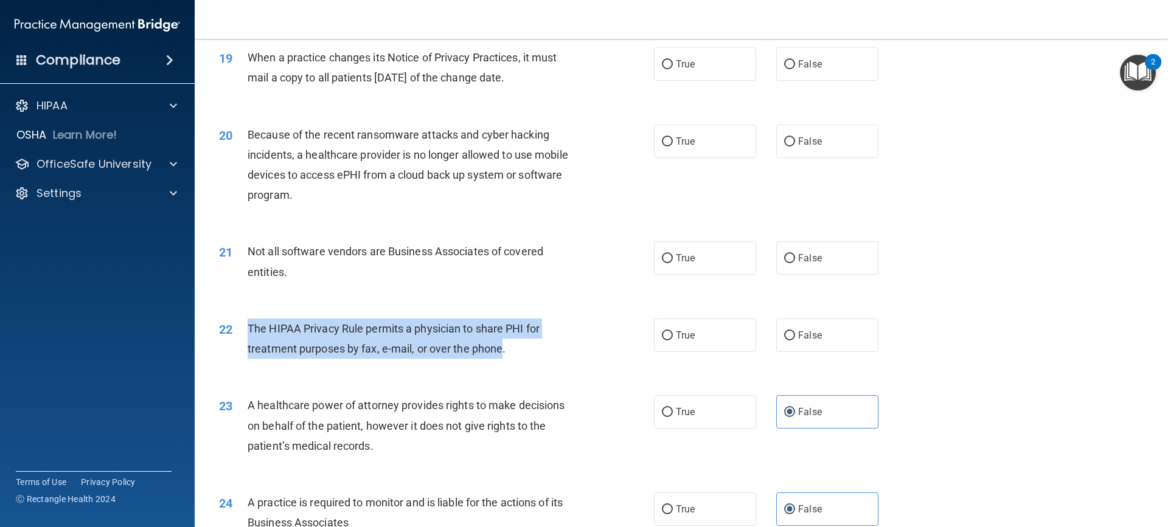
drag, startPoint x: 503, startPoint y: 350, endPoint x: 236, endPoint y: 344, distance: 267.1
click at [236, 344] on div "22 The HIPAA Privacy Rule permits a physician to share PHI for treatment purpos…" at bounding box center [436, 342] width 471 height 46
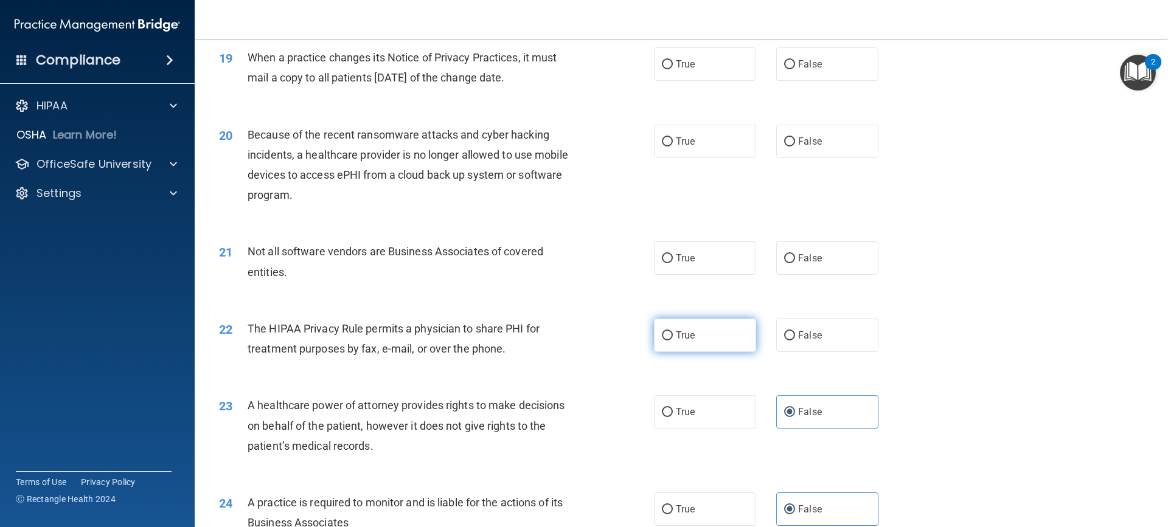
click at [709, 343] on label "True" at bounding box center [705, 335] width 102 height 33
click at [673, 341] on input "True" at bounding box center [667, 335] width 11 height 9
radio input "true"
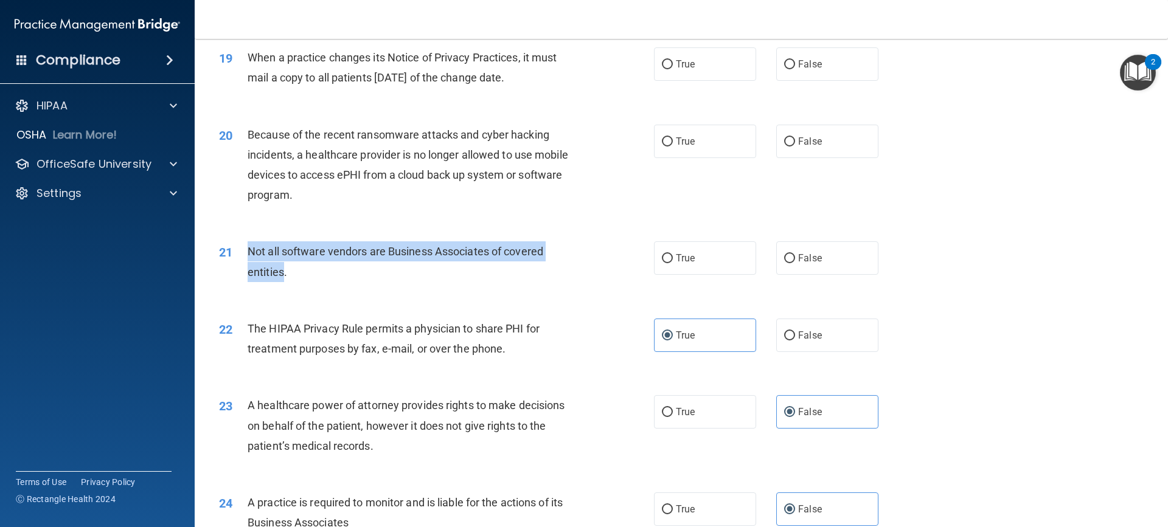
drag, startPoint x: 283, startPoint y: 272, endPoint x: 243, endPoint y: 244, distance: 49.4
click at [243, 244] on div "21 Not all software vendors are Business Associates of covered entities." at bounding box center [436, 264] width 471 height 46
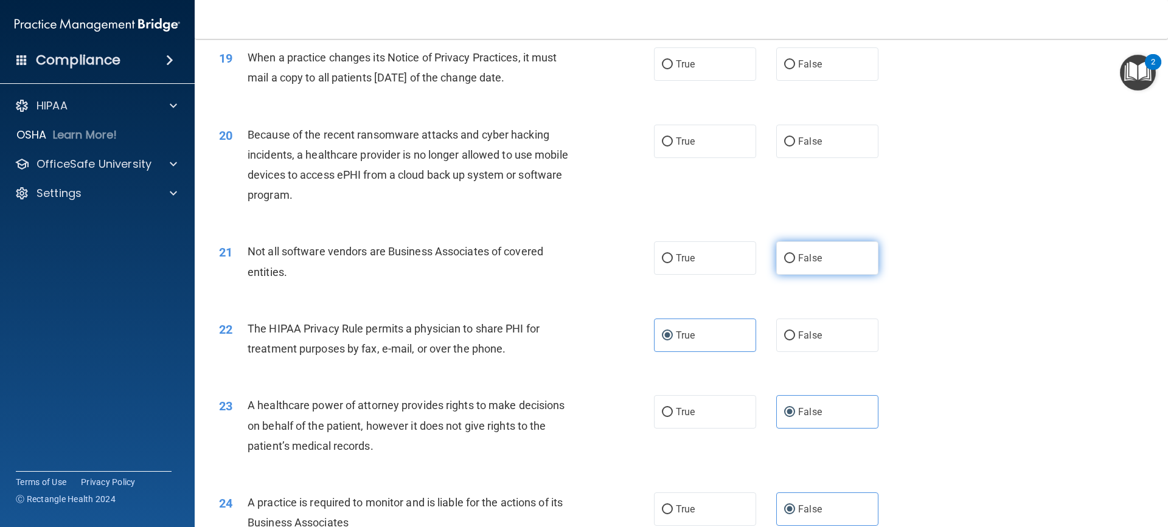
click at [795, 252] on label "False" at bounding box center [827, 257] width 102 height 33
click at [795, 254] on input "False" at bounding box center [789, 258] width 11 height 9
radio input "true"
click at [726, 252] on label "True" at bounding box center [705, 257] width 102 height 33
click at [673, 254] on input "True" at bounding box center [667, 258] width 11 height 9
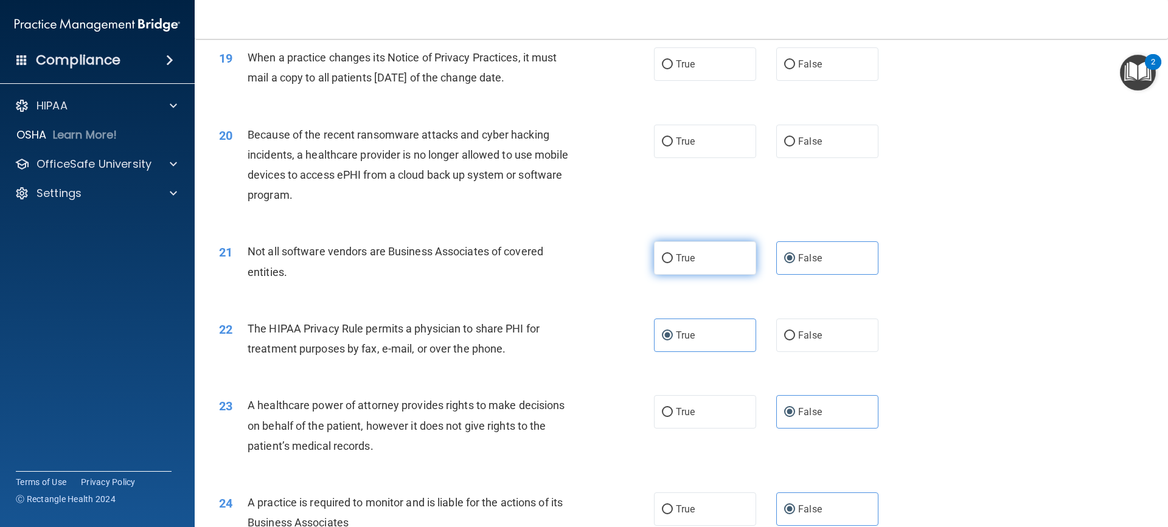
radio input "true"
radio input "false"
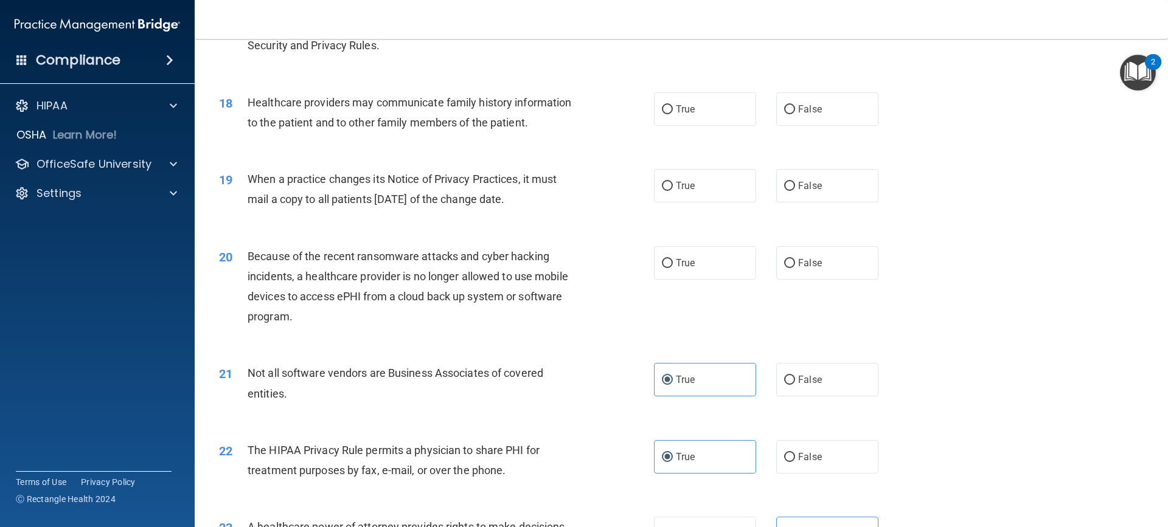
scroll to position [1513, 0]
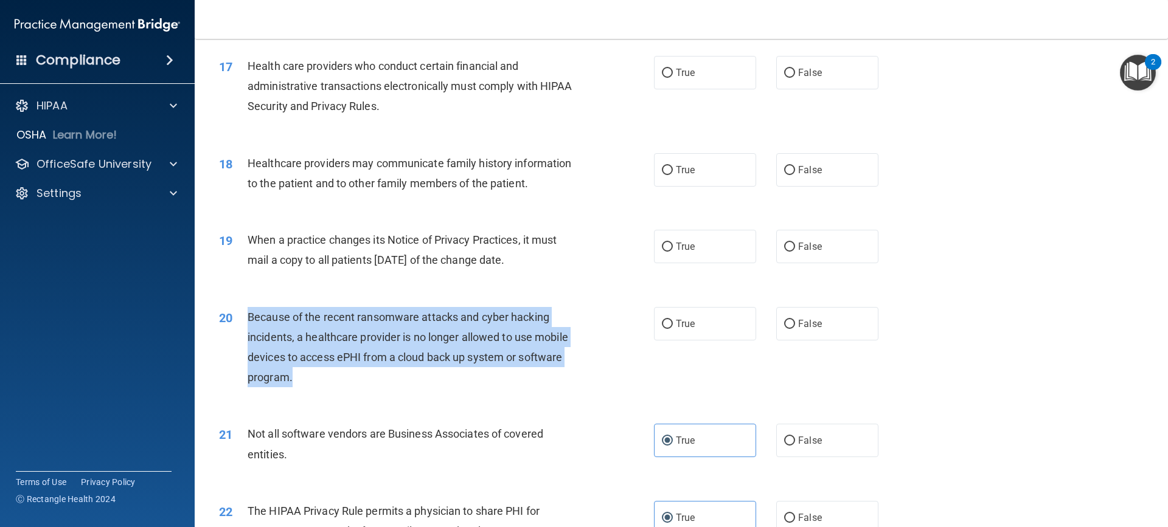
drag, startPoint x: 293, startPoint y: 382, endPoint x: 244, endPoint y: 316, distance: 82.1
click at [244, 316] on div "20 Because of the recent ransomware attacks and cyber hacking incidents, a heal…" at bounding box center [436, 350] width 471 height 87
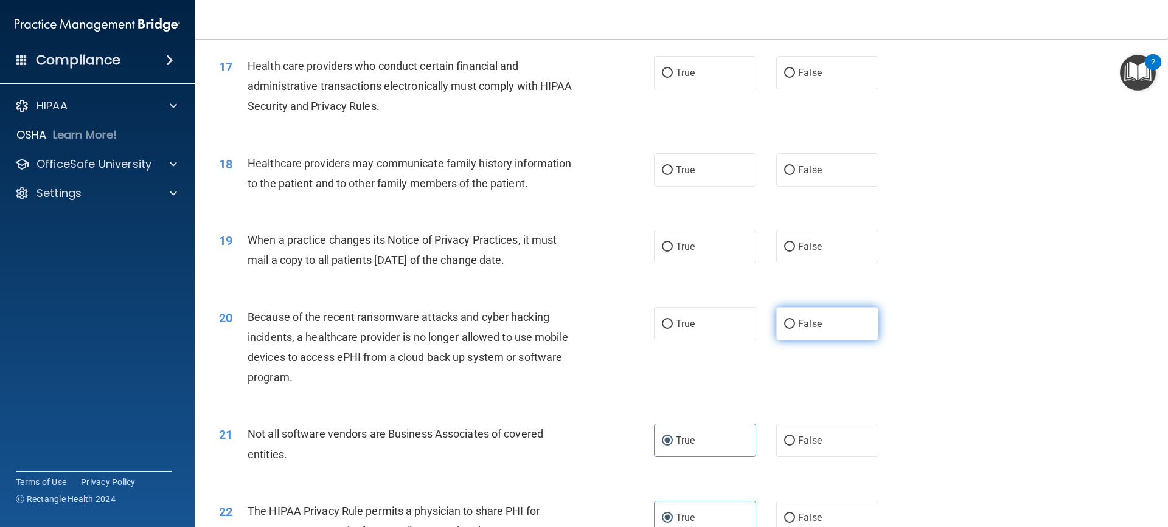
click at [840, 331] on label "False" at bounding box center [827, 323] width 102 height 33
click at [795, 329] on input "False" at bounding box center [789, 324] width 11 height 9
radio input "true"
click at [818, 249] on label "False" at bounding box center [827, 246] width 102 height 33
click at [795, 249] on input "False" at bounding box center [789, 247] width 11 height 9
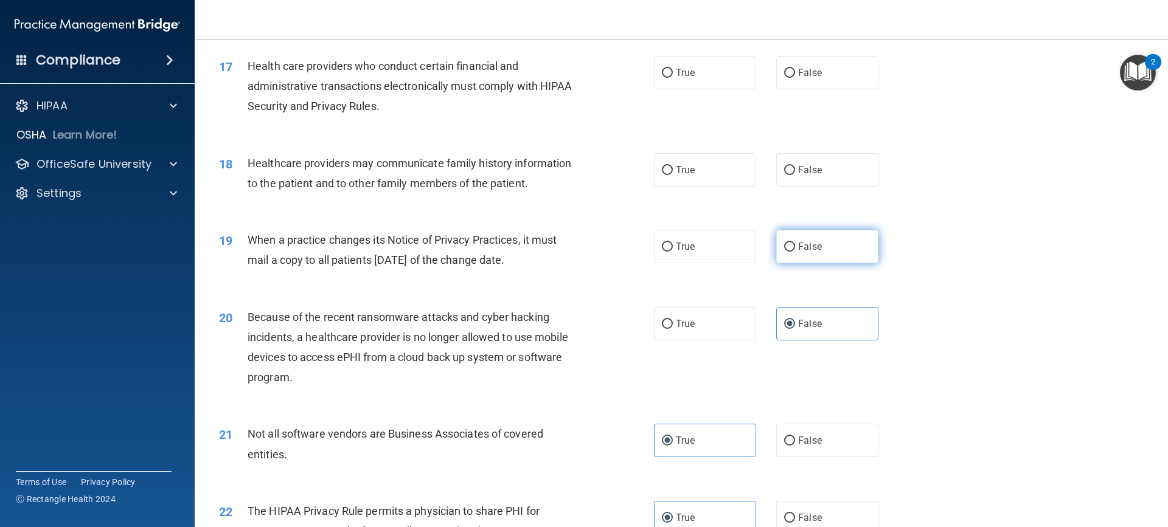
radio input "true"
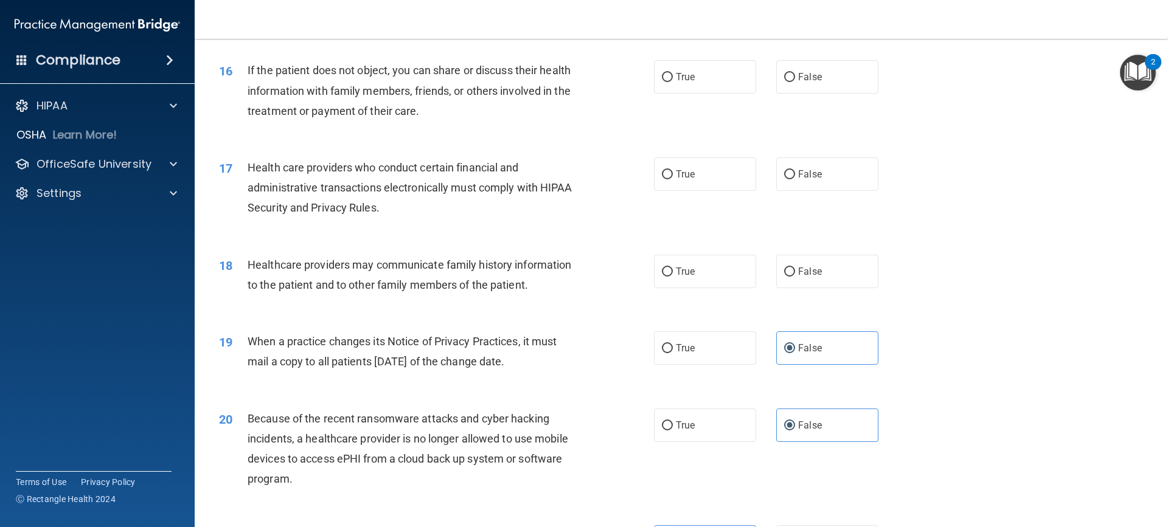
scroll to position [1392, 0]
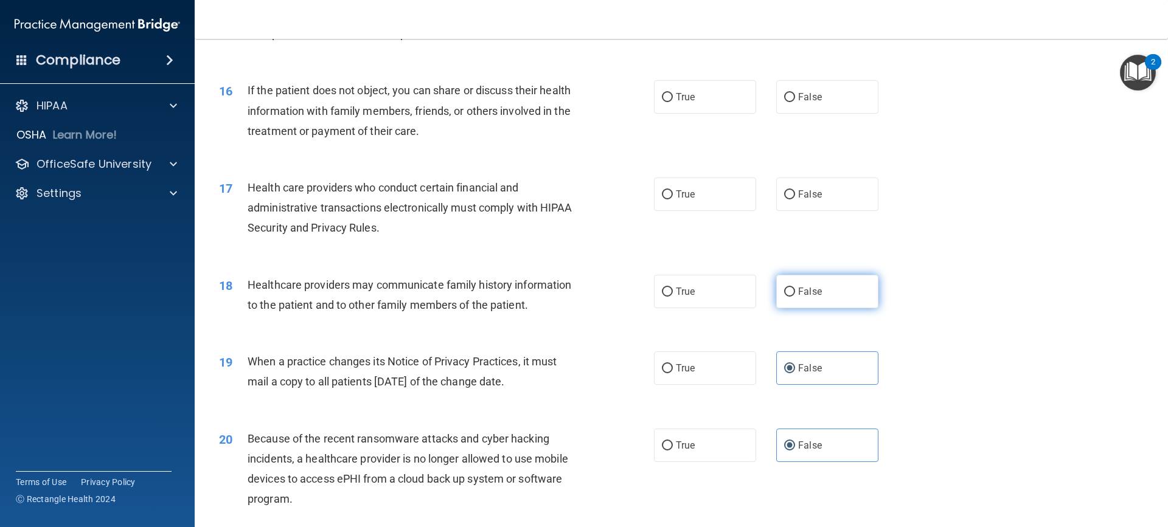
click at [818, 285] on label "False" at bounding box center [827, 291] width 102 height 33
click at [795, 288] on input "False" at bounding box center [789, 292] width 11 height 9
radio input "true"
click at [701, 197] on label "True" at bounding box center [705, 194] width 102 height 33
click at [673, 197] on input "True" at bounding box center [667, 194] width 11 height 9
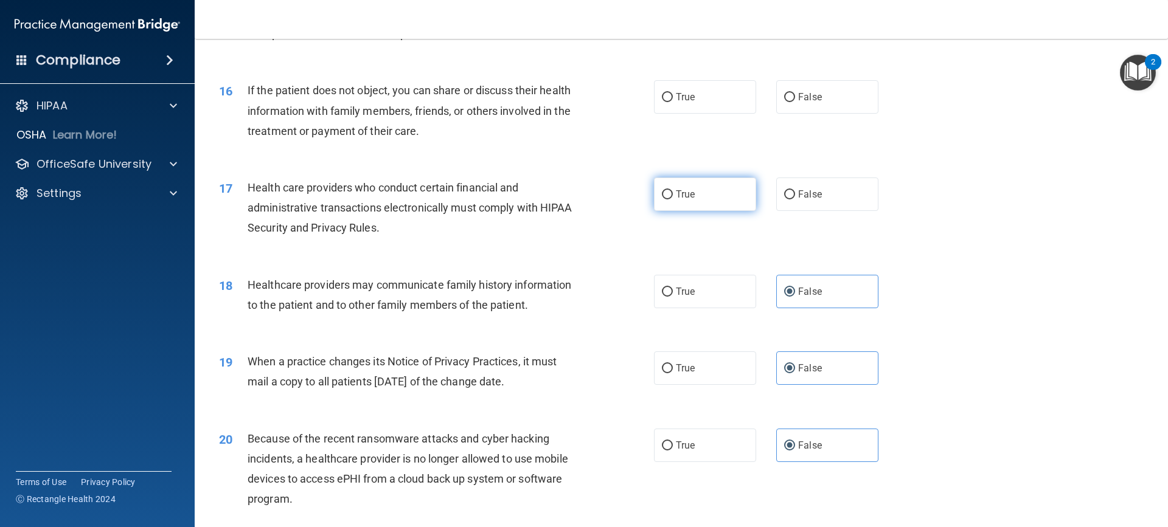
radio input "true"
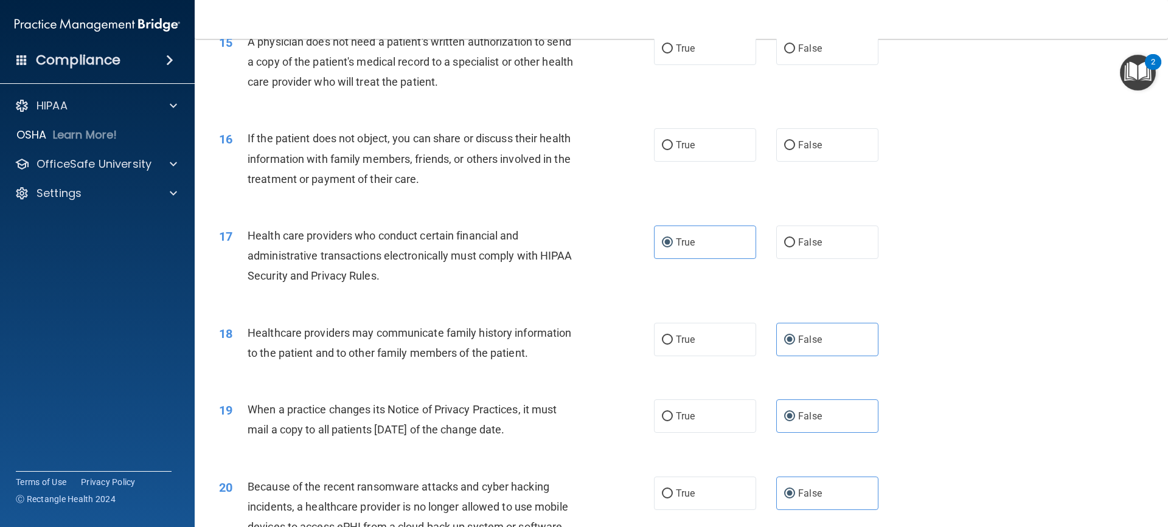
scroll to position [1270, 0]
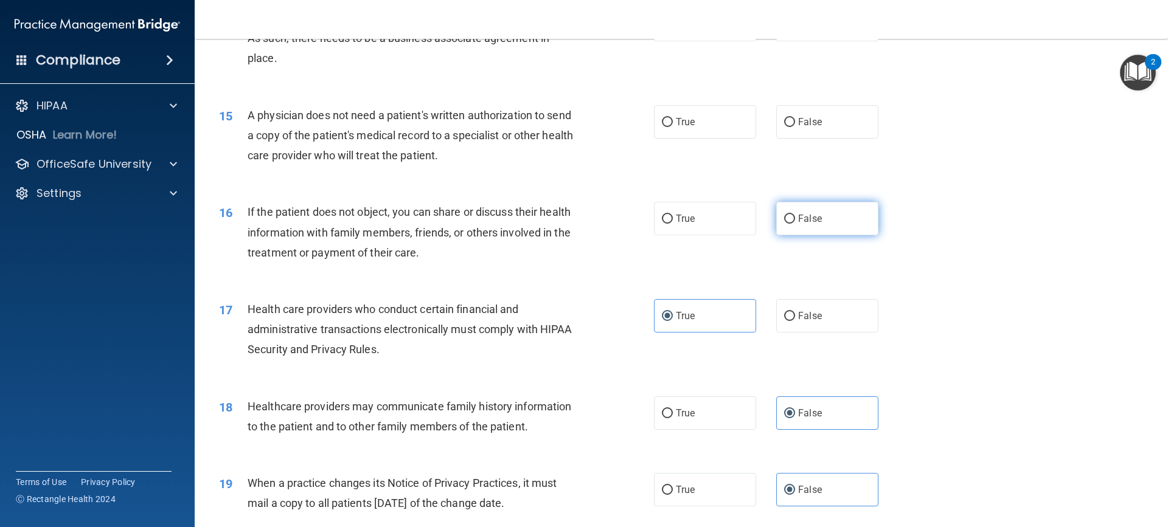
click at [776, 220] on label "False" at bounding box center [827, 218] width 102 height 33
click at [784, 220] on input "False" at bounding box center [789, 219] width 11 height 9
radio input "true"
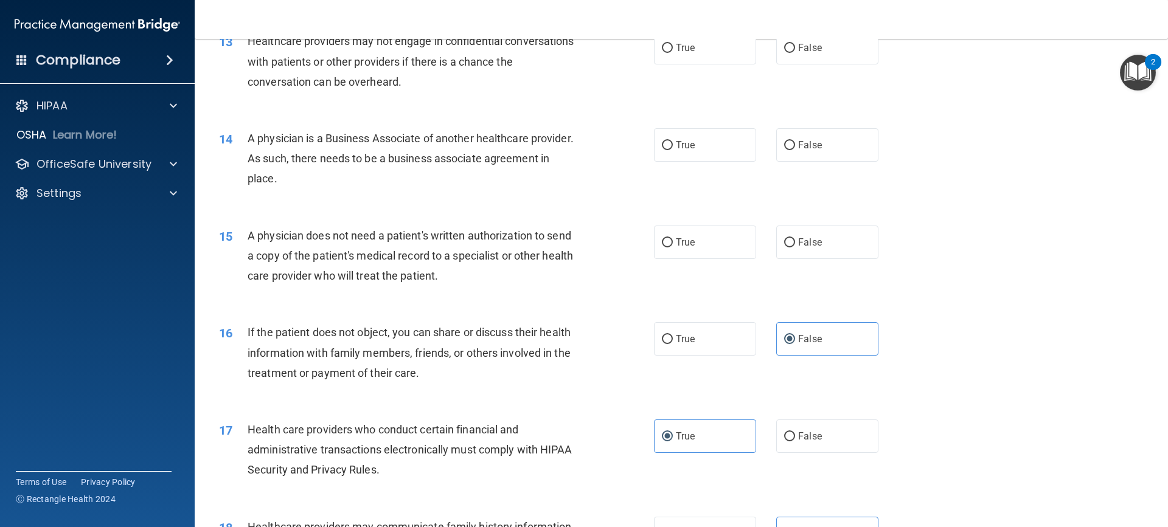
scroll to position [1148, 0]
click at [836, 248] on label "False" at bounding box center [827, 243] width 102 height 33
click at [795, 248] on input "False" at bounding box center [789, 244] width 11 height 9
radio input "true"
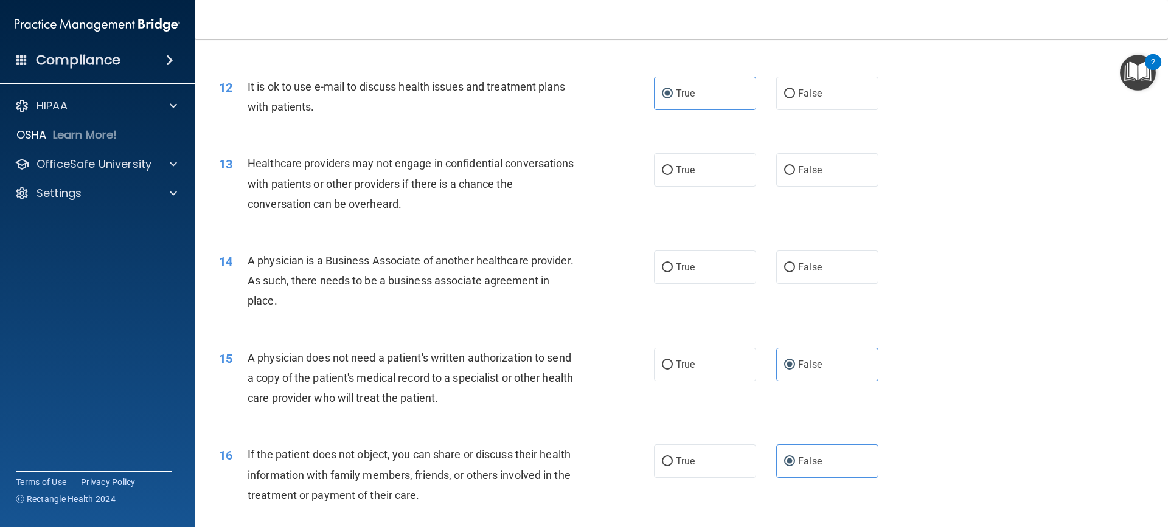
scroll to position [1027, 0]
click at [690, 260] on label "True" at bounding box center [705, 267] width 102 height 33
click at [673, 264] on input "True" at bounding box center [667, 268] width 11 height 9
radio input "true"
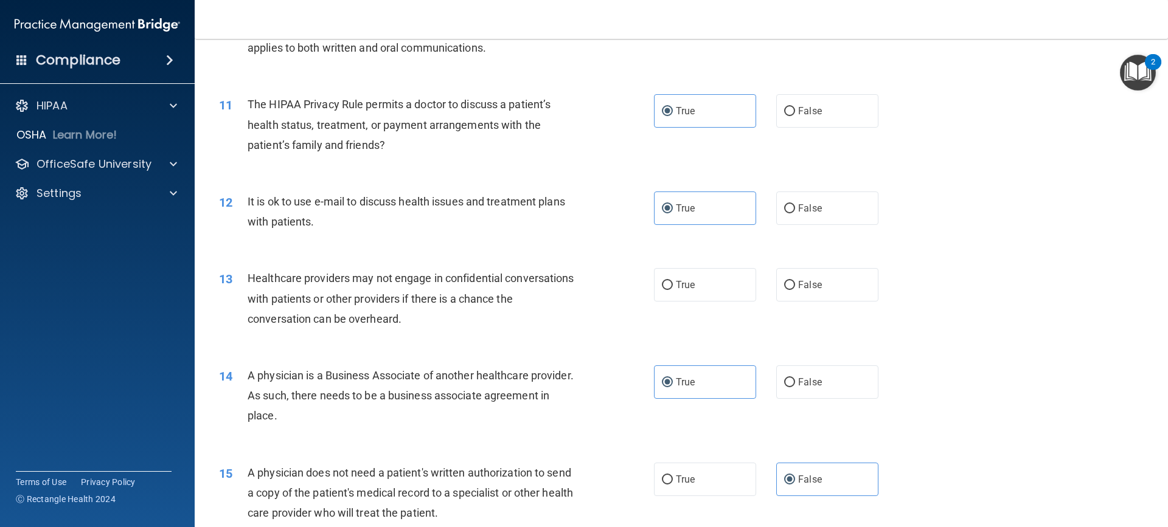
scroll to position [905, 0]
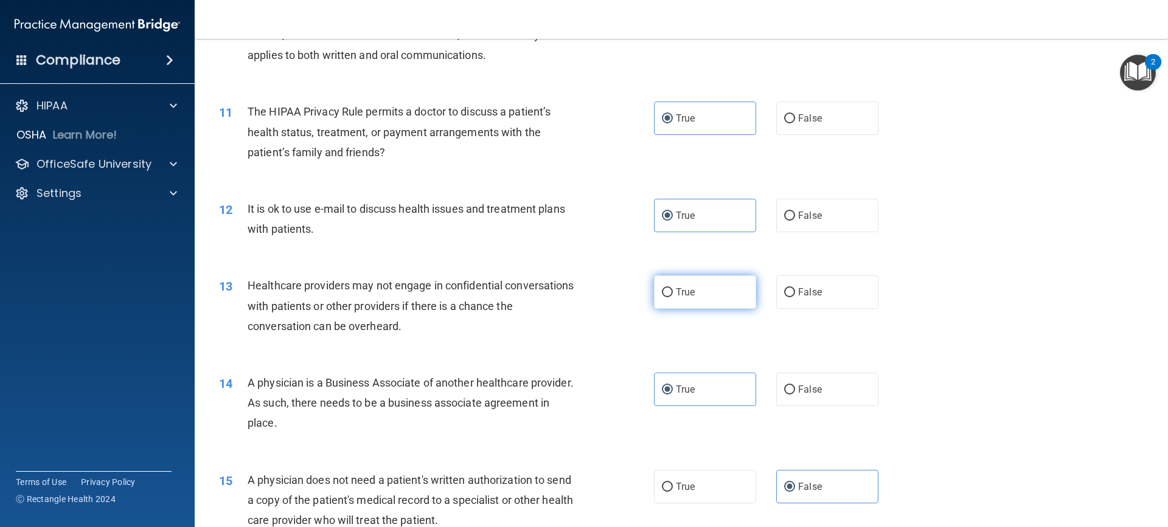
click at [690, 286] on label "True" at bounding box center [705, 292] width 102 height 33
click at [673, 288] on input "True" at bounding box center [667, 292] width 11 height 9
radio input "true"
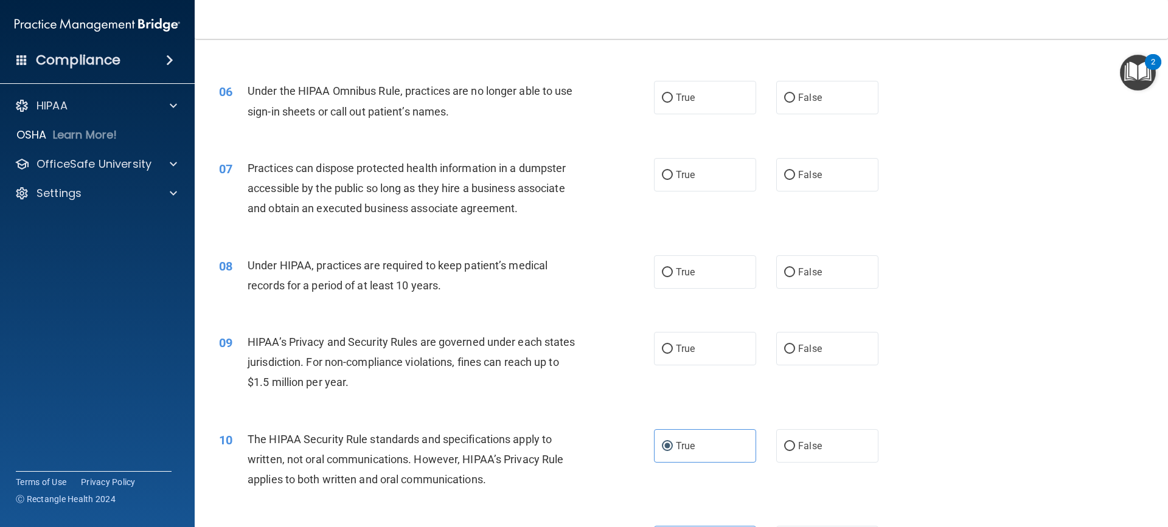
scroll to position [479, 0]
click at [688, 345] on span "True" at bounding box center [685, 350] width 19 height 12
click at [673, 346] on input "True" at bounding box center [667, 350] width 11 height 9
radio input "true"
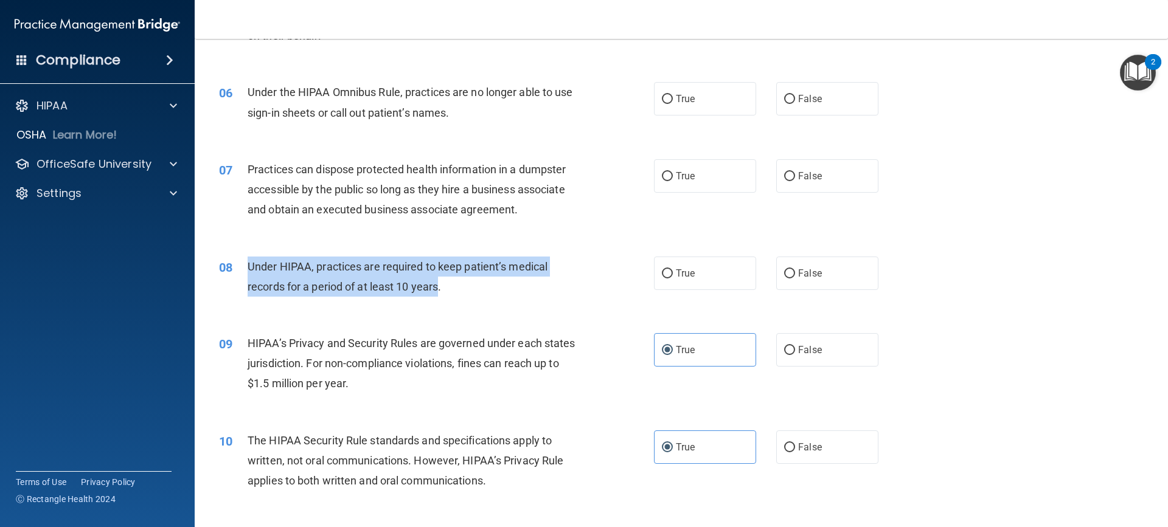
drag, startPoint x: 439, startPoint y: 288, endPoint x: 231, endPoint y: 275, distance: 209.0
click at [231, 275] on div "08 Under HIPAA, practices are required to keep patient’s medical records for a …" at bounding box center [436, 280] width 471 height 46
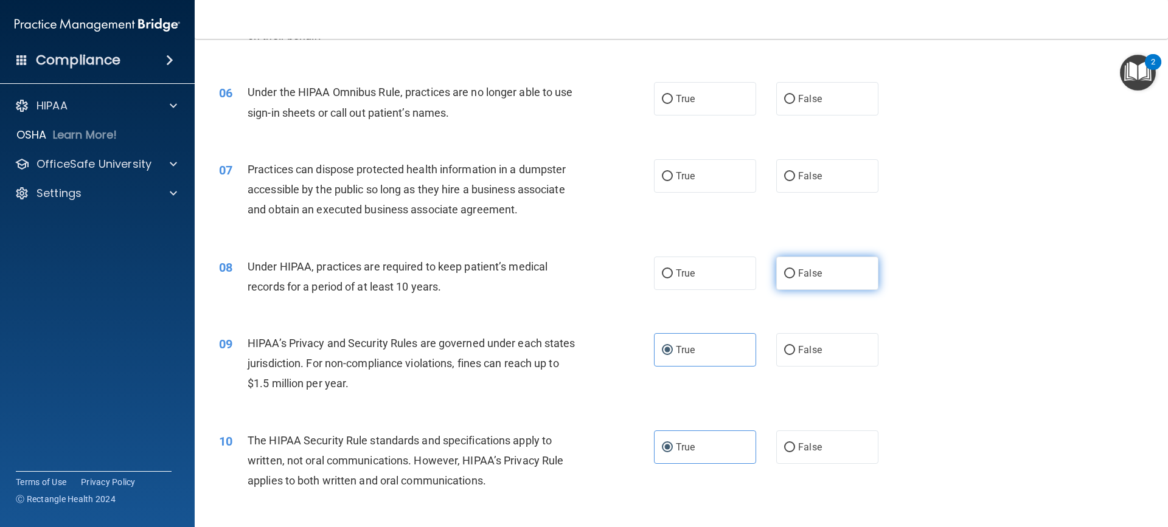
click at [822, 274] on label "False" at bounding box center [827, 273] width 102 height 33
click at [795, 274] on input "False" at bounding box center [789, 273] width 11 height 9
radio input "true"
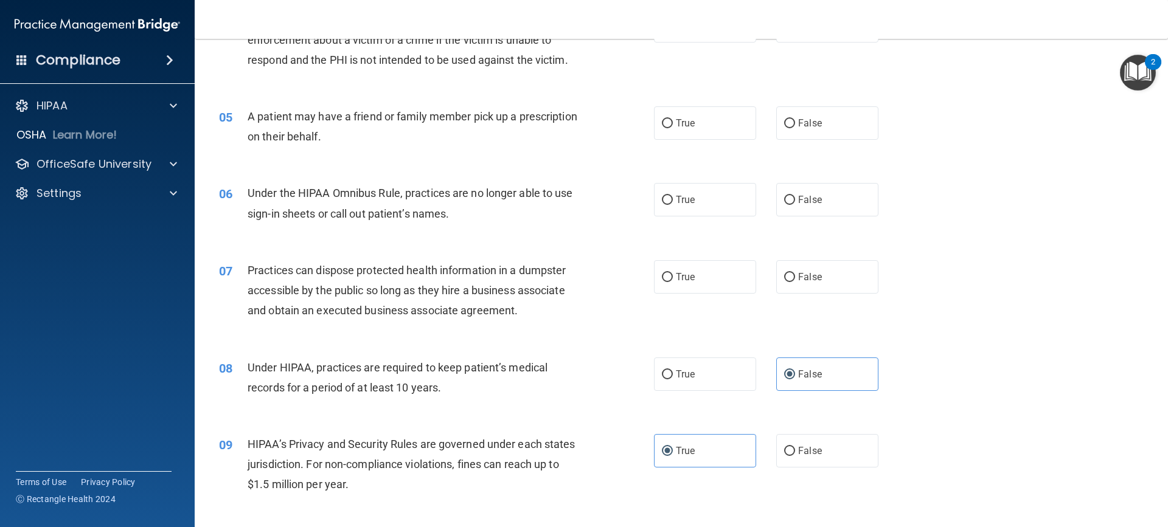
scroll to position [358, 0]
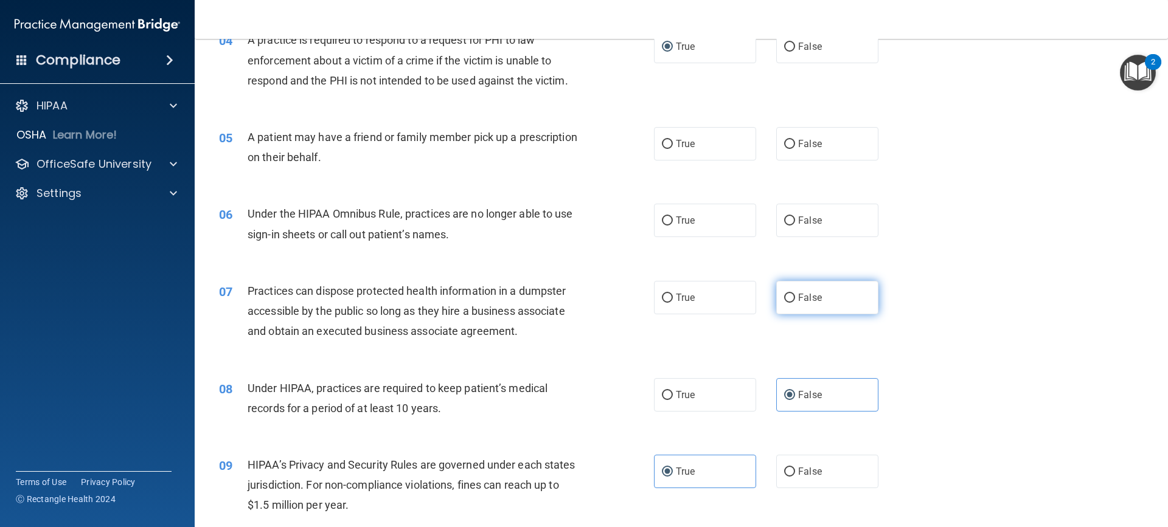
click at [805, 291] on label "False" at bounding box center [827, 297] width 102 height 33
click at [795, 294] on input "False" at bounding box center [789, 298] width 11 height 9
radio input "true"
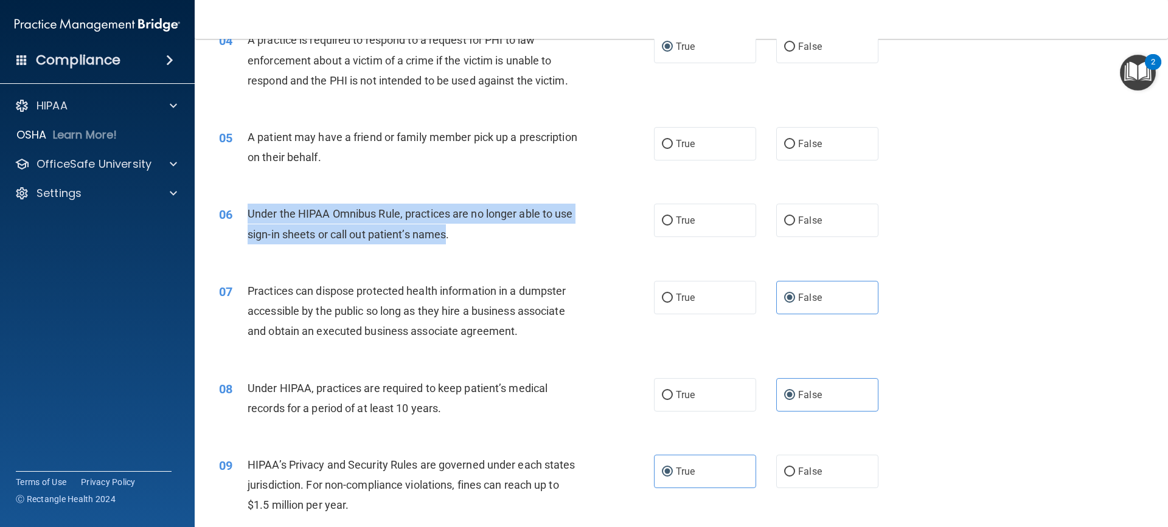
drag, startPoint x: 446, startPoint y: 237, endPoint x: 243, endPoint y: 218, distance: 204.1
click at [243, 218] on div "06 Under the HIPAA Omnibus Rule, practices are no longer able to use sign-in sh…" at bounding box center [436, 227] width 471 height 46
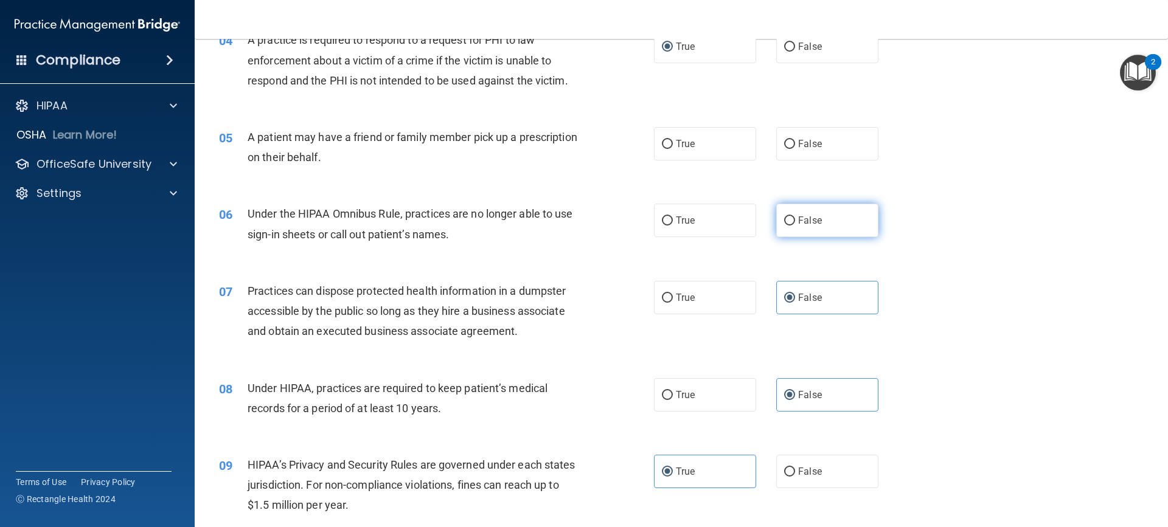
click at [819, 218] on label "False" at bounding box center [827, 220] width 102 height 33
click at [795, 218] on input "False" at bounding box center [789, 221] width 11 height 9
radio input "true"
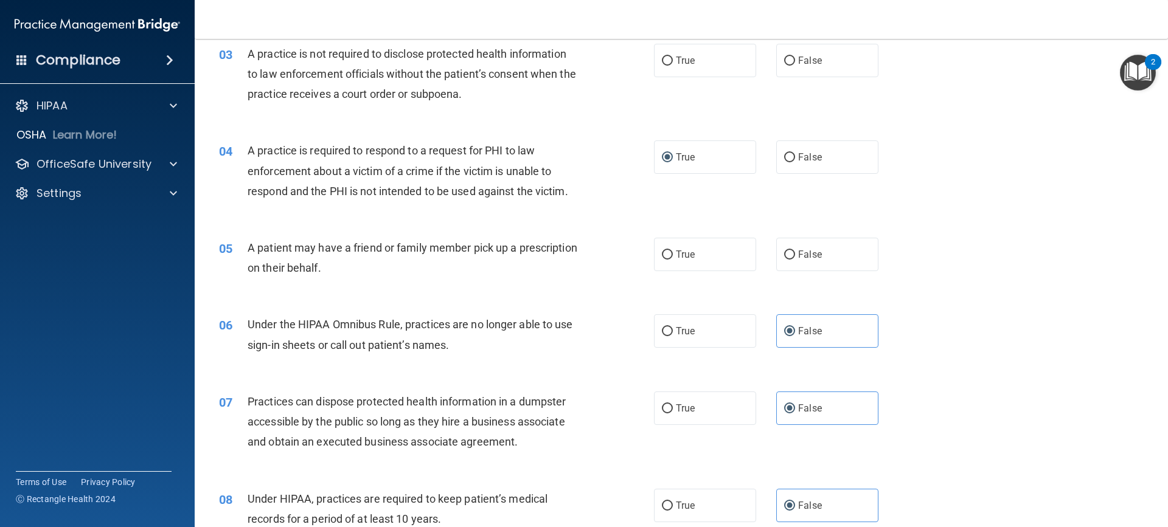
scroll to position [236, 0]
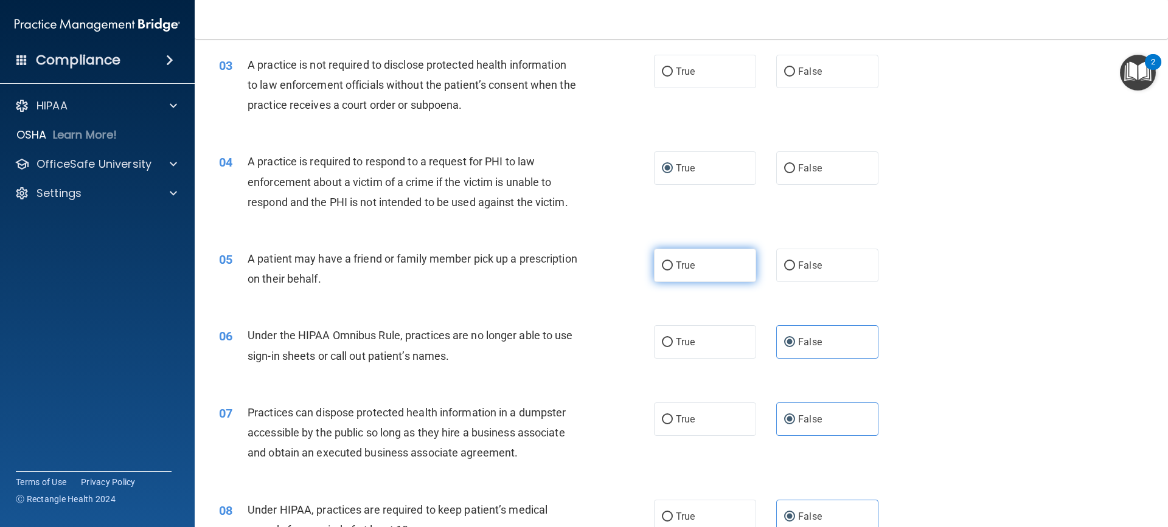
click at [730, 265] on label "True" at bounding box center [705, 265] width 102 height 33
click at [673, 265] on input "True" at bounding box center [667, 266] width 11 height 9
radio input "true"
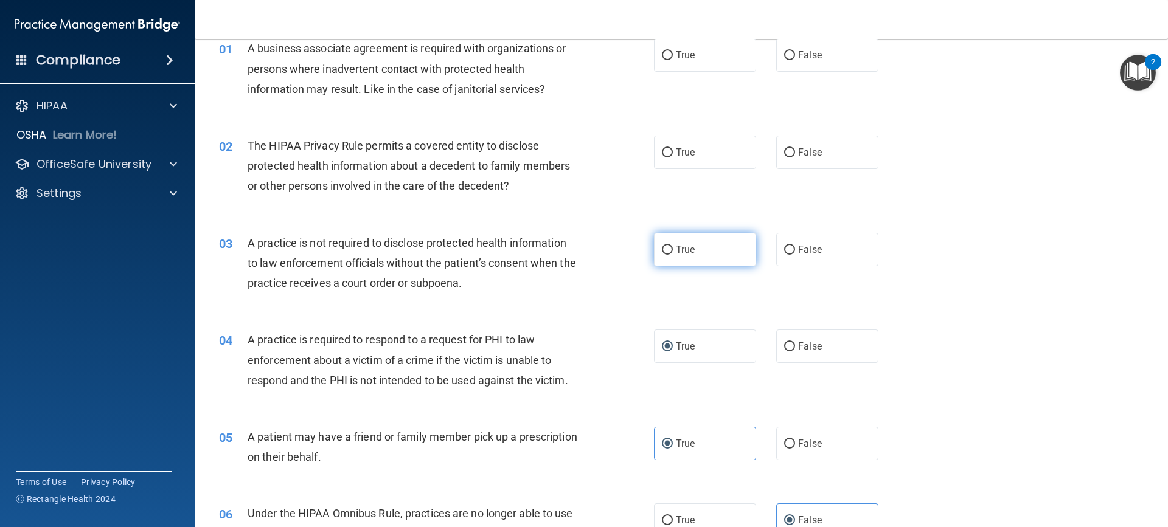
scroll to position [54, 0]
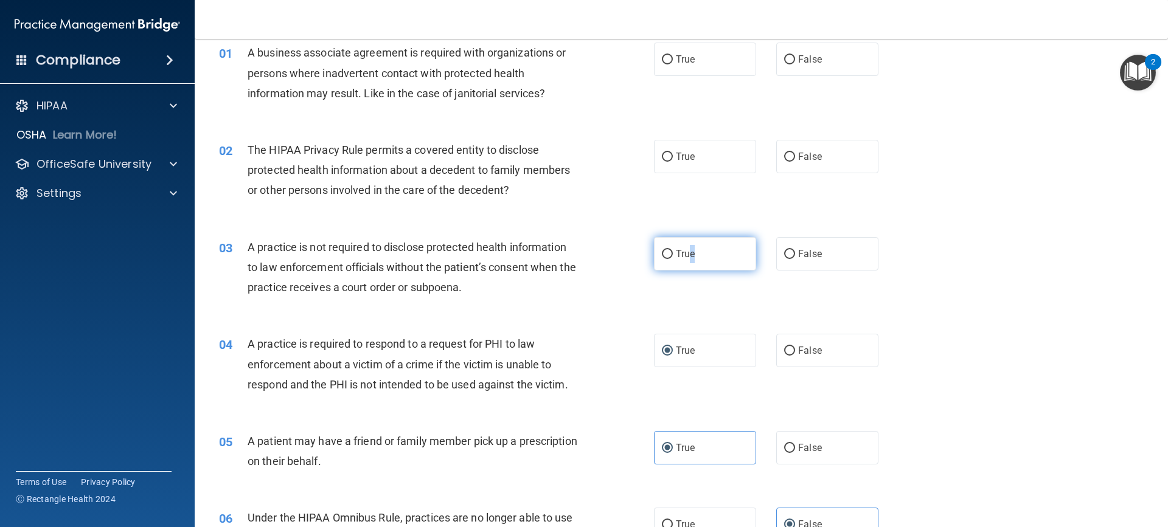
click at [689, 254] on span "True" at bounding box center [685, 254] width 19 height 12
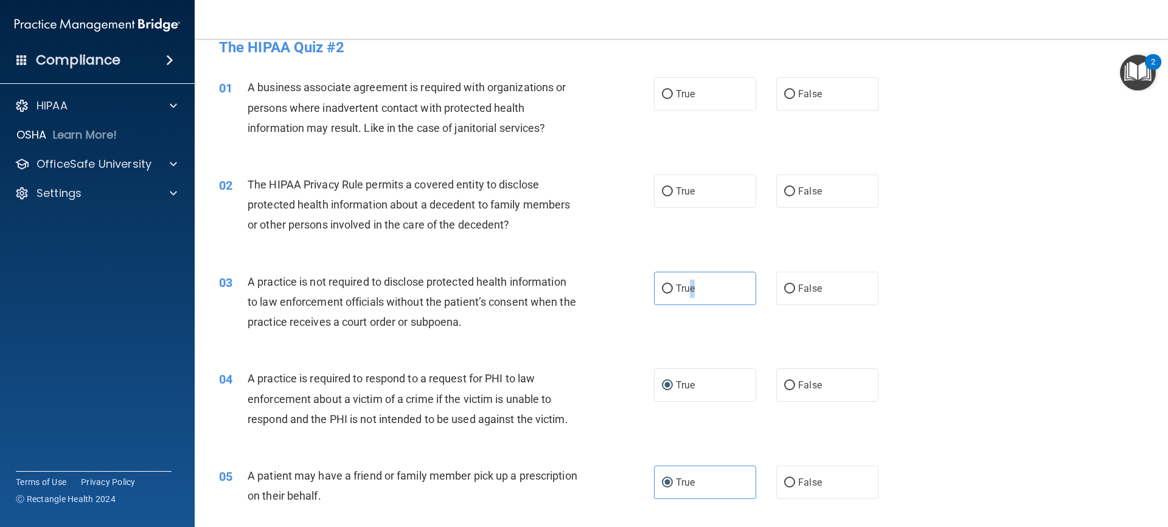
scroll to position [0, 0]
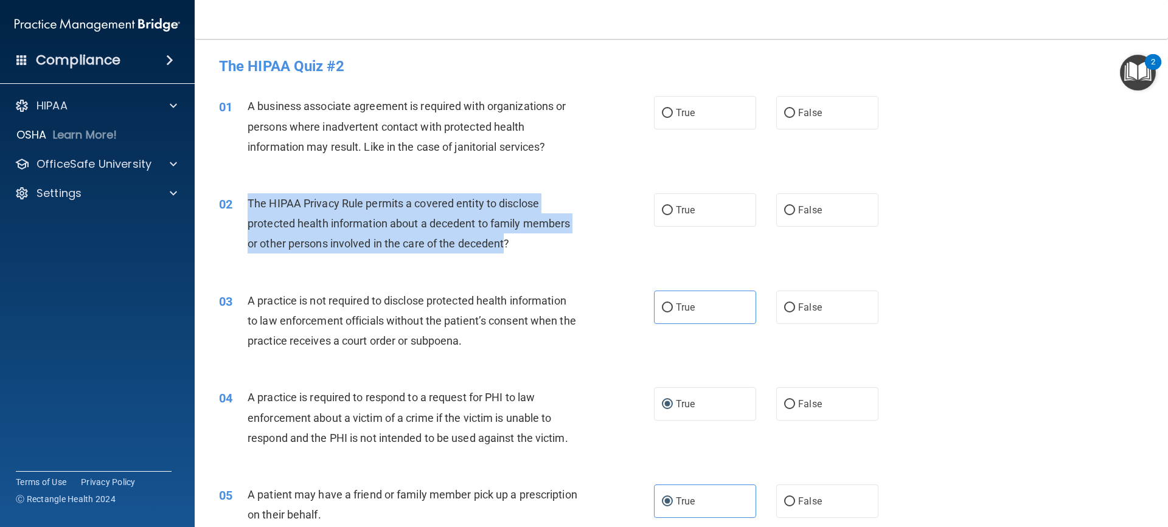
drag, startPoint x: 505, startPoint y: 245, endPoint x: 250, endPoint y: 206, distance: 258.3
click at [250, 206] on span "The HIPAA Privacy Rule permits a covered entity to disclose protected health in…" at bounding box center [409, 223] width 322 height 53
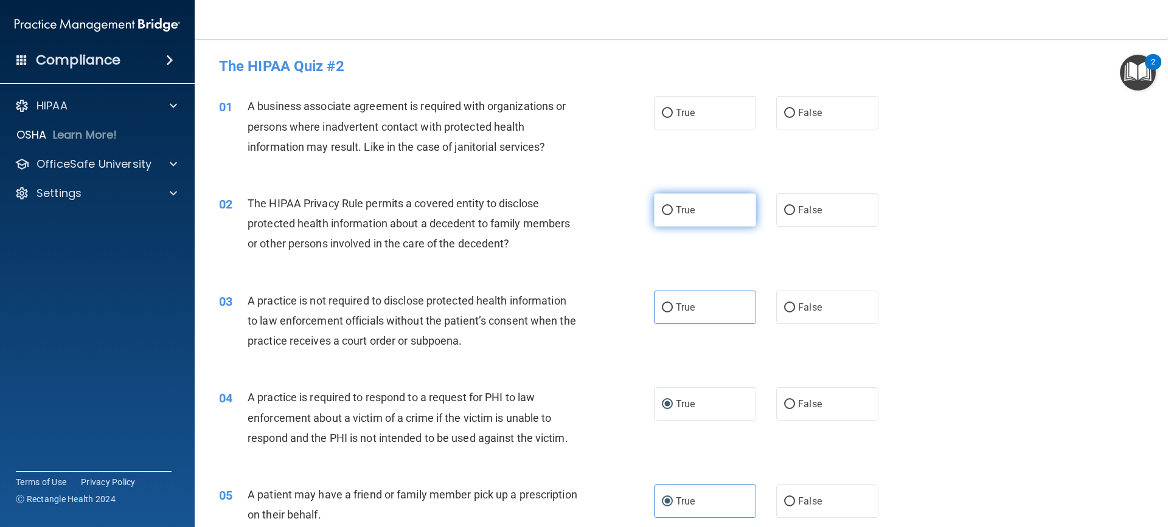
click at [698, 209] on label "True" at bounding box center [705, 209] width 102 height 33
click at [673, 209] on input "True" at bounding box center [667, 210] width 11 height 9
radio input "true"
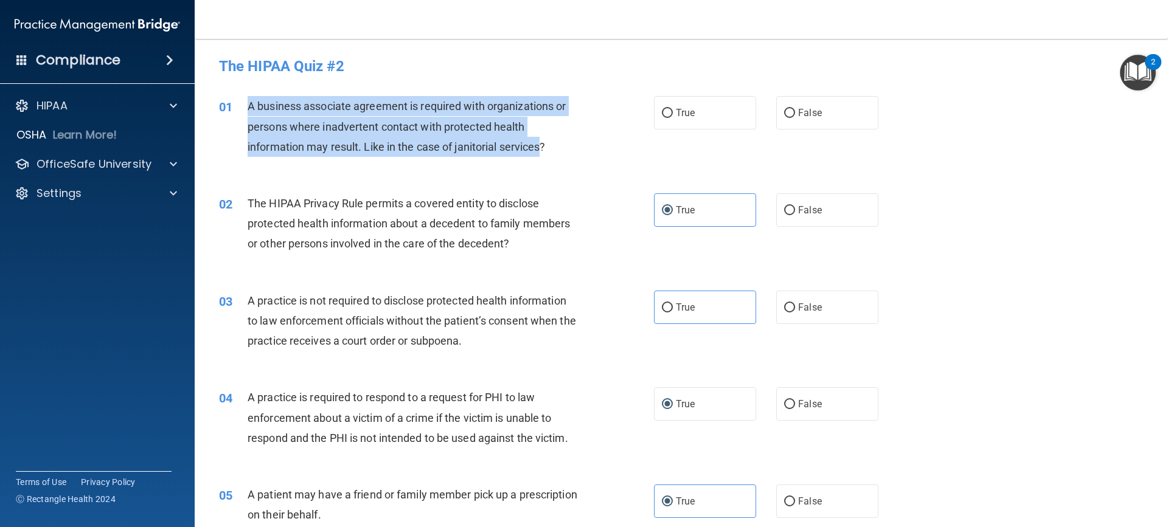
drag, startPoint x: 543, startPoint y: 147, endPoint x: 248, endPoint y: 115, distance: 296.1
click at [248, 115] on div "A business associate agreement is required with organizations or persons where …" at bounding box center [418, 126] width 340 height 61
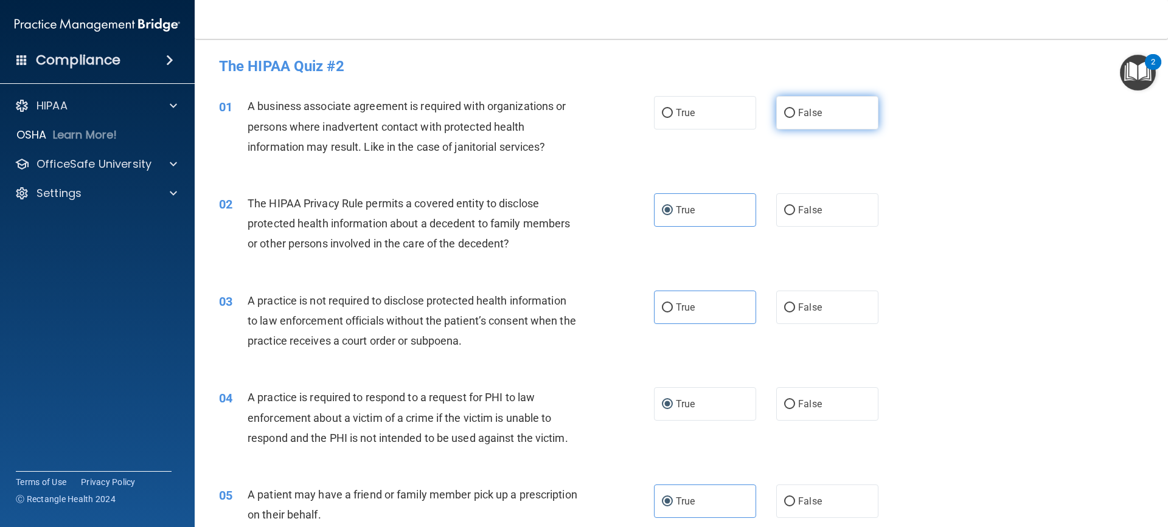
click at [799, 109] on span "False" at bounding box center [810, 113] width 24 height 12
click at [795, 109] on input "False" at bounding box center [789, 113] width 11 height 9
radio input "true"
click at [784, 306] on input "False" at bounding box center [789, 308] width 11 height 9
radio input "true"
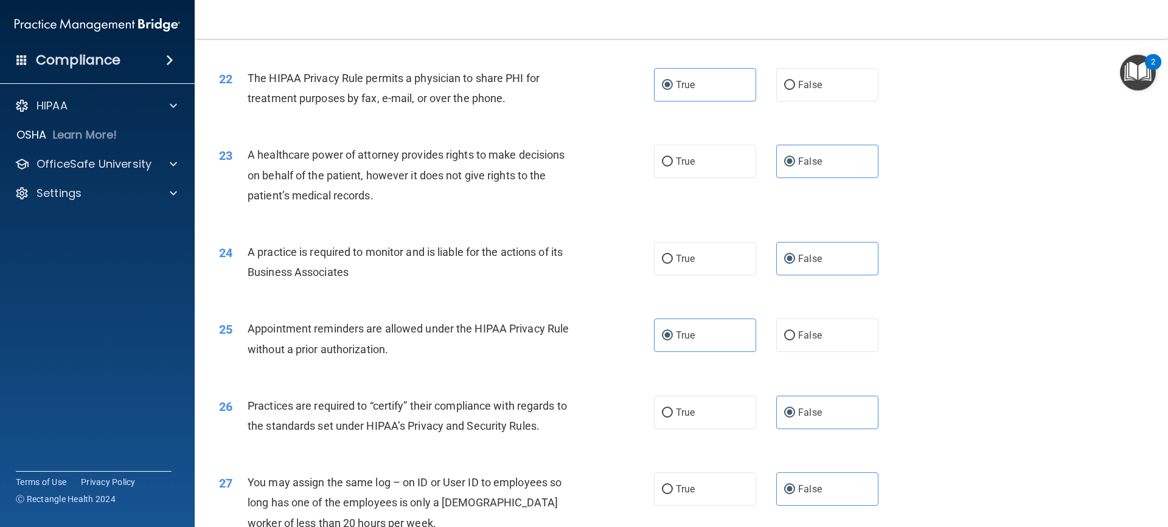
scroll to position [2304, 0]
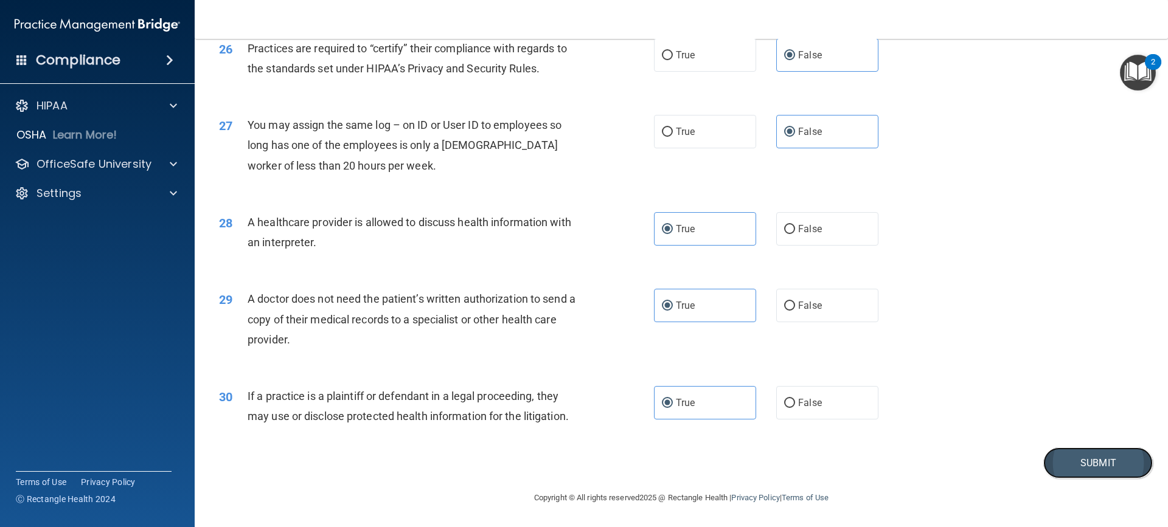
click at [1067, 453] on button "Submit" at bounding box center [1097, 463] width 109 height 31
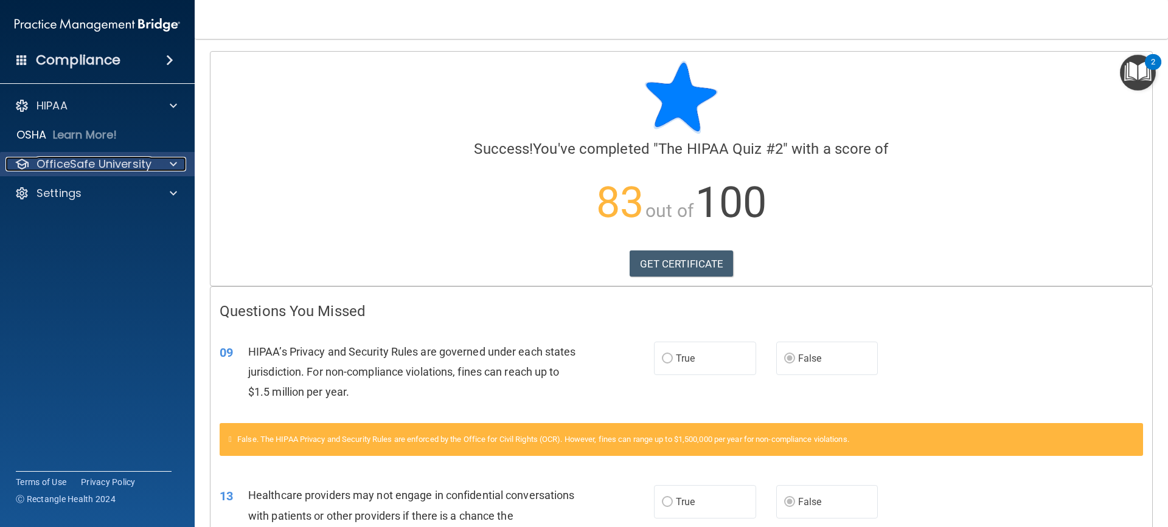
click at [61, 161] on p "OfficeSafe University" at bounding box center [93, 164] width 115 height 15
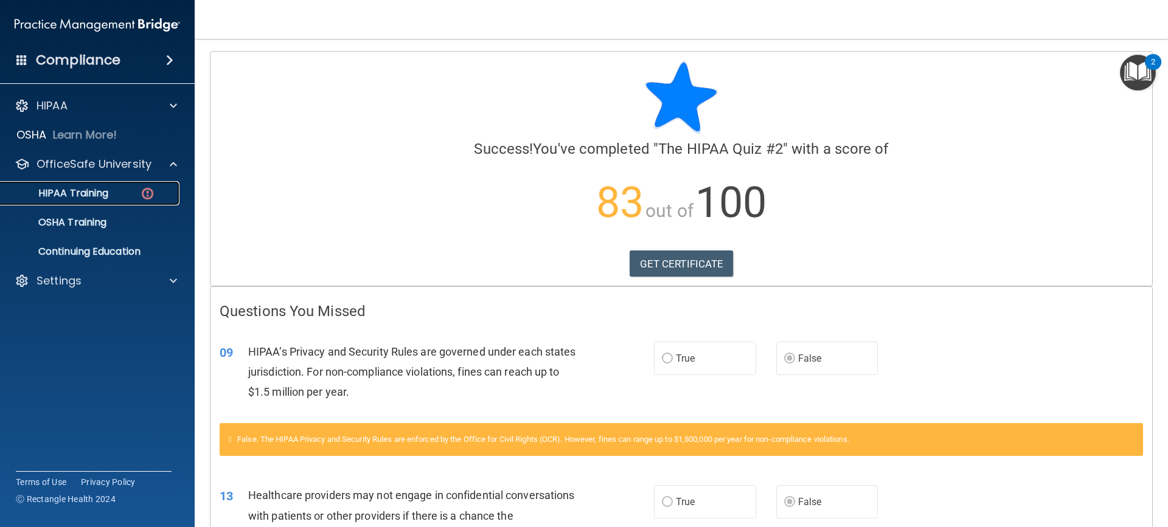
click at [135, 201] on link "HIPAA Training" at bounding box center [84, 193] width 192 height 24
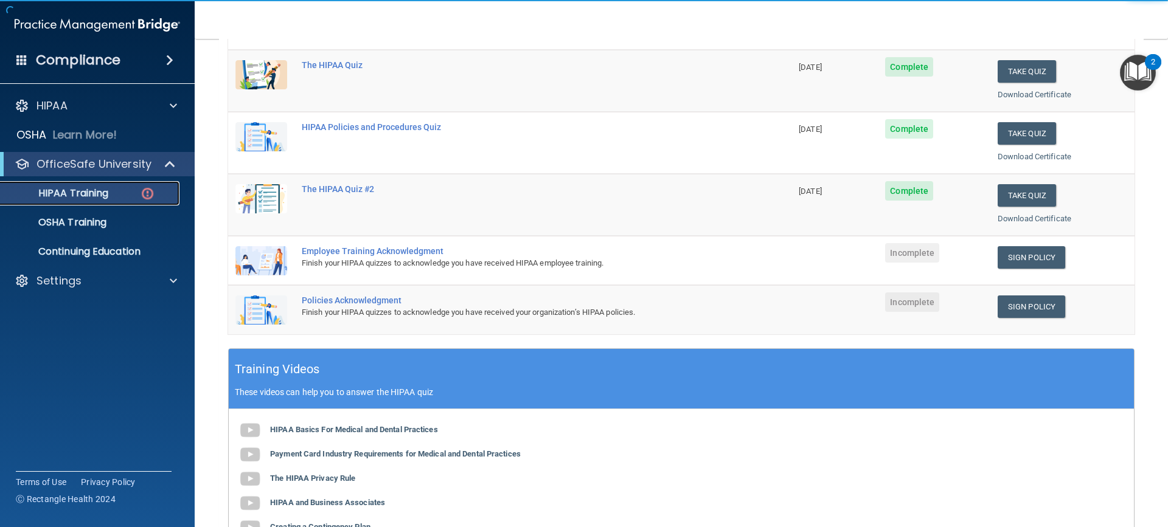
scroll to position [182, 0]
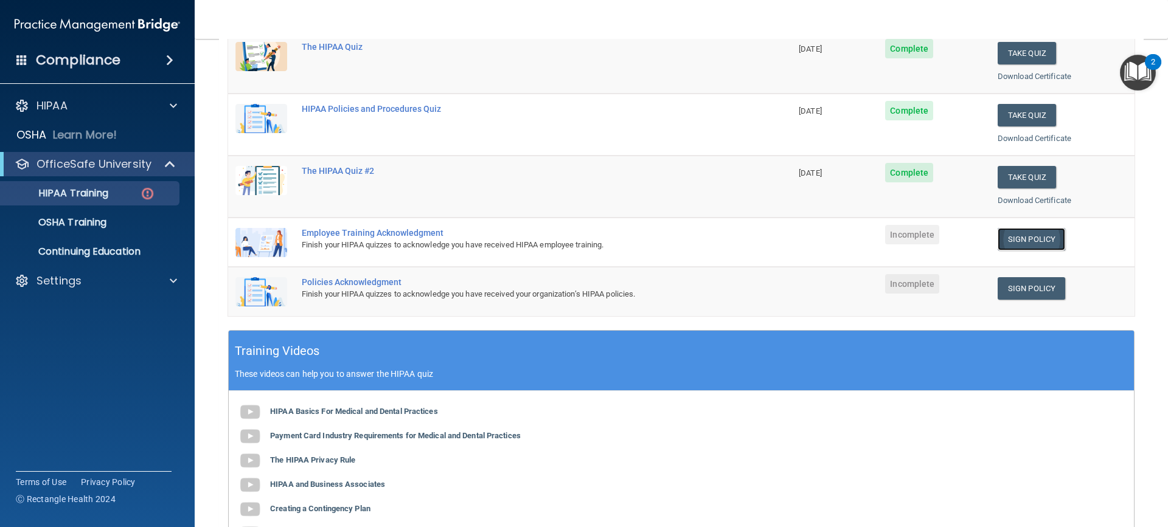
click at [1021, 244] on link "Sign Policy" at bounding box center [1031, 239] width 68 height 23
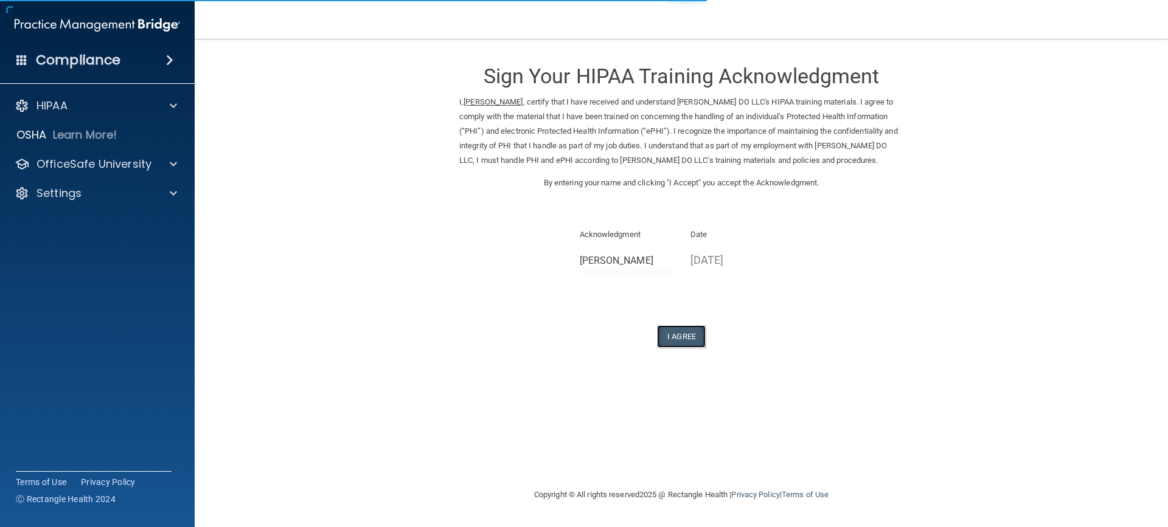
click at [681, 333] on button "I Agree" at bounding box center [681, 336] width 49 height 23
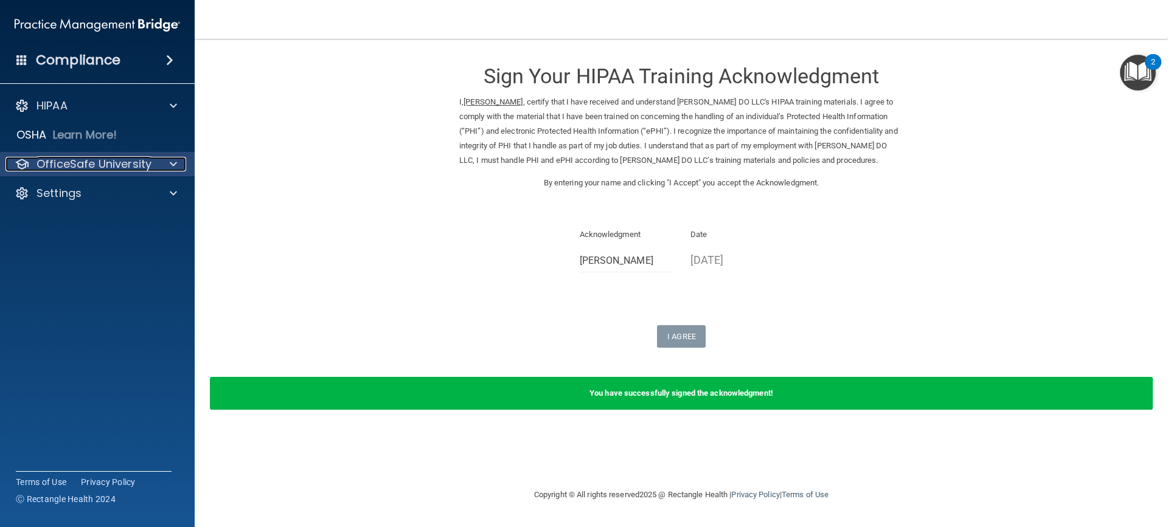
click at [88, 161] on p "OfficeSafe University" at bounding box center [93, 164] width 115 height 15
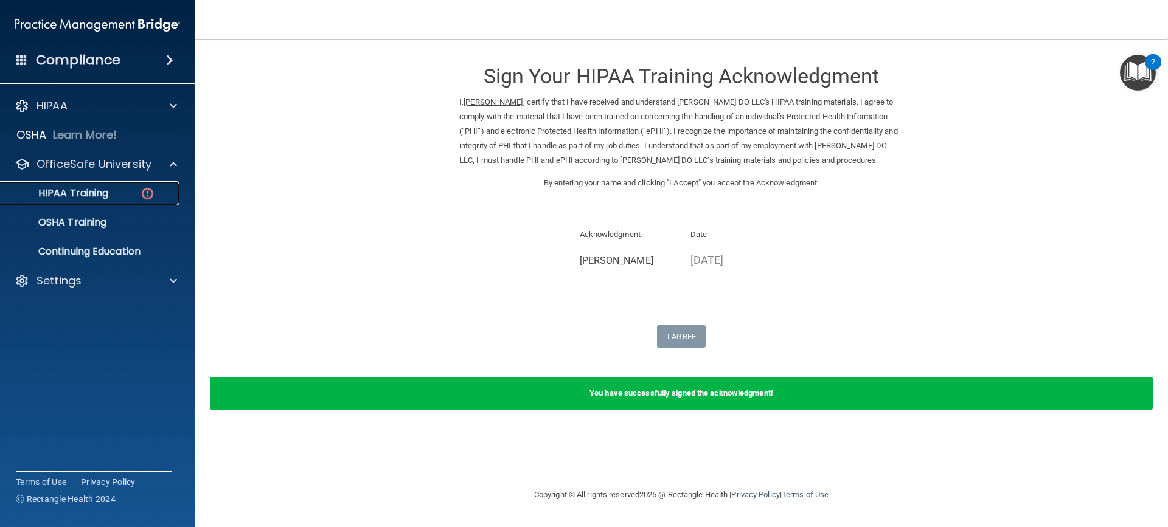
click at [75, 188] on p "HIPAA Training" at bounding box center [58, 193] width 100 height 12
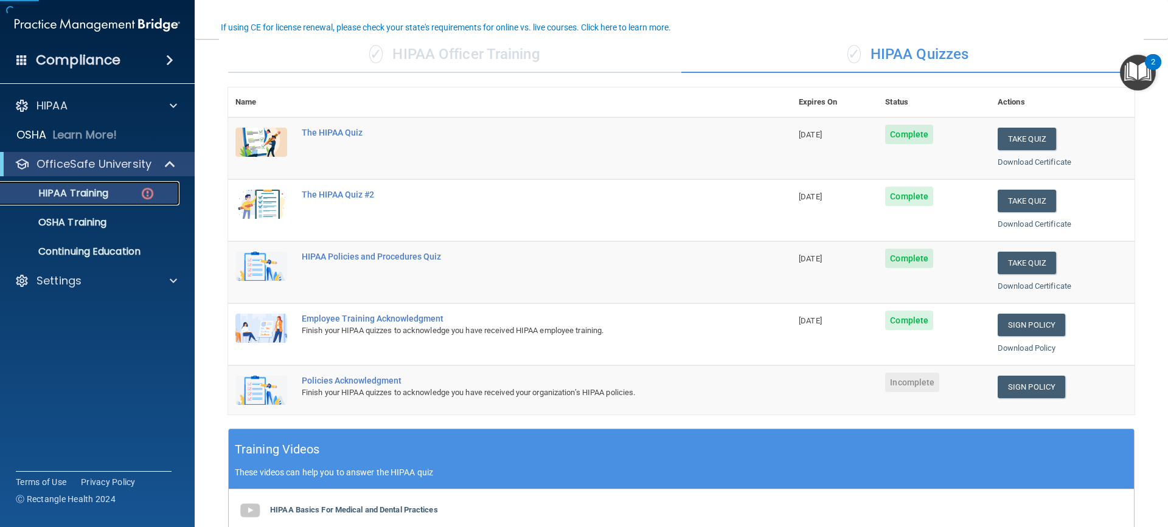
scroll to position [243, 0]
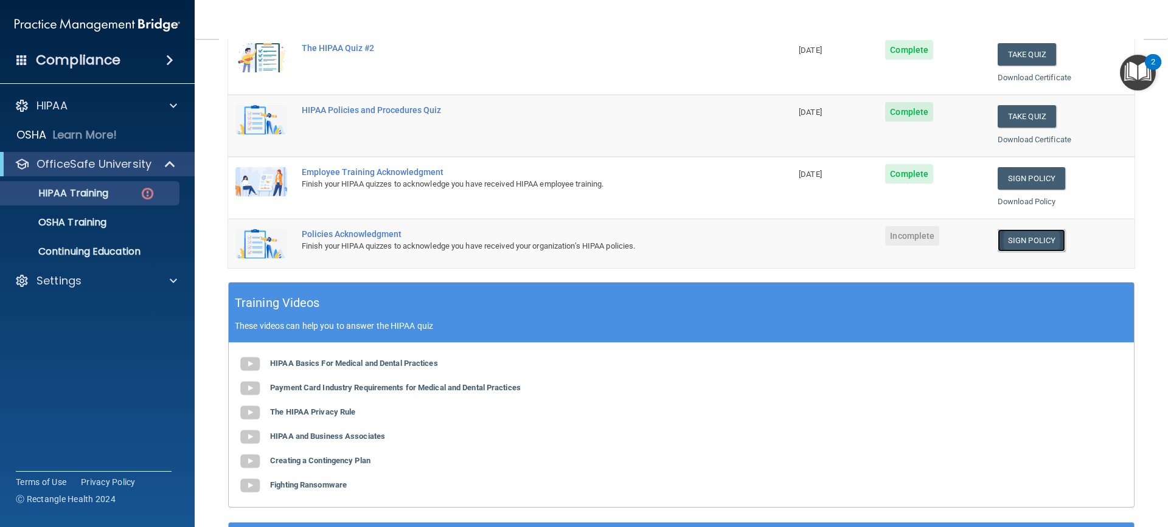
click at [1029, 240] on link "Sign Policy" at bounding box center [1031, 240] width 68 height 23
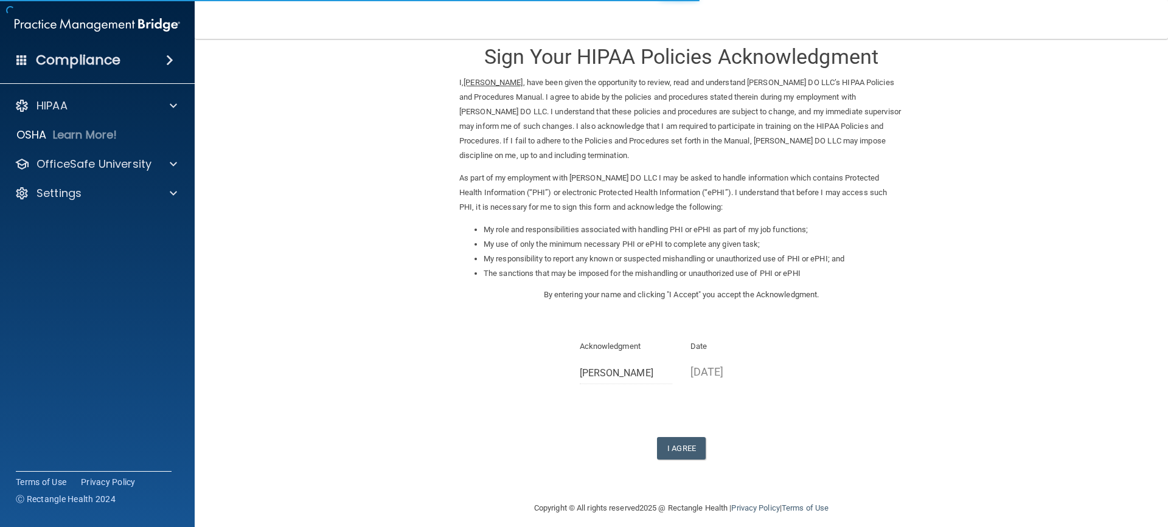
scroll to position [30, 0]
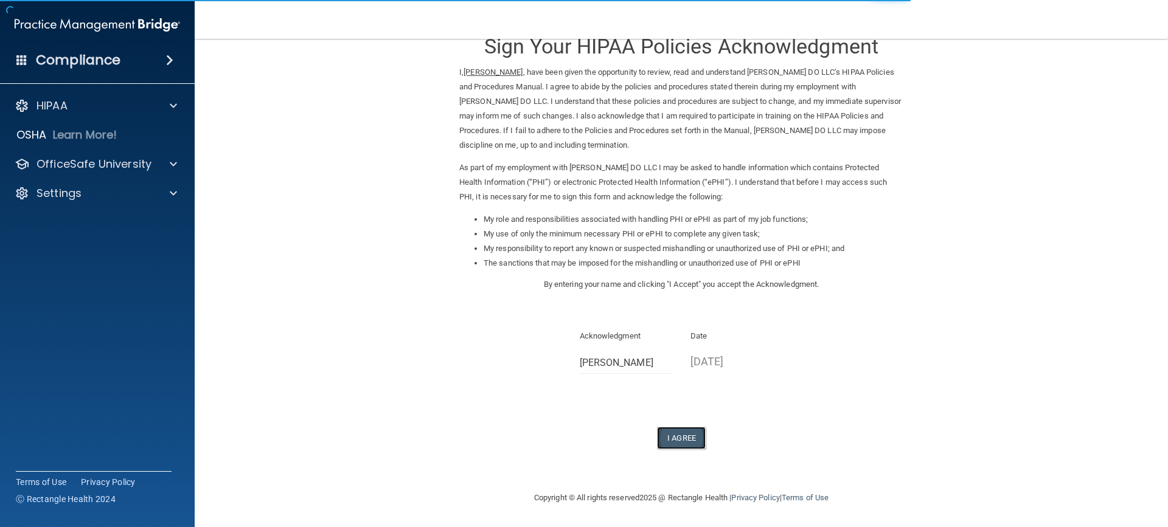
click at [679, 427] on button "I Agree" at bounding box center [681, 438] width 49 height 23
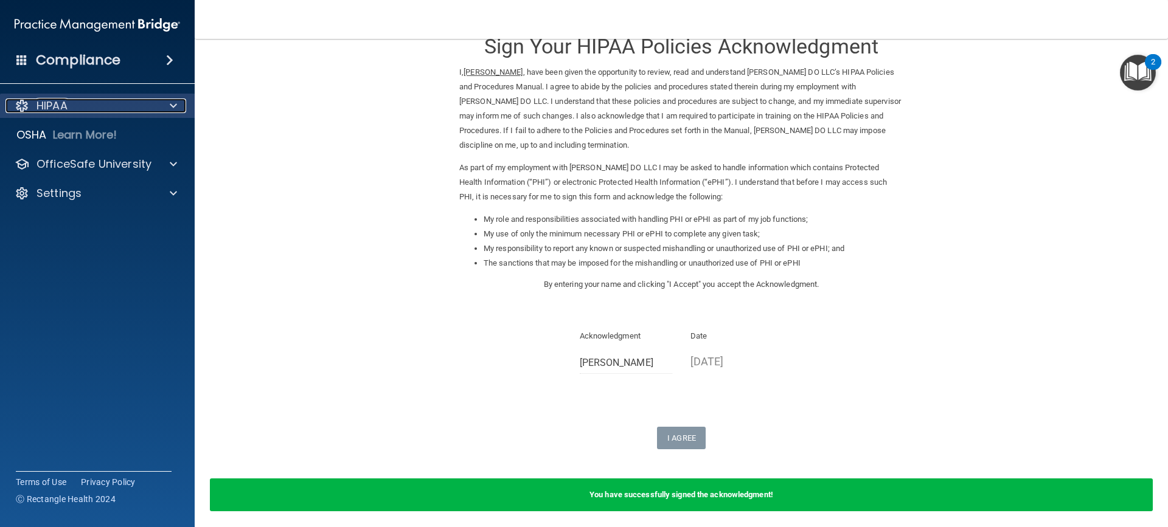
click at [79, 112] on div "HIPAA" at bounding box center [80, 106] width 151 height 15
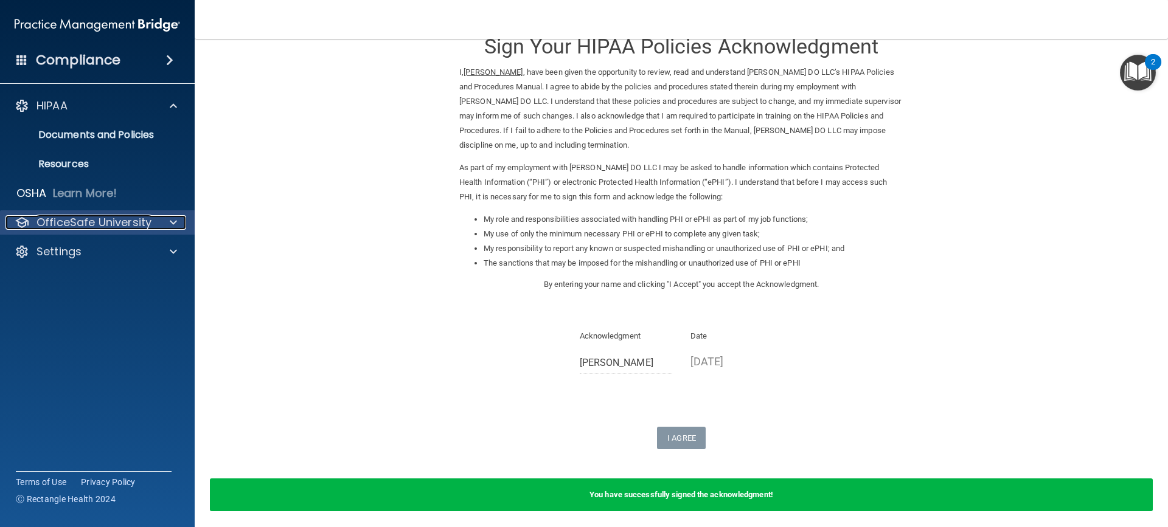
click at [66, 215] on p "OfficeSafe University" at bounding box center [93, 222] width 115 height 15
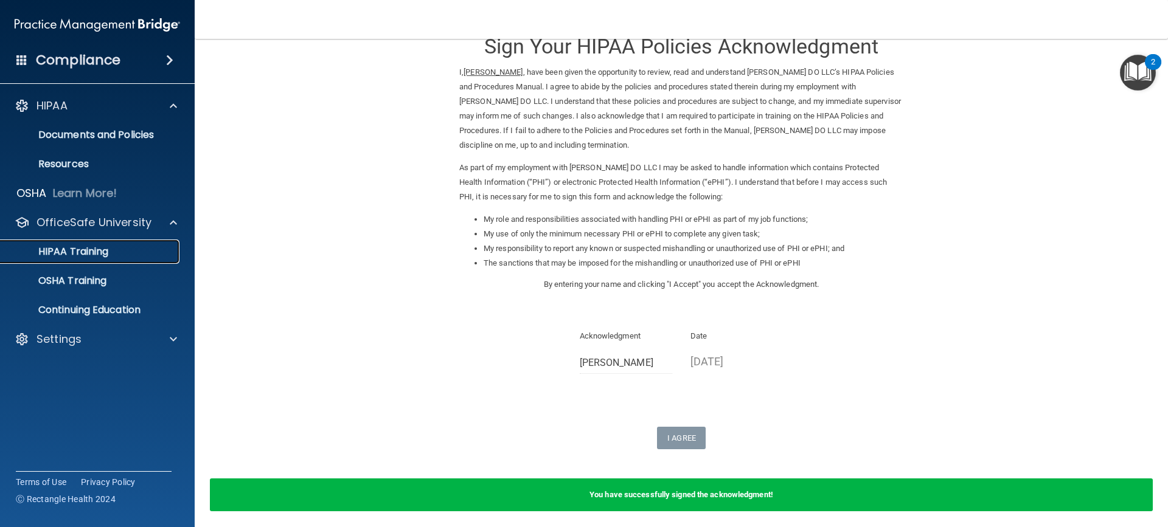
click at [117, 249] on div "HIPAA Training" at bounding box center [91, 252] width 166 height 12
